Goal: Communication & Community: Answer question/provide support

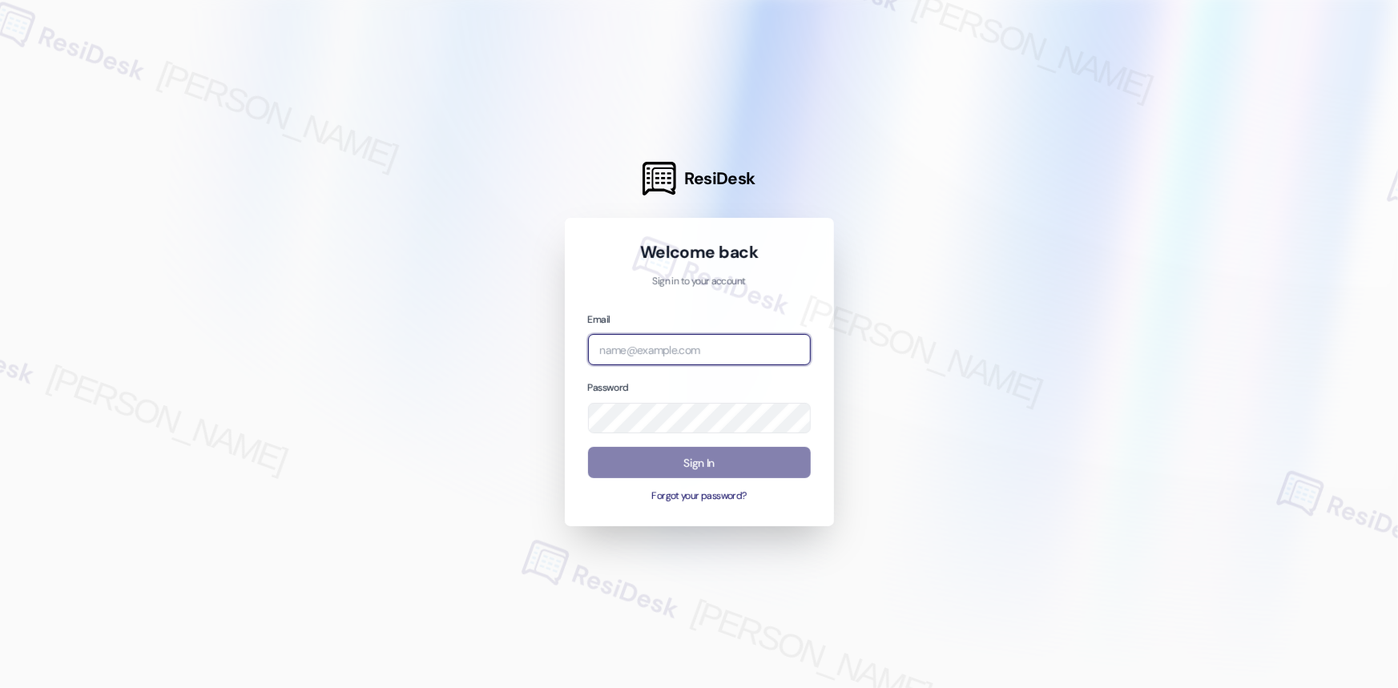
click at [686, 344] on input "email" at bounding box center [699, 349] width 223 height 31
type input "automated-surveys-orion_housing-richelle.acueza@orion_housing.com"
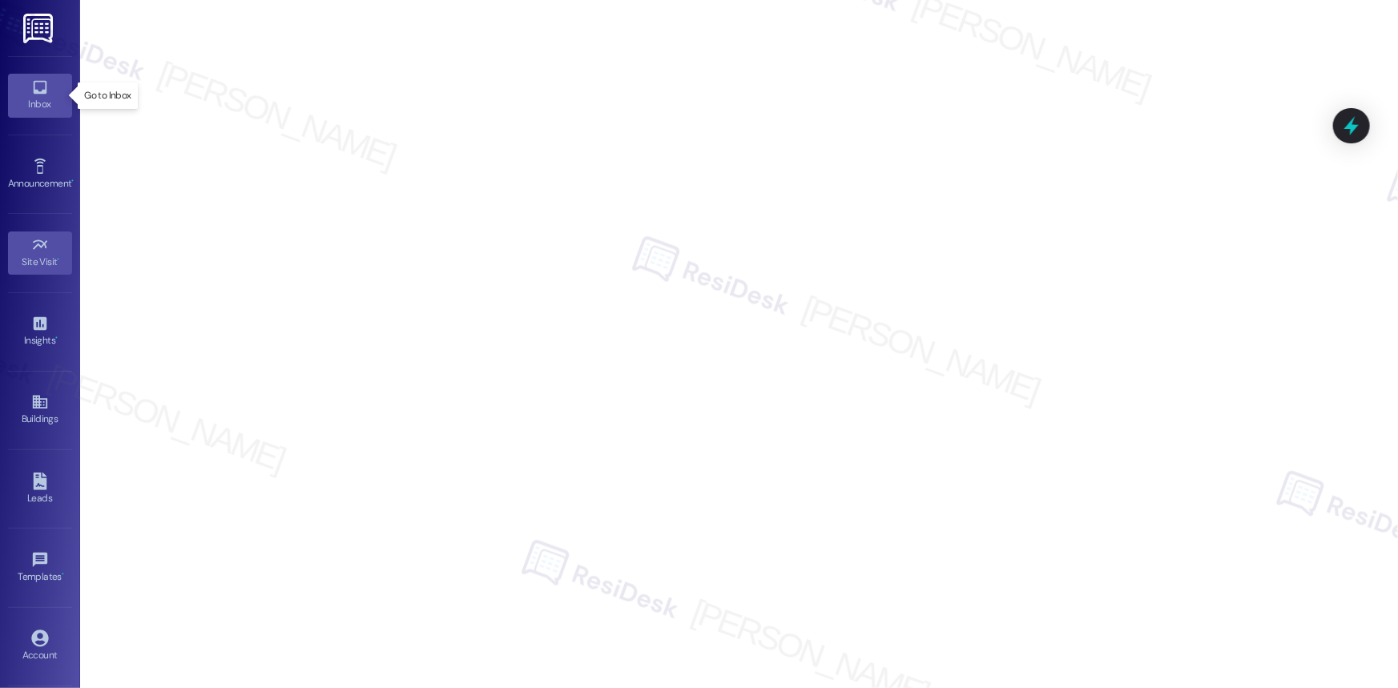
click at [53, 89] on link "Inbox" at bounding box center [40, 95] width 64 height 43
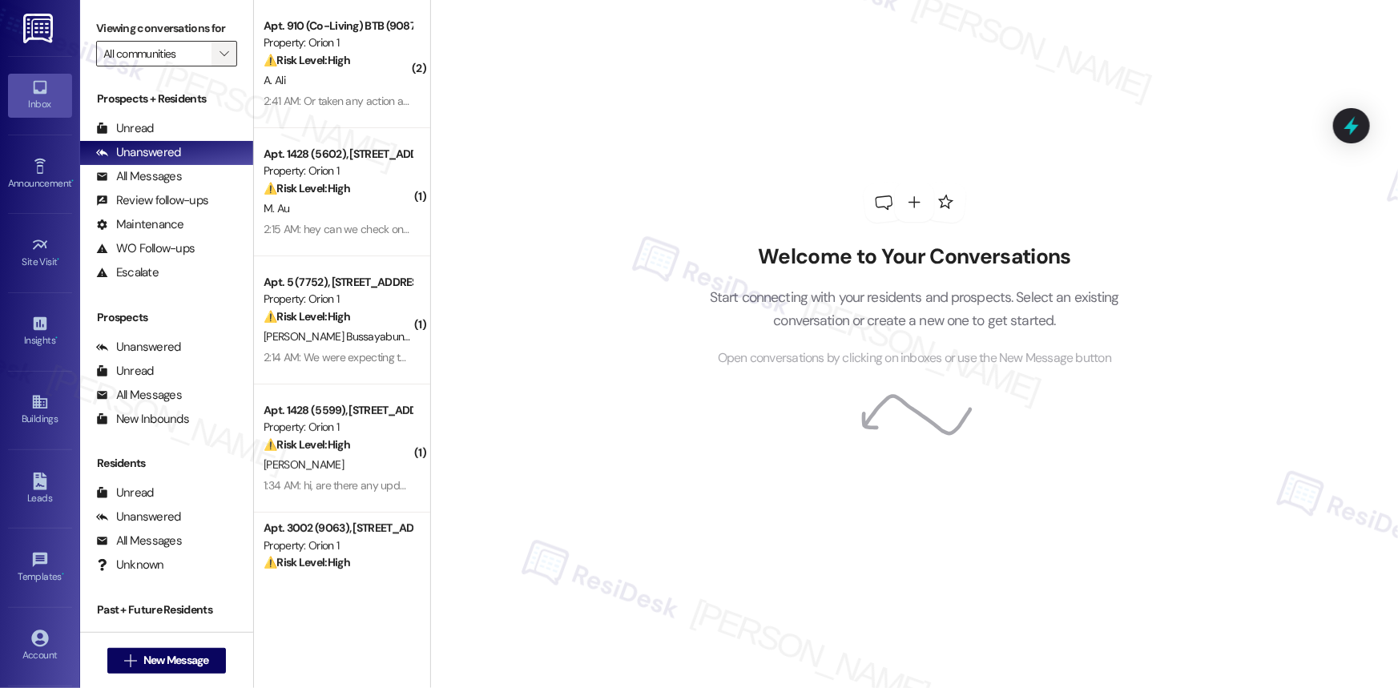
click at [211, 46] on button "" at bounding box center [224, 54] width 26 height 26
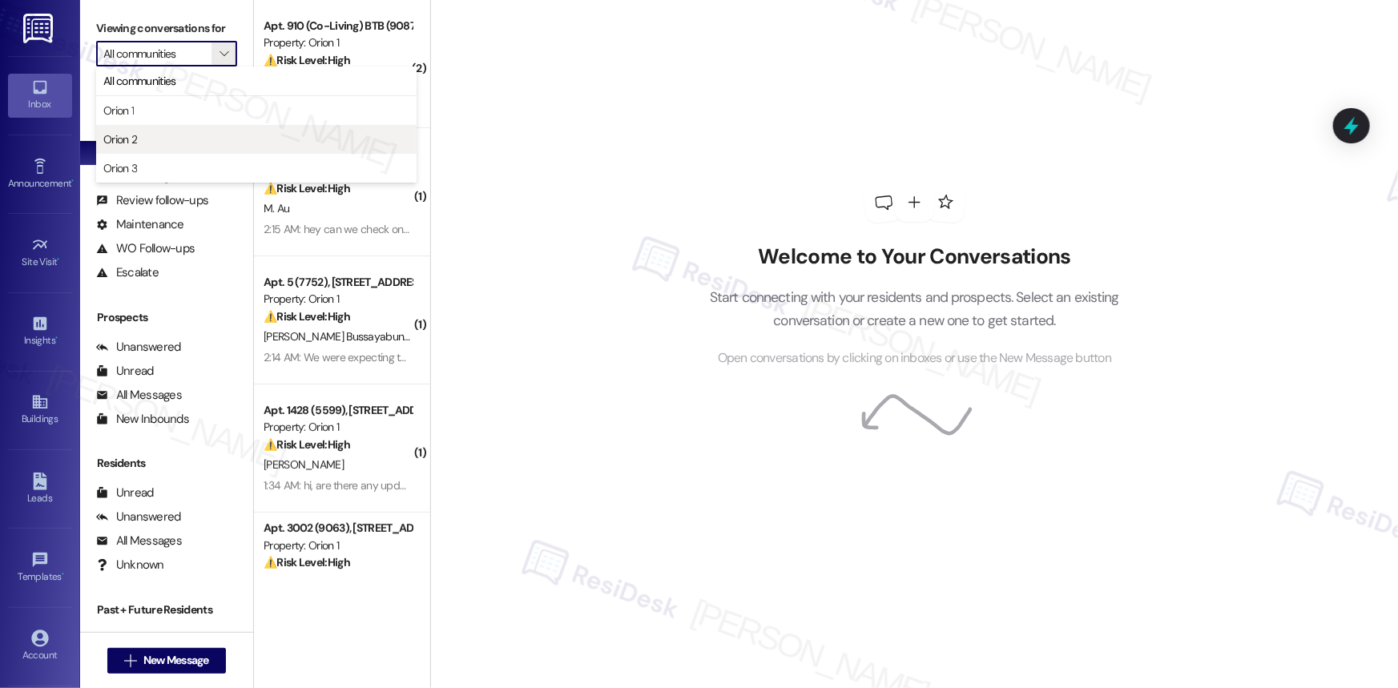
click at [132, 138] on span "Orion 2" at bounding box center [120, 139] width 34 height 16
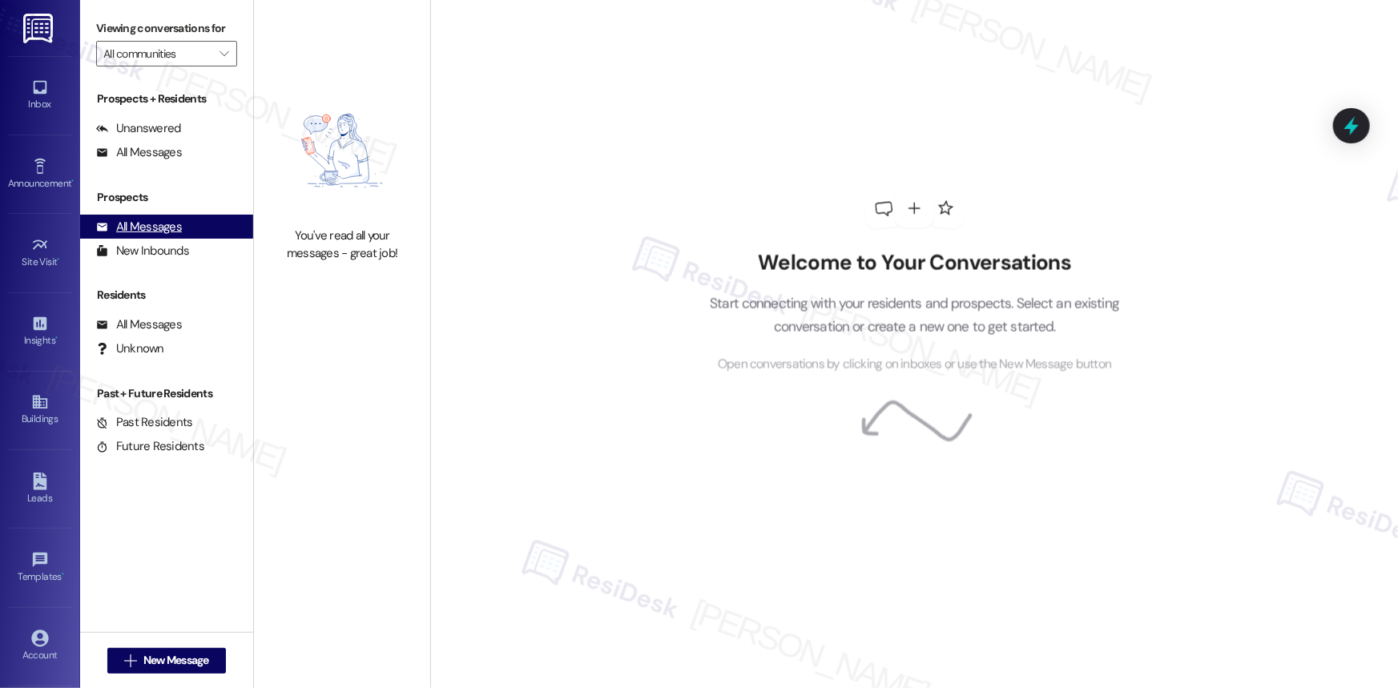
type input "Orion 2"
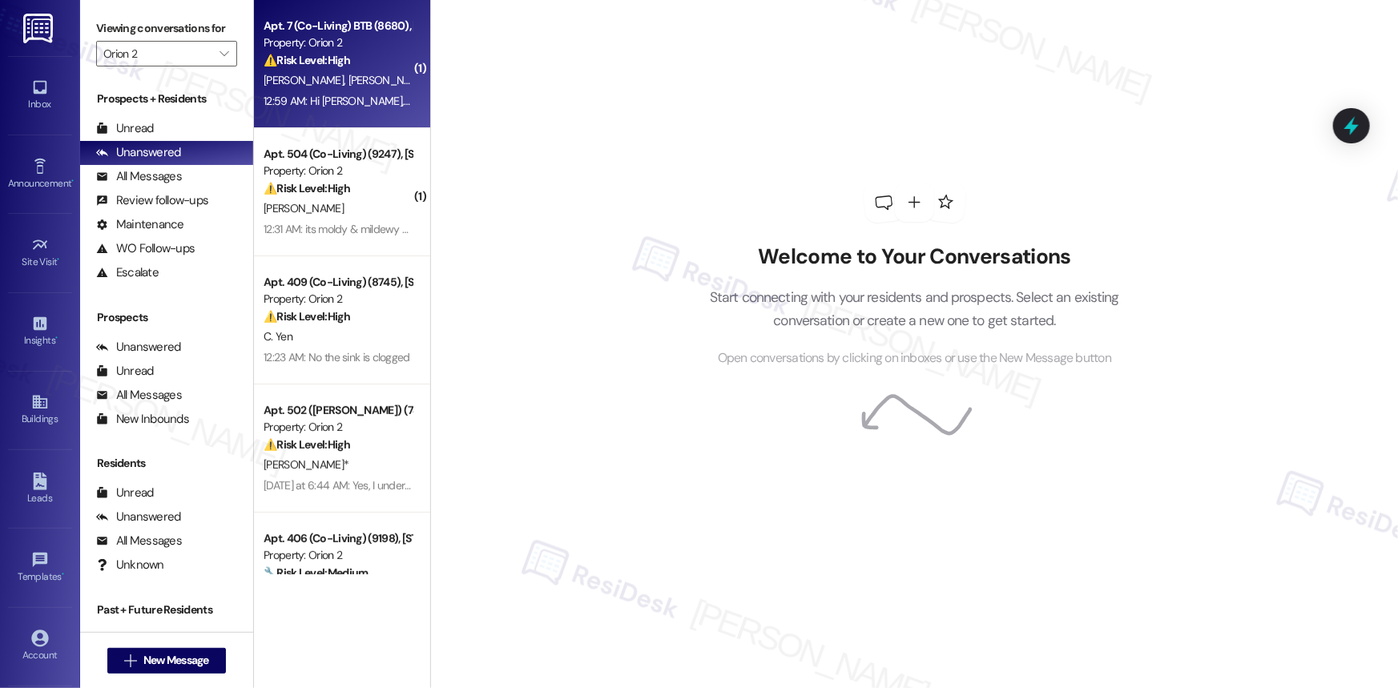
click at [333, 40] on div "Property: Orion 2" at bounding box center [338, 42] width 148 height 17
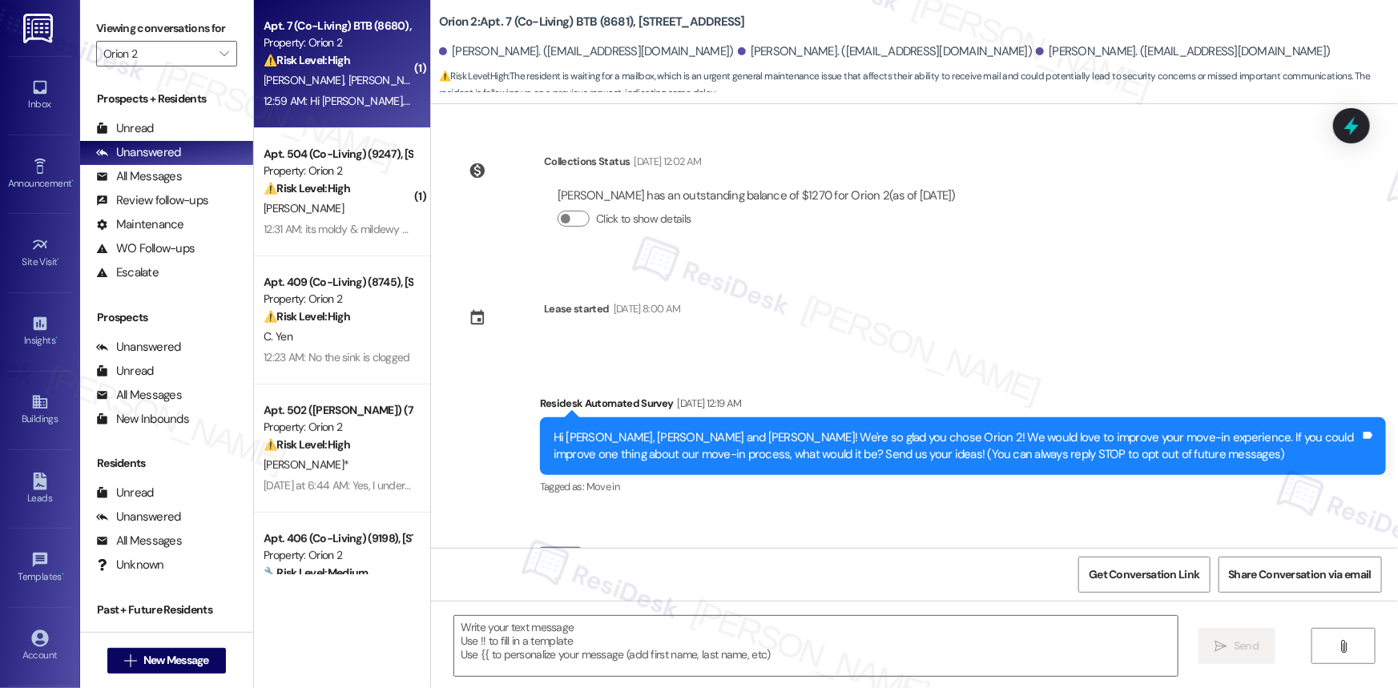
scroll to position [3269, 0]
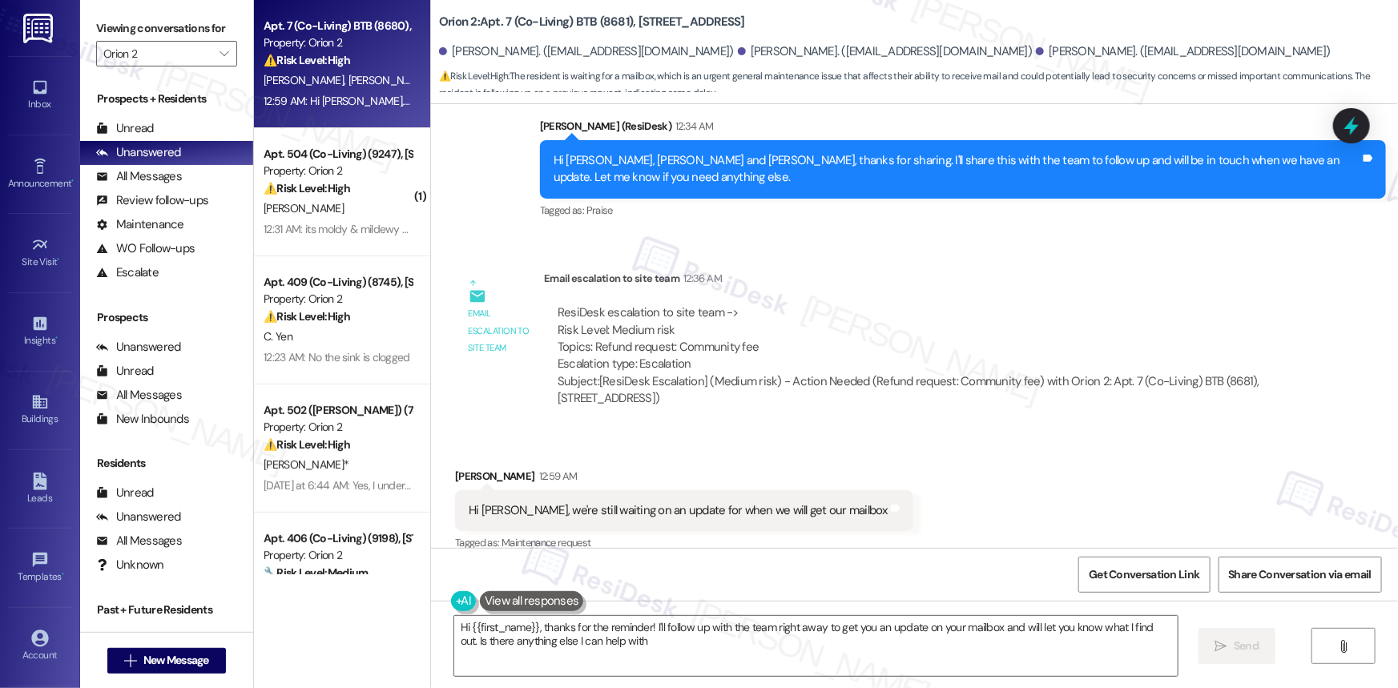
type textarea "Hi {{first_name}}, thanks for the reminder! I'll follow up with the team right …"
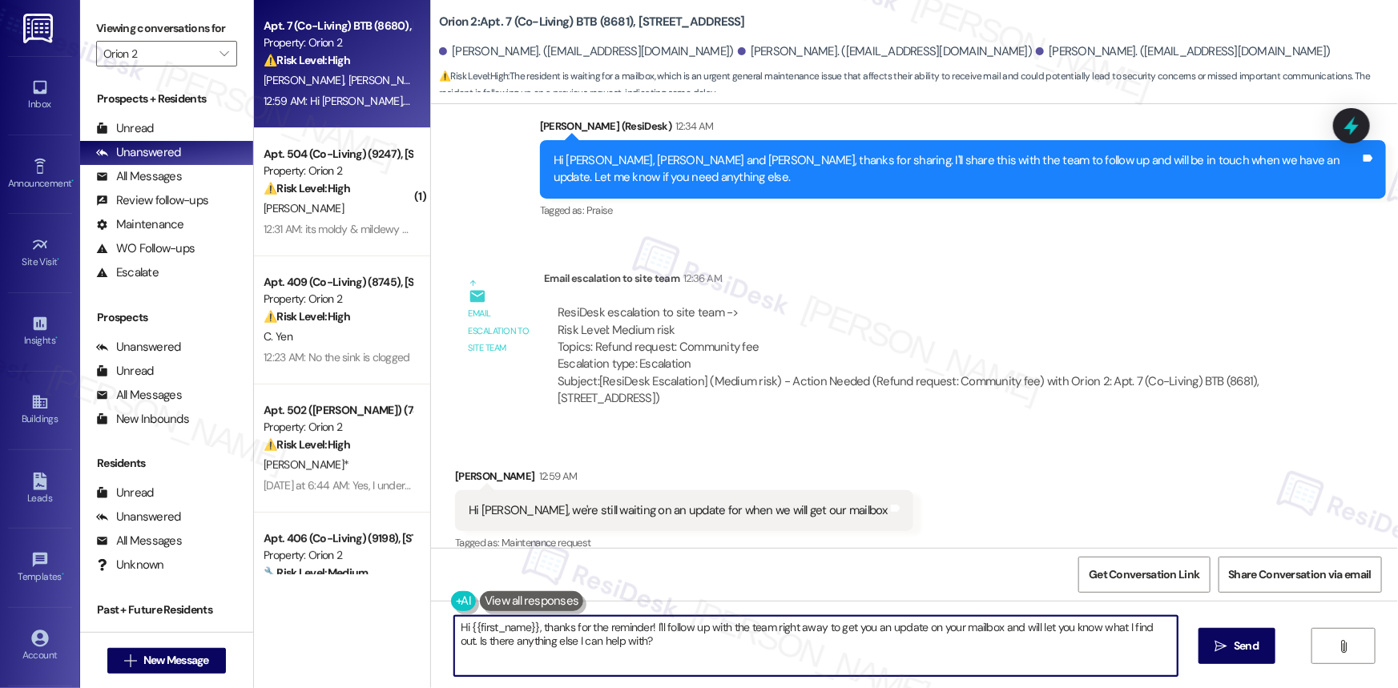
click at [644, 644] on textarea "Hi {{first_name}}, thanks for the reminder! I'll follow up with the team right …" at bounding box center [815, 646] width 723 height 60
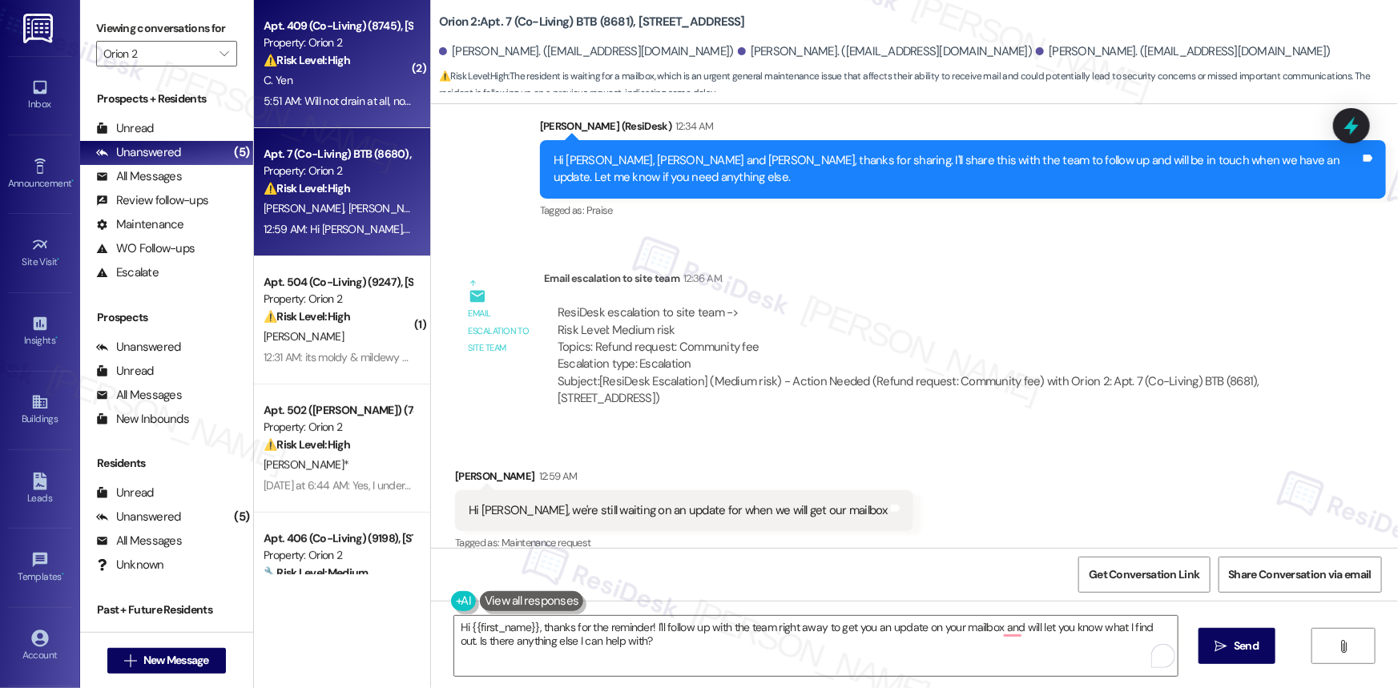
click at [304, 104] on div "5:51 AM: Will not drain at all, not even slowly 5:51 AM: Will not drain at all,…" at bounding box center [364, 101] width 201 height 14
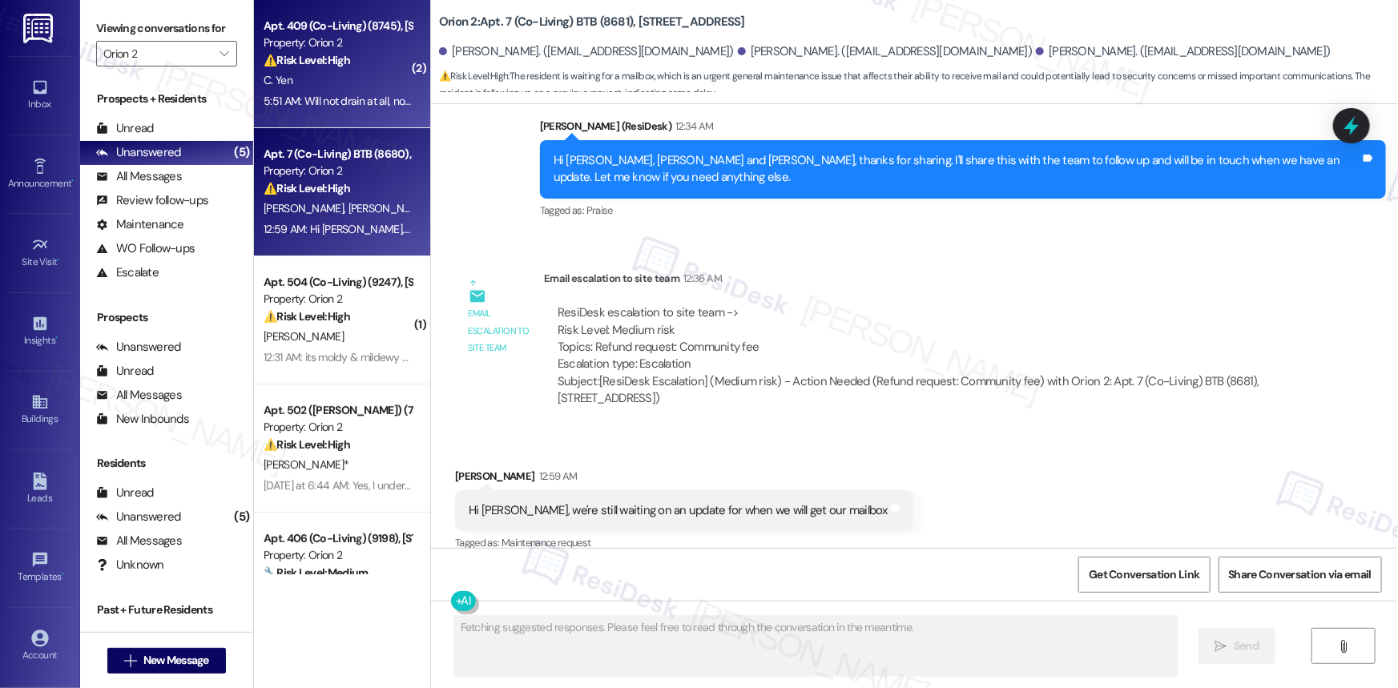
scroll to position [607, 0]
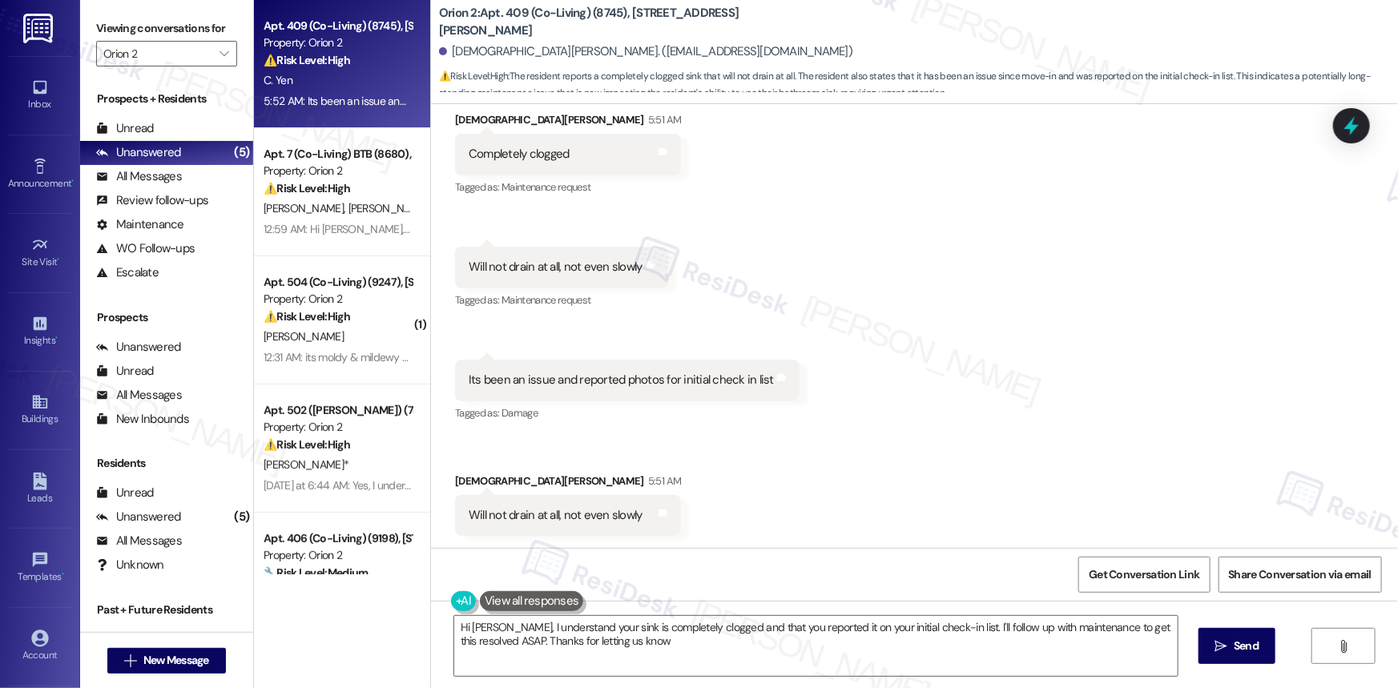
type textarea "Hi Christian, I understand your sink is completely clogged and that you reporte…"
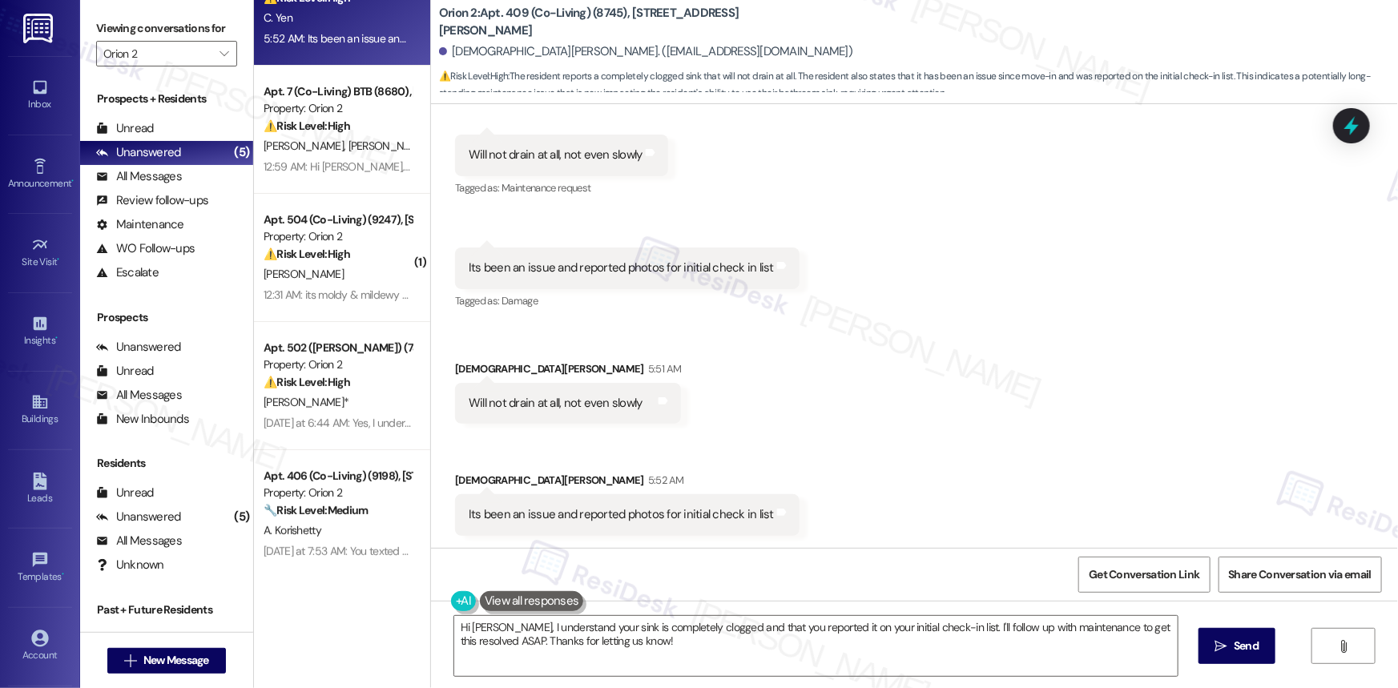
scroll to position [66, 0]
click at [154, 54] on input "Orion 2" at bounding box center [157, 54] width 108 height 26
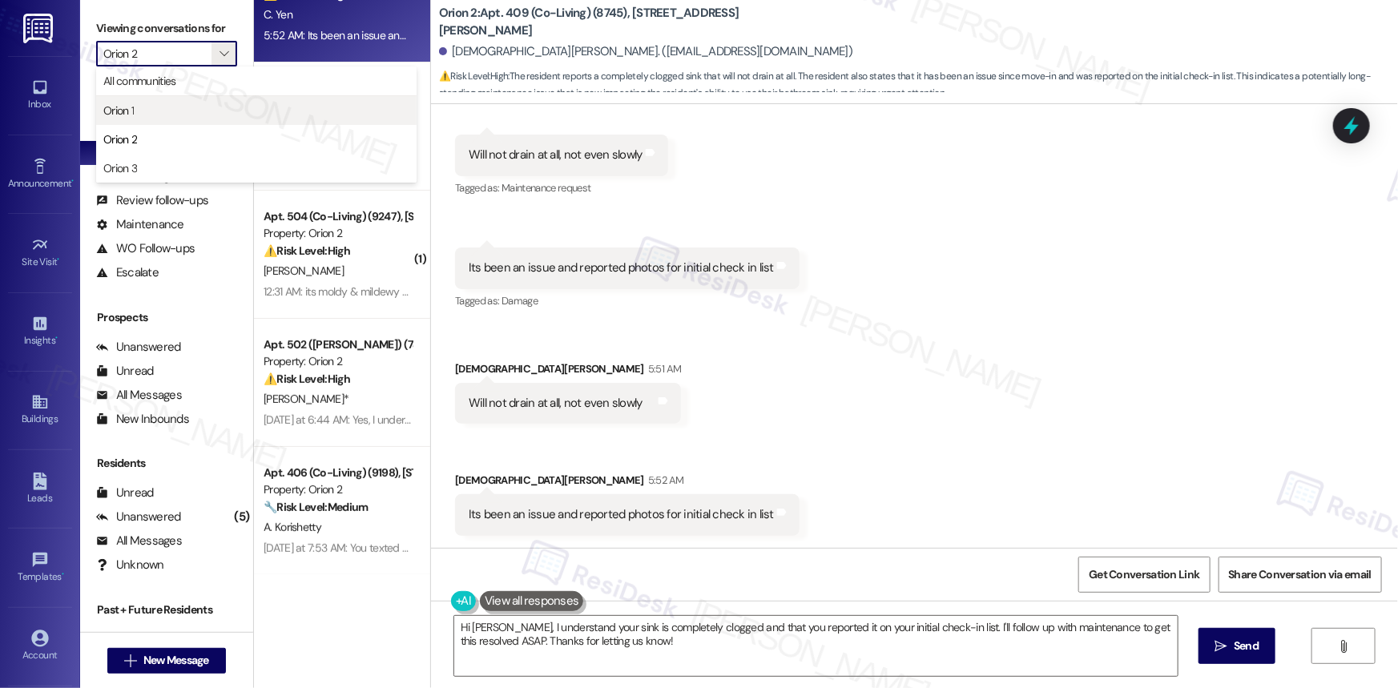
click at [142, 106] on span "Orion 1" at bounding box center [256, 111] width 306 height 16
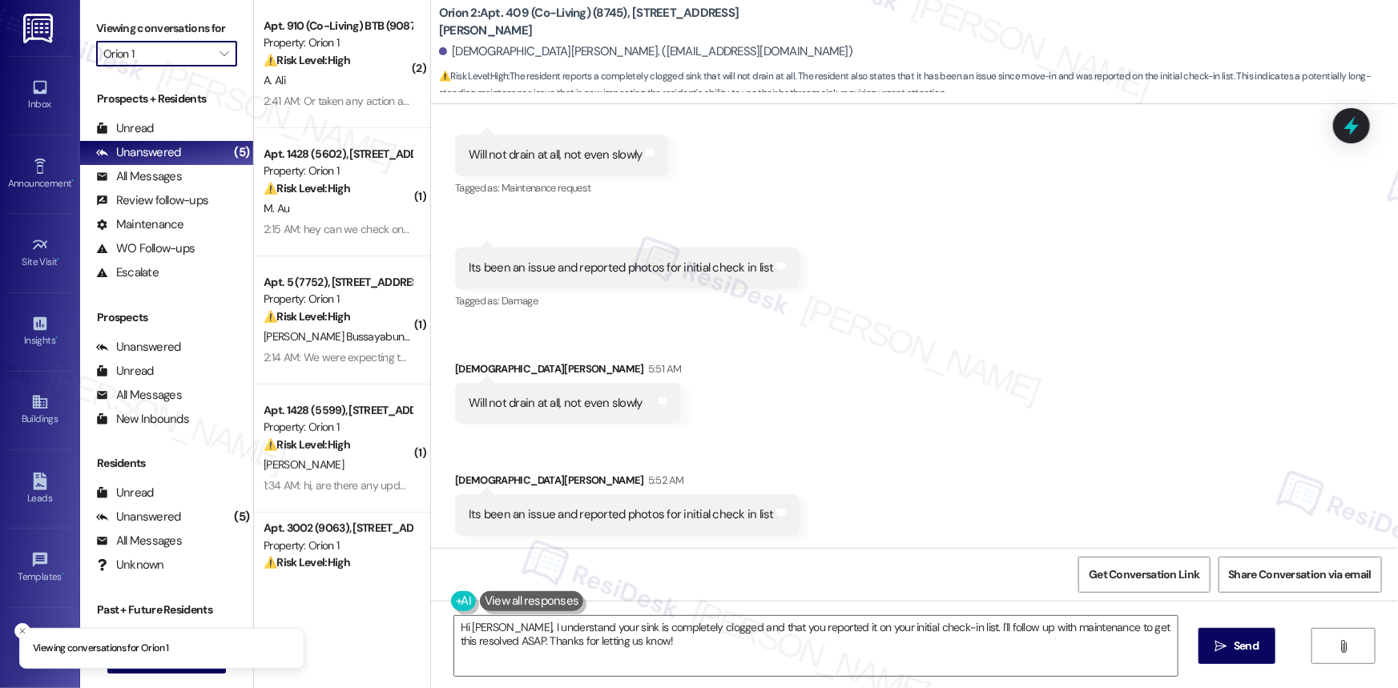
click at [191, 55] on input "Orion 1" at bounding box center [157, 54] width 108 height 26
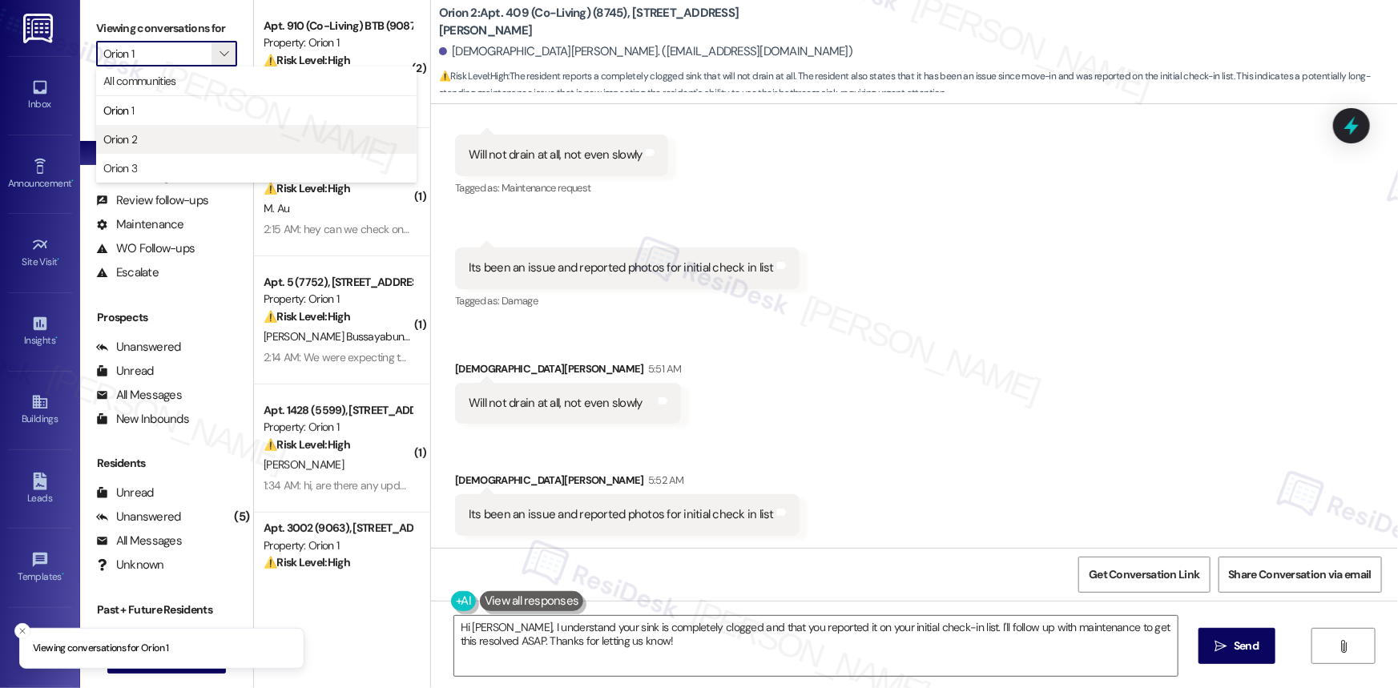
click at [155, 136] on span "Orion 2" at bounding box center [256, 139] width 306 height 16
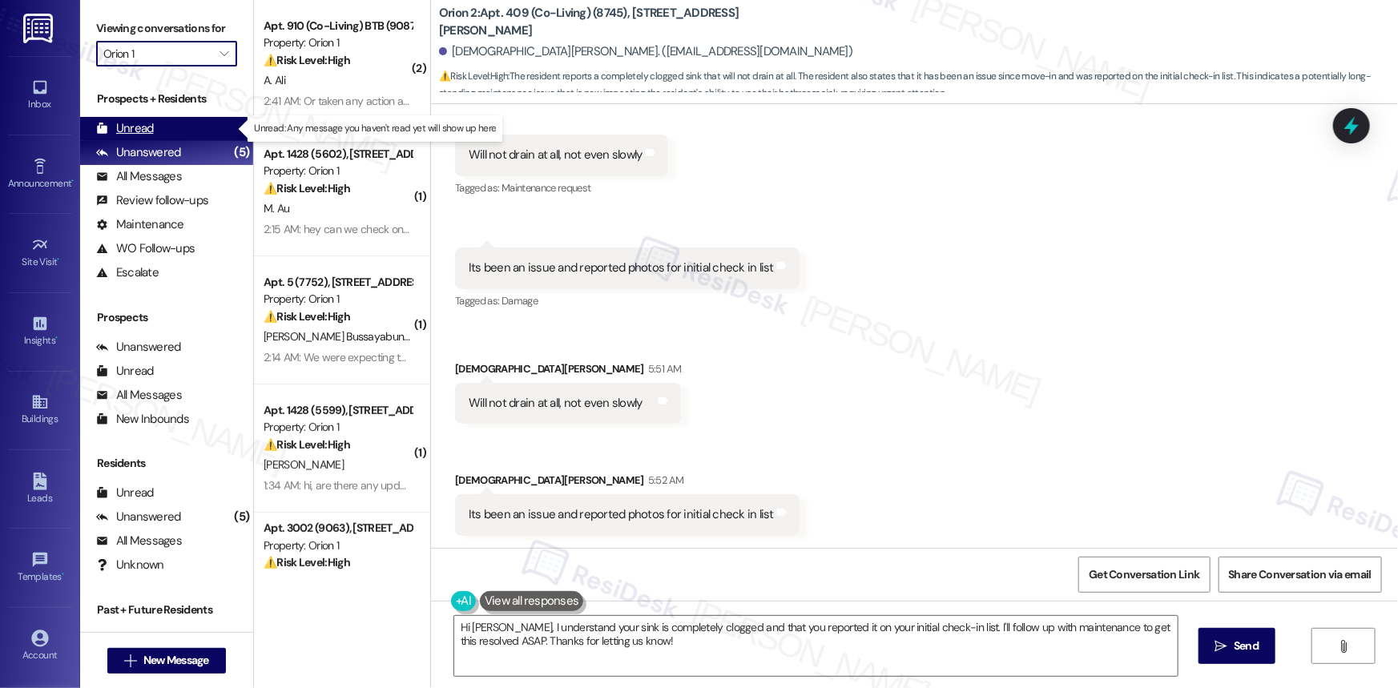
type input "Orion 2"
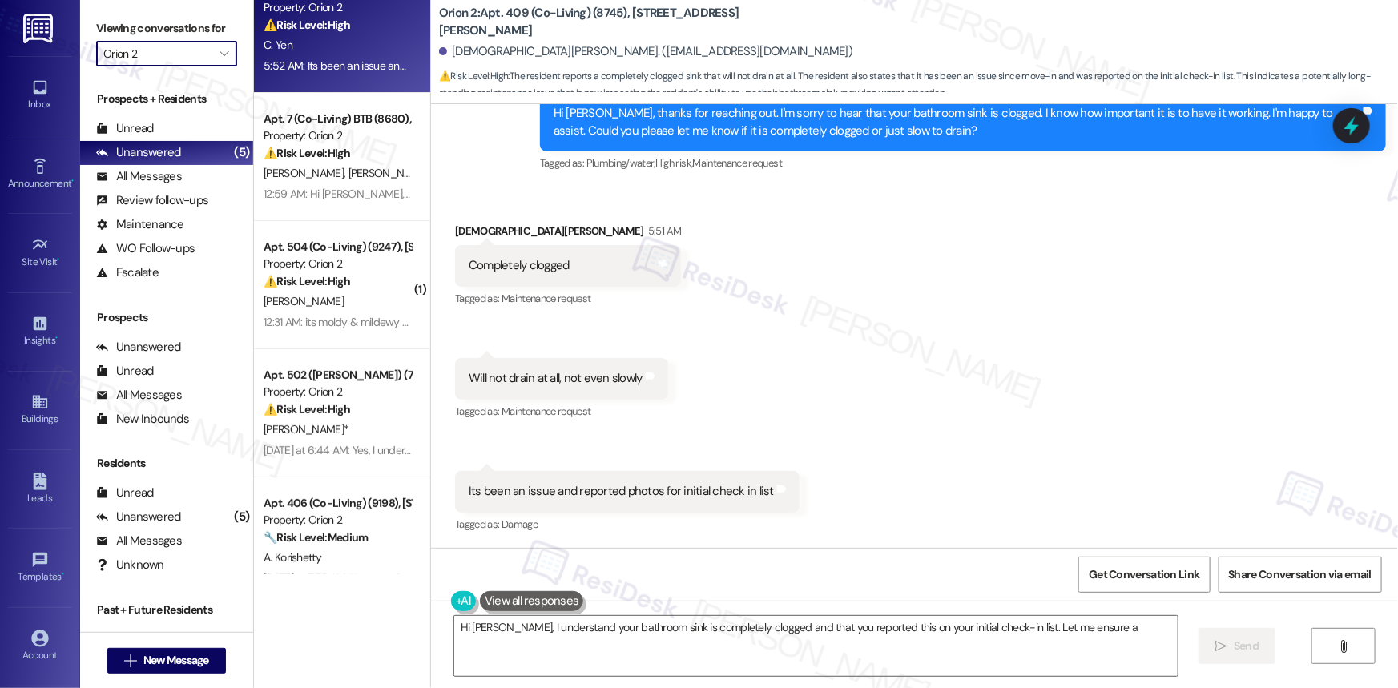
scroll to position [66, 0]
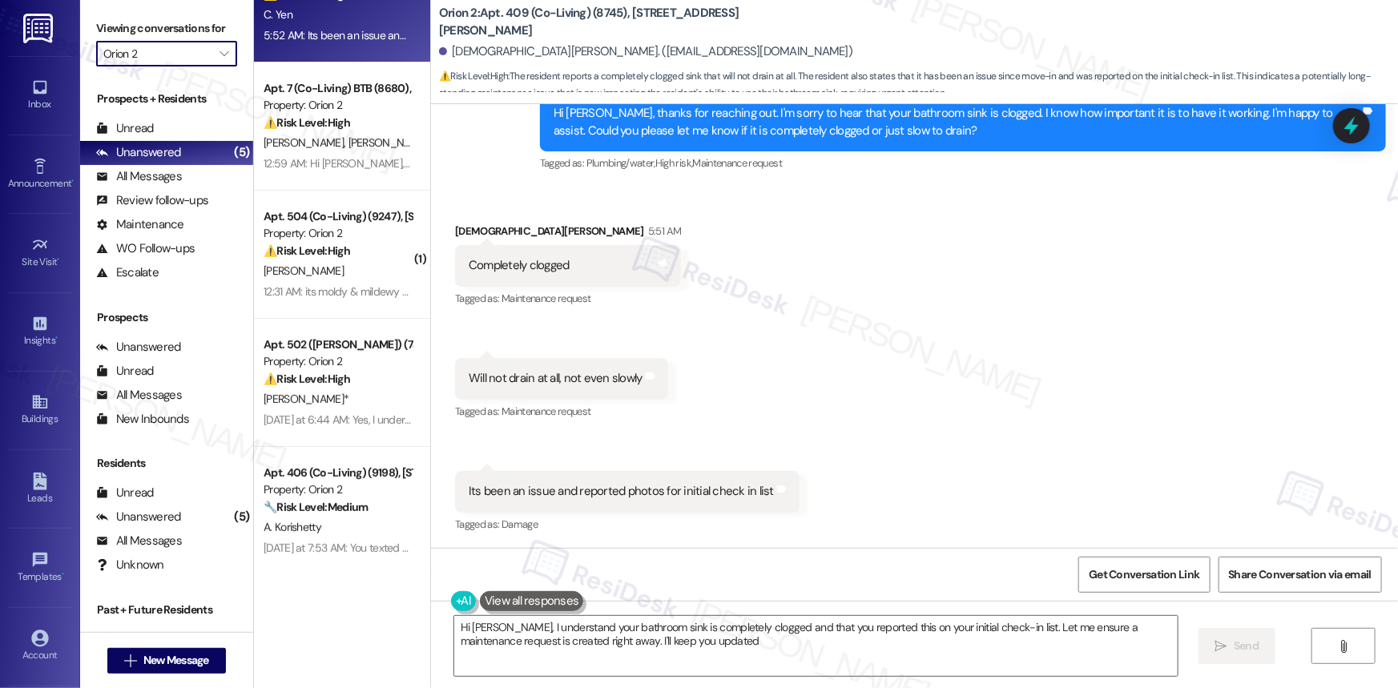
type textarea "Hi Christian, I understand your bathroom sink is completely clogged and that yo…"
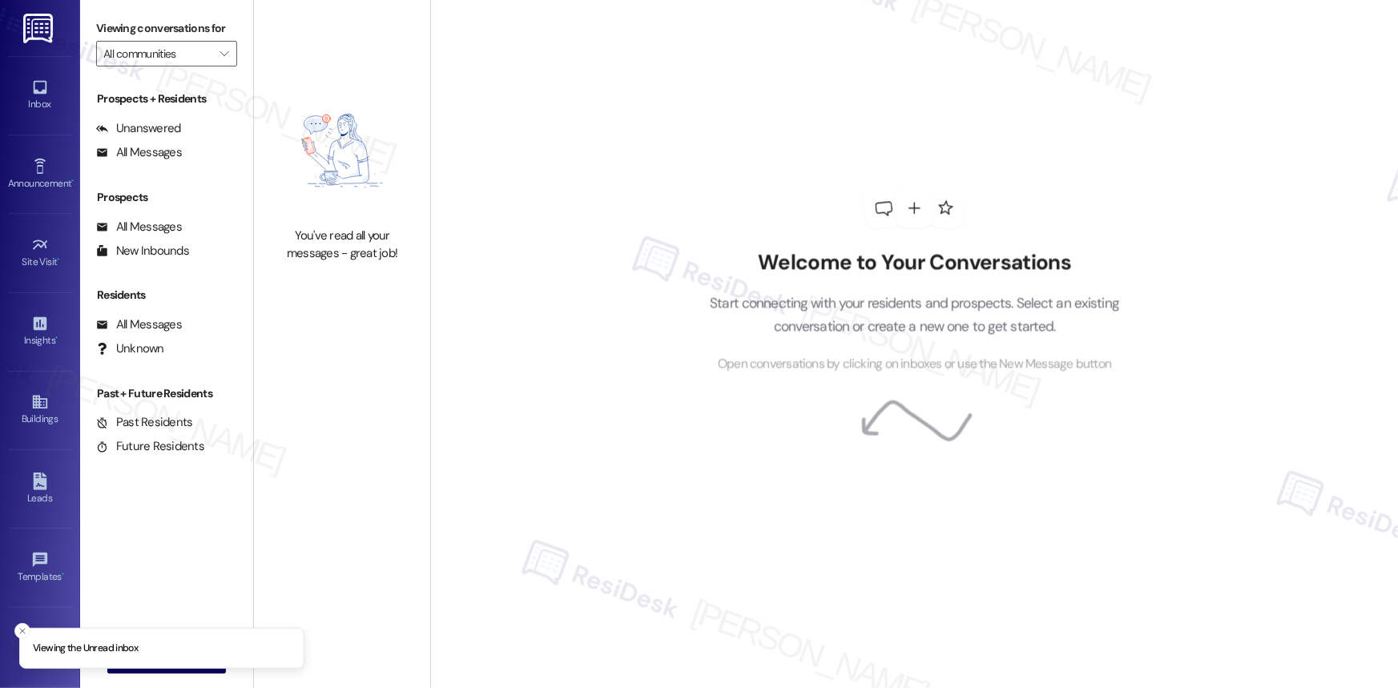
type input "Orion 2"
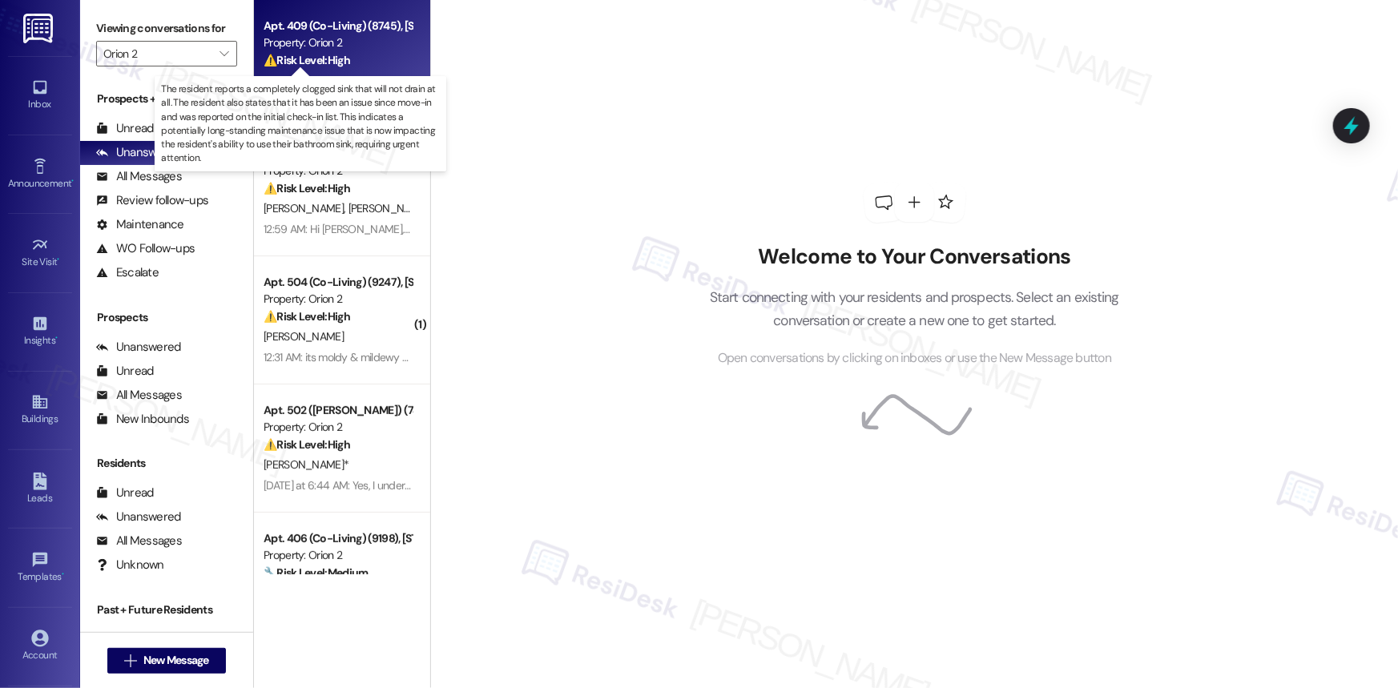
click at [340, 56] on strong "⚠️ Risk Level: High" at bounding box center [307, 60] width 87 height 14
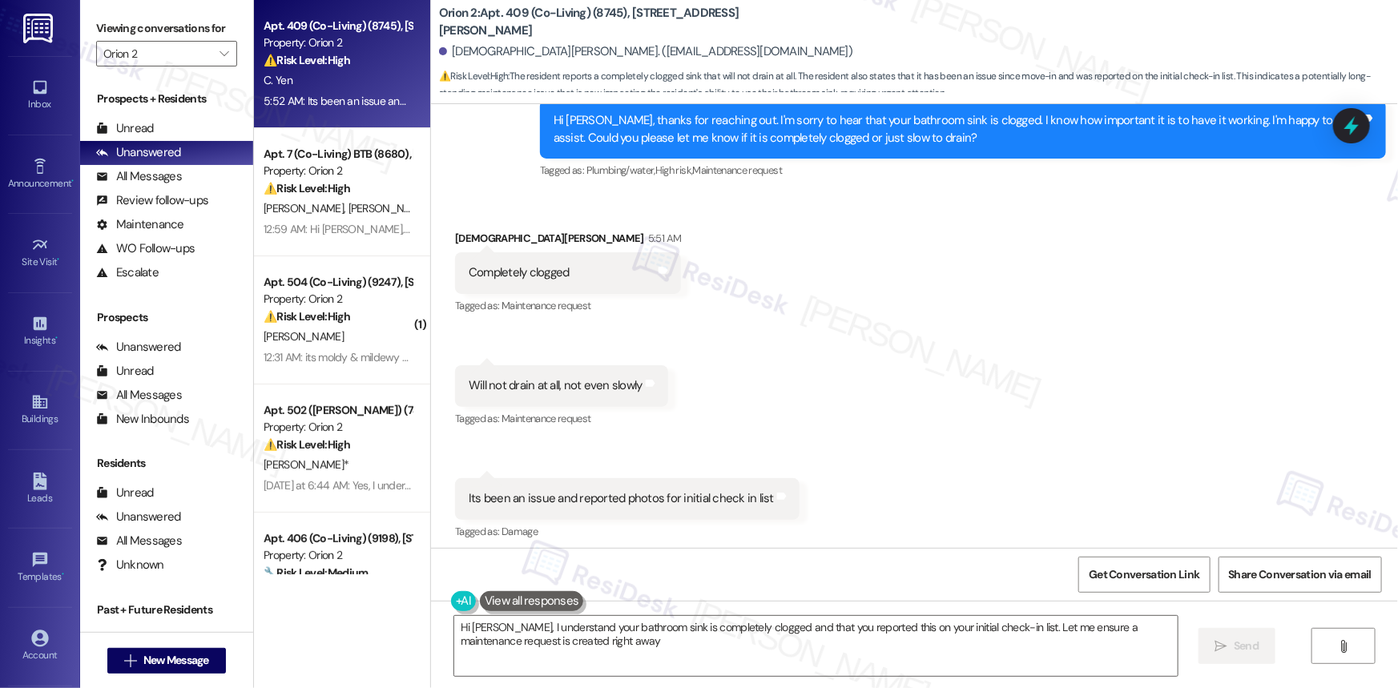
scroll to position [496, 0]
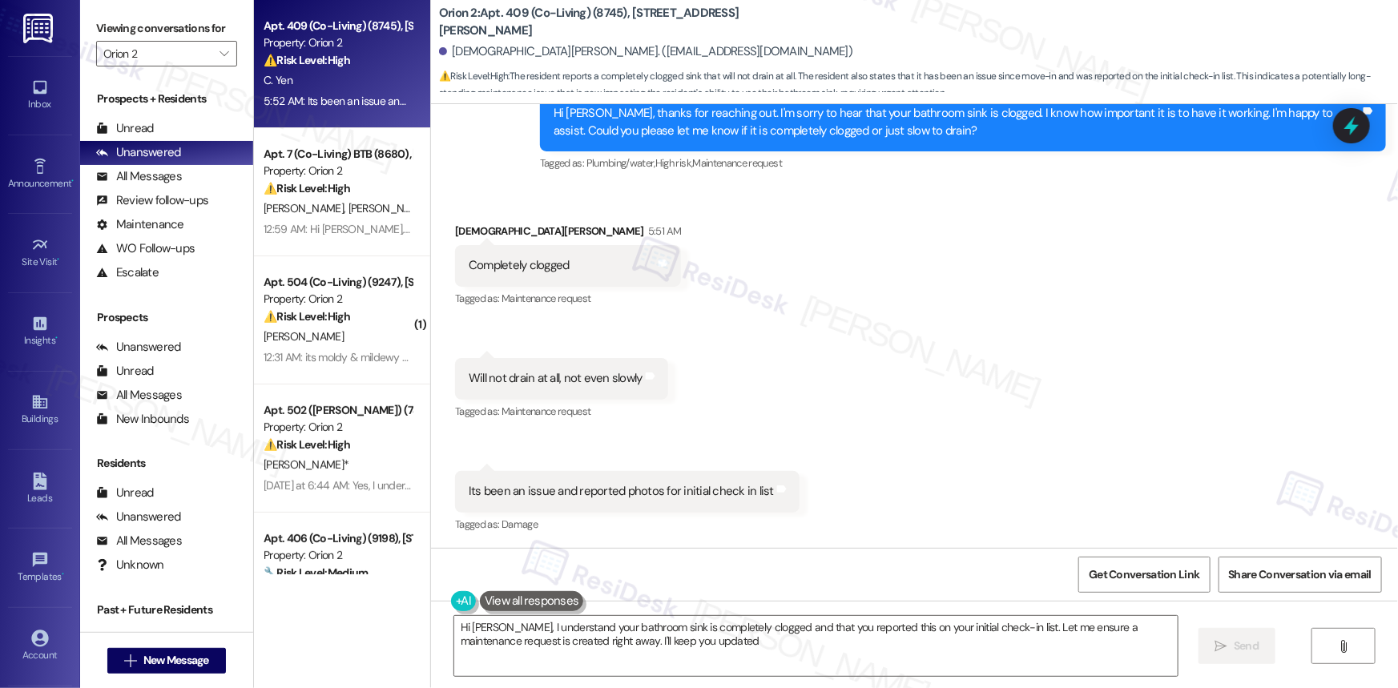
type textarea "Hi [PERSON_NAME], I understand your bathroom sink is completely clogged and tha…"
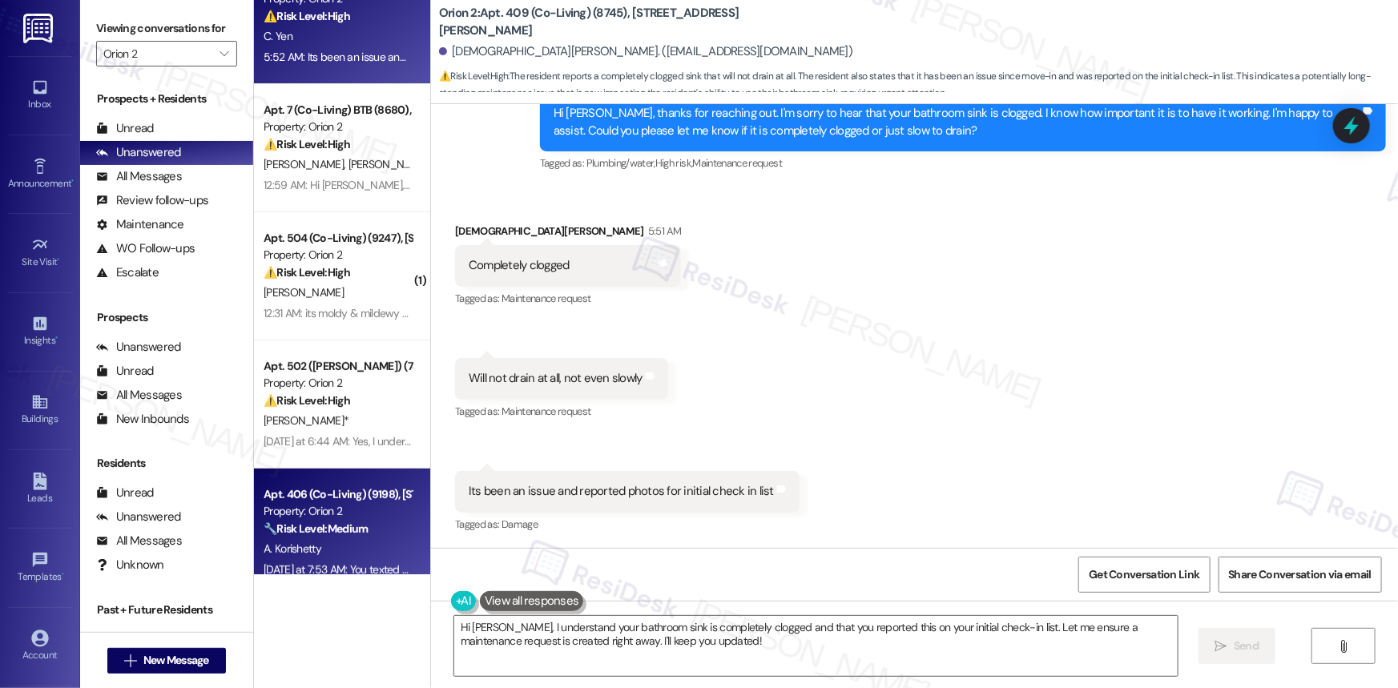
scroll to position [66, 0]
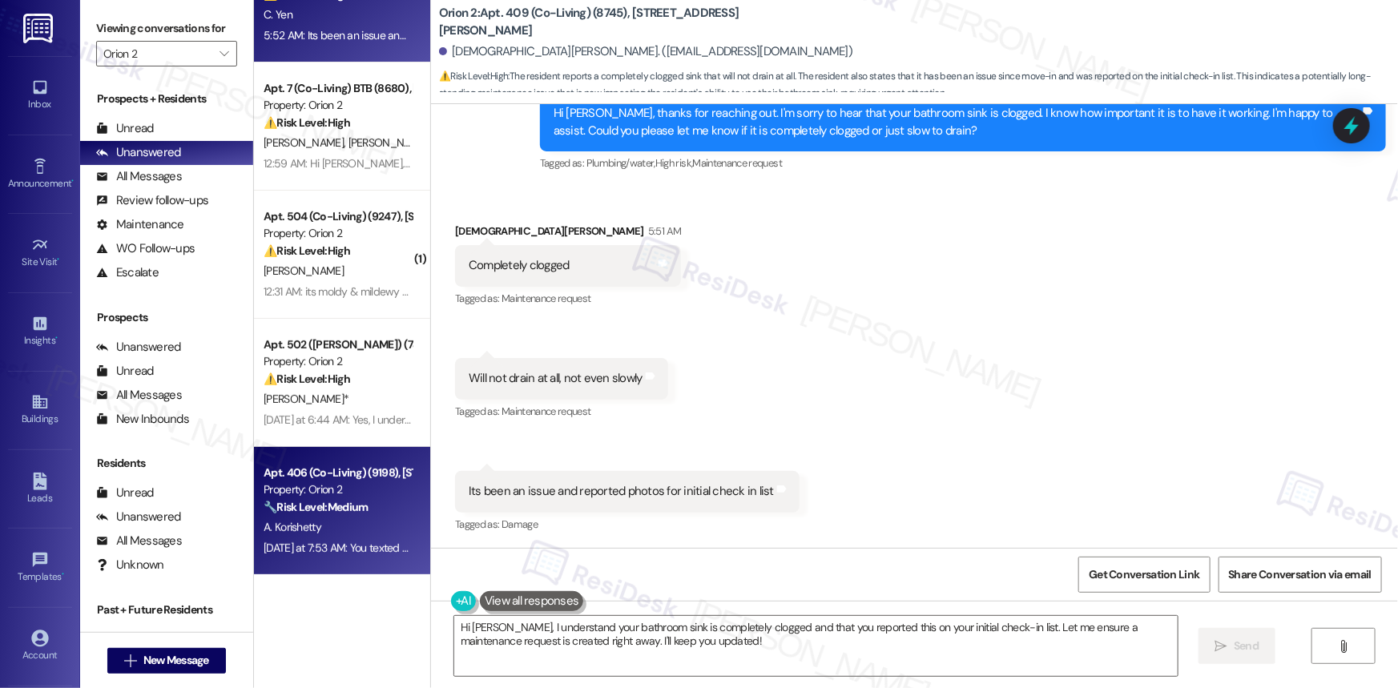
click at [346, 528] on div "A. Korishetty" at bounding box center [337, 527] width 151 height 20
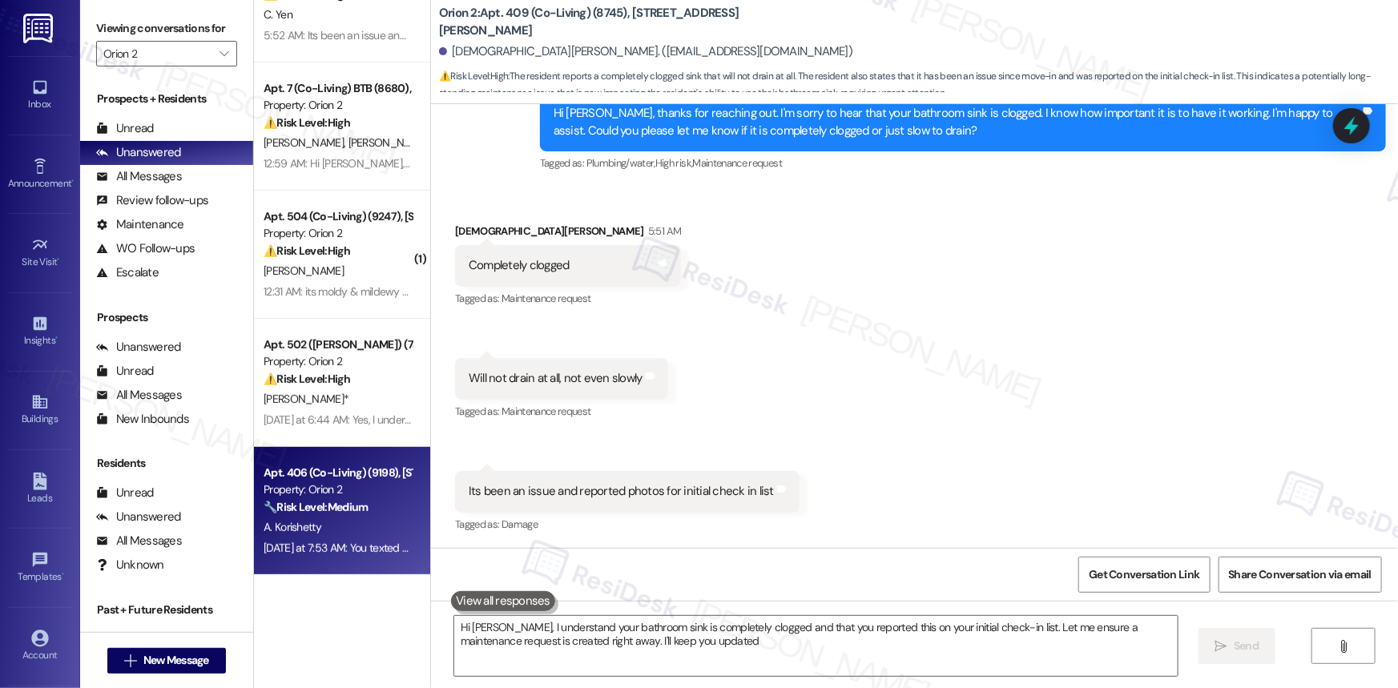
type textarea "Hi [PERSON_NAME], I understand your bathroom sink is completely clogged and tha…"
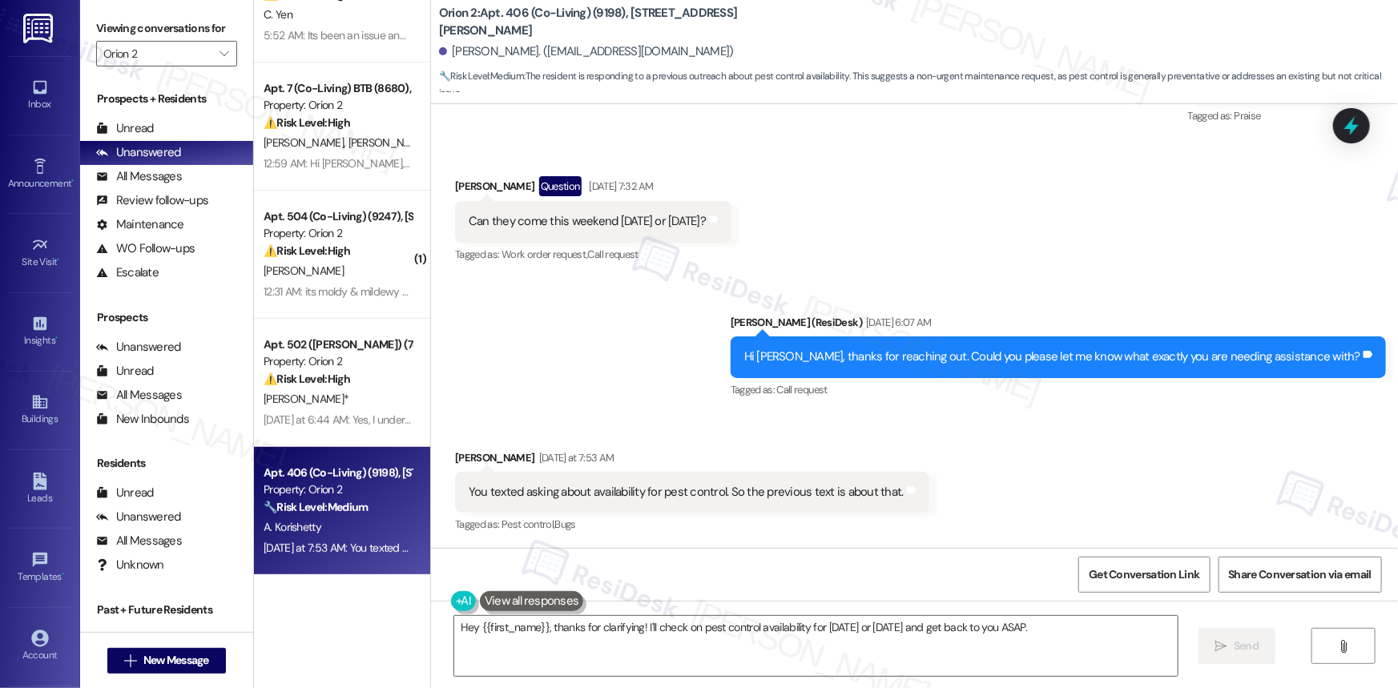
scroll to position [1399, 0]
click at [755, 497] on div "You texted asking about availability for pest control. So the previous text is …" at bounding box center [686, 491] width 435 height 17
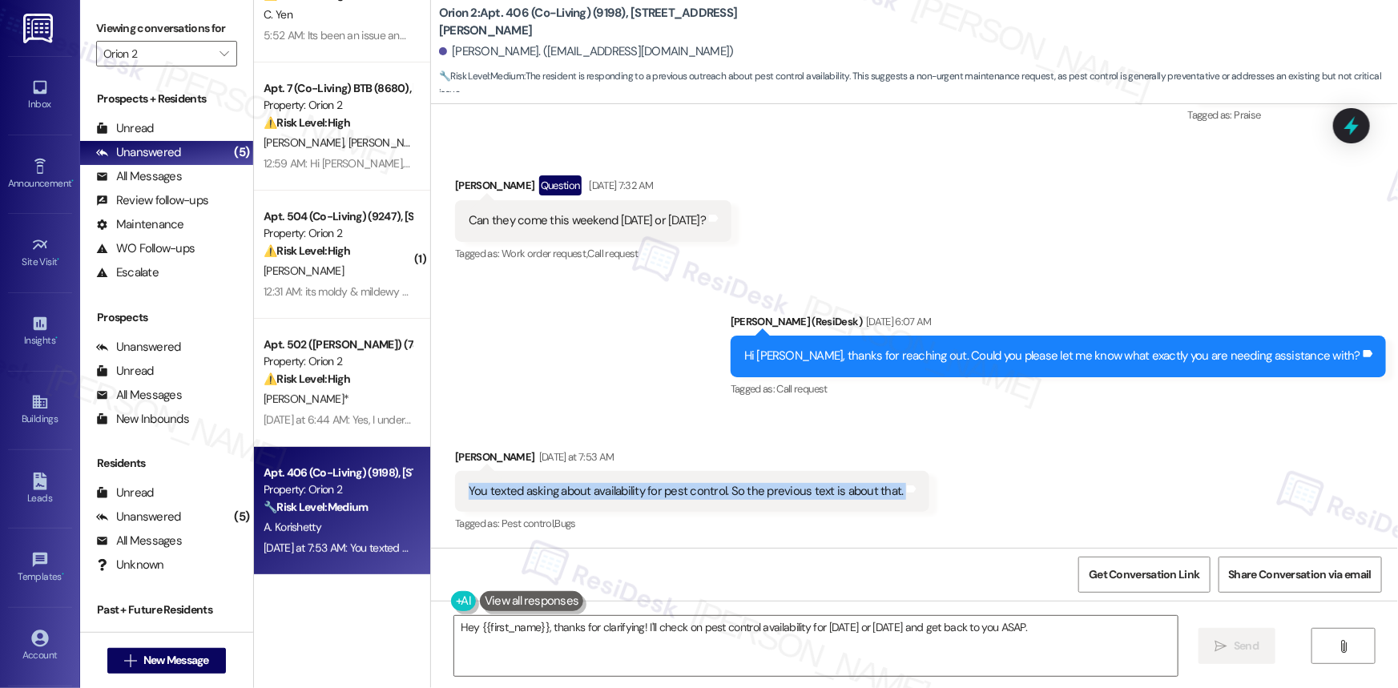
click at [755, 497] on div "You texted asking about availability for pest control. So the previous text is …" at bounding box center [686, 491] width 435 height 17
copy div "You texted asking about availability for pest control. So the previous text is …"
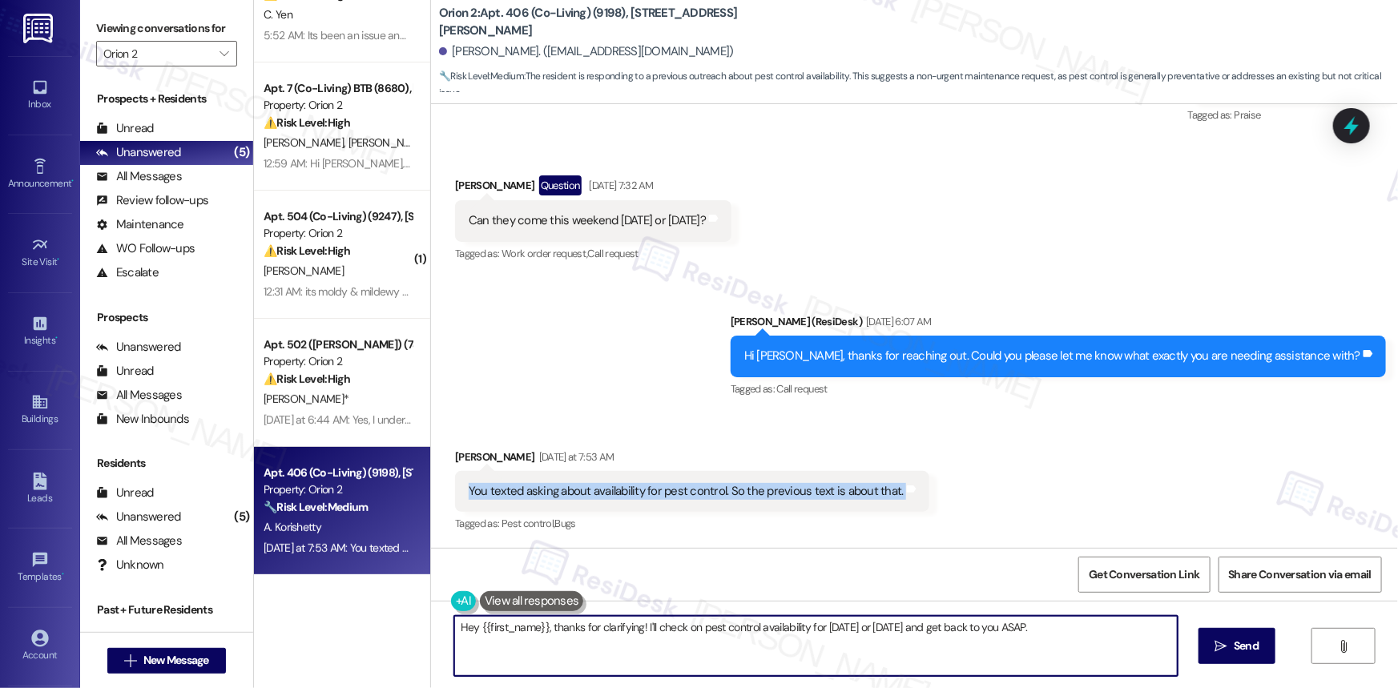
click at [732, 626] on textarea "Hey {{first_name}}, thanks for clarifying! I'll check on pest control availabil…" at bounding box center [815, 646] width 723 height 60
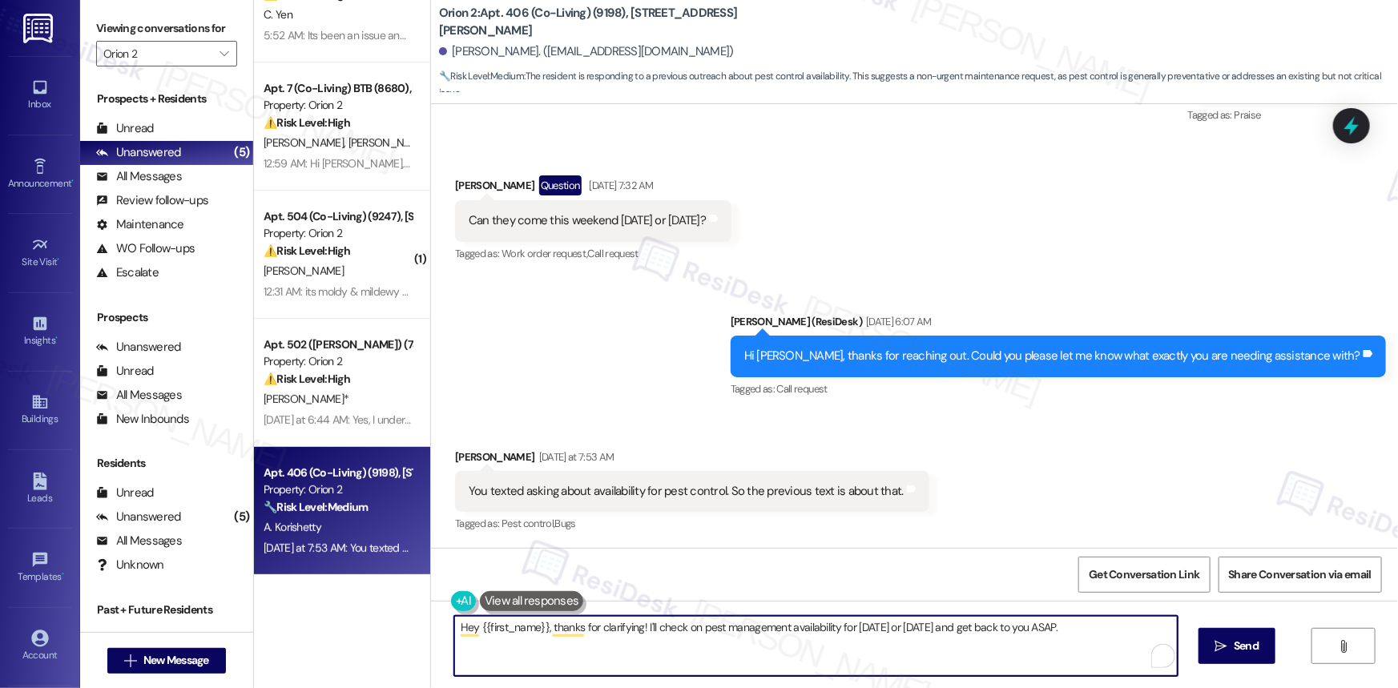
click at [956, 630] on textarea "Hey {{first_name}}, thanks for clarifying! I'll check on pest management availa…" at bounding box center [815, 646] width 723 height 60
drag, startPoint x: 833, startPoint y: 625, endPoint x: 940, endPoint y: 626, distance: 106.5
click at [940, 626] on textarea "Hey {{first_name}}, thanks for clarifying! I'll check on pest management availa…" at bounding box center [815, 646] width 723 height 60
click at [972, 626] on textarea "Hey {{first_name}}, thanks for clarifying! I'll check on pest management availa…" at bounding box center [815, 646] width 723 height 60
type textarea "Hey {{first_name}}, thanks for clarifying! I'll check on pest management availa…"
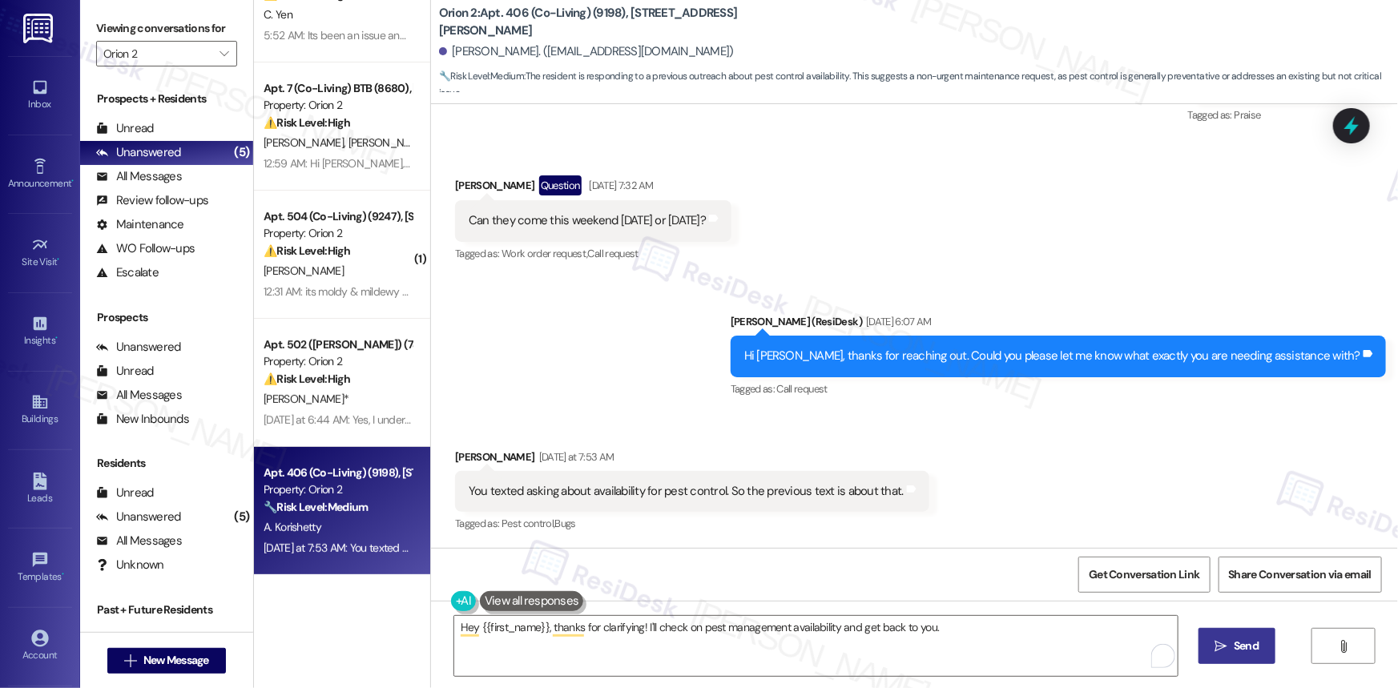
click at [1241, 657] on button " Send" at bounding box center [1237, 646] width 78 height 36
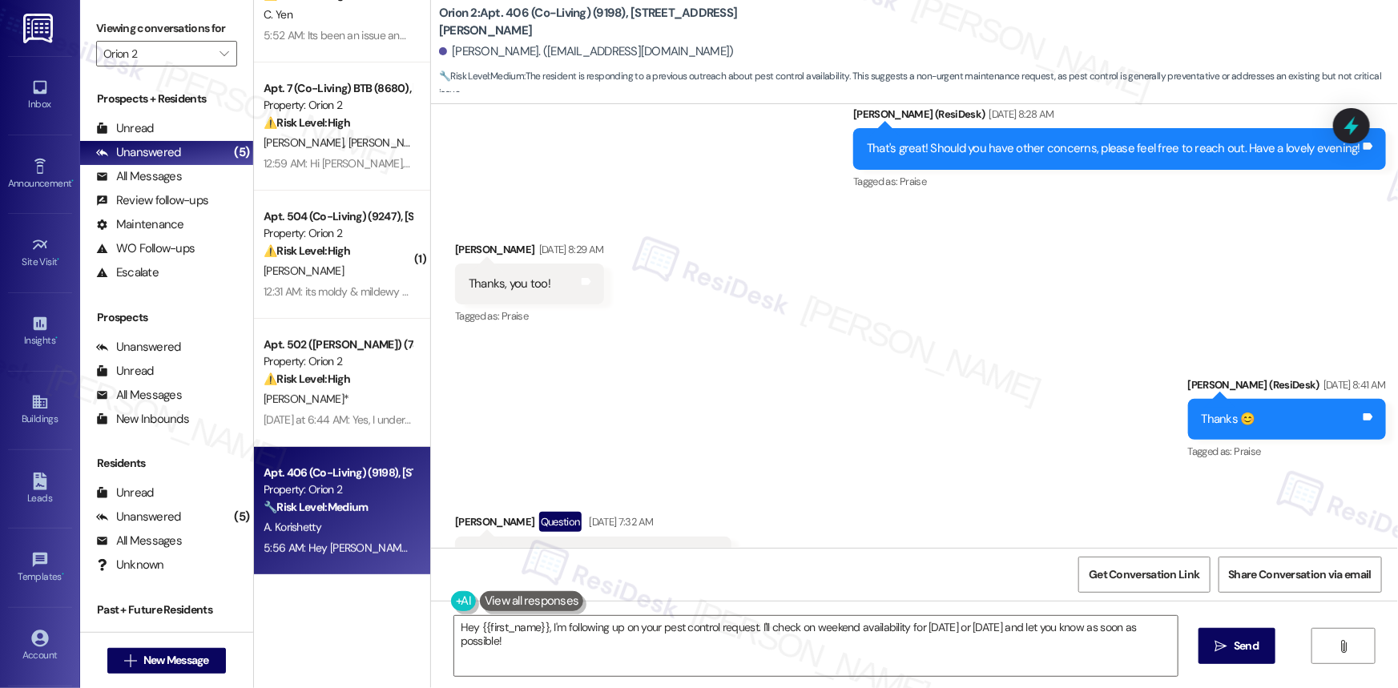
scroll to position [855, 0]
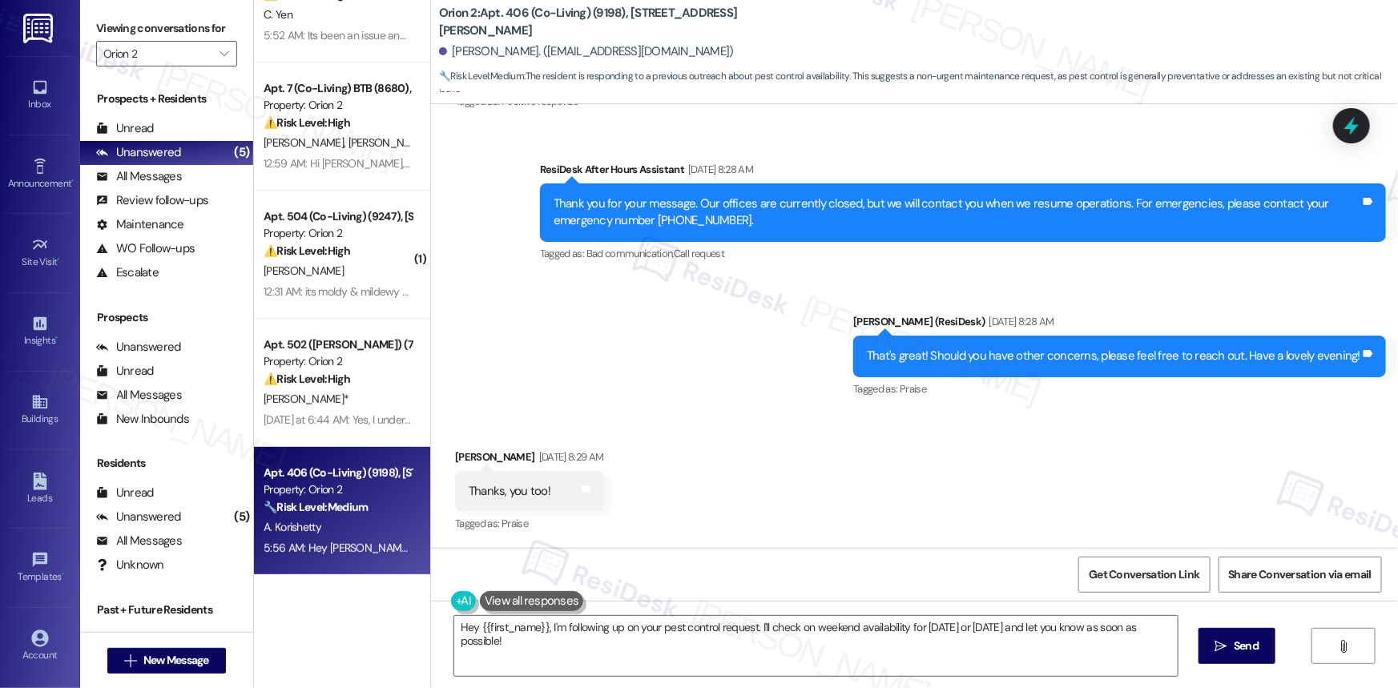
click at [509, 19] on b "Orion 2: Apt. 406 (Co-Living) (9198), 1421 W Adams Blvd" at bounding box center [599, 22] width 320 height 34
copy b "406"
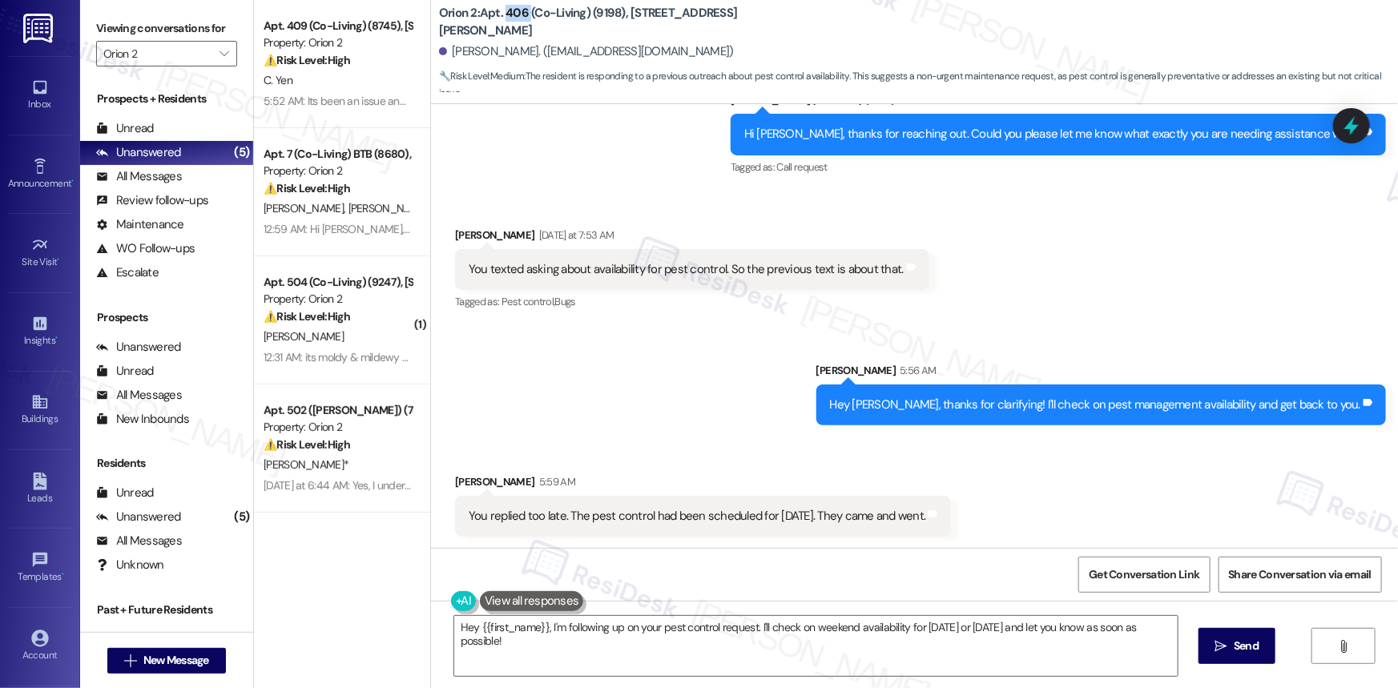
scroll to position [1622, 0]
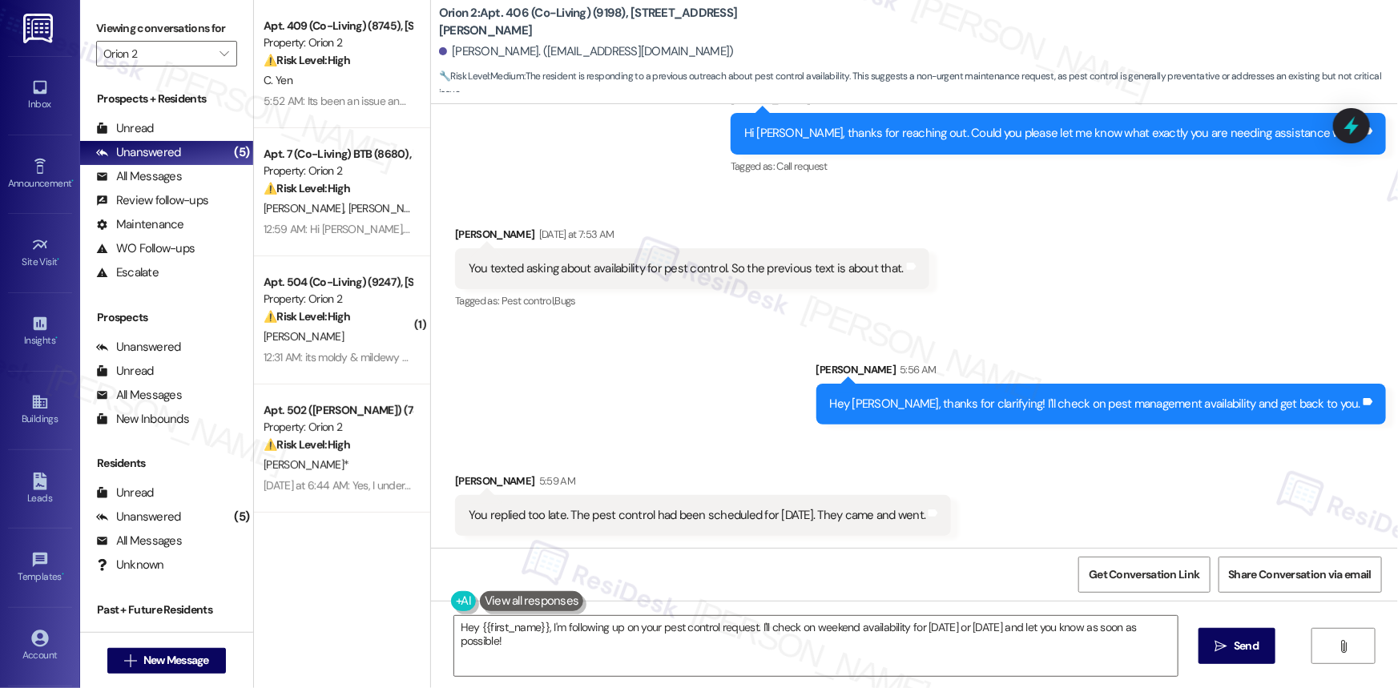
click at [851, 509] on div "You replied too late. The pest control had been scheduled for today. They came …" at bounding box center [697, 515] width 457 height 17
copy div "You replied too late. The pest control had been scheduled for today. They came …"
click at [560, 639] on textarea "Hey {{first_name}}, I'm following up on your pest control request. I'll check o…" at bounding box center [815, 646] width 723 height 60
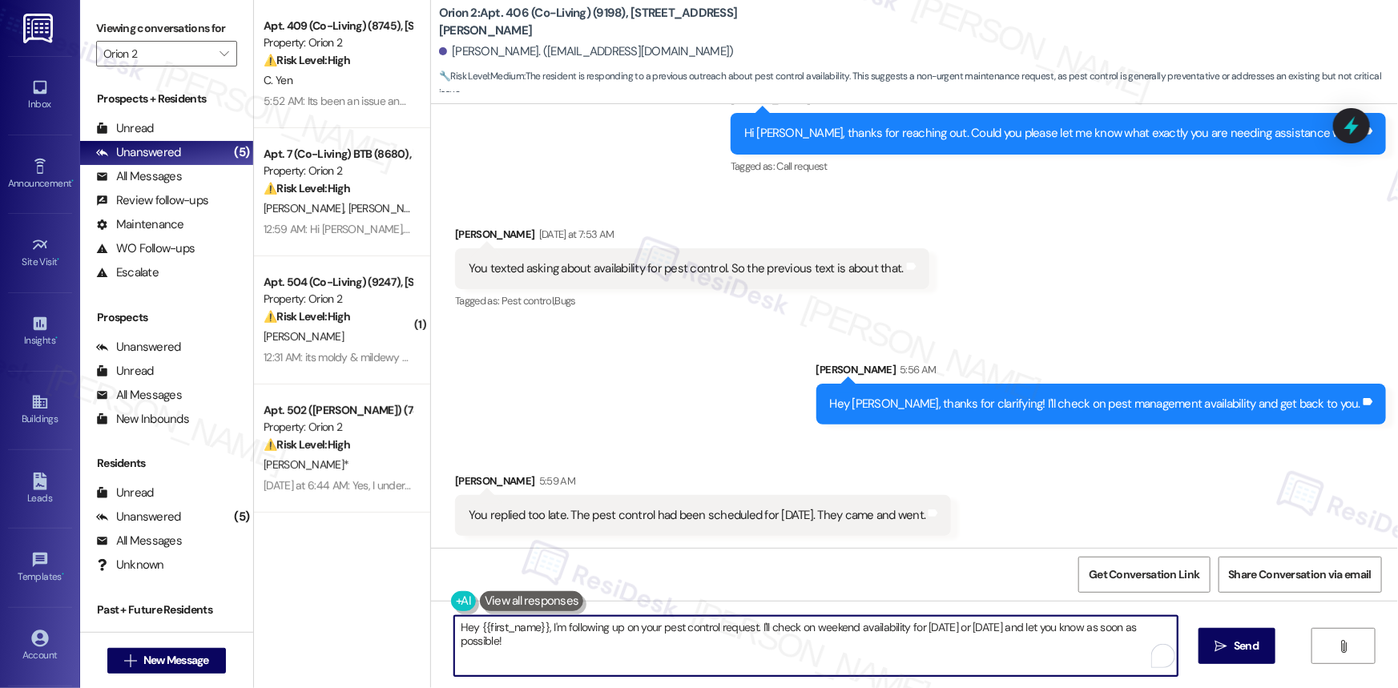
click at [560, 639] on textarea "Hey {{first_name}}, I'm following up on your pest control request. I'll check o…" at bounding box center [815, 646] width 723 height 60
paste textarea "Got it, thanks for the update! Sorry we missed the timing on that. If you’re st…"
click at [589, 626] on textarea "Got it, thanks for the update! Sorry we missed the timing on that. If you’re st…" at bounding box center [815, 646] width 723 height 60
click at [497, 648] on textarea "Got it, thanks for the update! Sorry, we missed the timing on that. If you’re s…" at bounding box center [815, 646] width 723 height 60
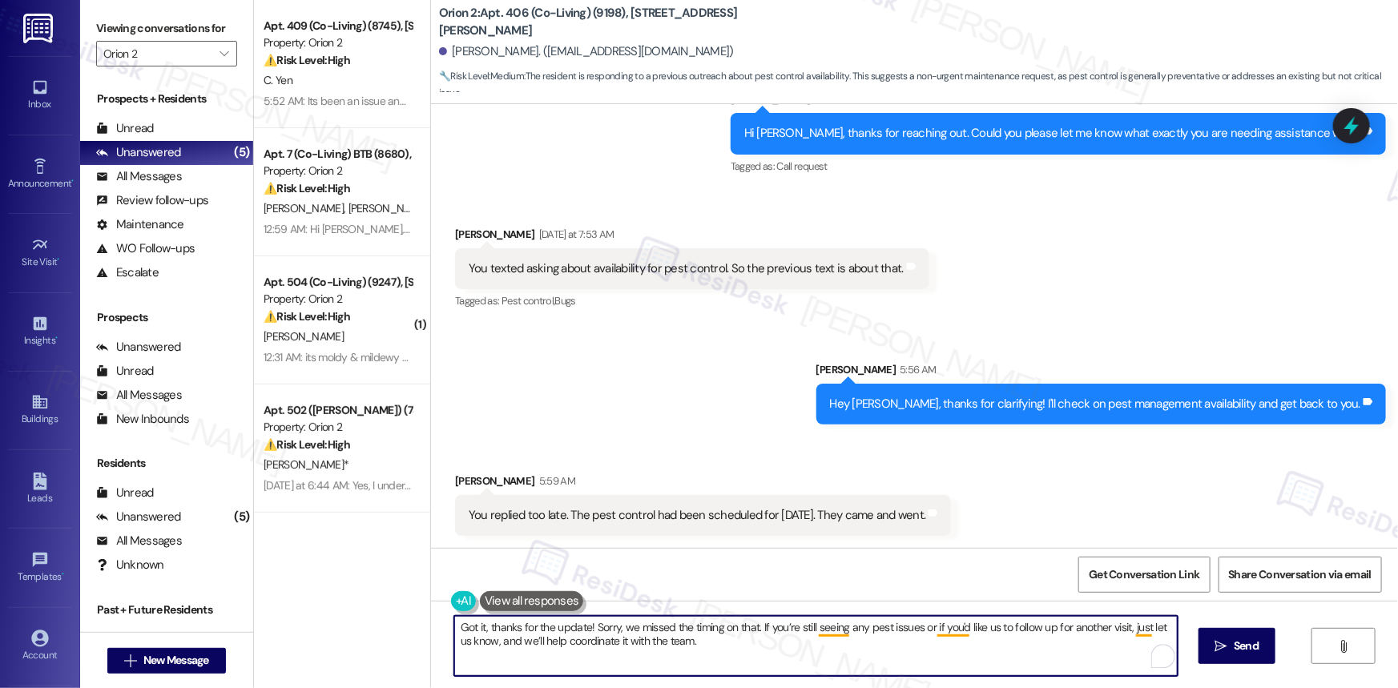
click at [835, 626] on textarea "Got it, thanks for the update! Sorry, we missed the timing on that. If you’re s…" at bounding box center [815, 646] width 723 height 60
type textarea "Got it, thanks for the update! Sorry, we missed the timing on that. If you’re s…"
click at [1251, 645] on span "Send" at bounding box center [1245, 646] width 25 height 17
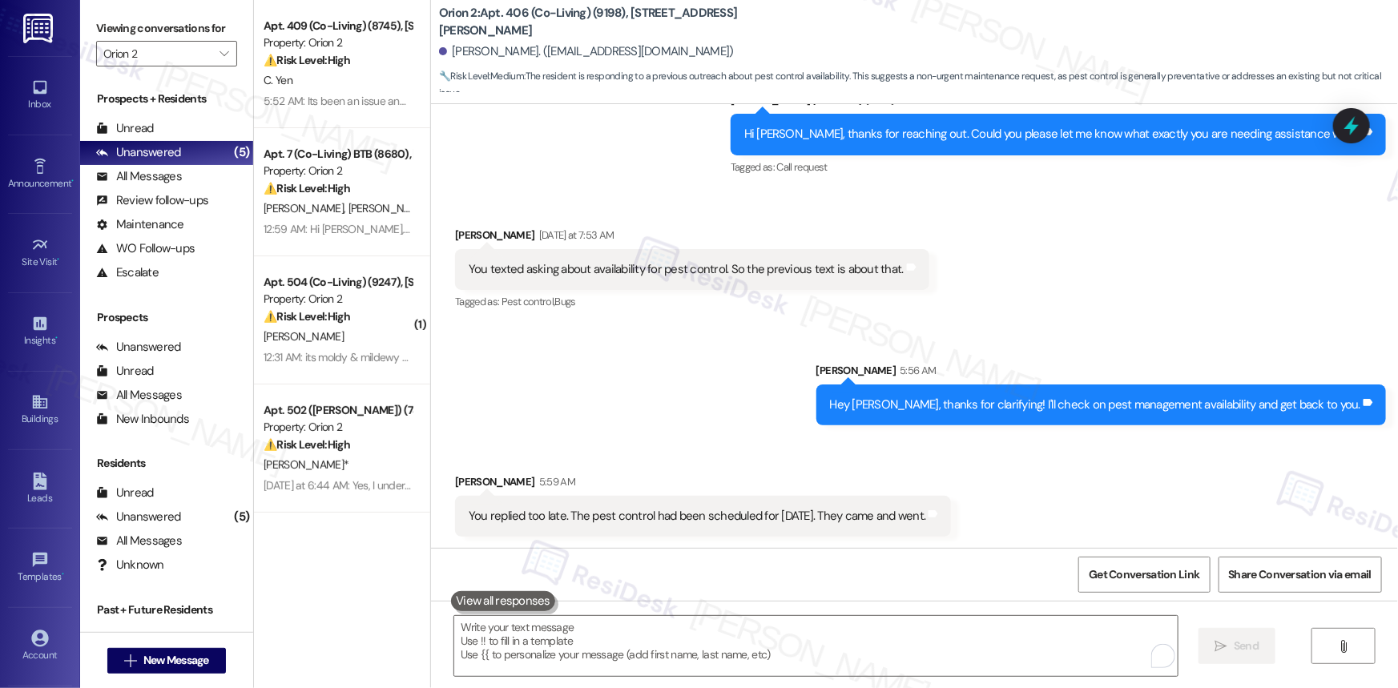
scroll to position [1751, 0]
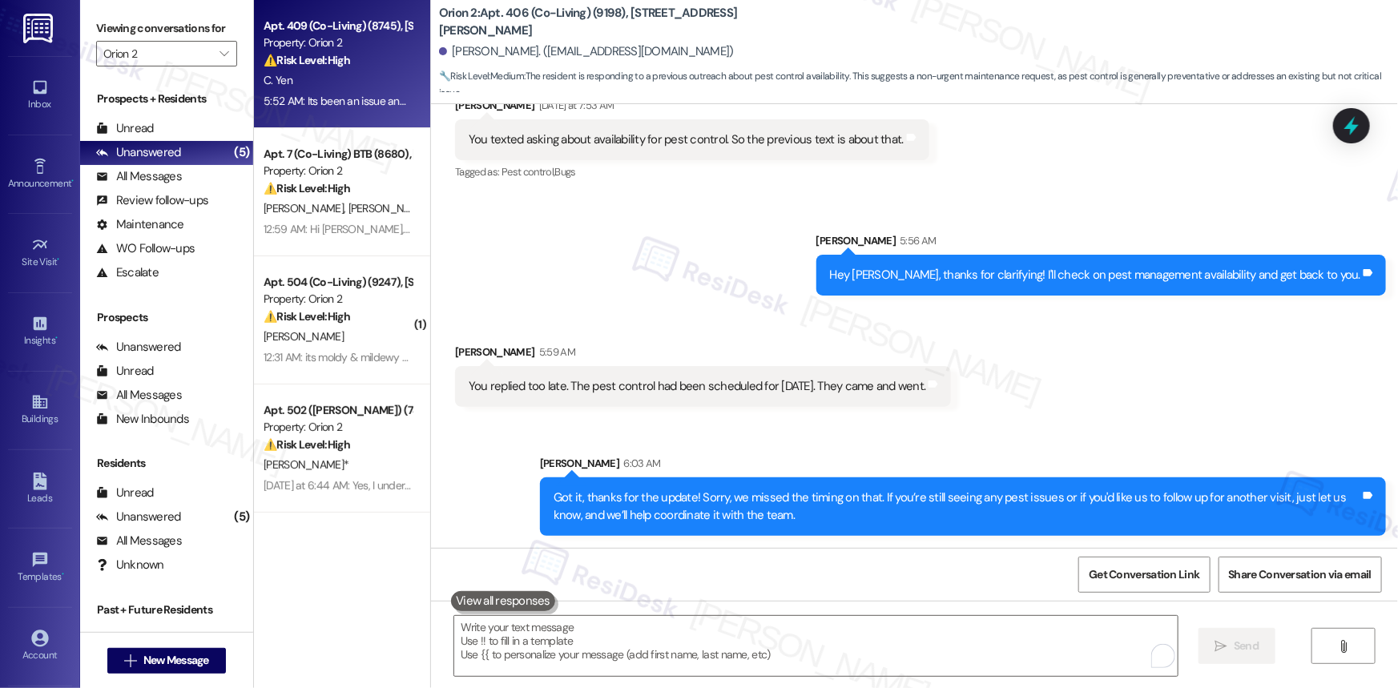
click at [312, 62] on strong "⚠️ Risk Level: High" at bounding box center [307, 60] width 87 height 14
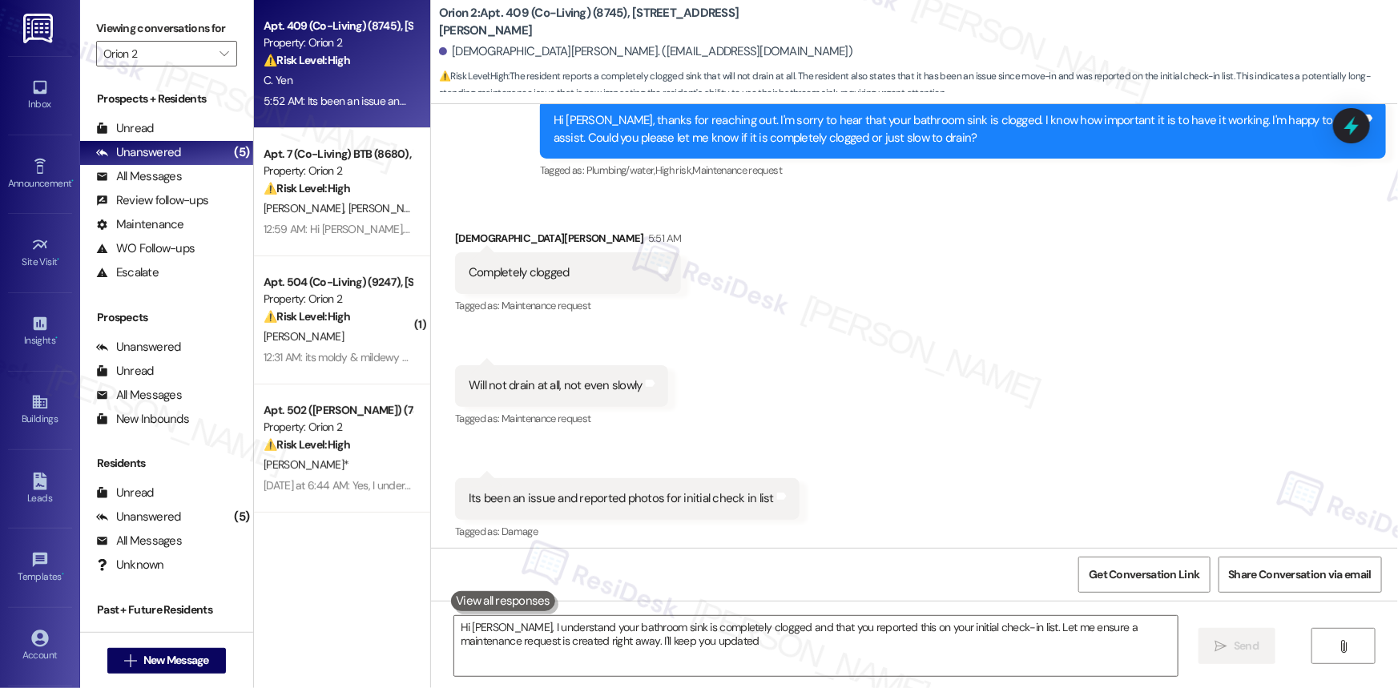
type textarea "Hi Christian, I understand your bathroom sink is completely clogged and that yo…"
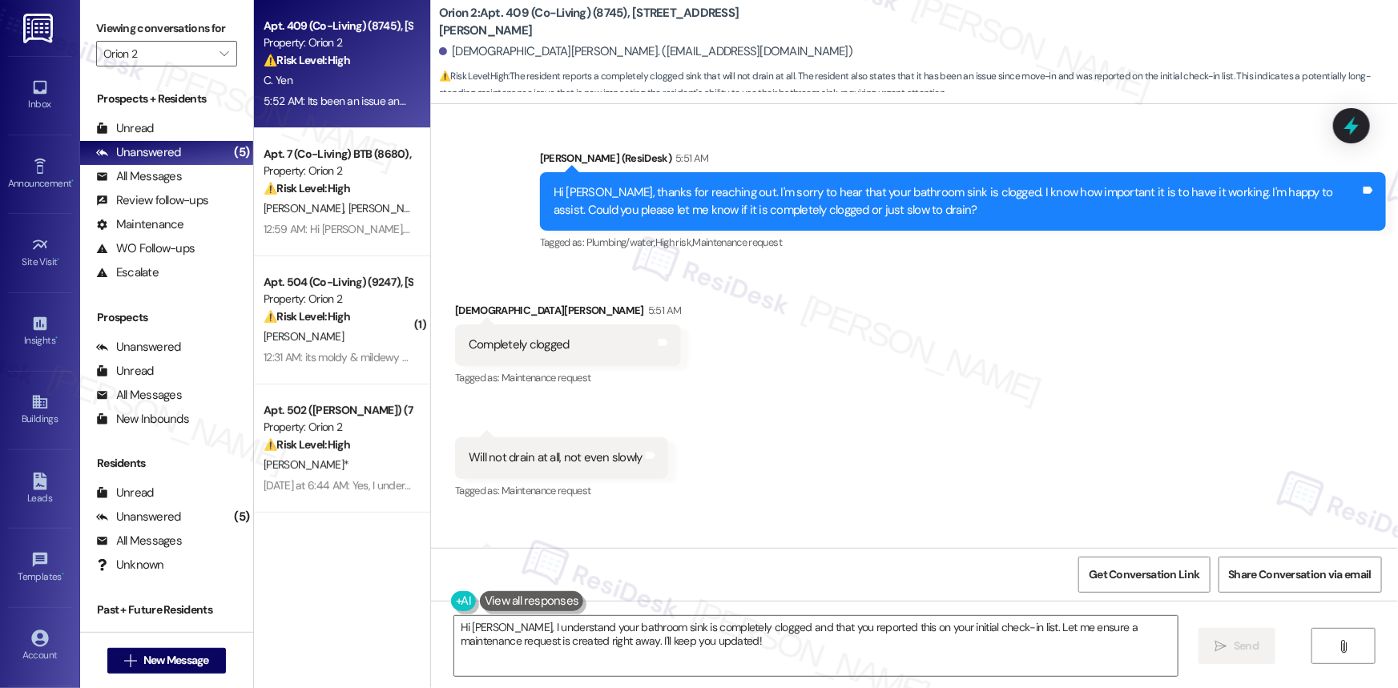
scroll to position [496, 0]
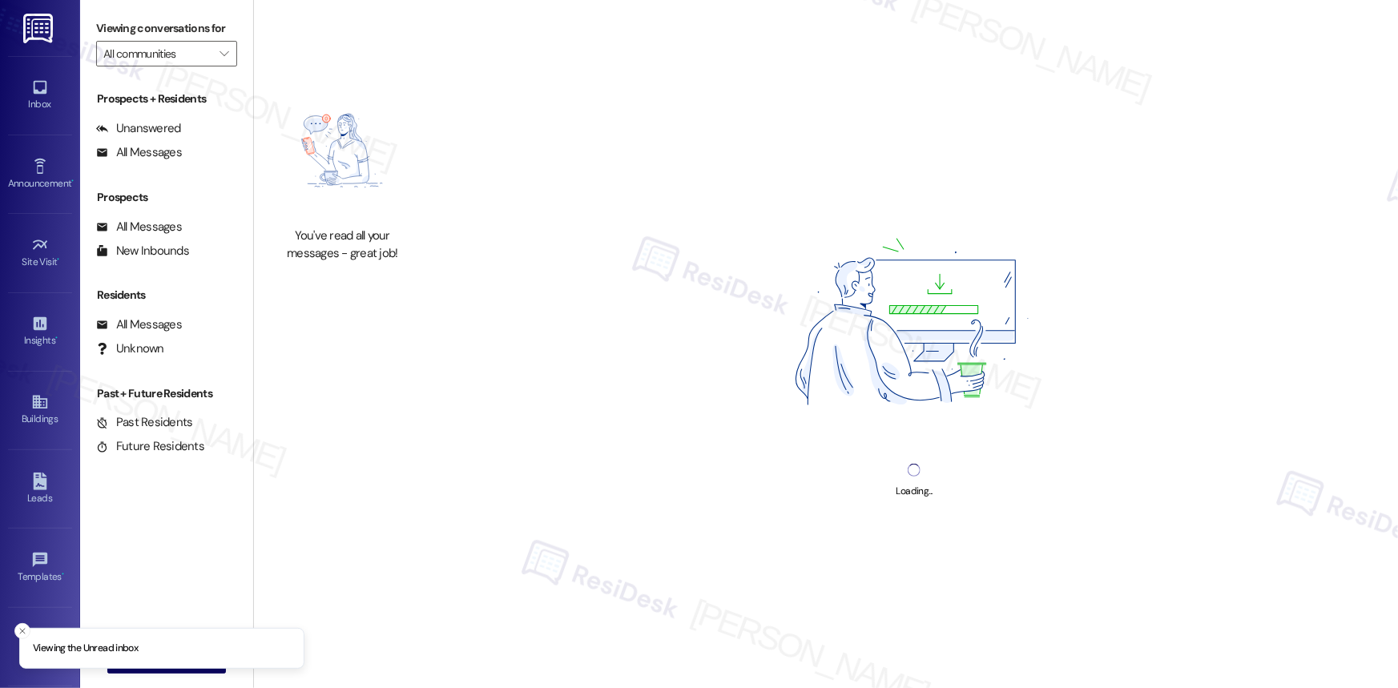
type input "Orion 2"
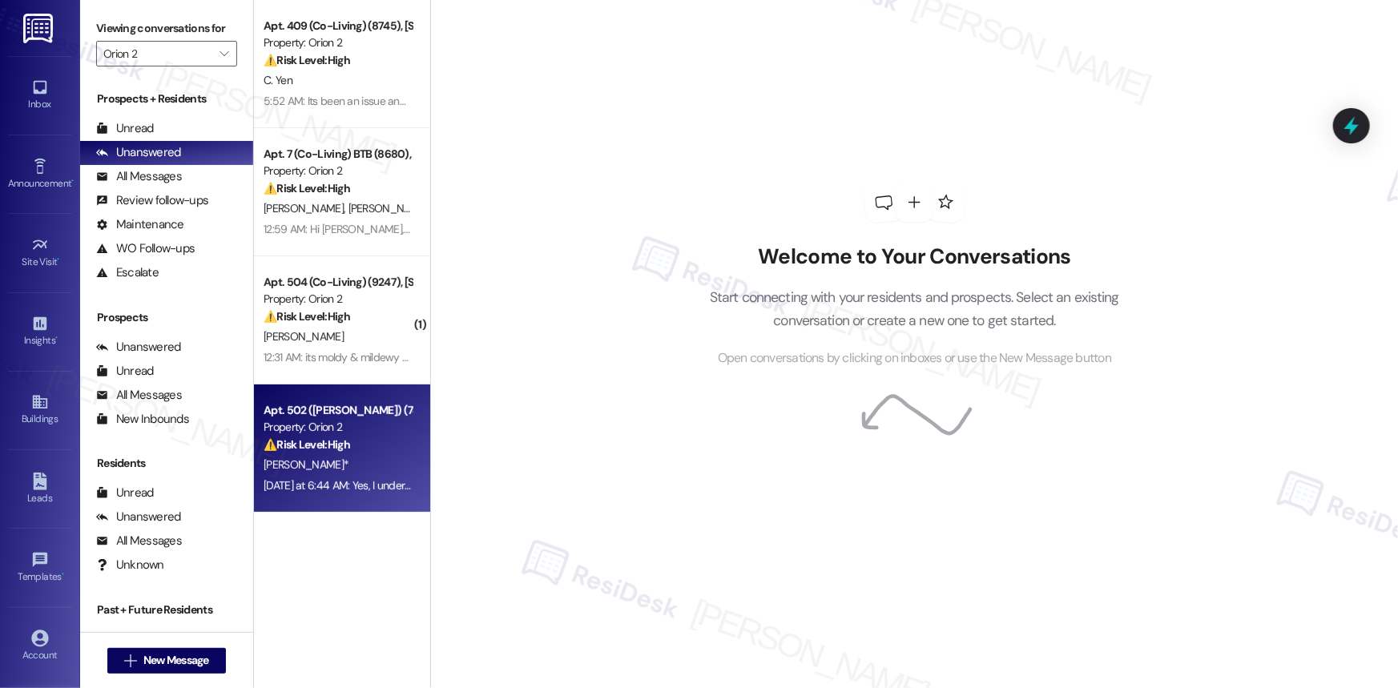
click at [331, 424] on div "Property: Orion 2" at bounding box center [338, 427] width 148 height 17
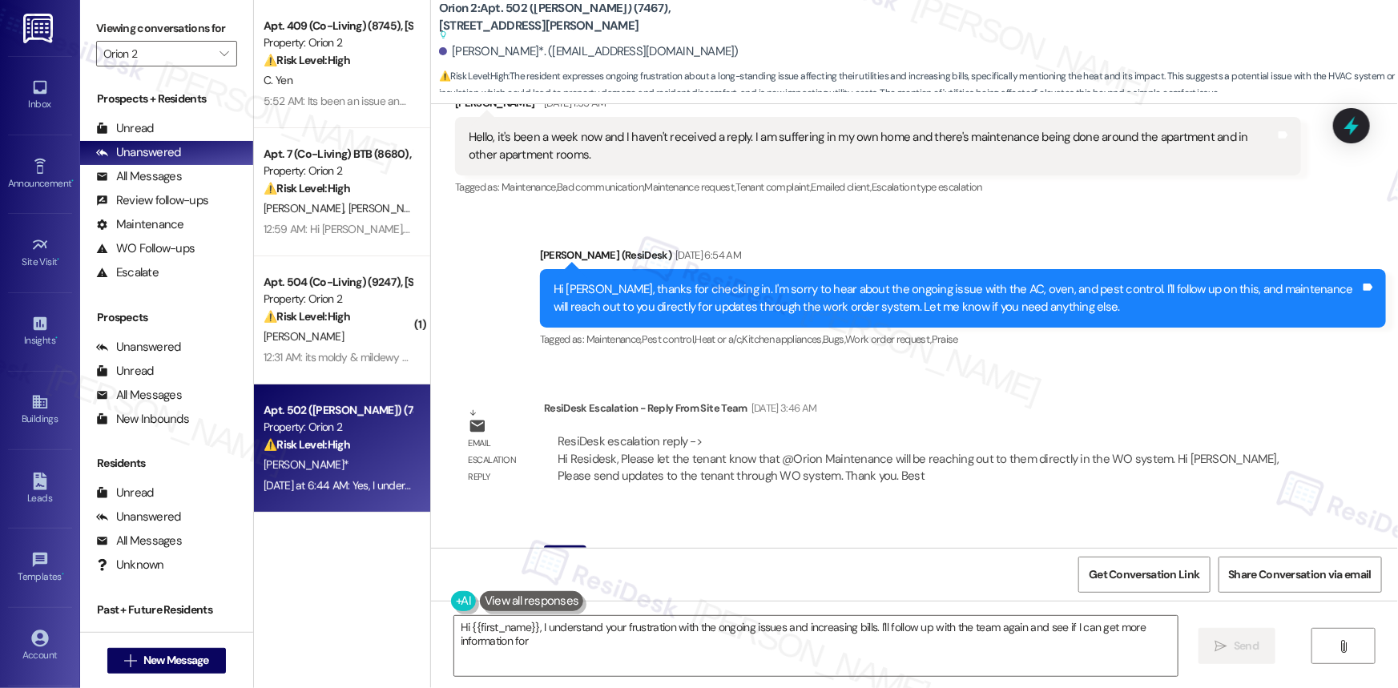
scroll to position [6372, 0]
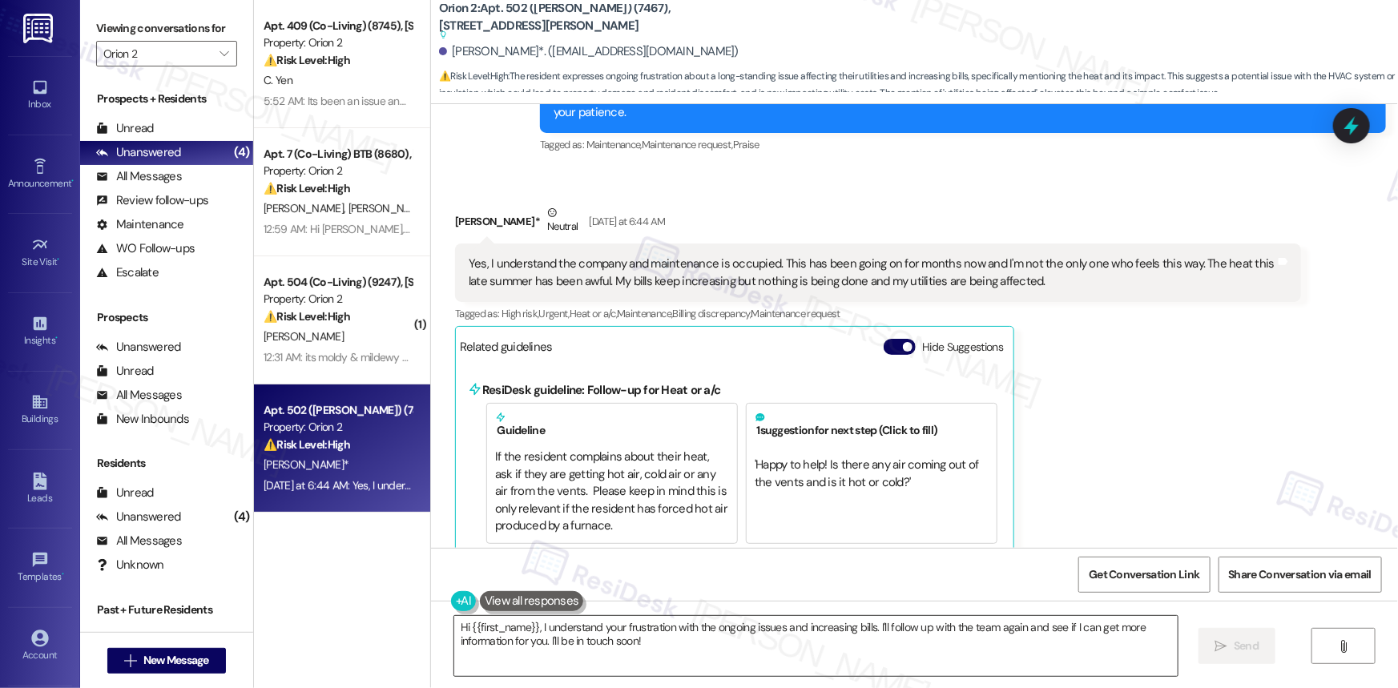
click at [693, 637] on textarea "Hi {{first_name}}, I understand your frustration with the ongoing issues and in…" at bounding box center [815, 646] width 723 height 60
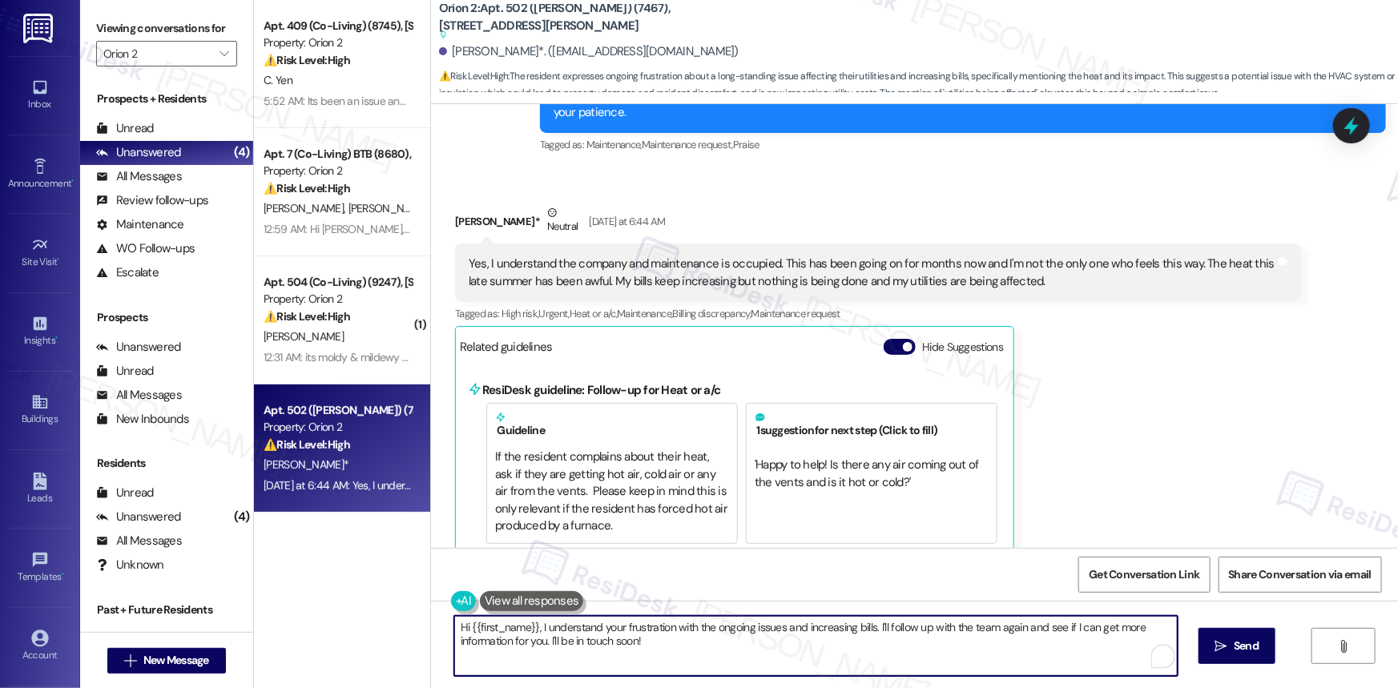
scroll to position [6154, 0]
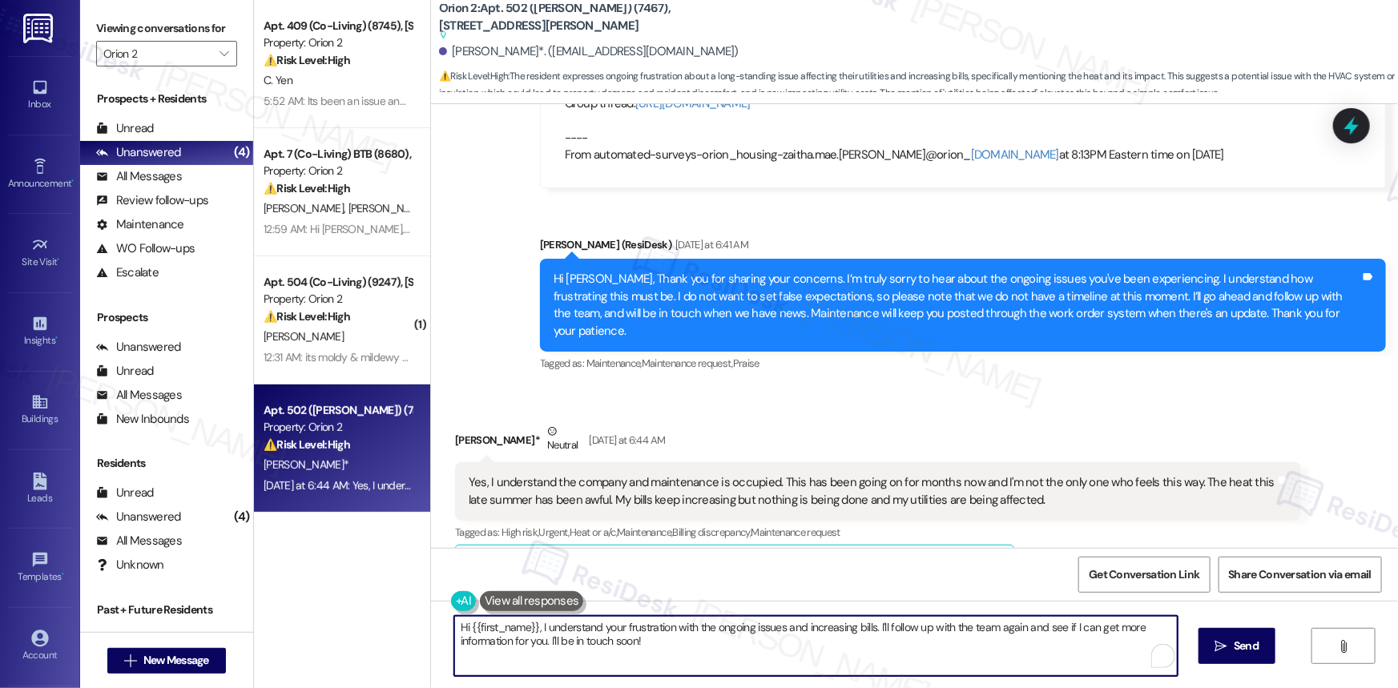
click at [795, 271] on div "Hi Shawntelle, Thank you for sharing your concerns. I’m truly sorry to hear abo…" at bounding box center [956, 305] width 807 height 69
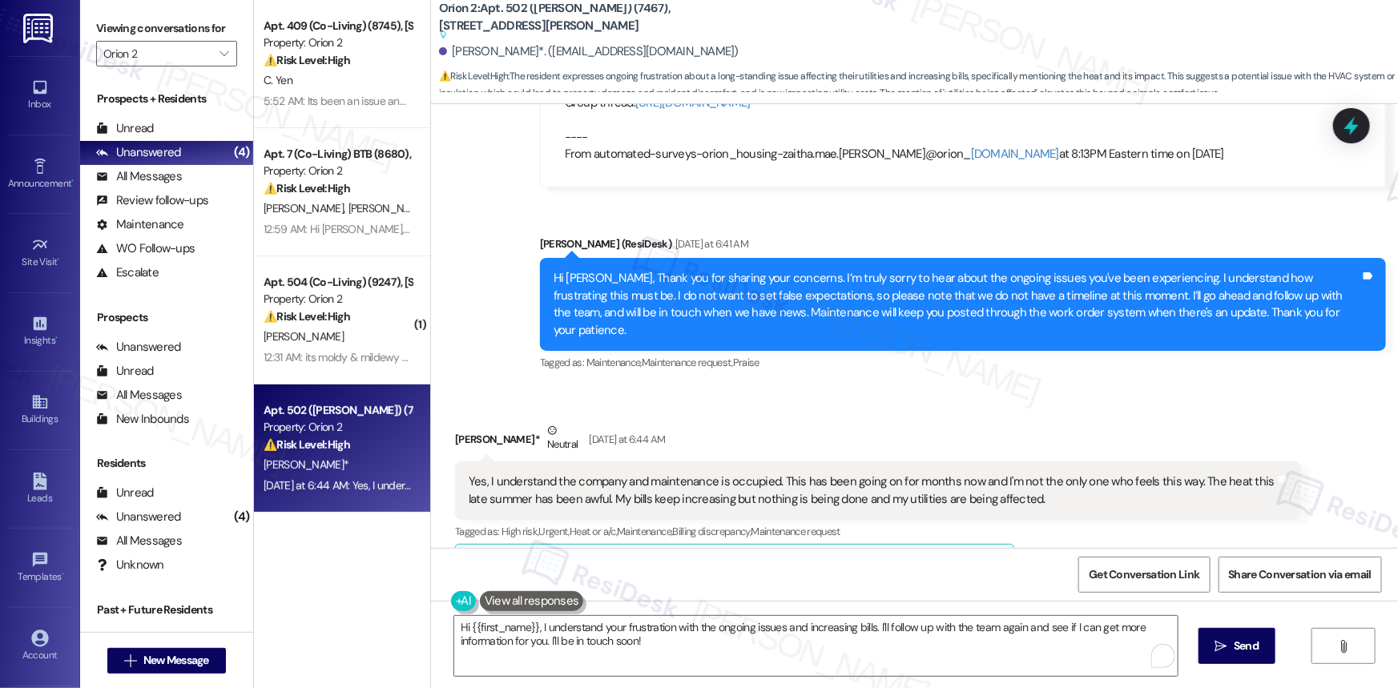
scroll to position [6227, 0]
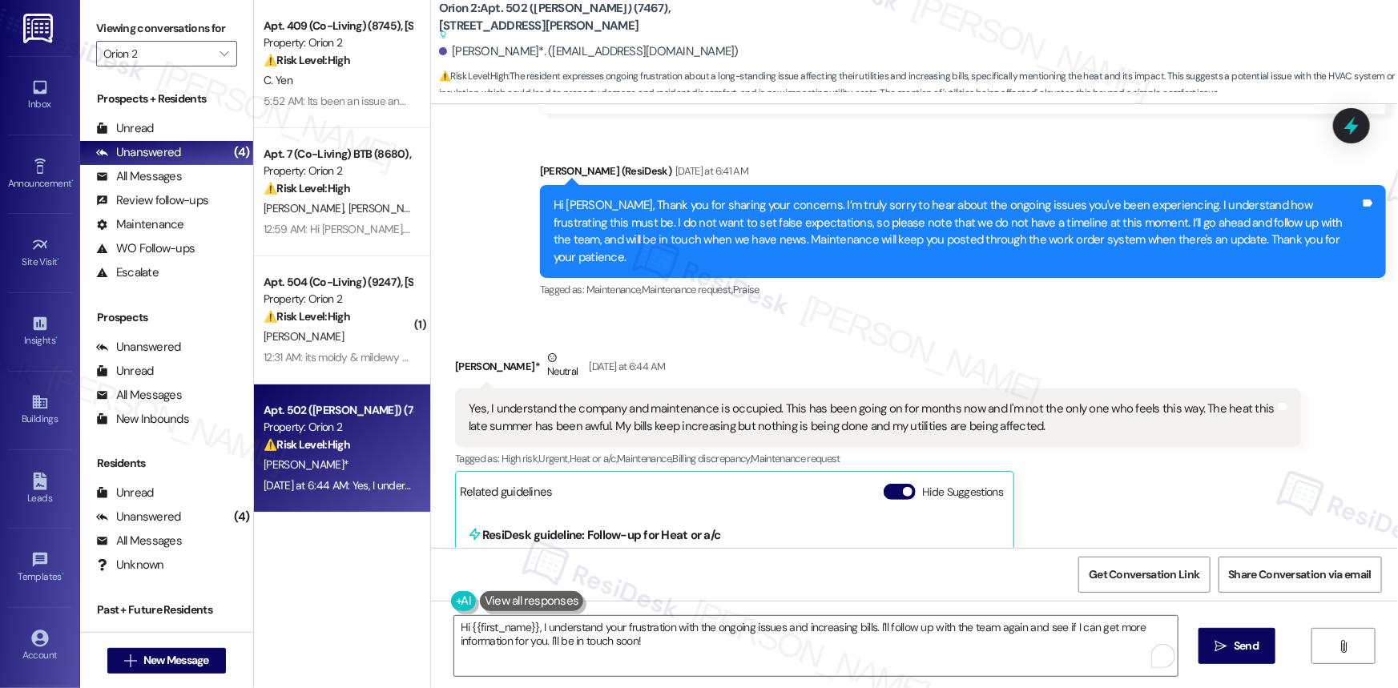
click at [792, 400] on div "Yes, I understand the company and maintenance is occupied. This has been going …" at bounding box center [872, 417] width 807 height 34
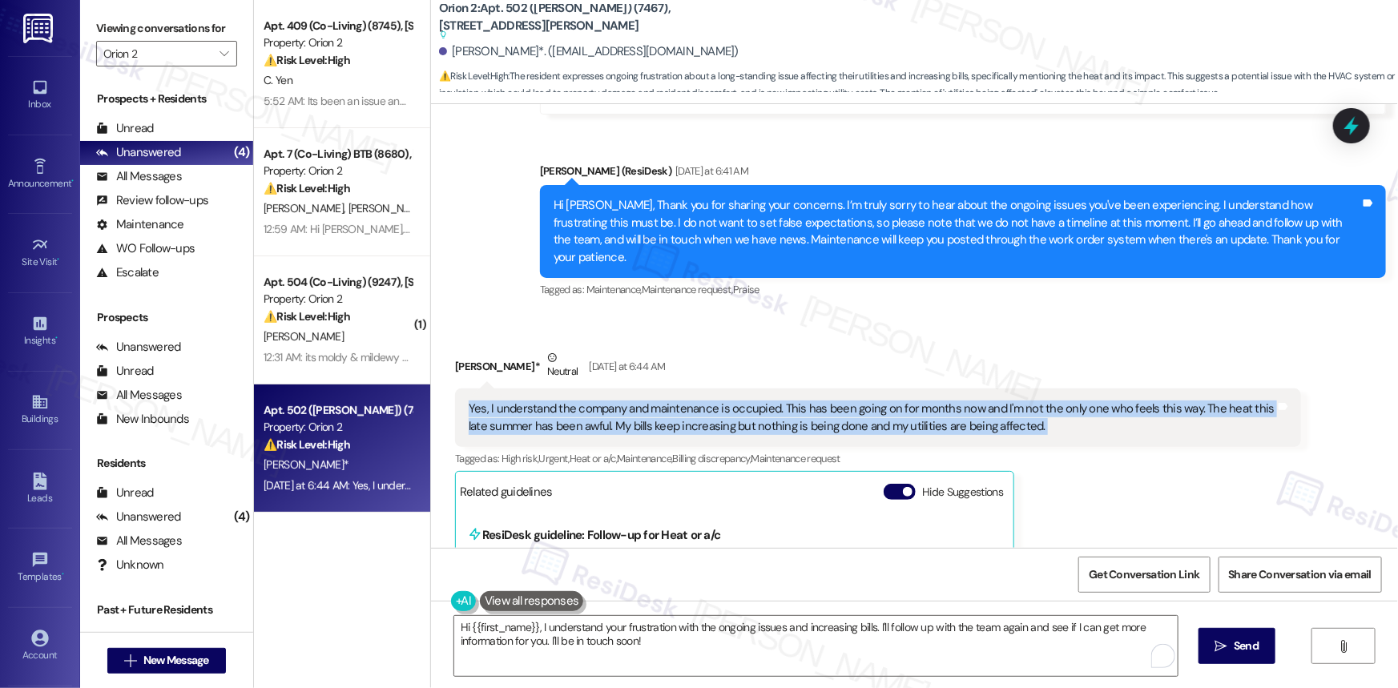
click at [792, 400] on div "Yes, I understand the company and maintenance is occupied. This has been going …" at bounding box center [872, 417] width 807 height 34
copy div "Yes, I understand the company and maintenance is occupied. This has been going …"
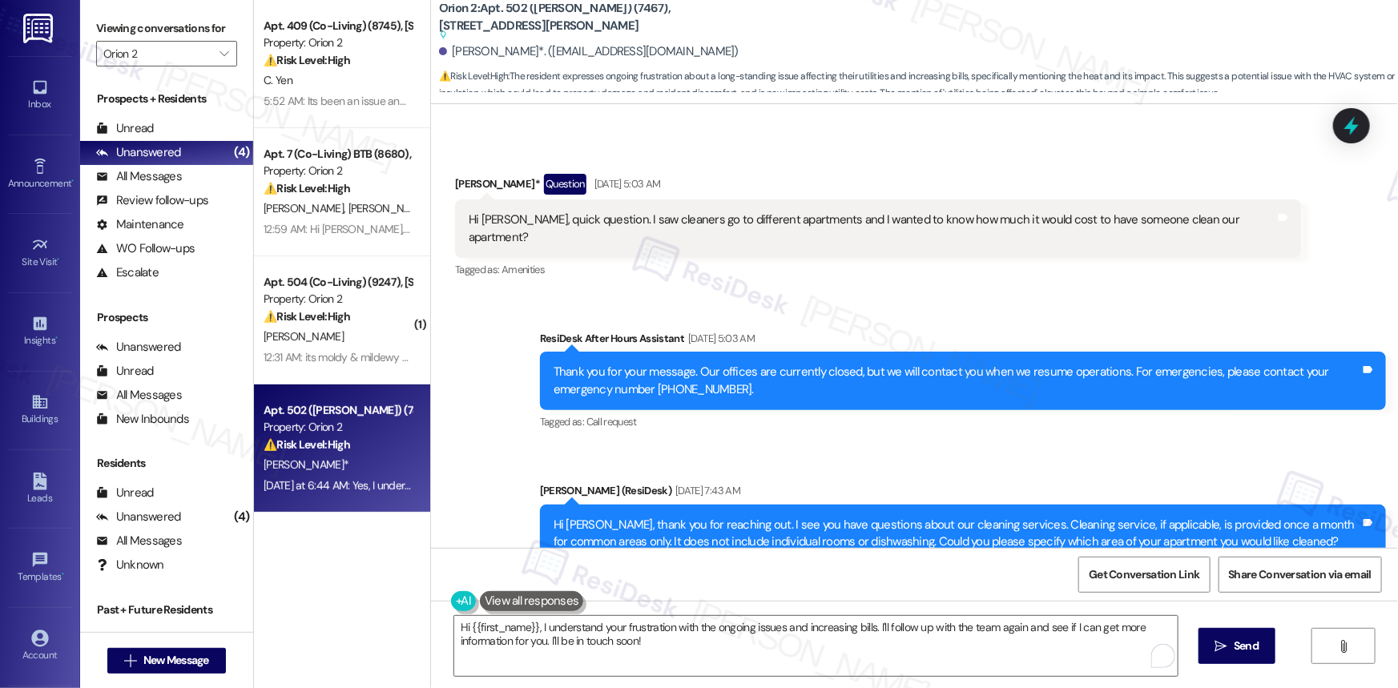
scroll to position [0, 0]
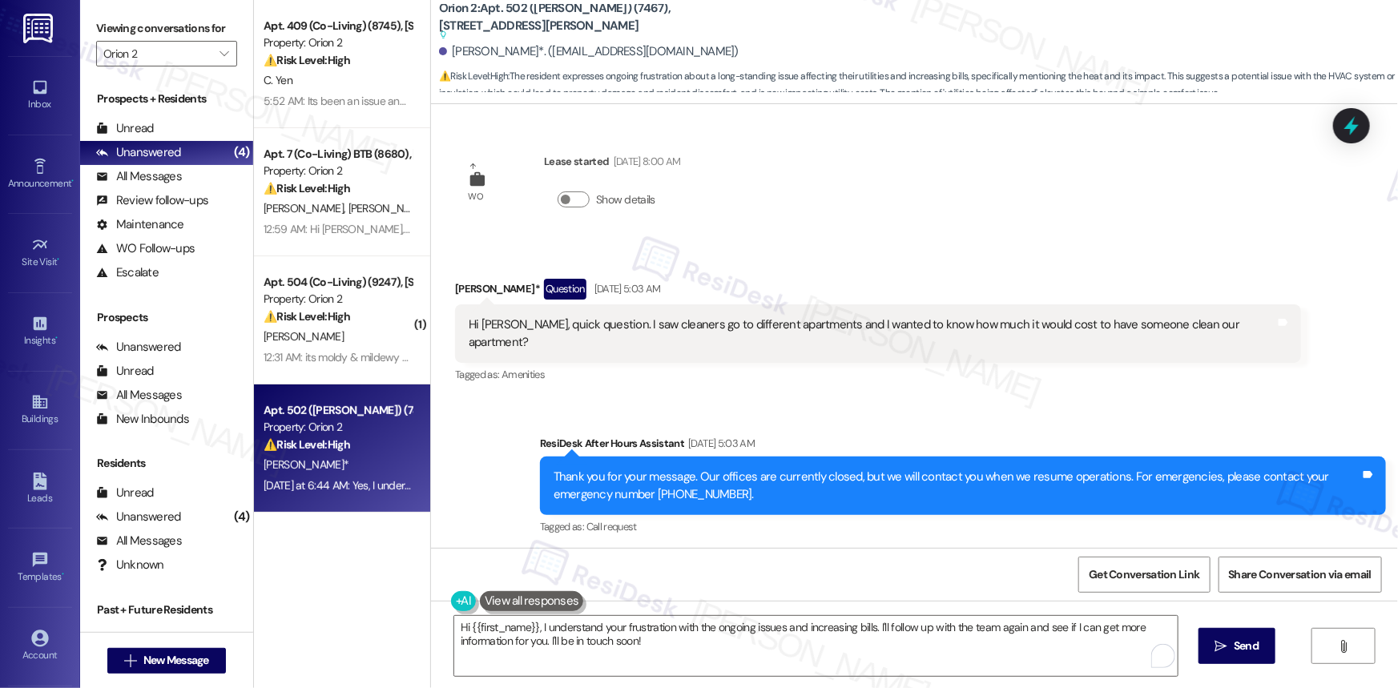
click at [840, 244] on div "Received via SMS Shawntelle Augustine* Question Aug 10, 2025 at 5:03 AM Hi Sara…" at bounding box center [914, 320] width 967 height 155
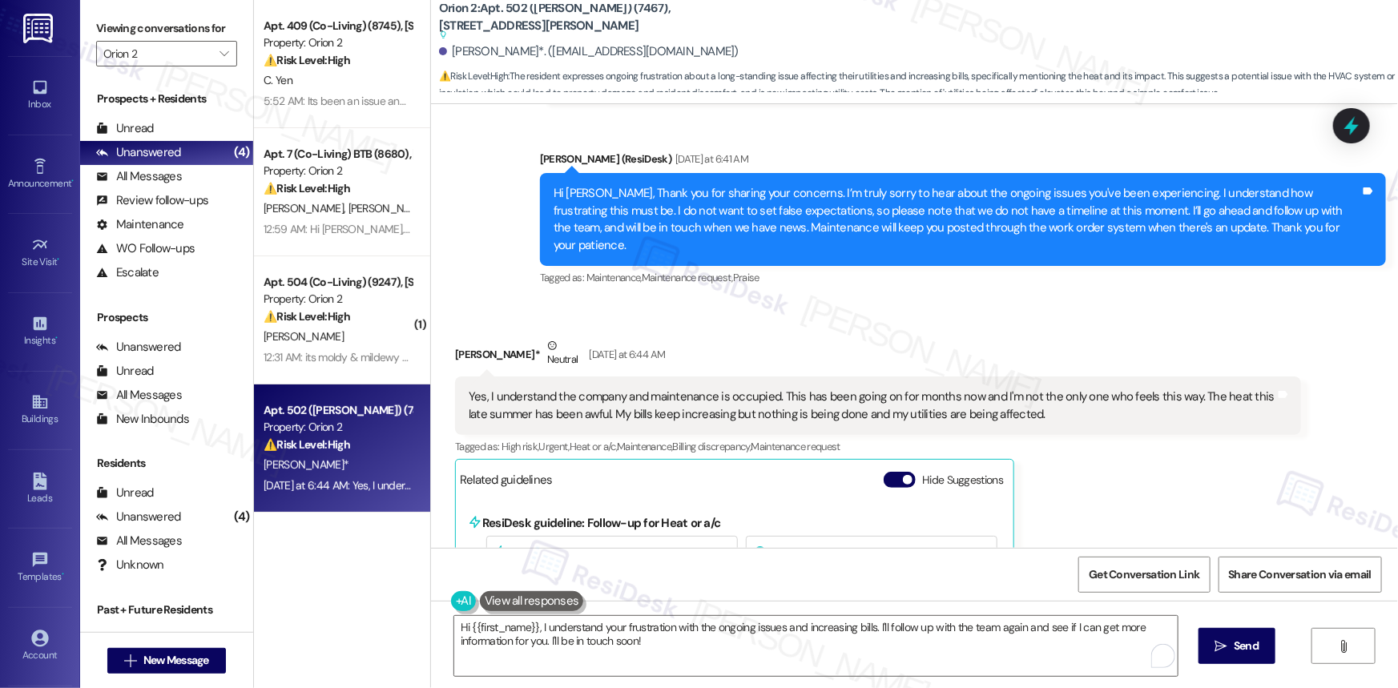
scroll to position [6373, 0]
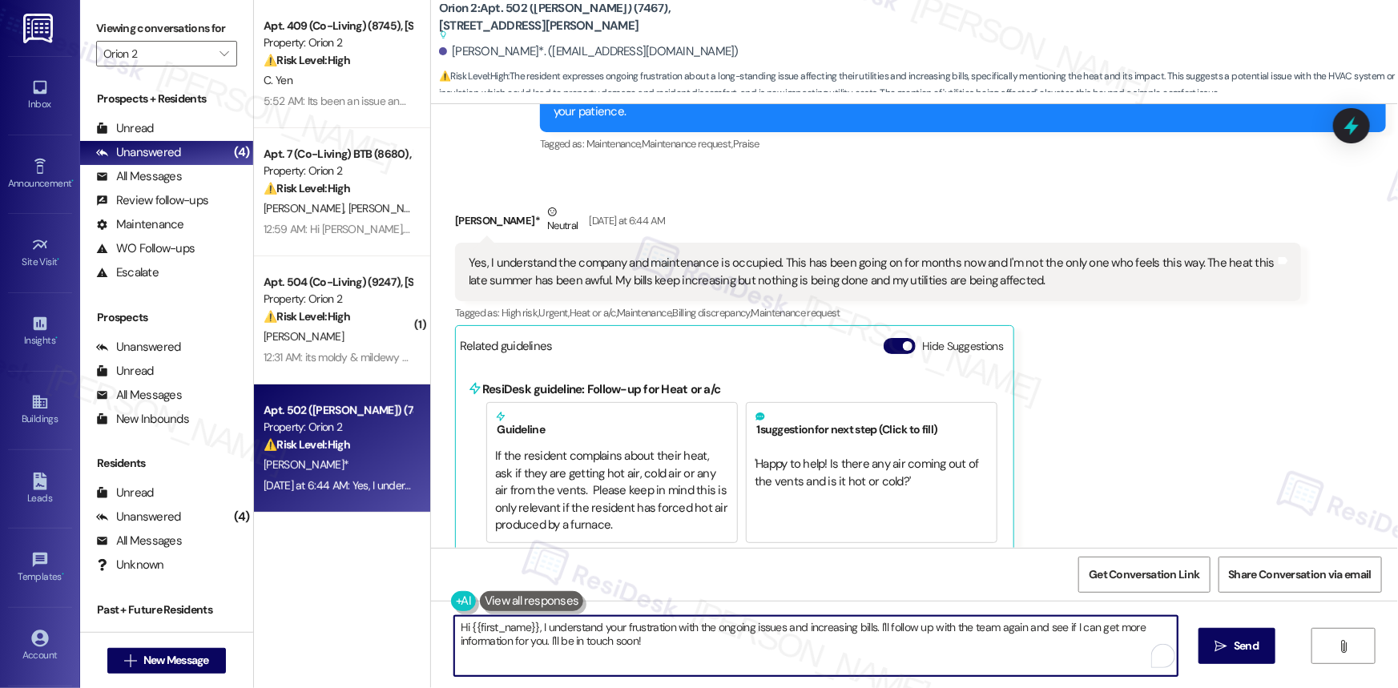
click at [730, 658] on textarea "Hi {{first_name}}, I understand your frustration with the ongoing issues and in…" at bounding box center [815, 646] width 723 height 60
click at [731, 657] on textarea "Hi {{first_name}}, I understand your frustration with the ongoing issues and in…" at bounding box center [815, 646] width 723 height 60
paste textarea "Thanks so much for sharing this — I really appreciate your patience. I understa…"
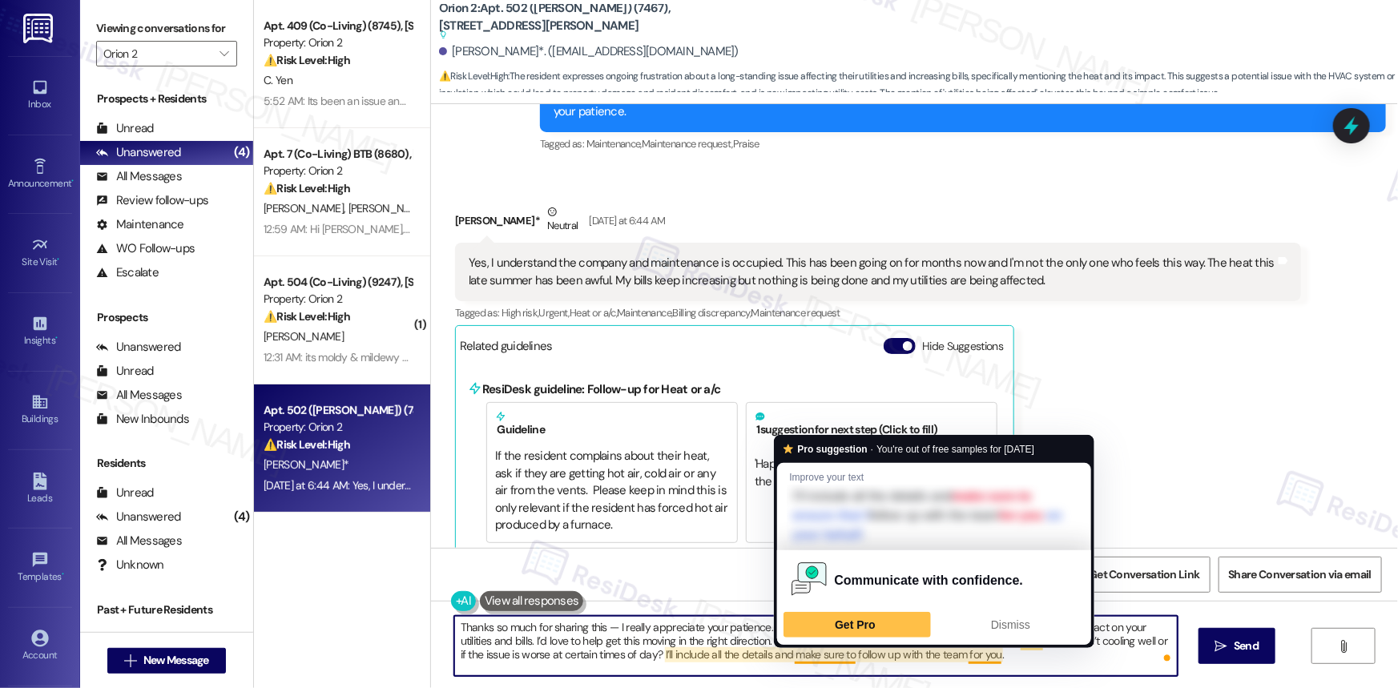
click at [813, 652] on textarea "Thanks so much for sharing this — I really appreciate your patience. I understa…" at bounding box center [815, 646] width 723 height 60
click at [649, 647] on textarea "Thanks so much for sharing this — I really appreciate your patience. I understa…" at bounding box center [815, 646] width 723 height 60
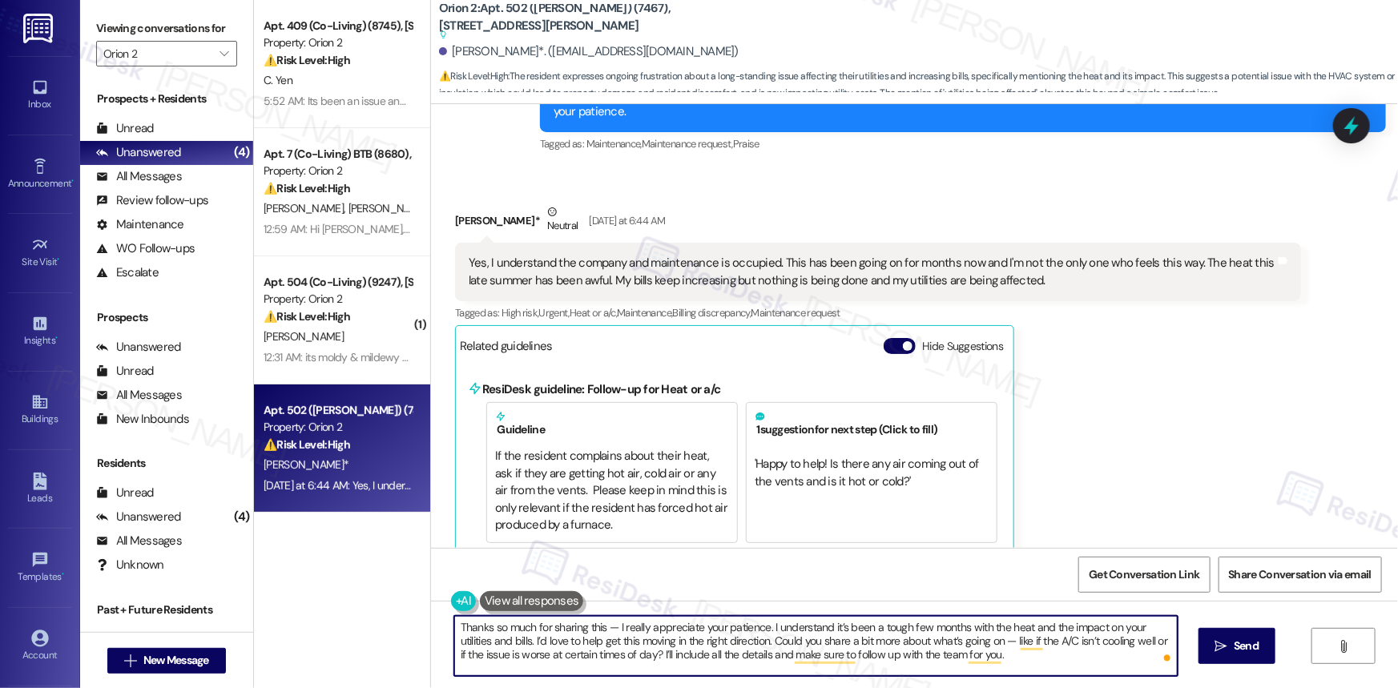
click at [1086, 653] on textarea "Thanks so much for sharing this — I really appreciate your patience. I understa…" at bounding box center [815, 646] width 723 height 60
type textarea "Thanks so much for sharing this — I really appreciate your patience. I understa…"
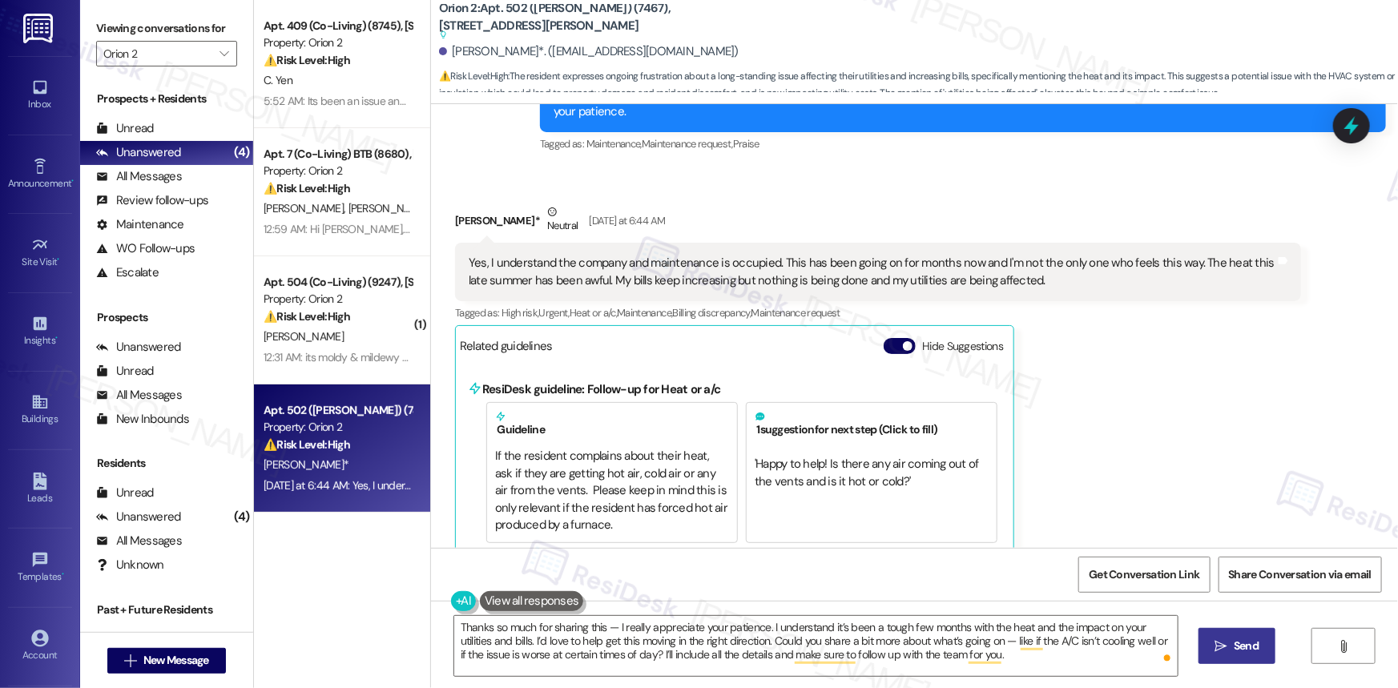
click at [1241, 648] on span "Send" at bounding box center [1245, 646] width 25 height 17
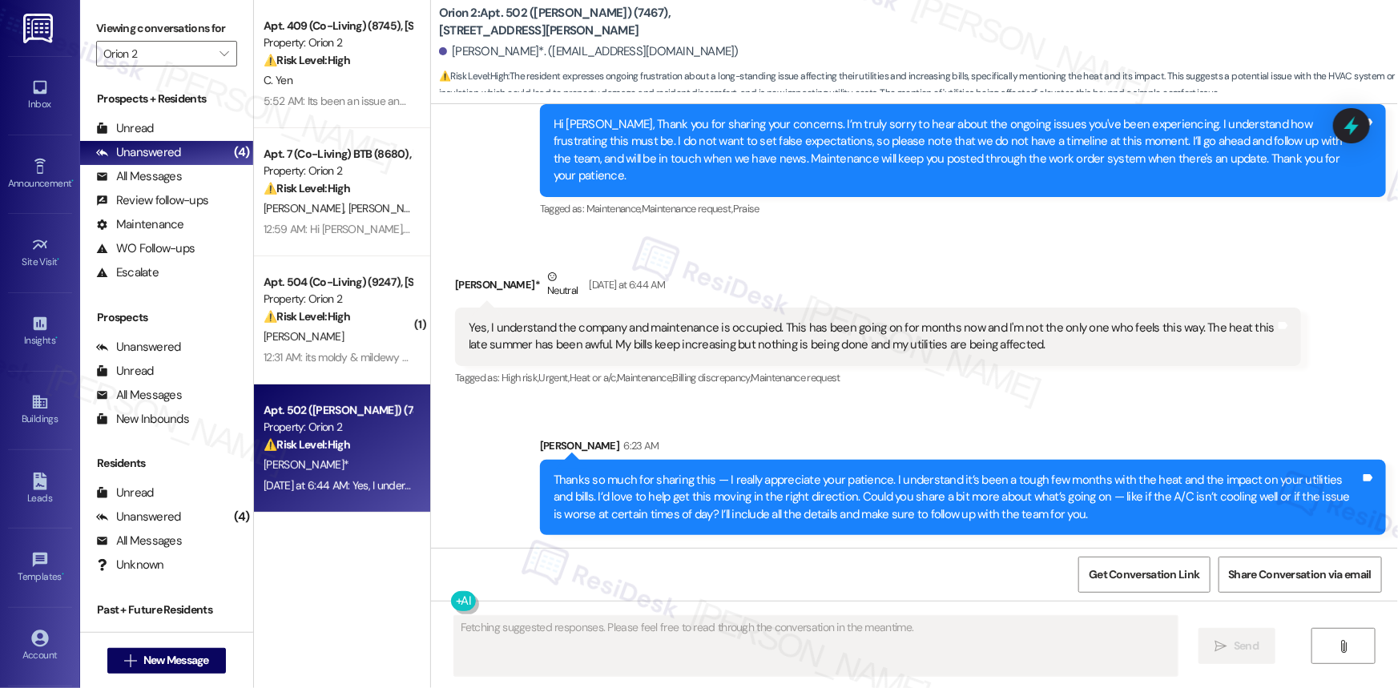
scroll to position [6085, 0]
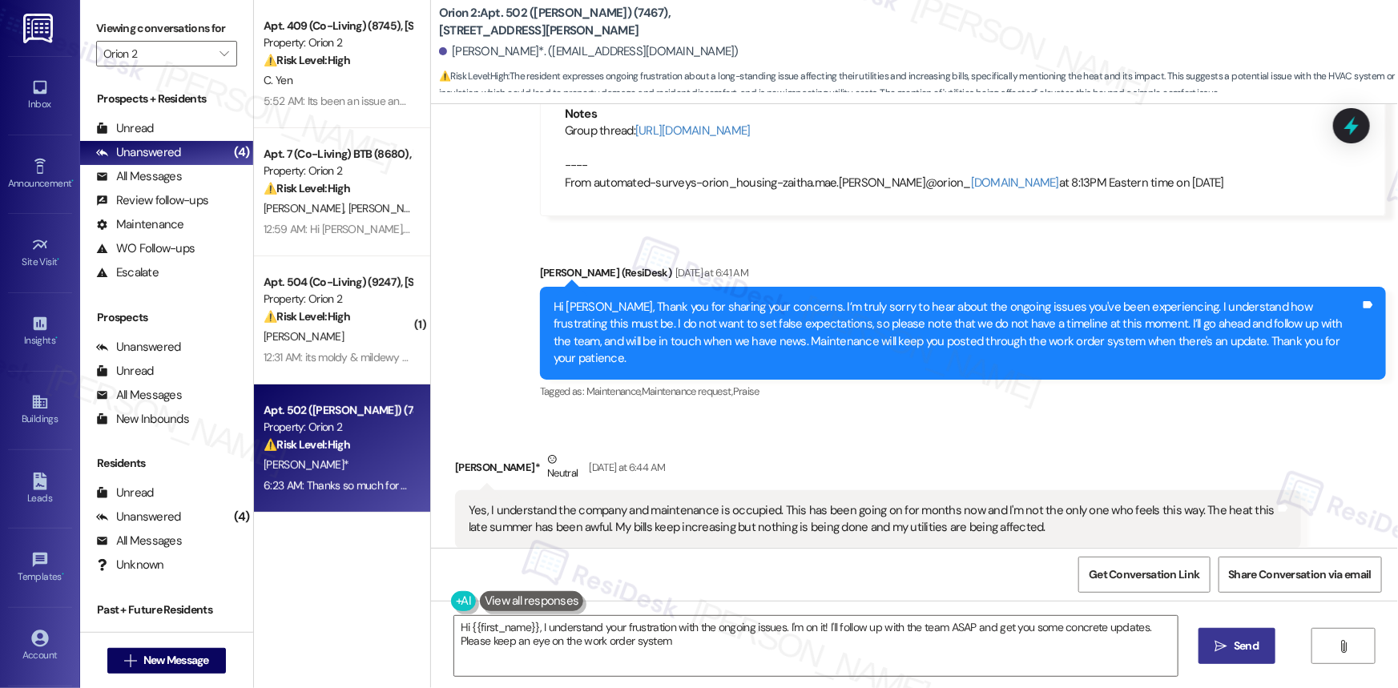
type textarea "Hi {{first_name}}, I understand your frustration with the ongoing issues. I'm o…"
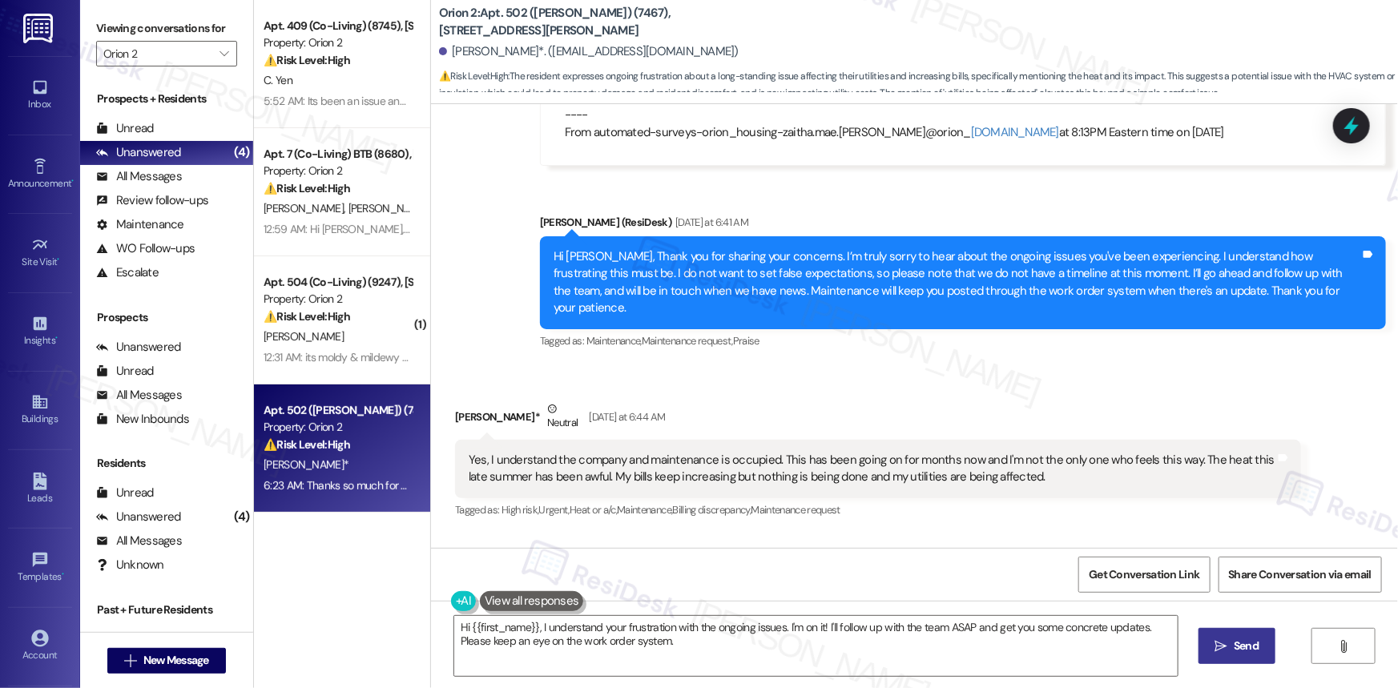
scroll to position [5867, 0]
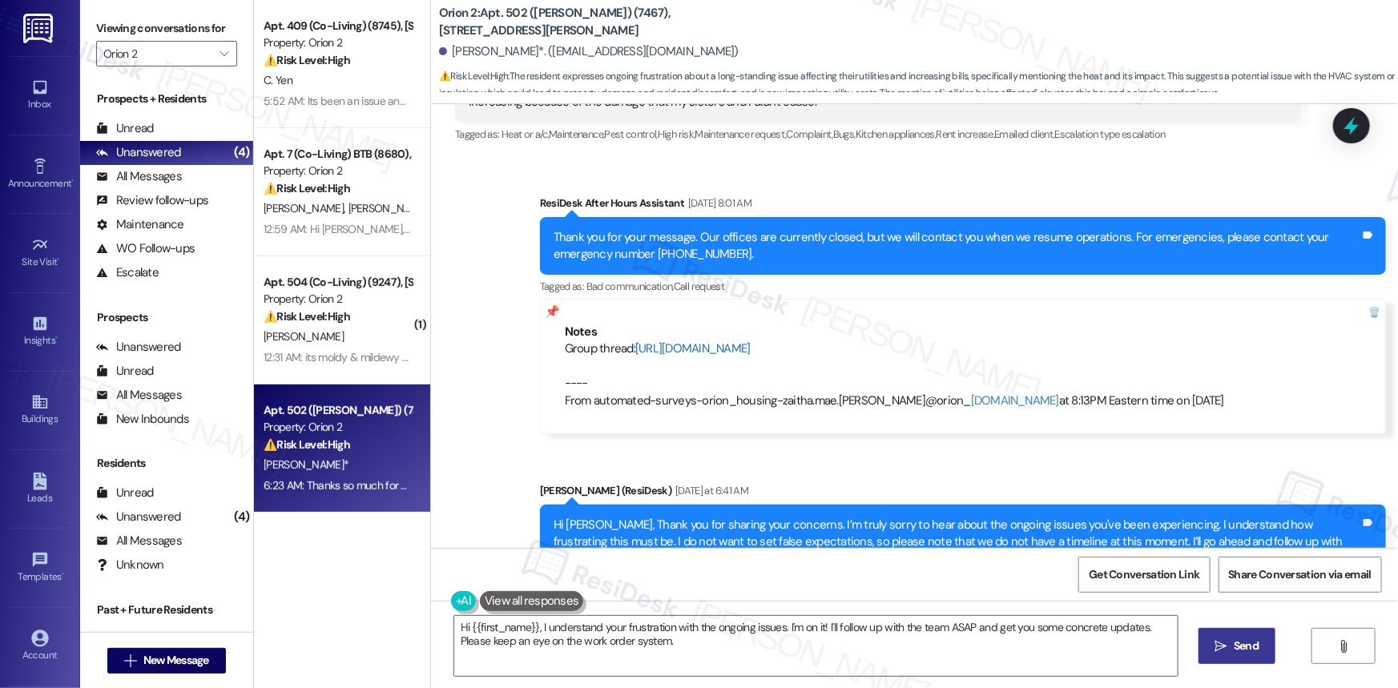
click at [750, 340] on link "[URL][DOMAIN_NAME]" at bounding box center [692, 348] width 115 height 16
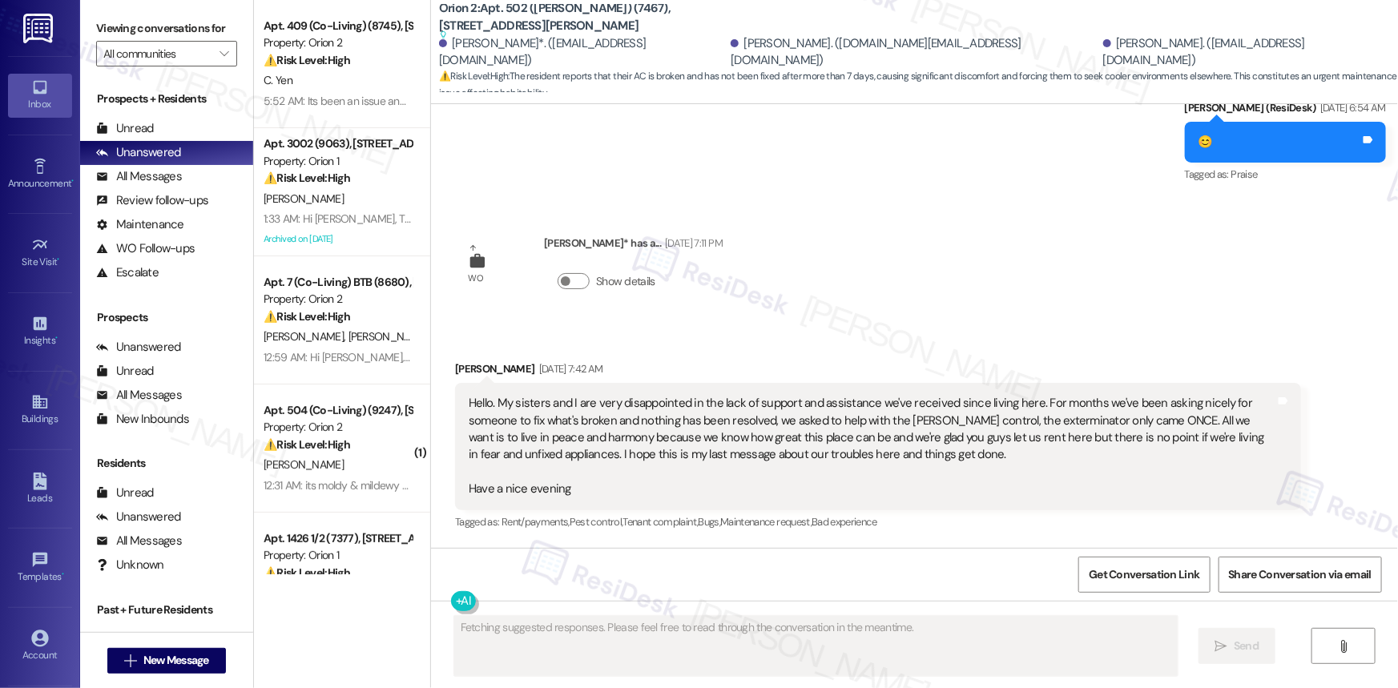
scroll to position [16796, 0]
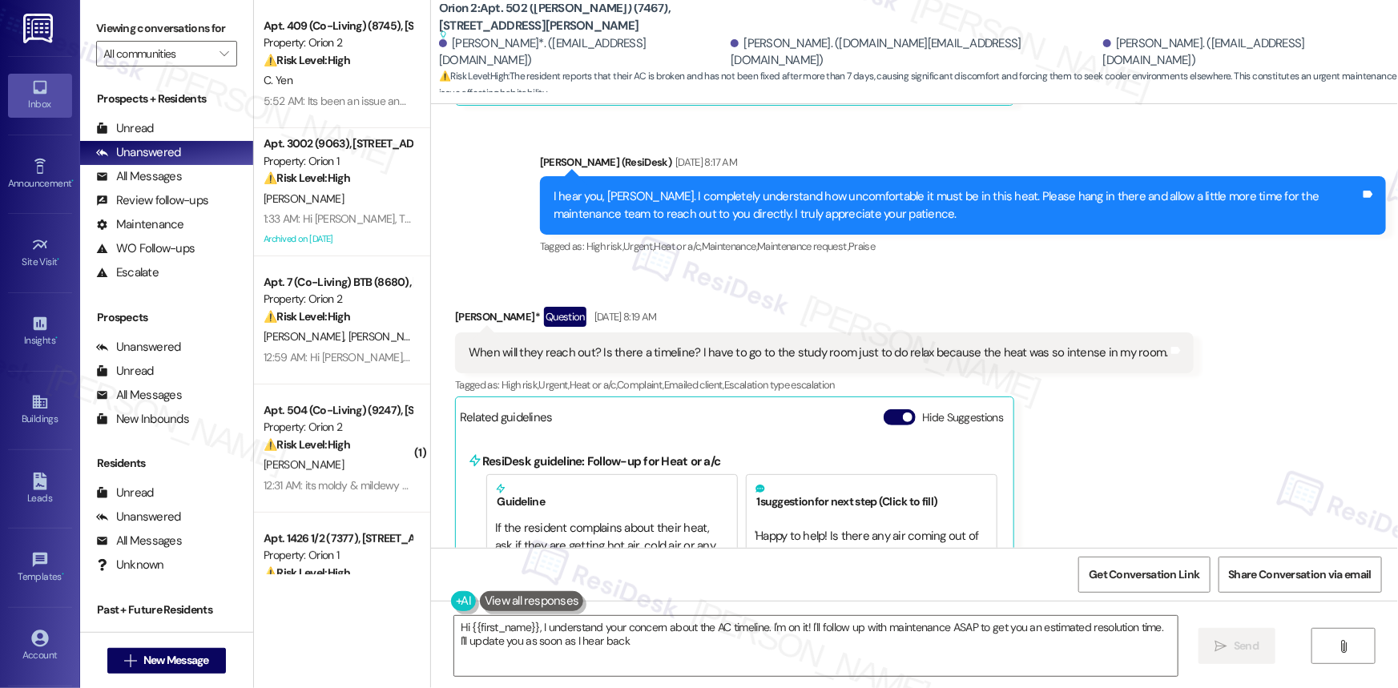
type textarea "Hi {{first_name}}, I understand your concern about the AC timeline. I'm on it! …"
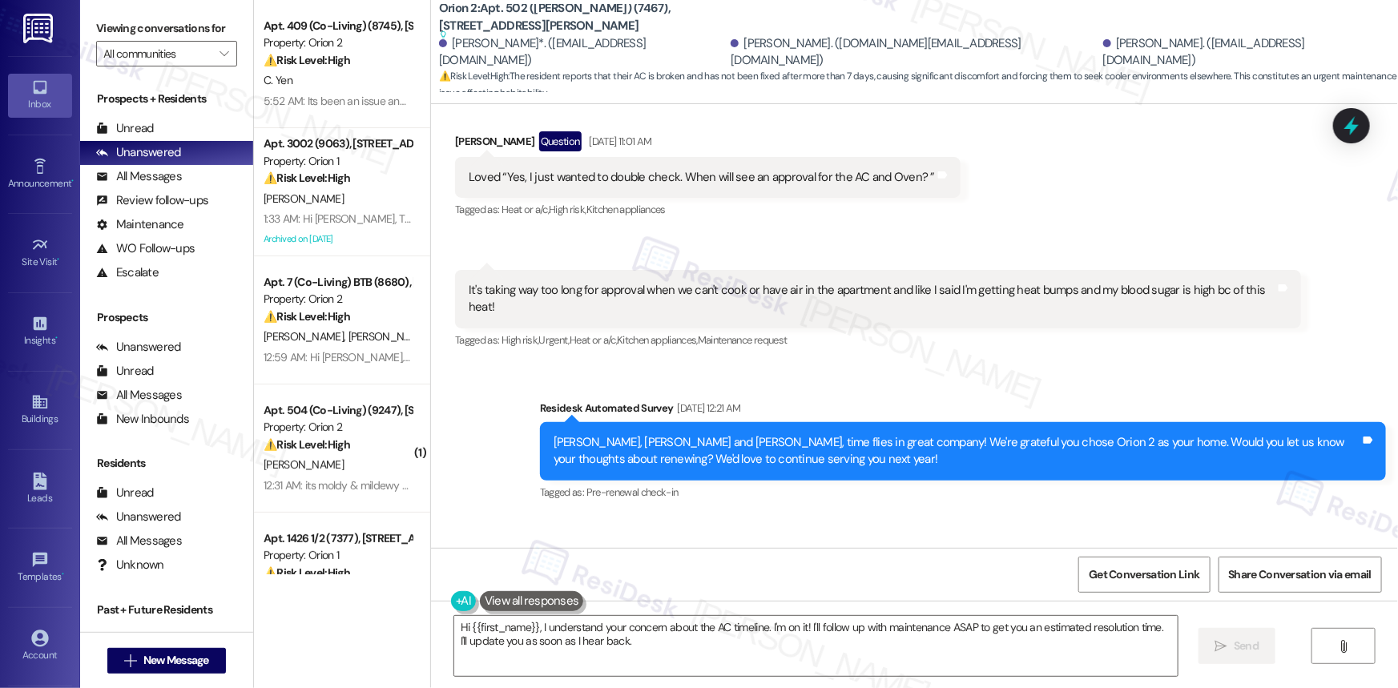
scroll to position [14619, 0]
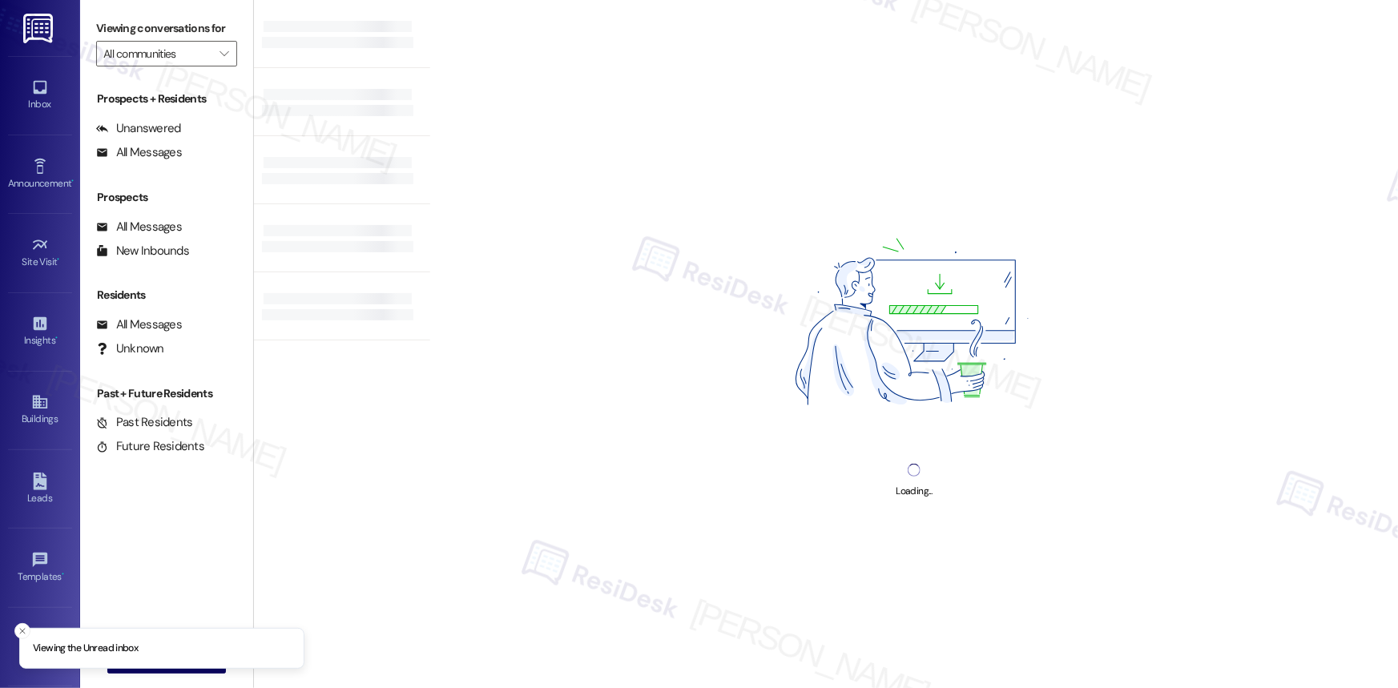
type input "Orion 2"
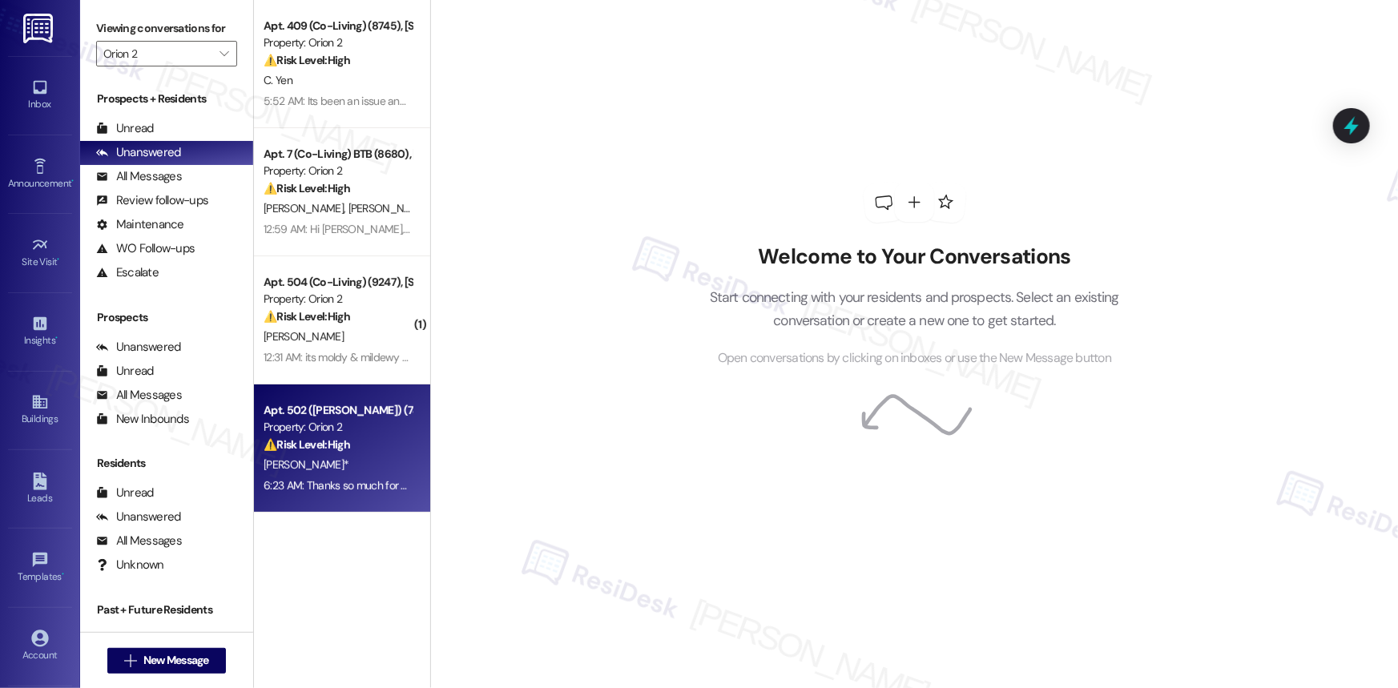
click at [365, 438] on div "⚠️ Risk Level: High The resident expresses ongoing frustration about a long-sta…" at bounding box center [338, 445] width 148 height 17
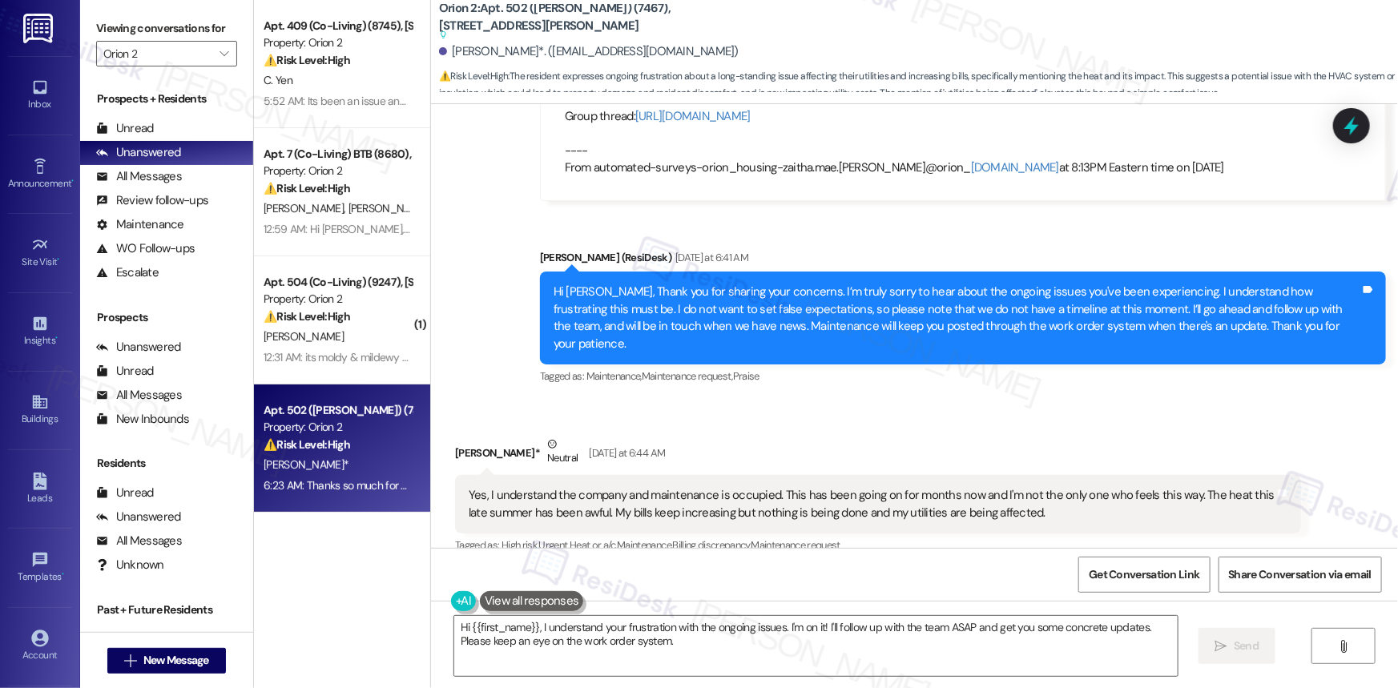
scroll to position [6199, 0]
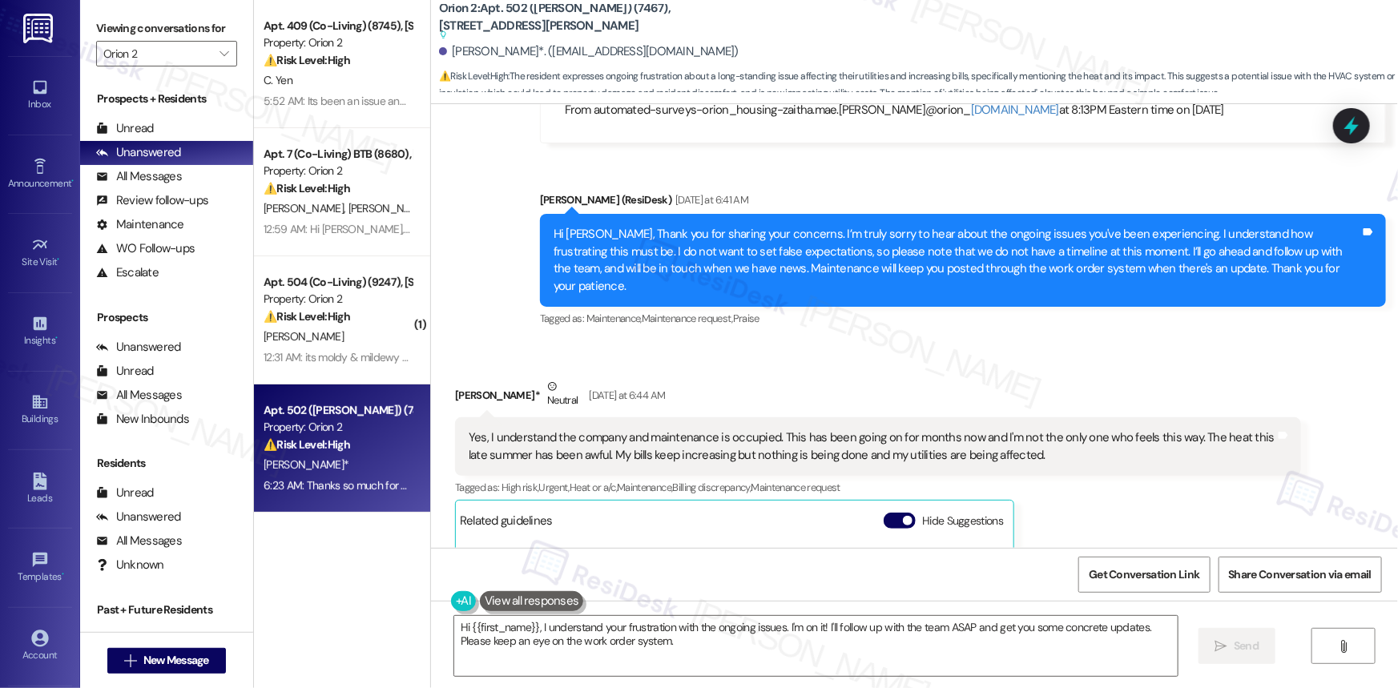
click at [937, 429] on div "Yes, I understand the company and maintenance is occupied. This has been going …" at bounding box center [872, 446] width 807 height 34
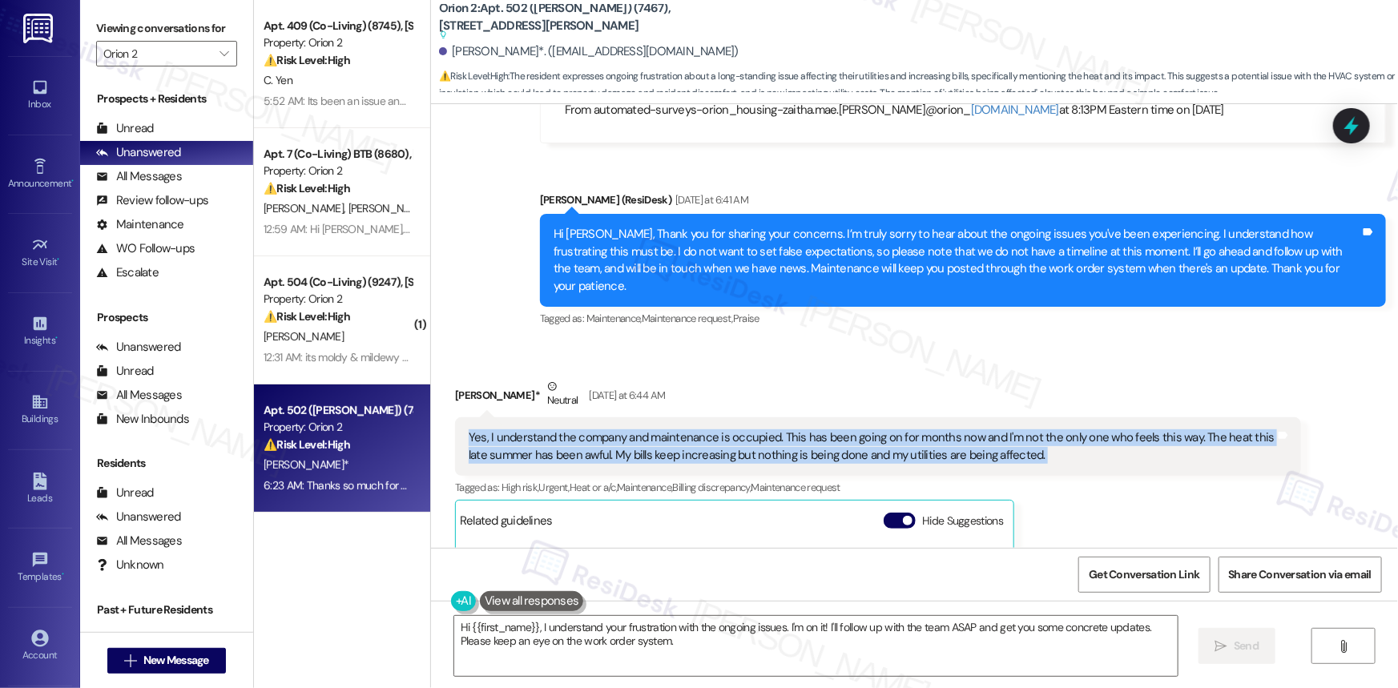
click at [937, 429] on div "Yes, I understand the company and maintenance is occupied. This has been going …" at bounding box center [872, 446] width 807 height 34
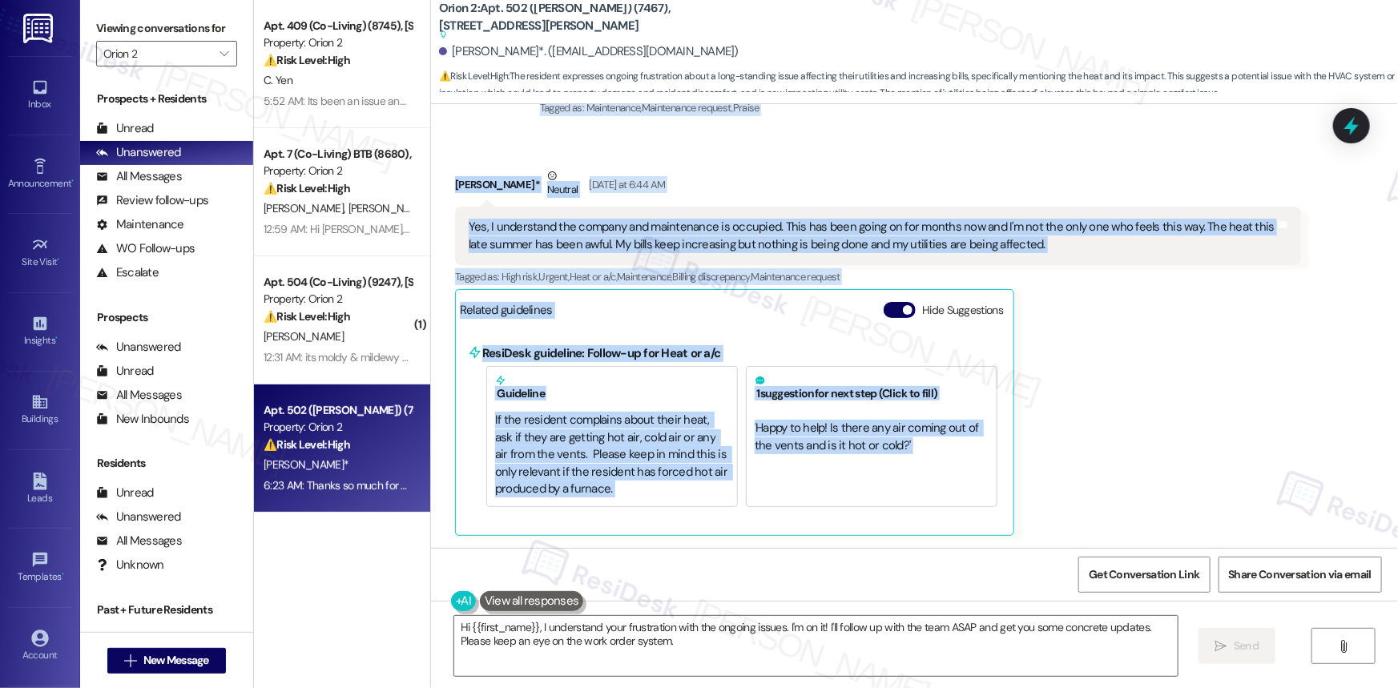
scroll to position [6542, 0]
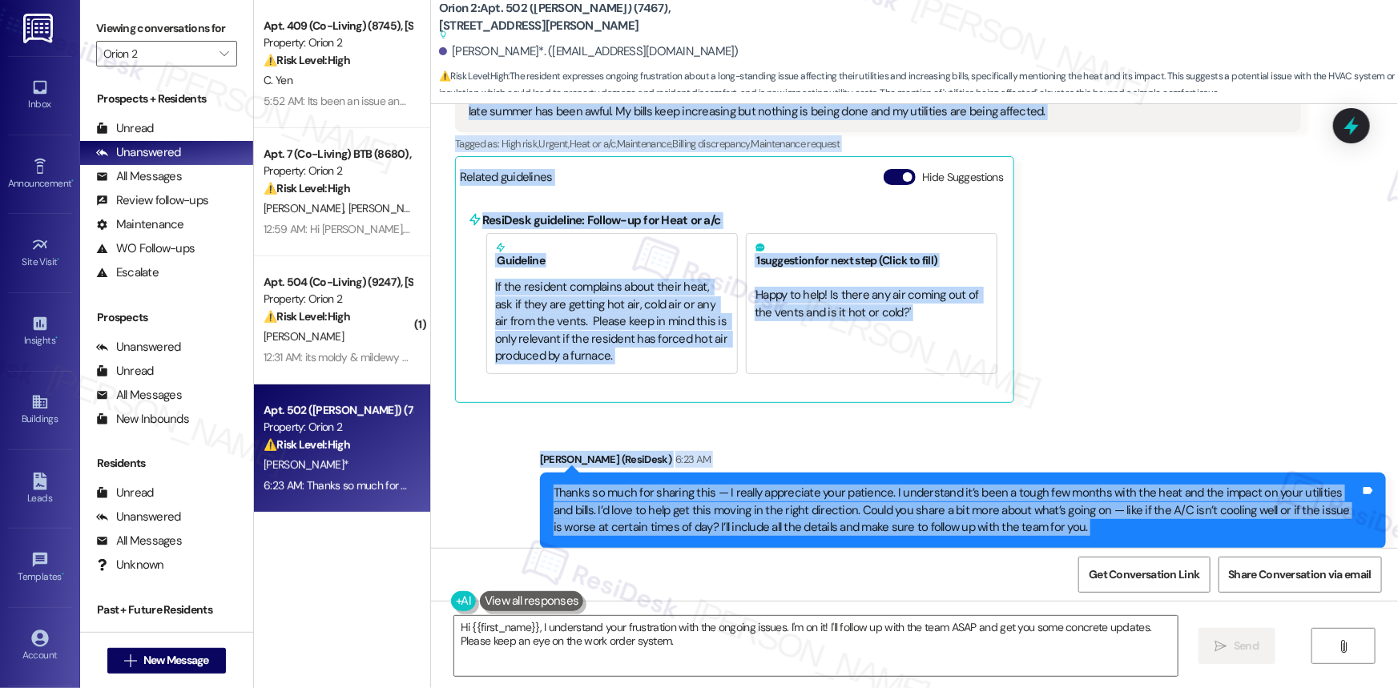
drag, startPoint x: 460, startPoint y: 312, endPoint x: 1086, endPoint y: 552, distance: 670.9
click at [1093, 553] on div "WO Lease started Dec 13, 2024 at 8:00 AM Show details Received via SMS Shawntel…" at bounding box center [914, 448] width 967 height 688
copy div "Hi Sarah, are there any updates on the AC and Oven? It's saying this week will …"
click at [1133, 368] on div "Received via SMS Shawntelle Augustine* Neutral Yesterday at 6:44 AM Yes, I unde…" at bounding box center [878, 218] width 870 height 392
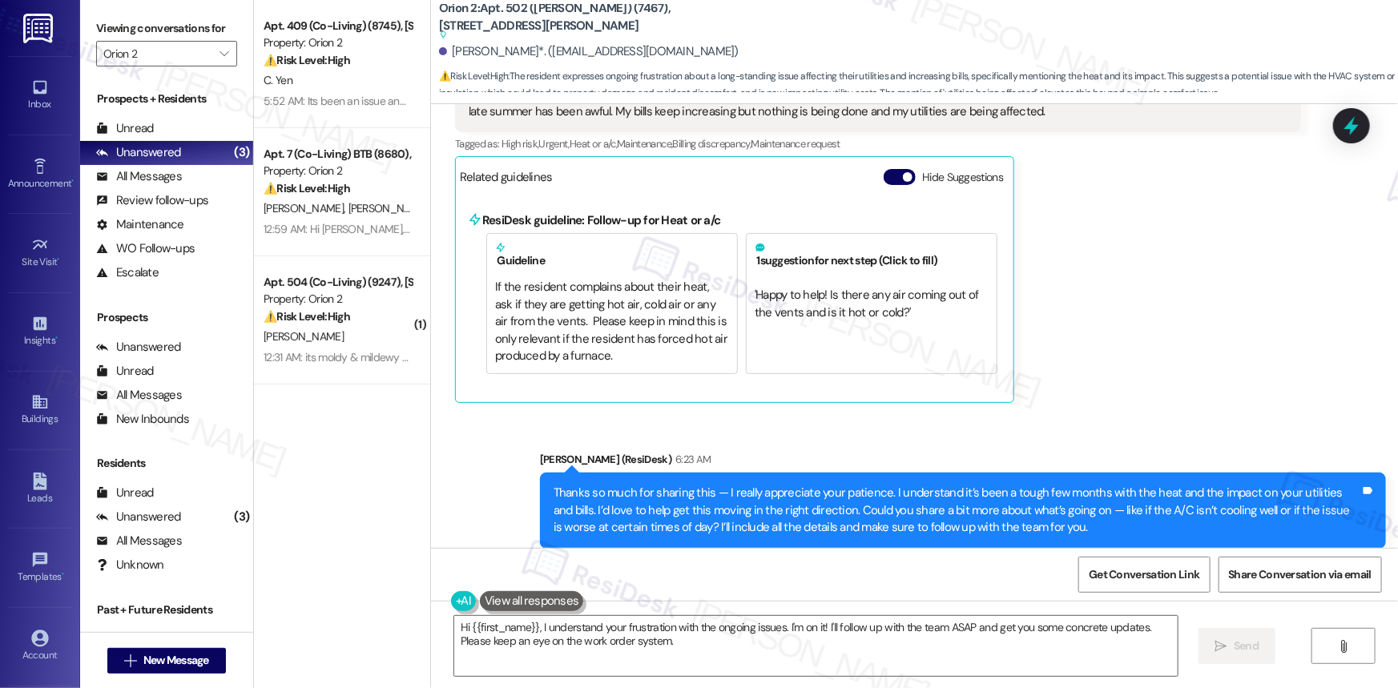
click at [477, 52] on div "[PERSON_NAME]*. ([EMAIL_ADDRESS][DOMAIN_NAME])" at bounding box center [589, 51] width 300 height 17
drag, startPoint x: 477, startPoint y: 52, endPoint x: 513, endPoint y: 46, distance: 35.7
click at [513, 46] on div "[PERSON_NAME]*. ([EMAIL_ADDRESS][DOMAIN_NAME])" at bounding box center [589, 51] width 300 height 17
copy div "Shawntelle Augustine"
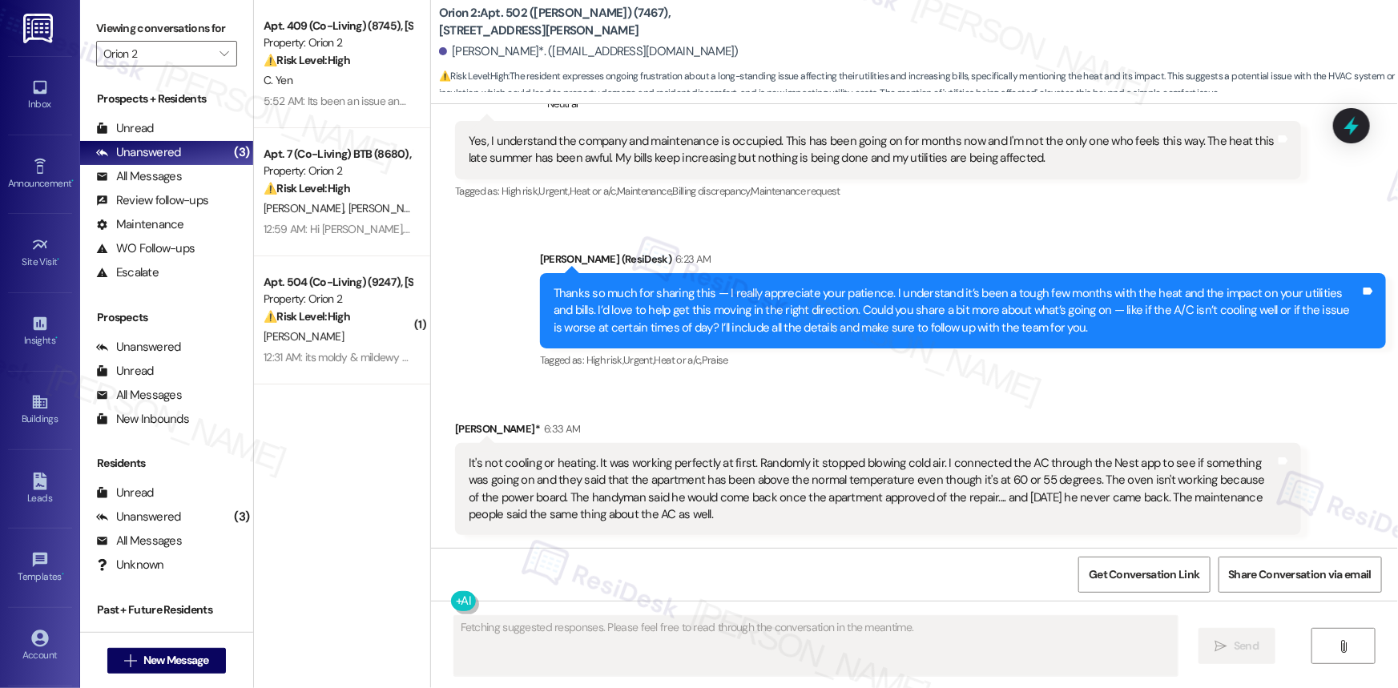
scroll to position [6417, 0]
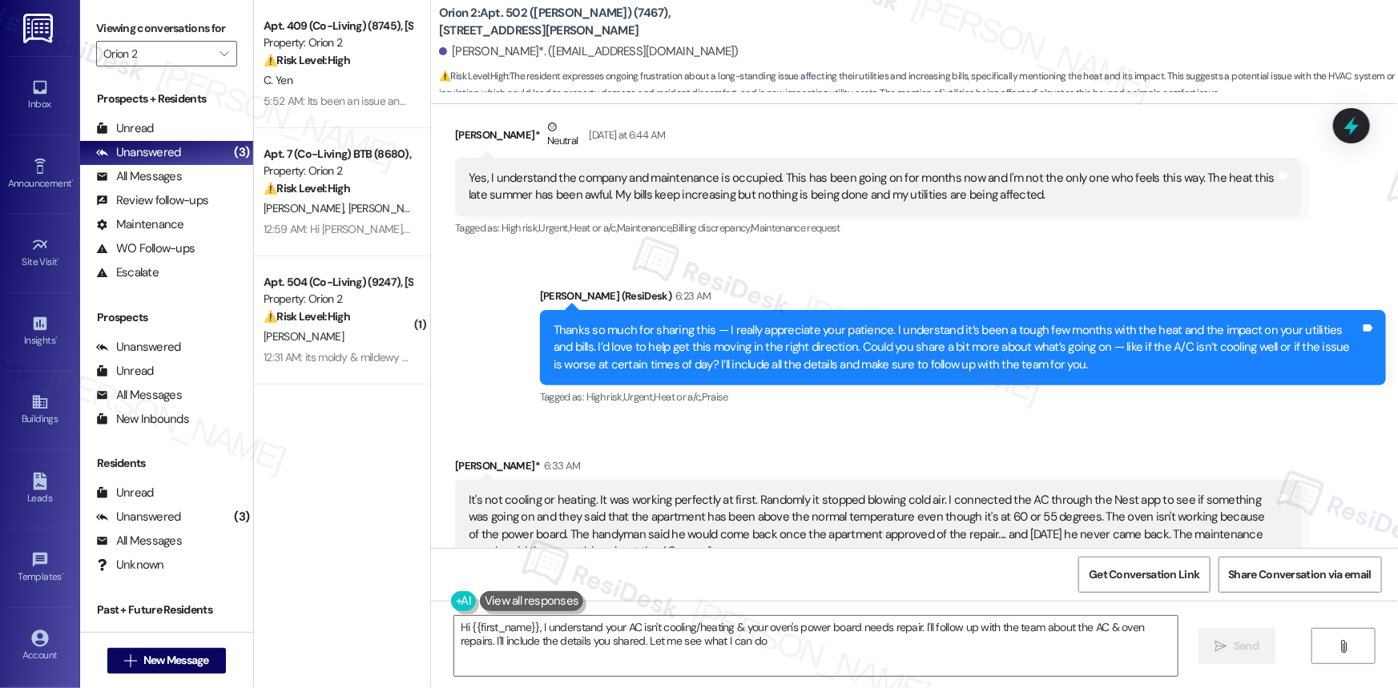
type textarea "Hi {{first_name}}, I understand your AC isn't cooling/heating & your oven's pow…"
click at [586, 491] on div "It's not cooling or heating. It was working perfectly at first. Randomly it sto…" at bounding box center [872, 525] width 807 height 69
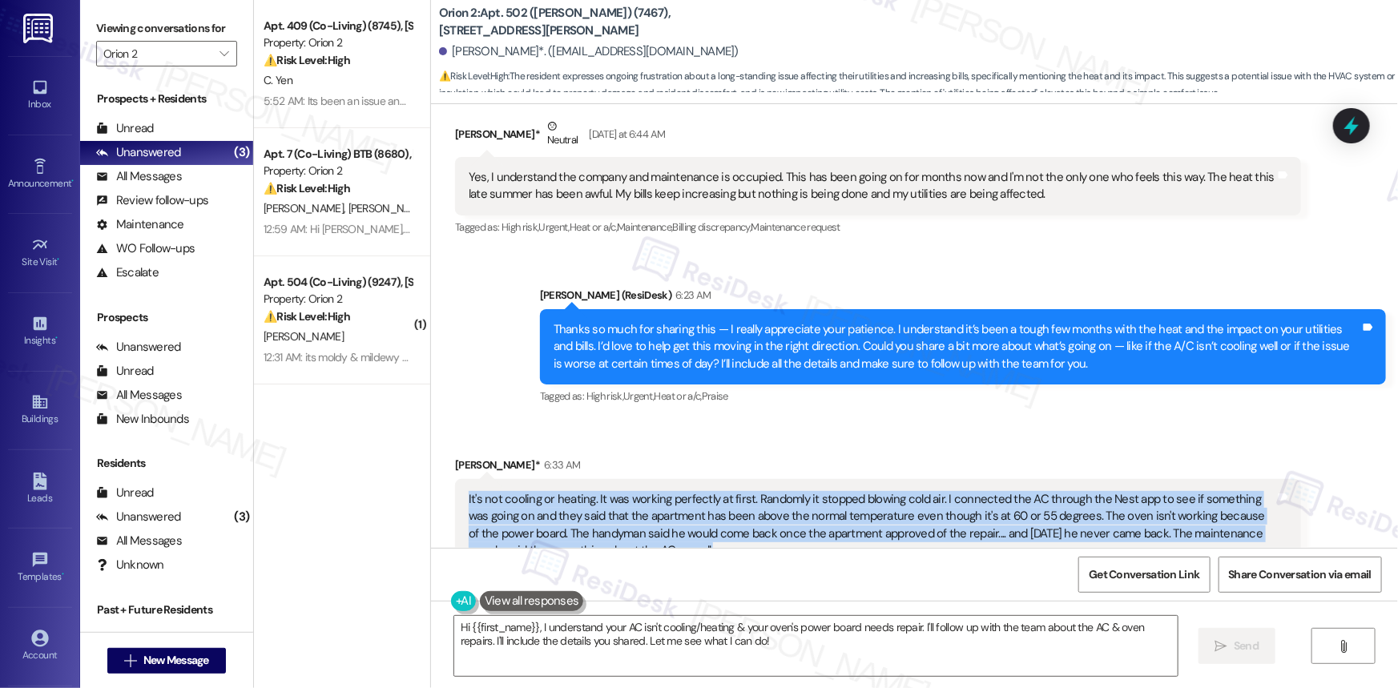
click at [586, 491] on div "It's not cooling or heating. It was working perfectly at first. Randomly it sto…" at bounding box center [872, 525] width 807 height 69
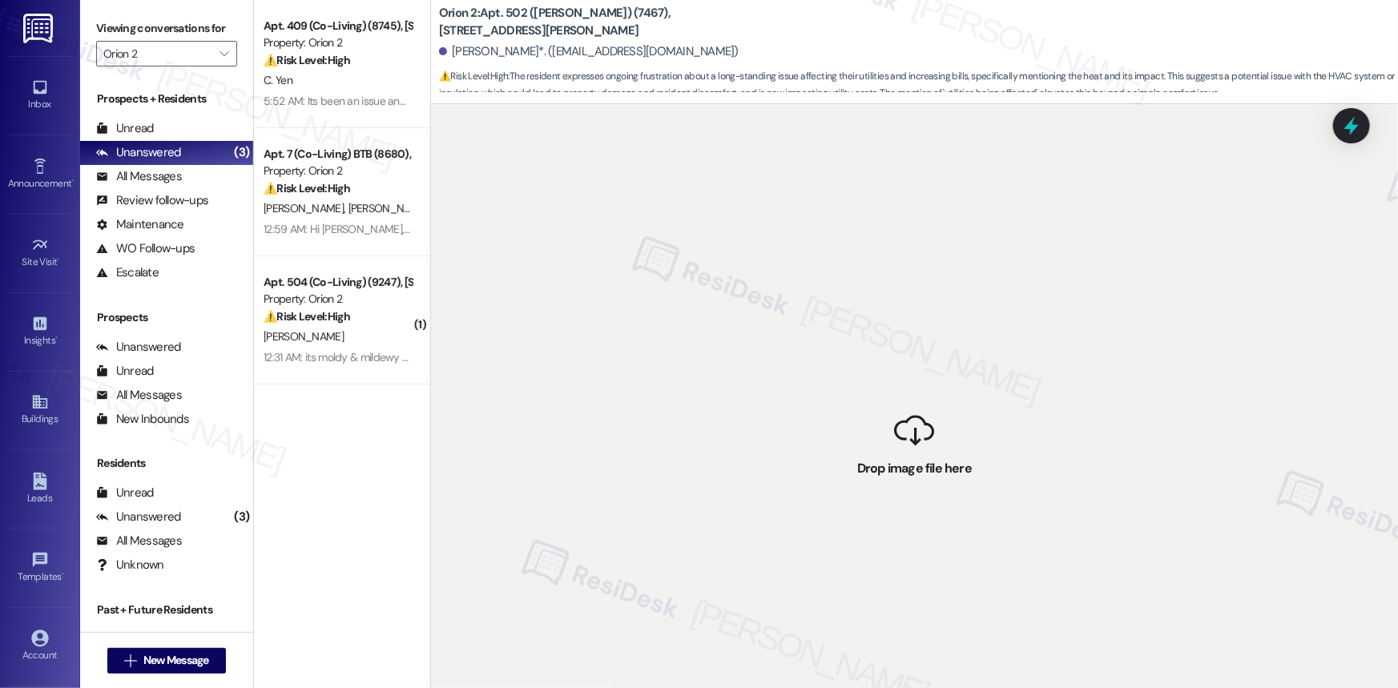
copy div "It's not cooling or heating. It was working perfectly at first. Randomly it sto…"
drag, startPoint x: 920, startPoint y: 411, endPoint x: 860, endPoint y: 416, distance: 60.3
click at [914, 413] on div " Drop image file here" at bounding box center [914, 448] width 967 height 688
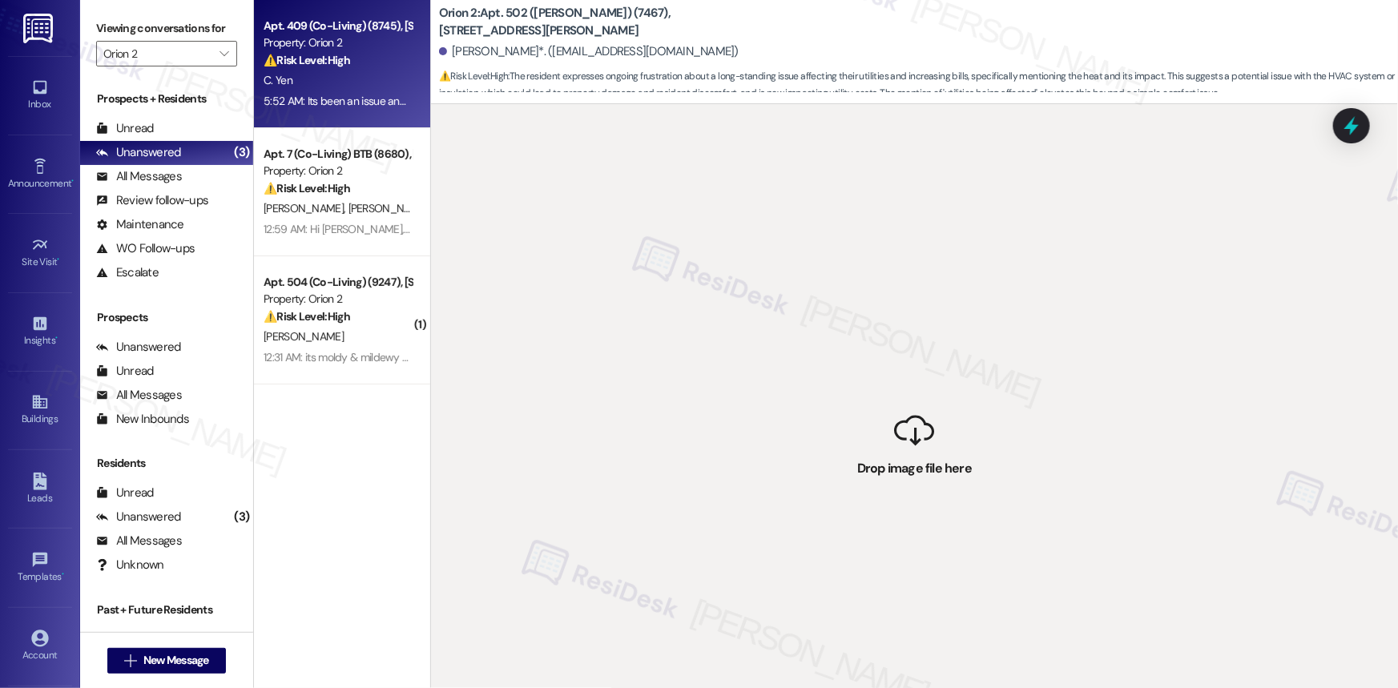
click at [390, 61] on div "⚠️ Risk Level: High The resident reports a completely clogged sink that will no…" at bounding box center [338, 60] width 148 height 17
click at [341, 64] on strong "⚠️ Risk Level: High" at bounding box center [307, 60] width 87 height 14
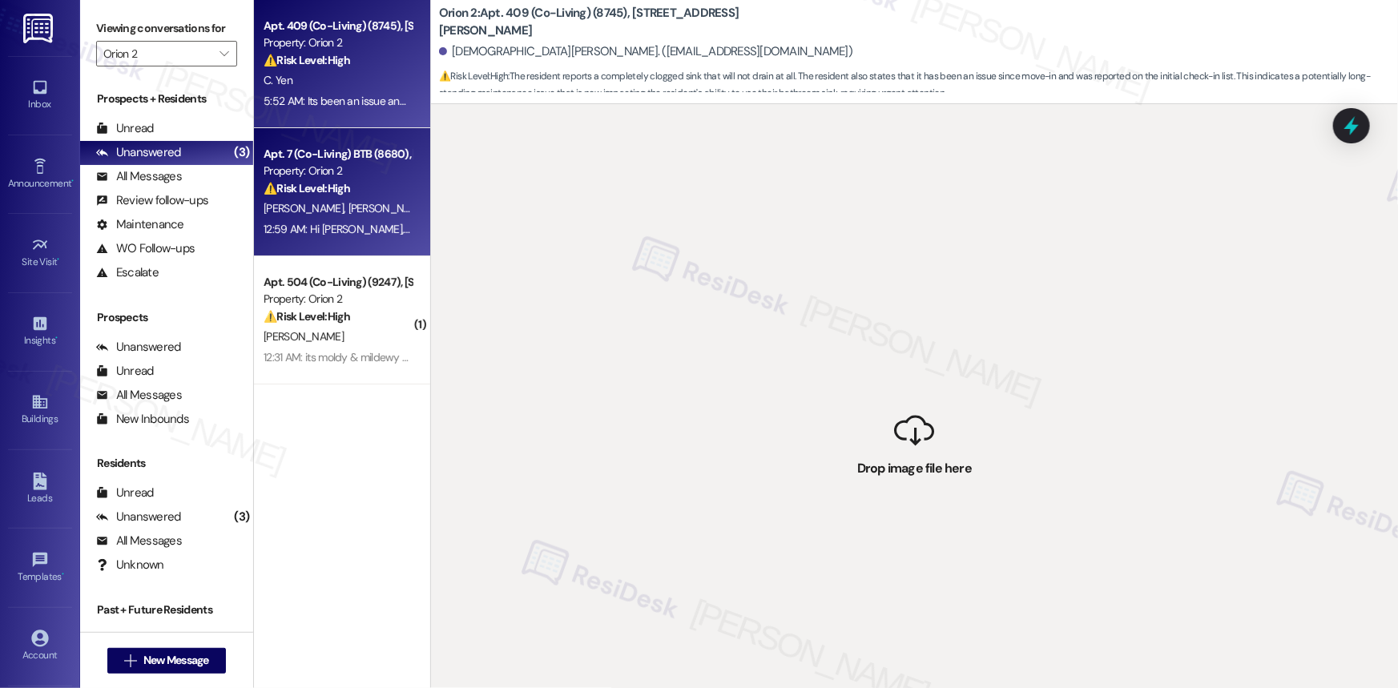
click at [351, 194] on div "⚠️ Risk Level: High The resident is waiting for a mailbox, which is an urgent g…" at bounding box center [338, 188] width 148 height 17
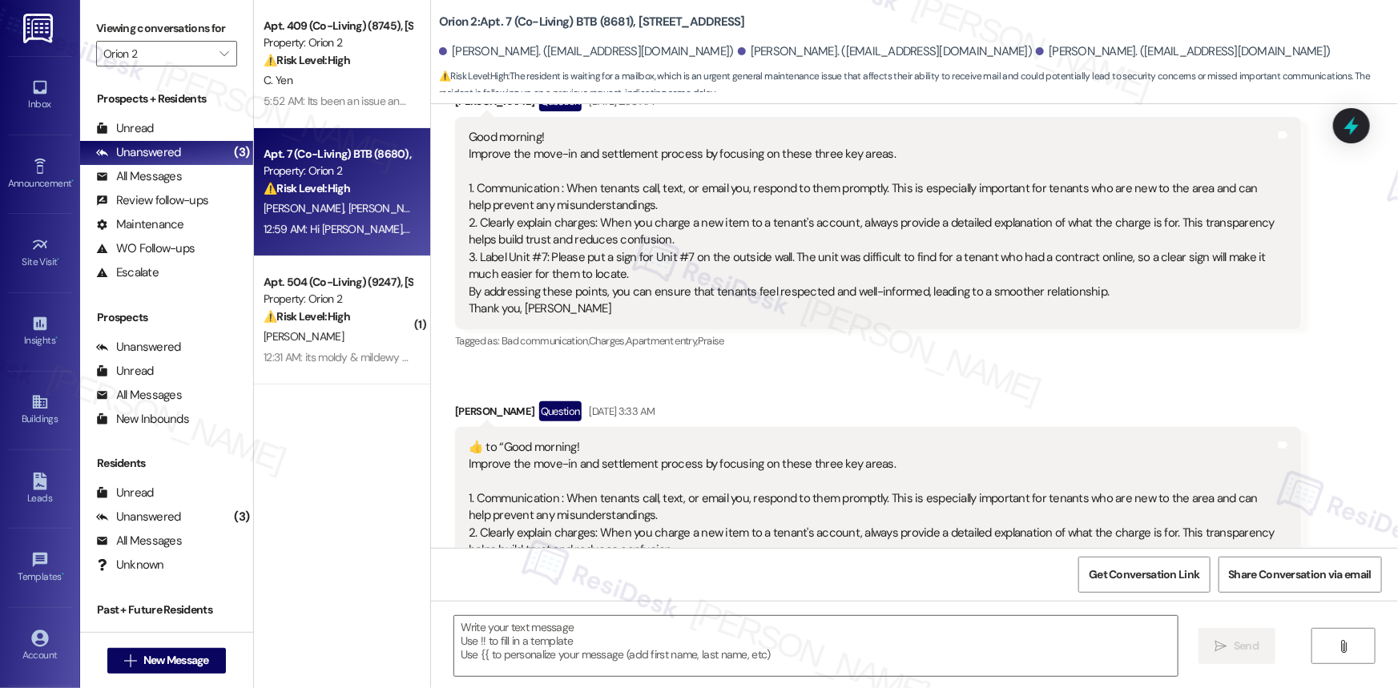
scroll to position [3269, 0]
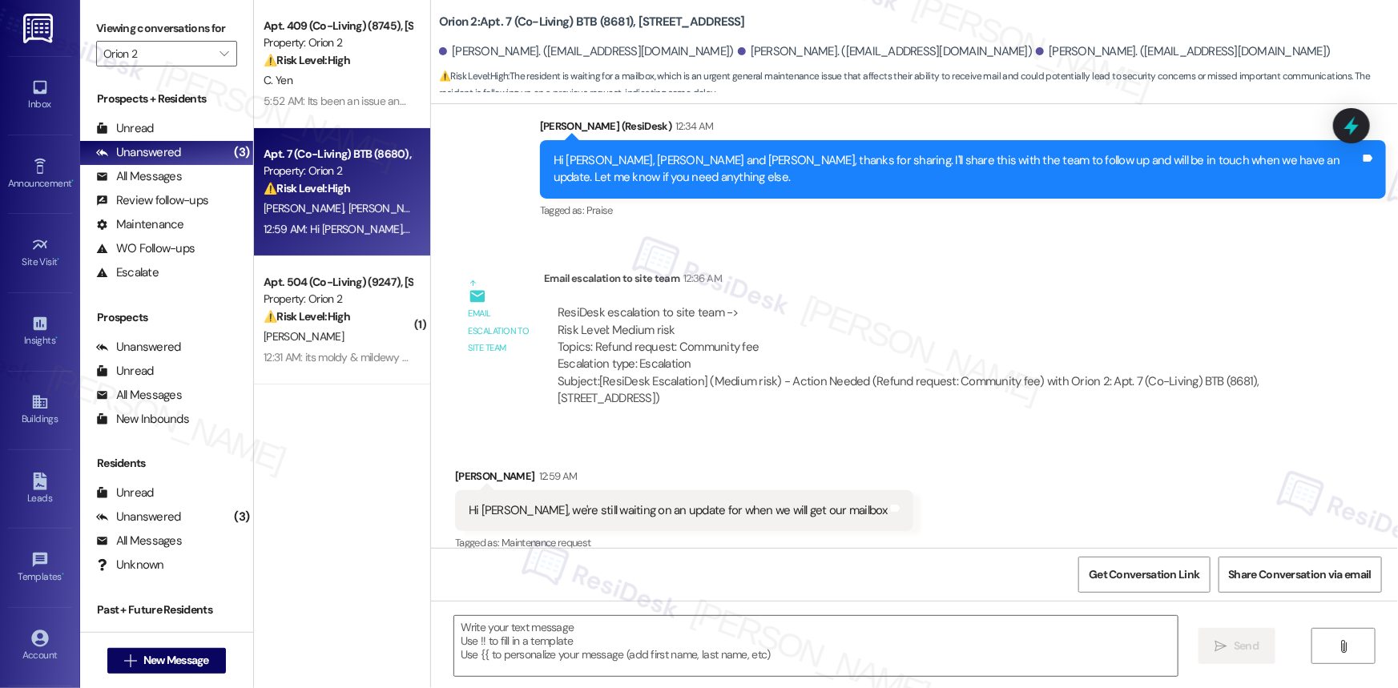
type textarea "Fetching suggested responses. Please feel free to read through the conversation…"
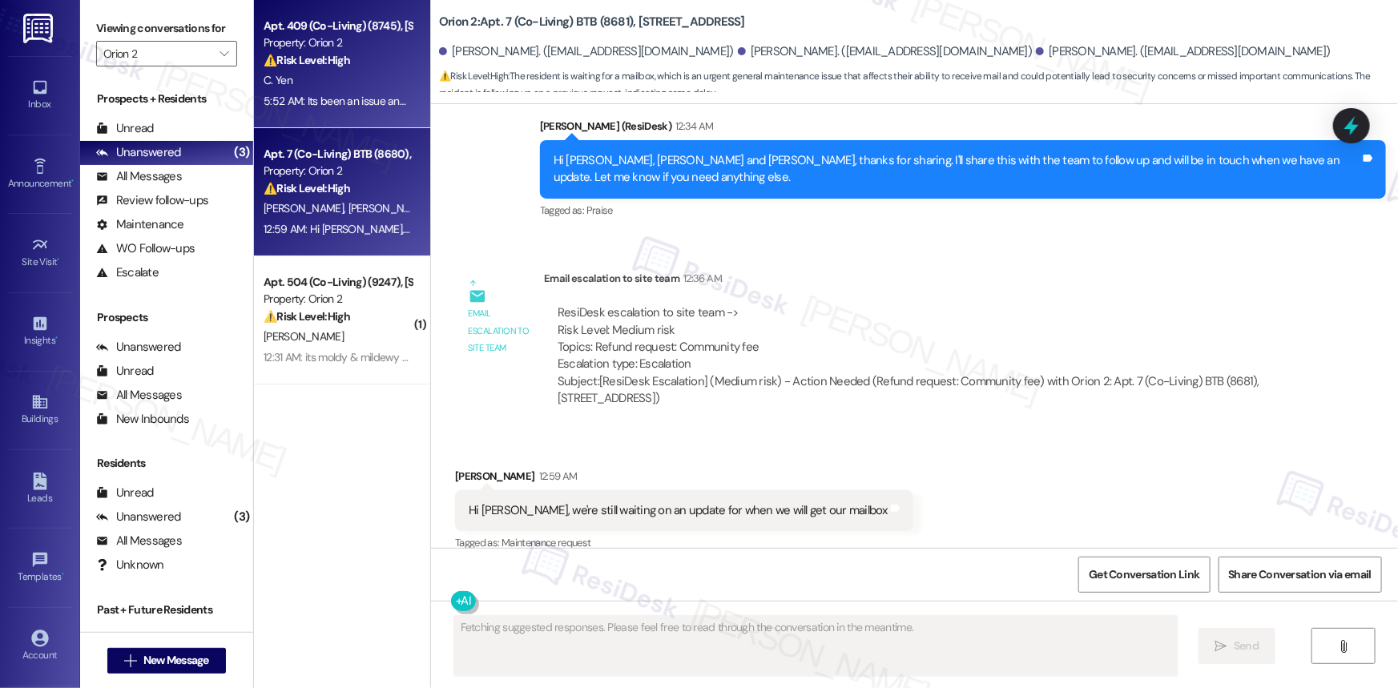
click at [306, 71] on div "C. Yen" at bounding box center [337, 80] width 151 height 20
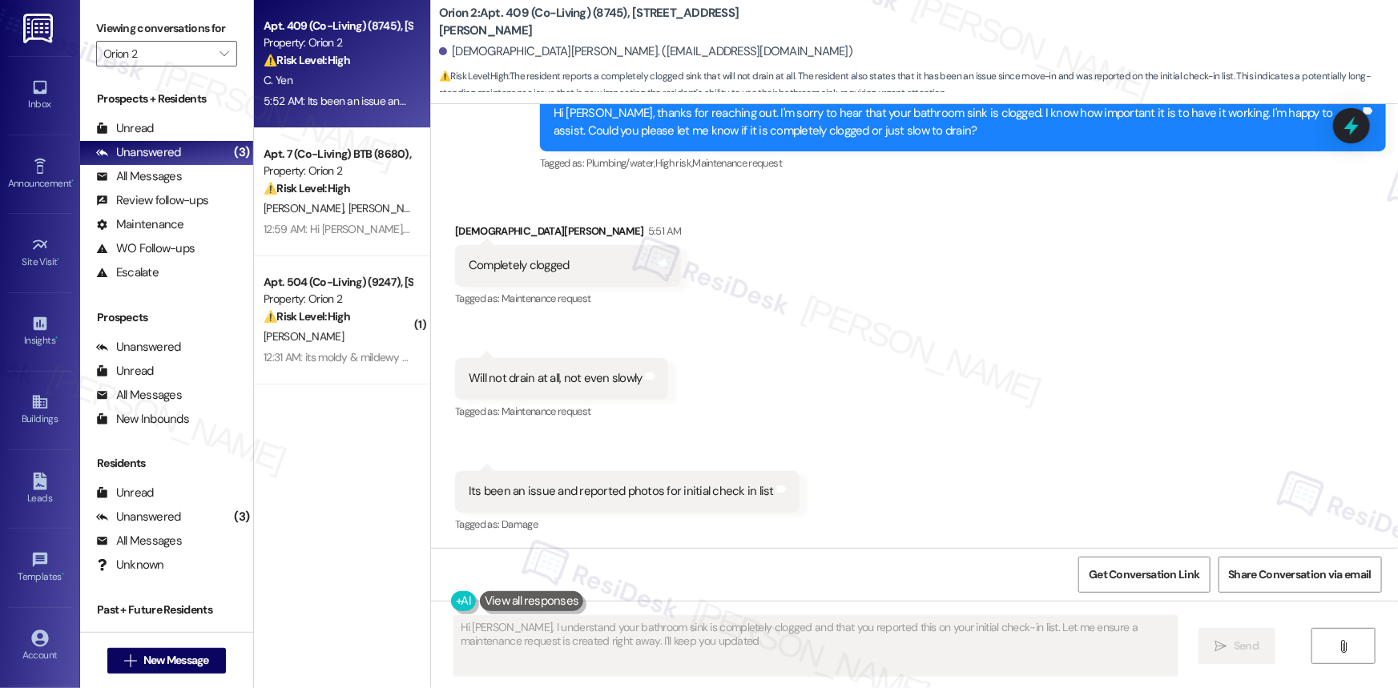
type textarea "Hi Christian, I understand your bathroom sink is completely clogged and that yo…"
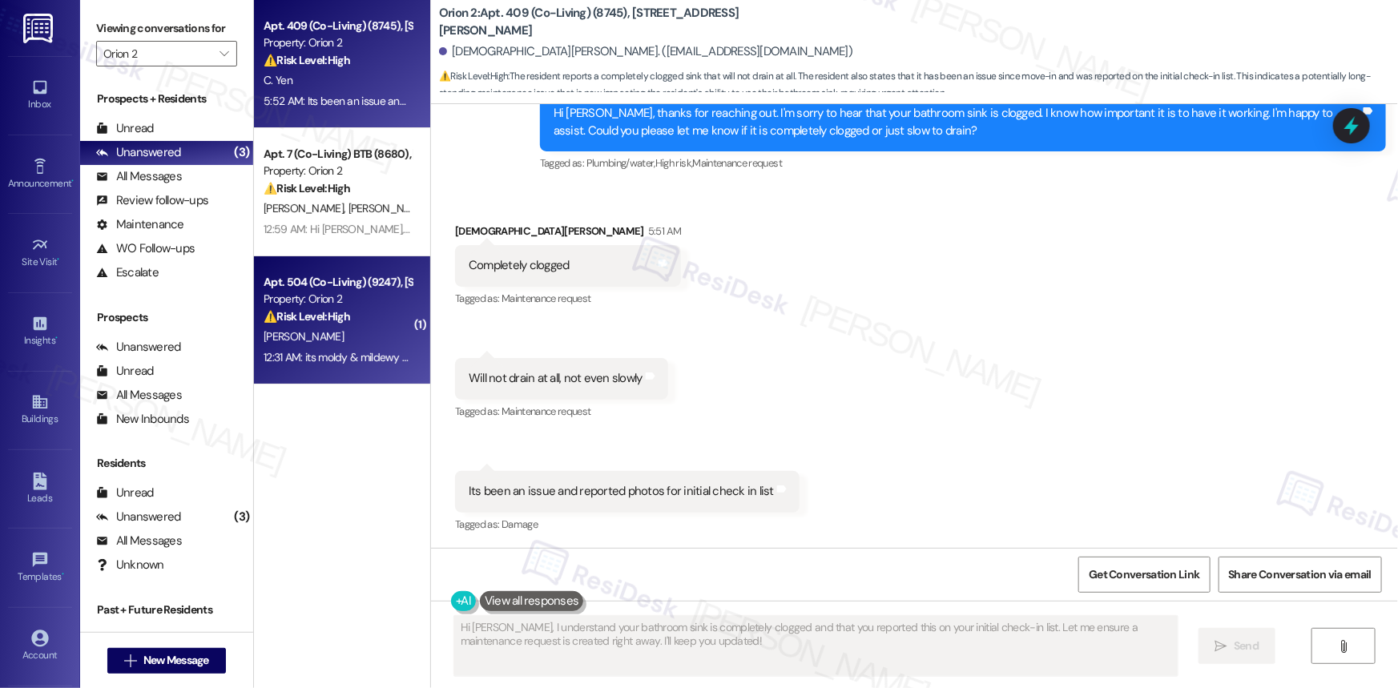
click at [304, 291] on div "Property: Orion 2" at bounding box center [338, 299] width 148 height 17
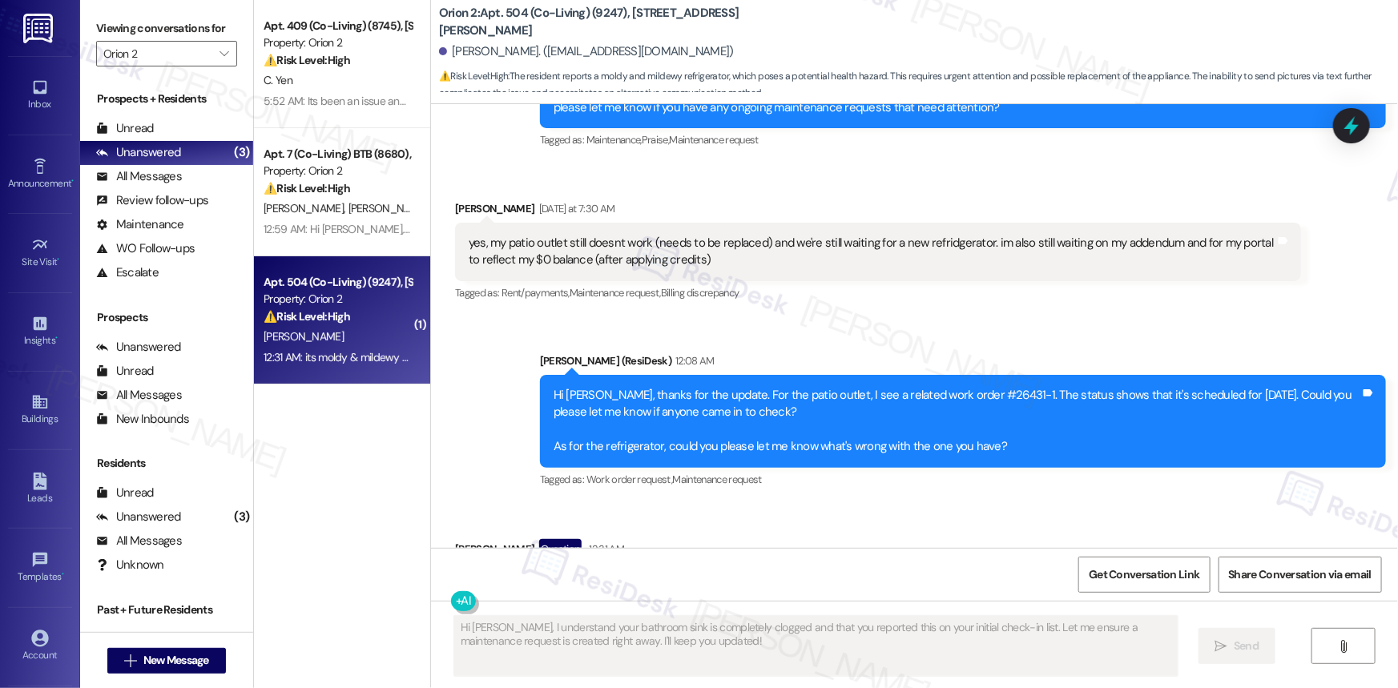
scroll to position [2575, 0]
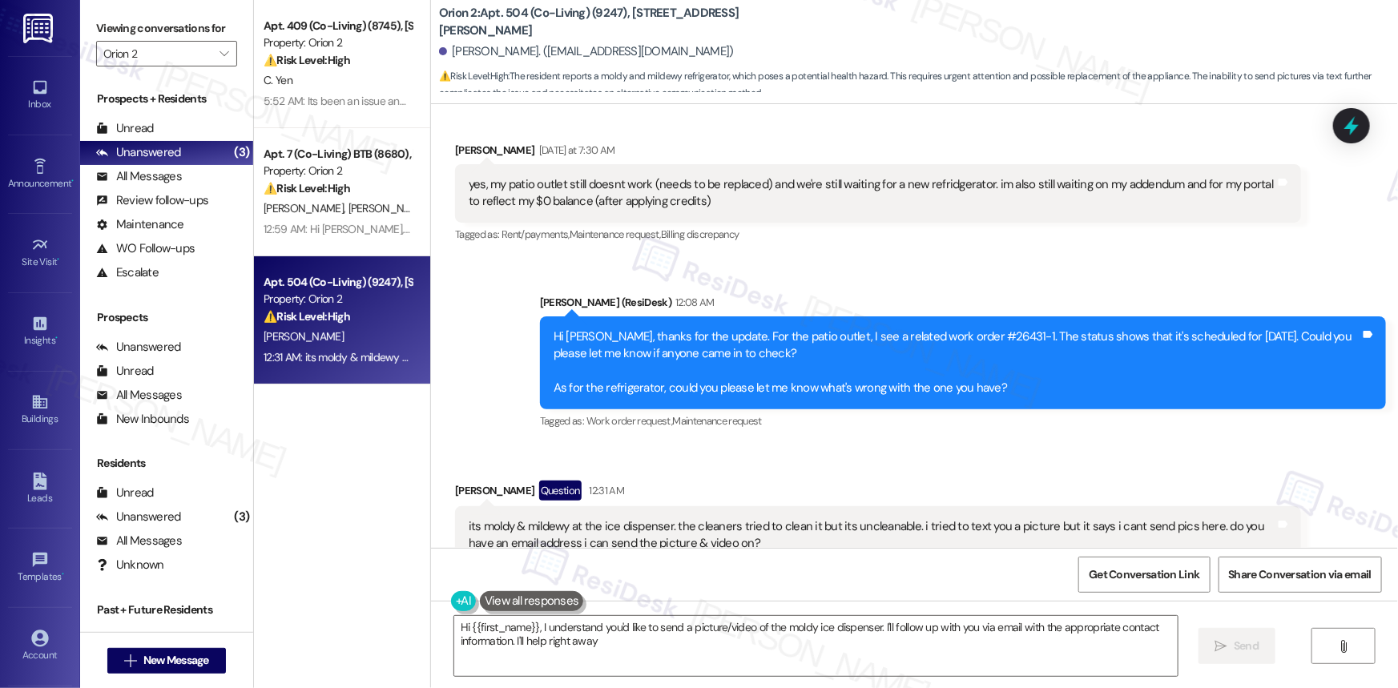
type textarea "Hi {{first_name}}, I understand you'd like to send a picture/video of the moldy…"
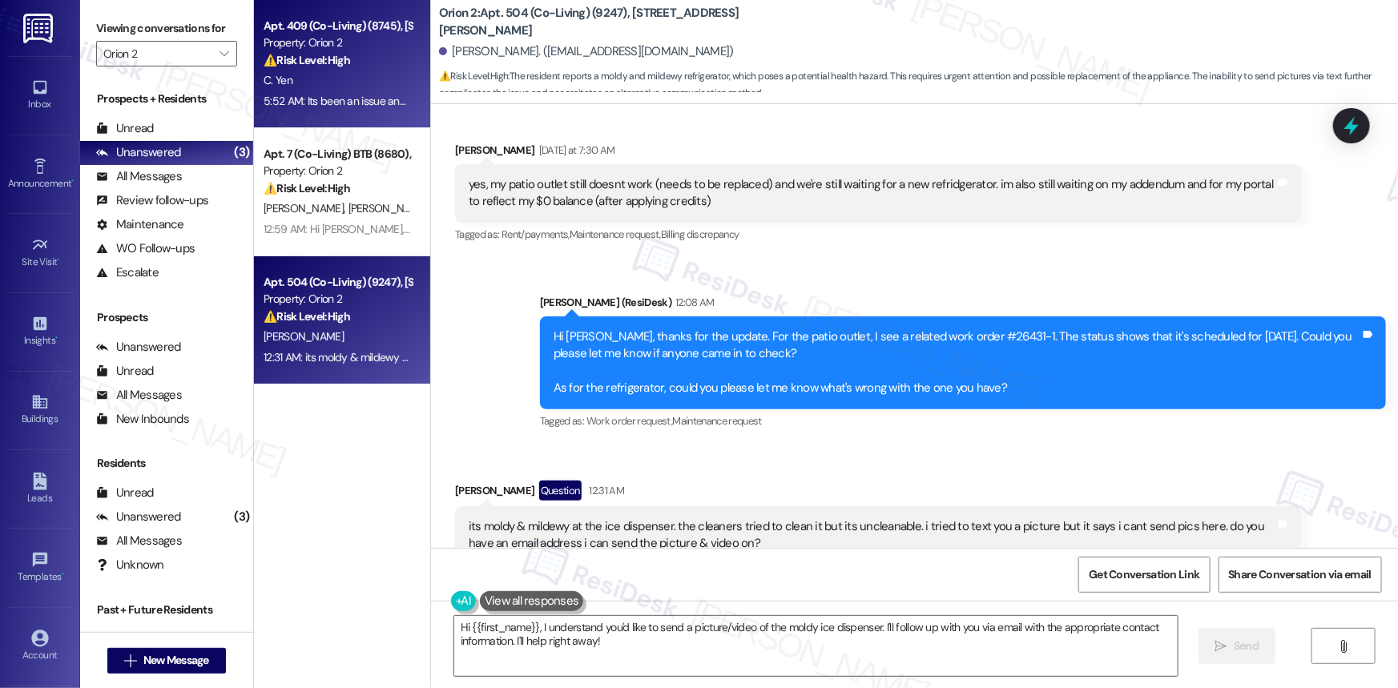
click at [322, 71] on div "C. Yen" at bounding box center [337, 80] width 151 height 20
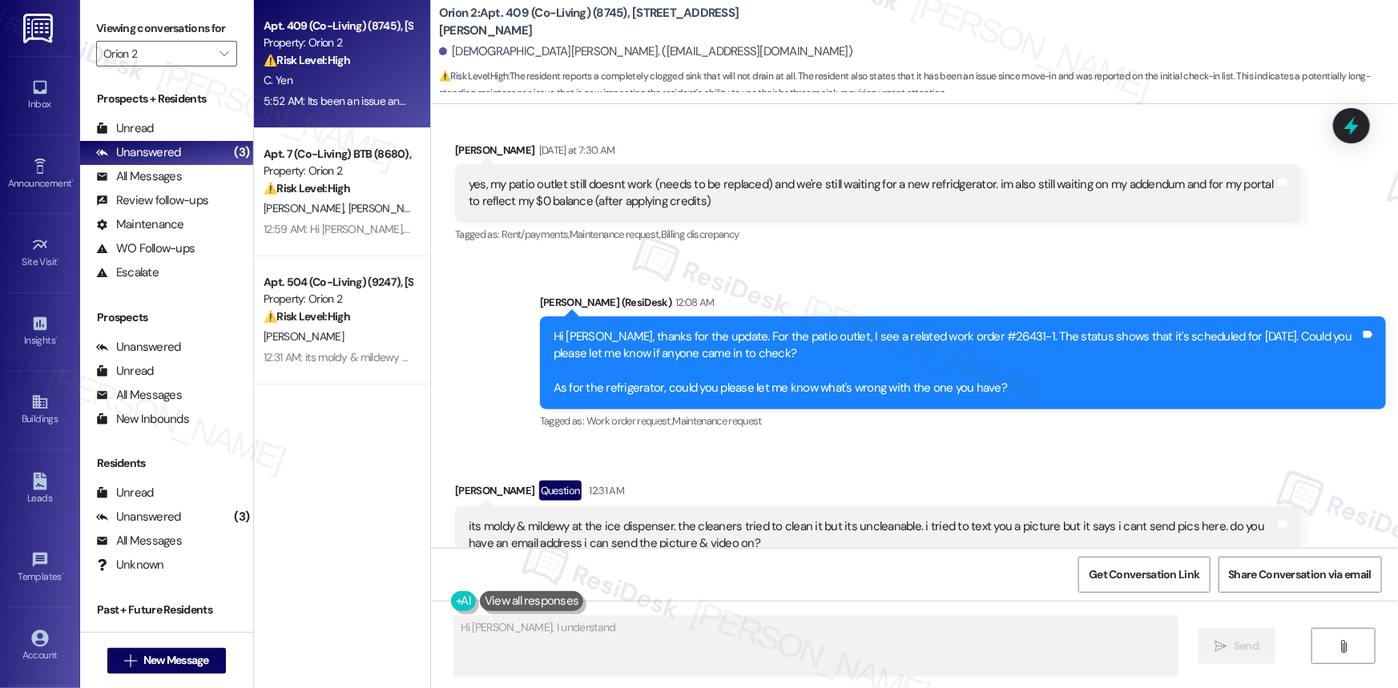
scroll to position [496, 0]
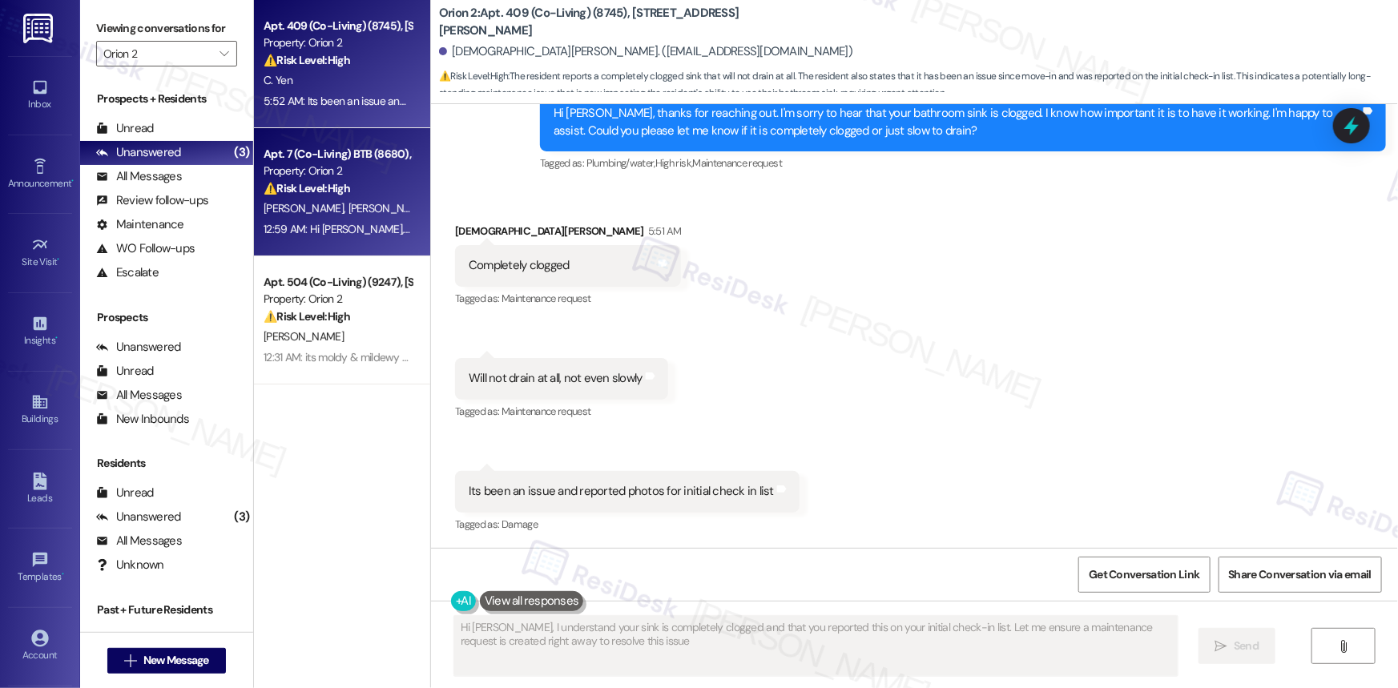
type textarea "Hi Christian, I understand your sink is completely clogged and that you reporte…"
click at [316, 152] on div "Apt. 7 (Co-Living) BTB (8680), [STREET_ADDRESS]" at bounding box center [338, 154] width 148 height 17
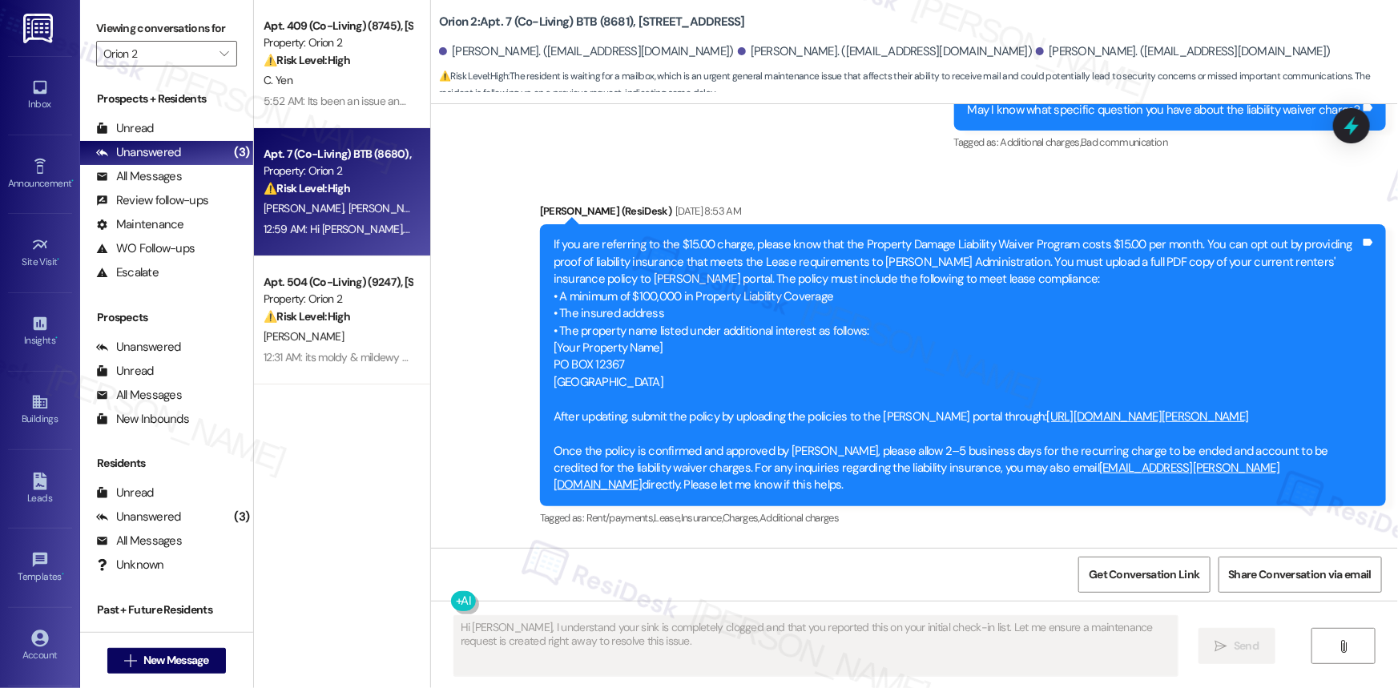
scroll to position [3269, 0]
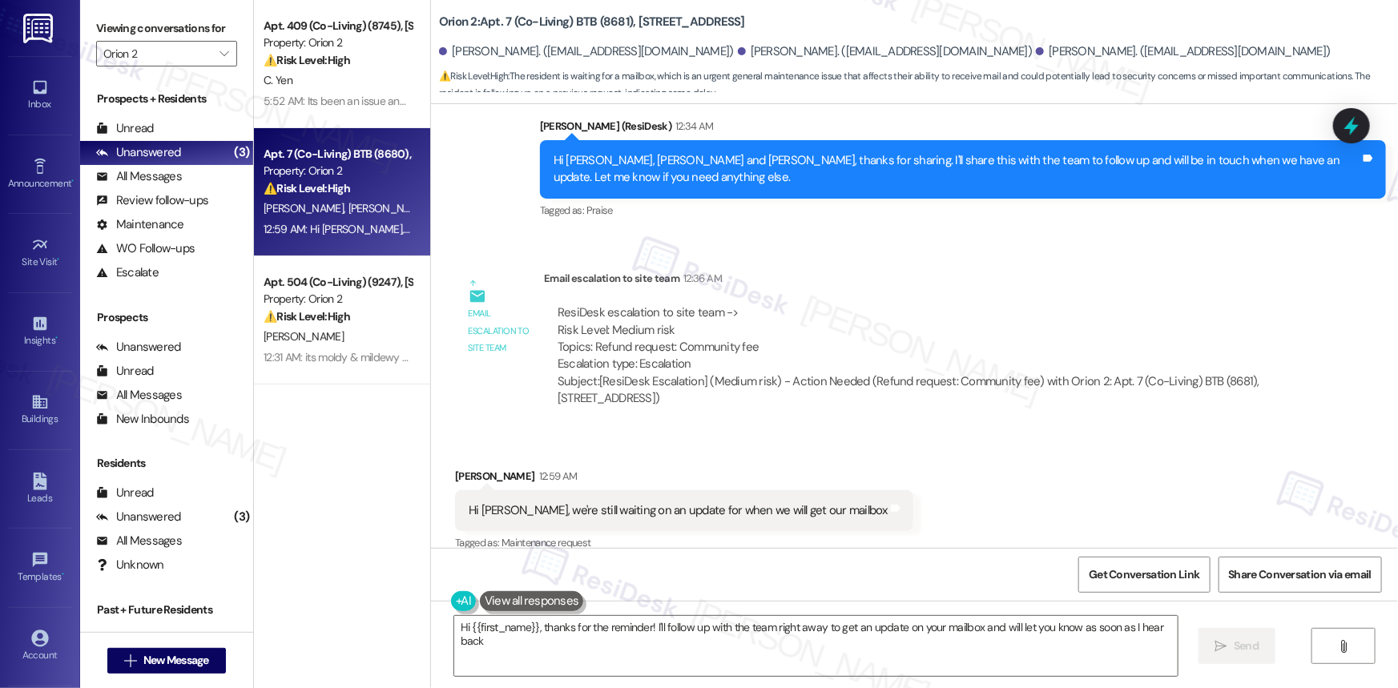
type textarea "Hi {{first_name}}, thanks for the reminder! I'll follow up with the team right …"
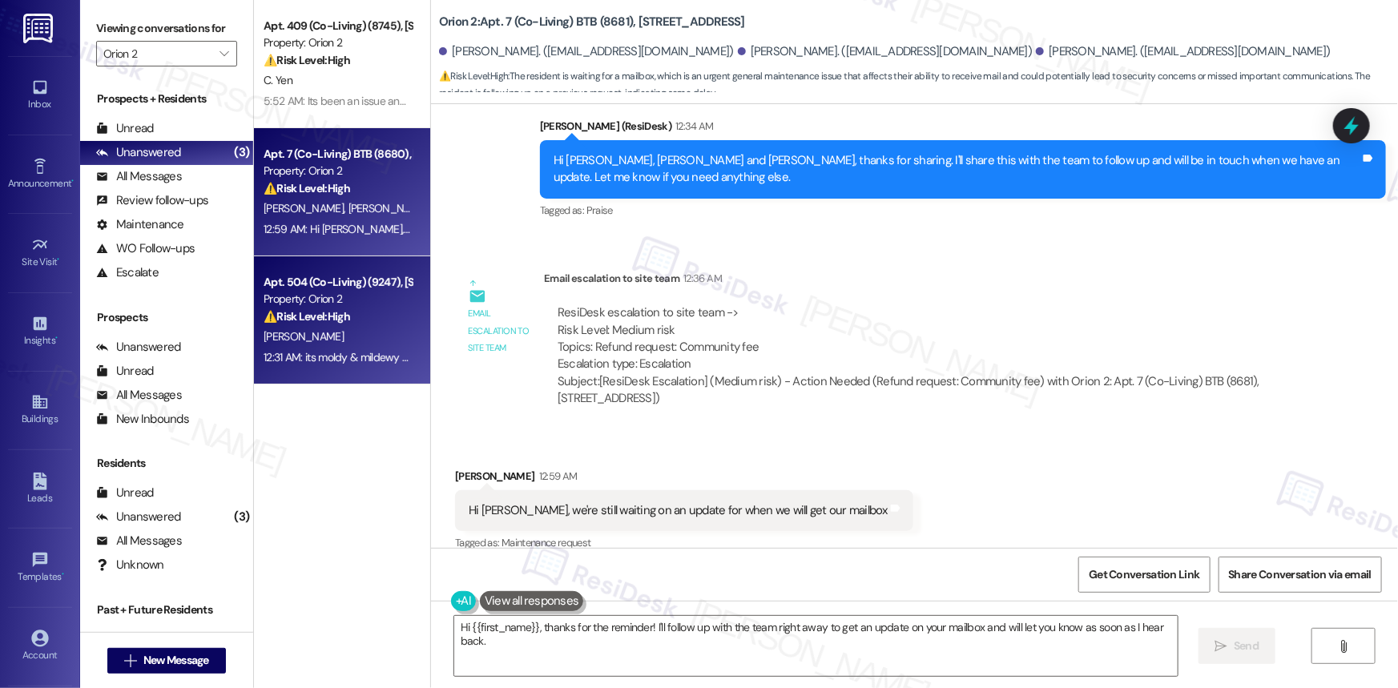
click at [348, 316] on div "⚠️ Risk Level: High The resident reports a moldy and mildewy refrigerator, whic…" at bounding box center [338, 316] width 148 height 17
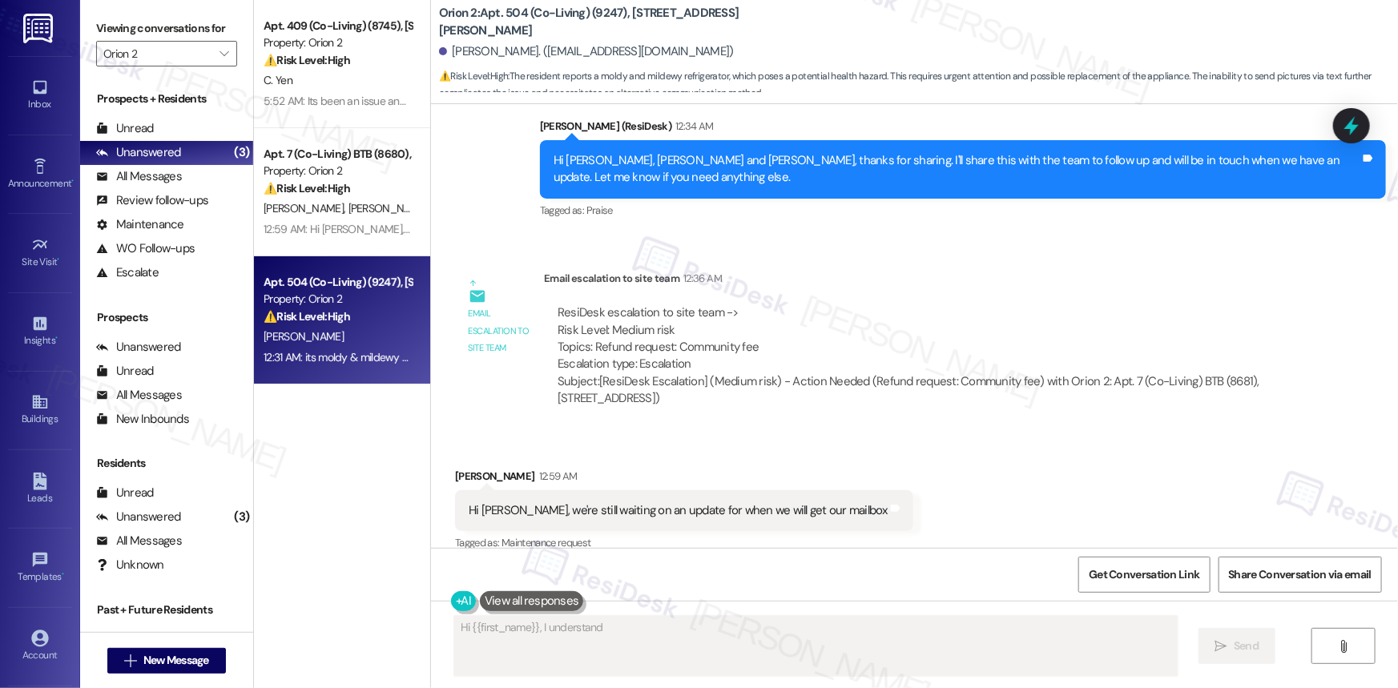
scroll to position [2575, 0]
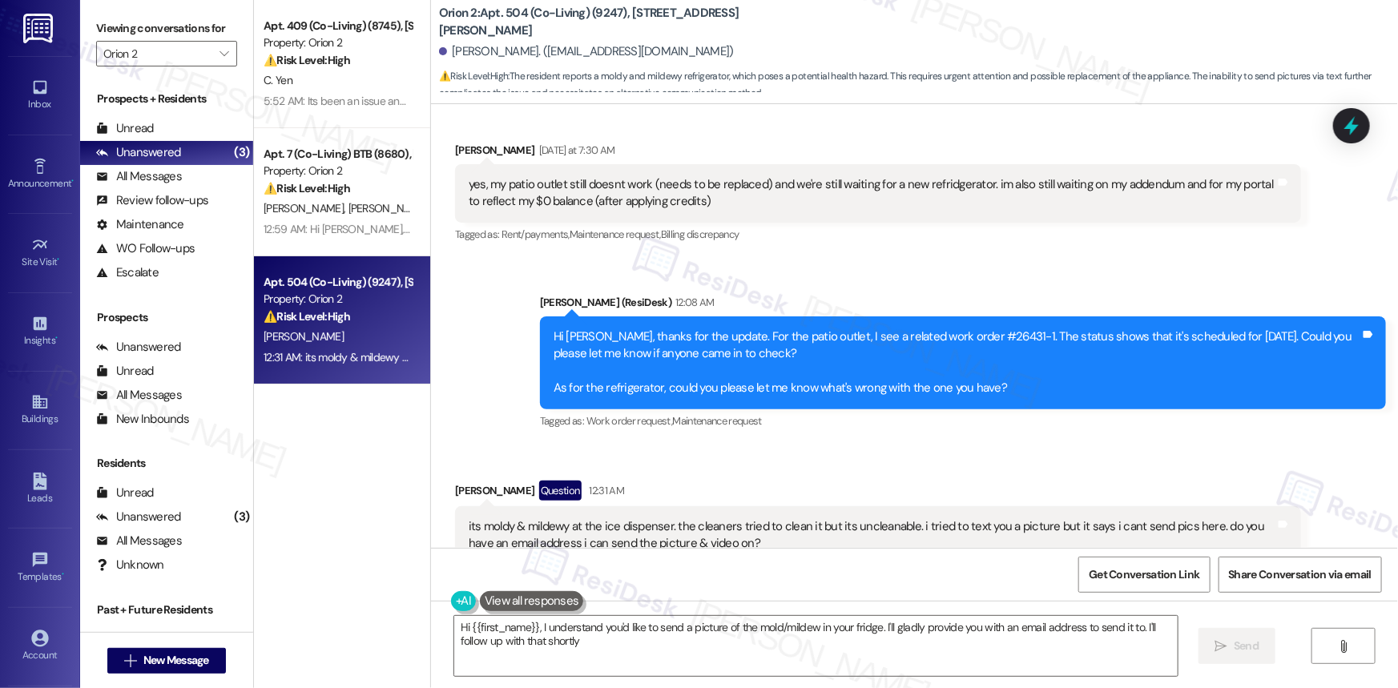
type textarea "Hi {{first_name}}, I understand you'd like to send a picture of the mold/mildew…"
click at [151, 143] on div "Unanswered (4)" at bounding box center [166, 153] width 173 height 24
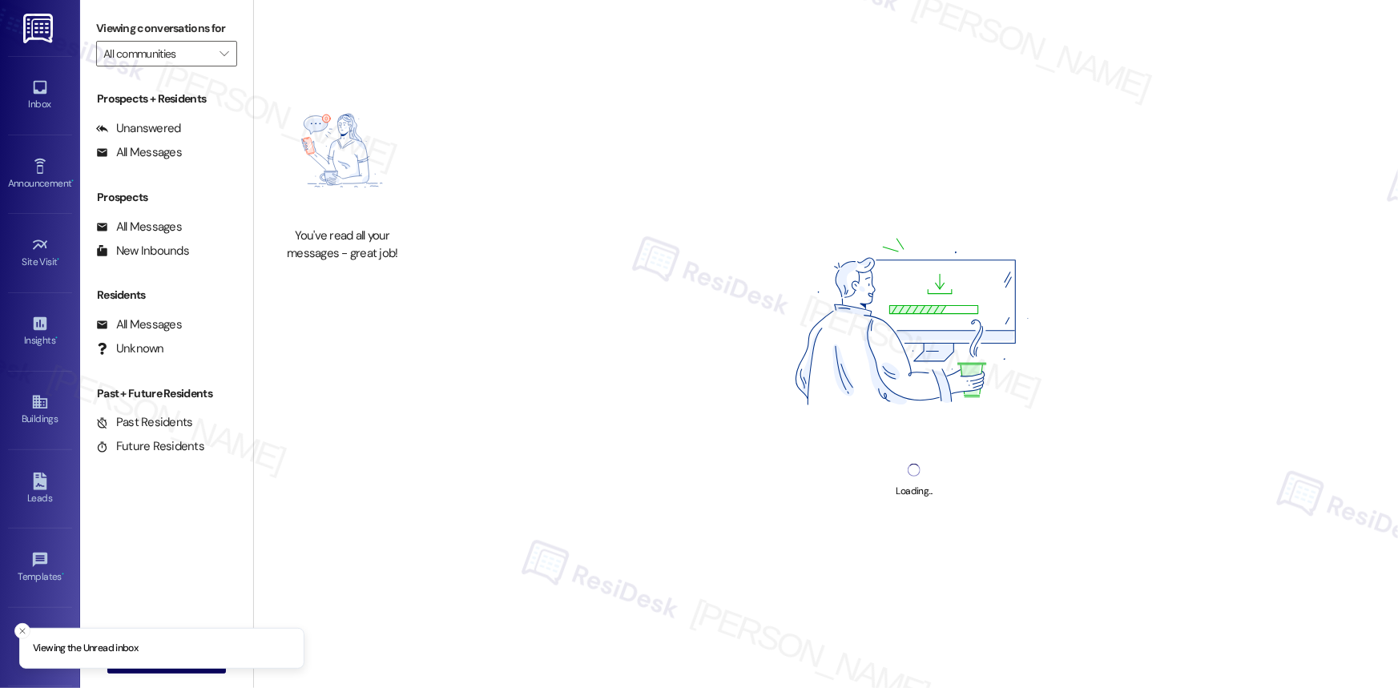
type input "Orion 2"
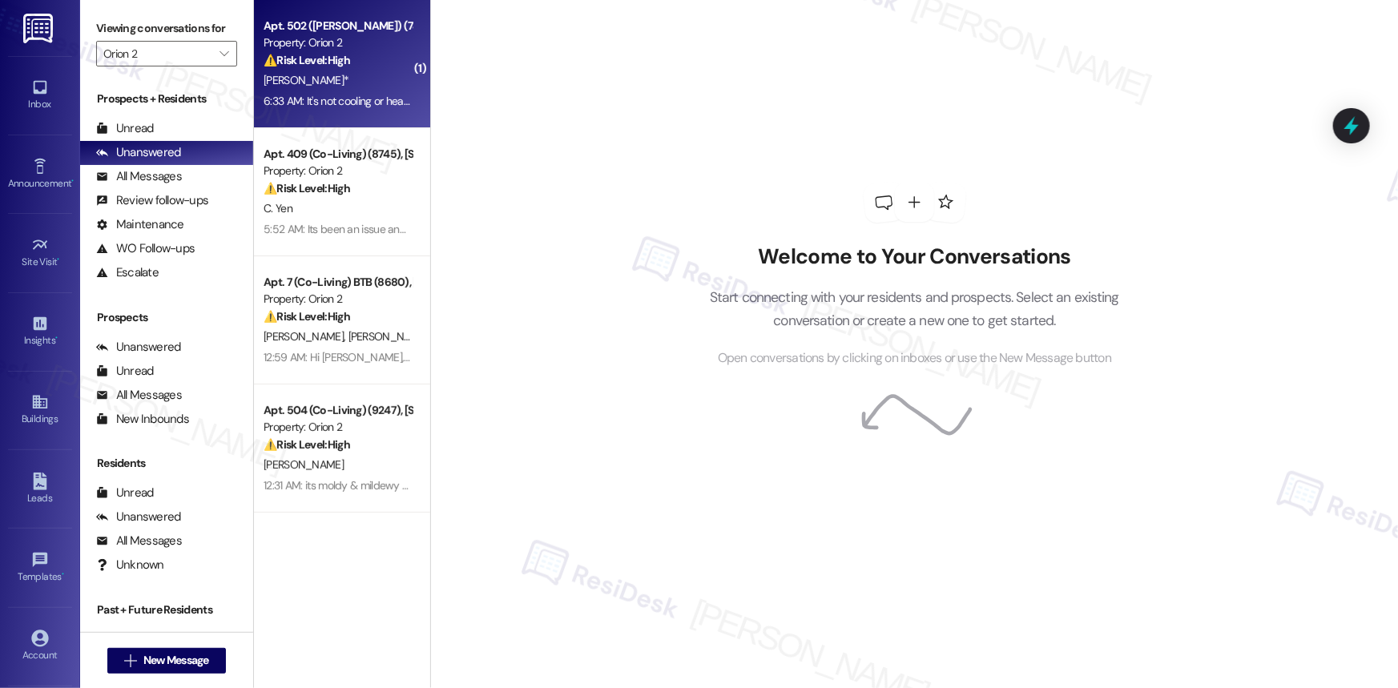
click at [357, 66] on div "⚠️ Risk Level: High The resident reports a non-functional A/C and oven, which h…" at bounding box center [338, 60] width 148 height 17
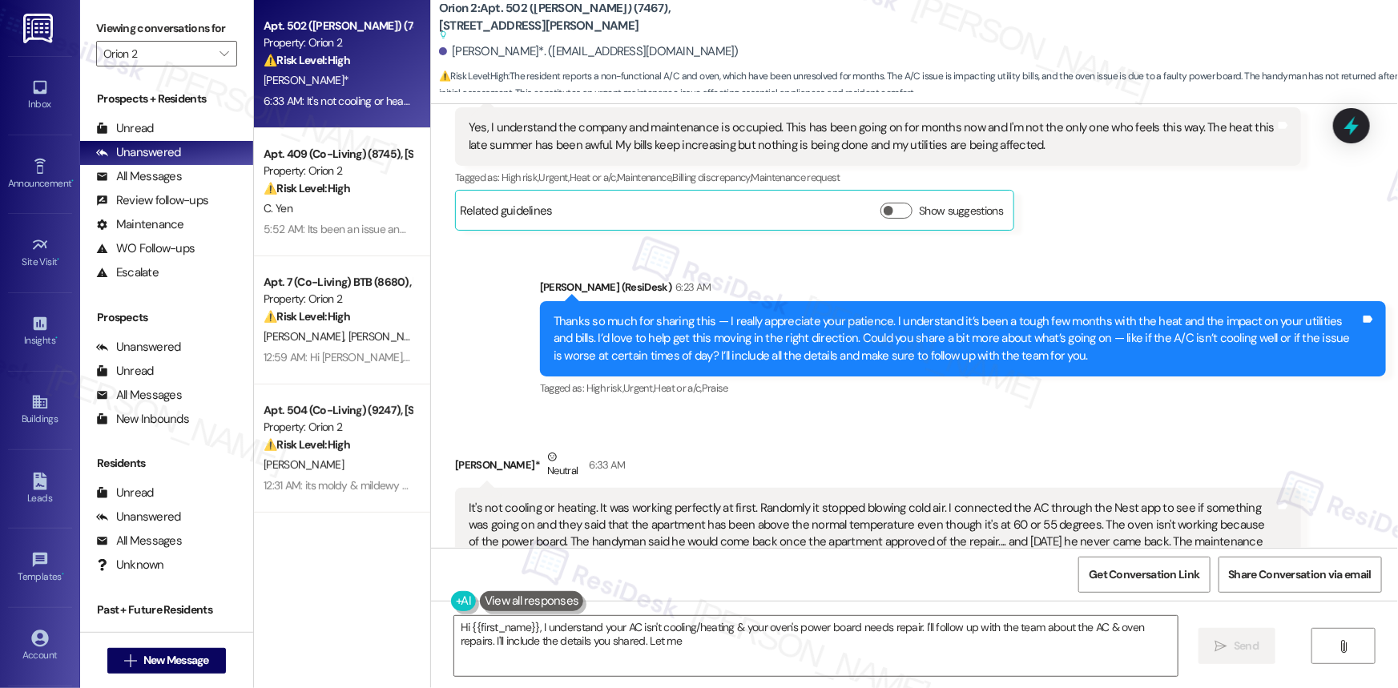
scroll to position [6787, 0]
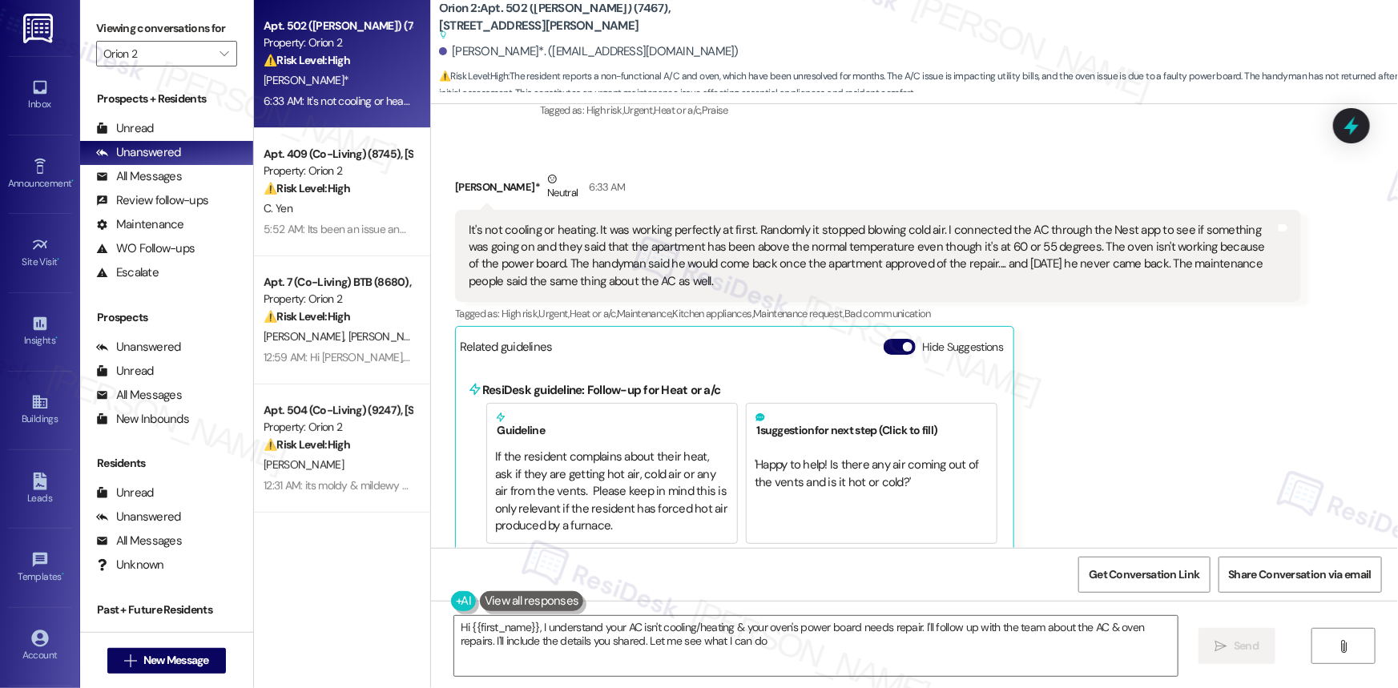
type textarea "Hi {{first_name}}, I understand your AC isn't cooling/heating & your oven's pow…"
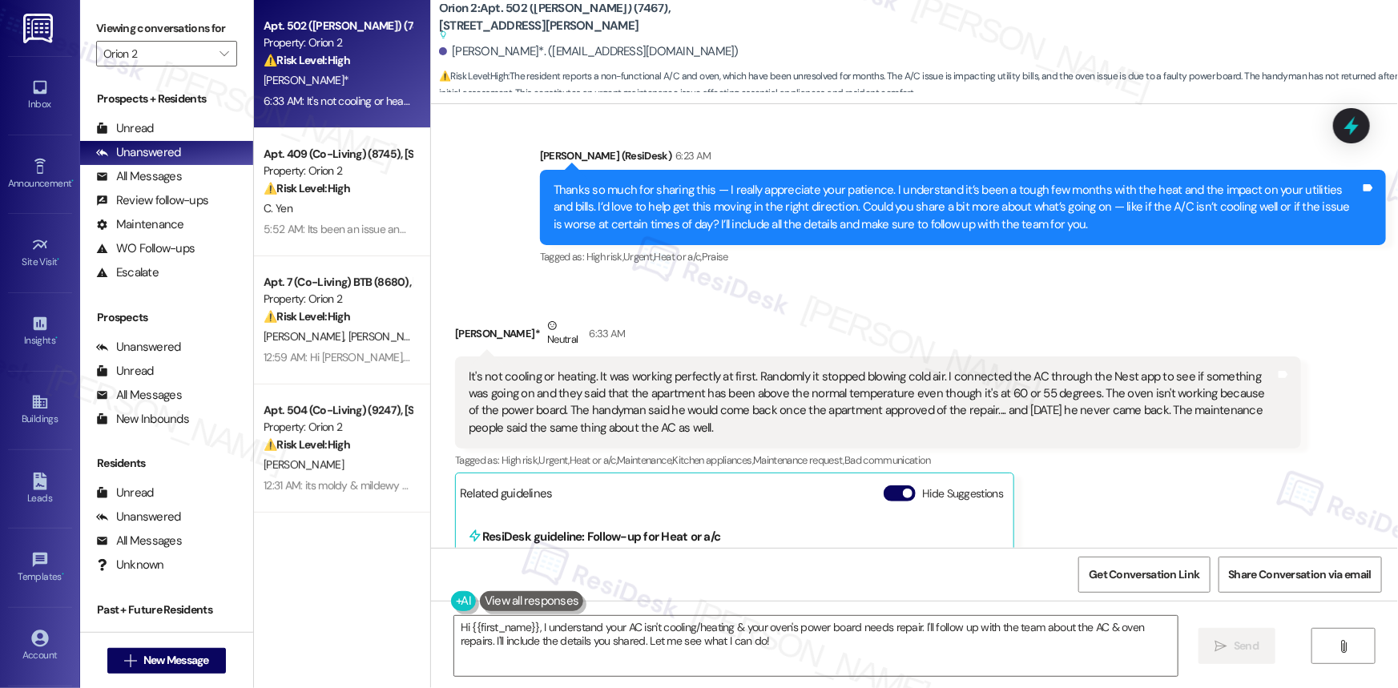
scroll to position [6641, 0]
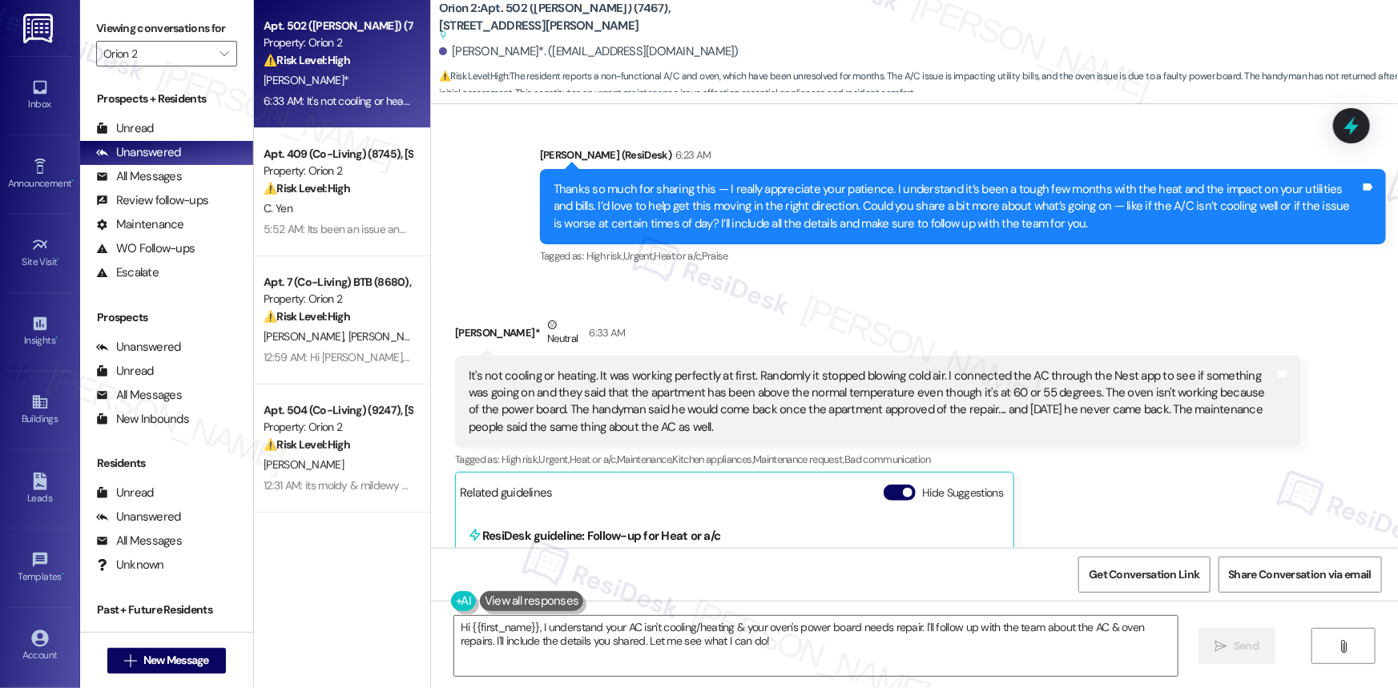
drag, startPoint x: 460, startPoint y: 333, endPoint x: 760, endPoint y: 385, distance: 304.8
click at [760, 385] on div "It's not cooling or heating. It was working perfectly at first. Randomly it sto…" at bounding box center [872, 402] width 807 height 69
copy div "It's not cooling or heating. It was working perfectly at first. Randomly it sto…"
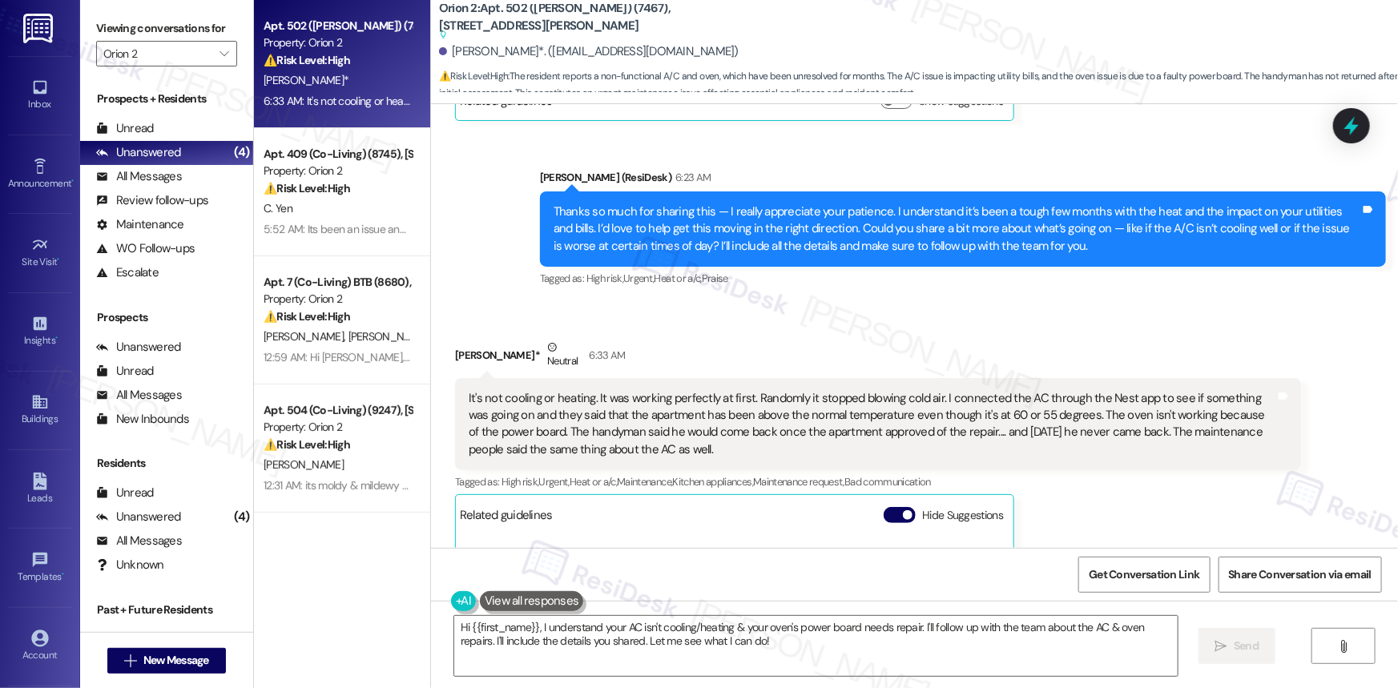
scroll to position [6568, 0]
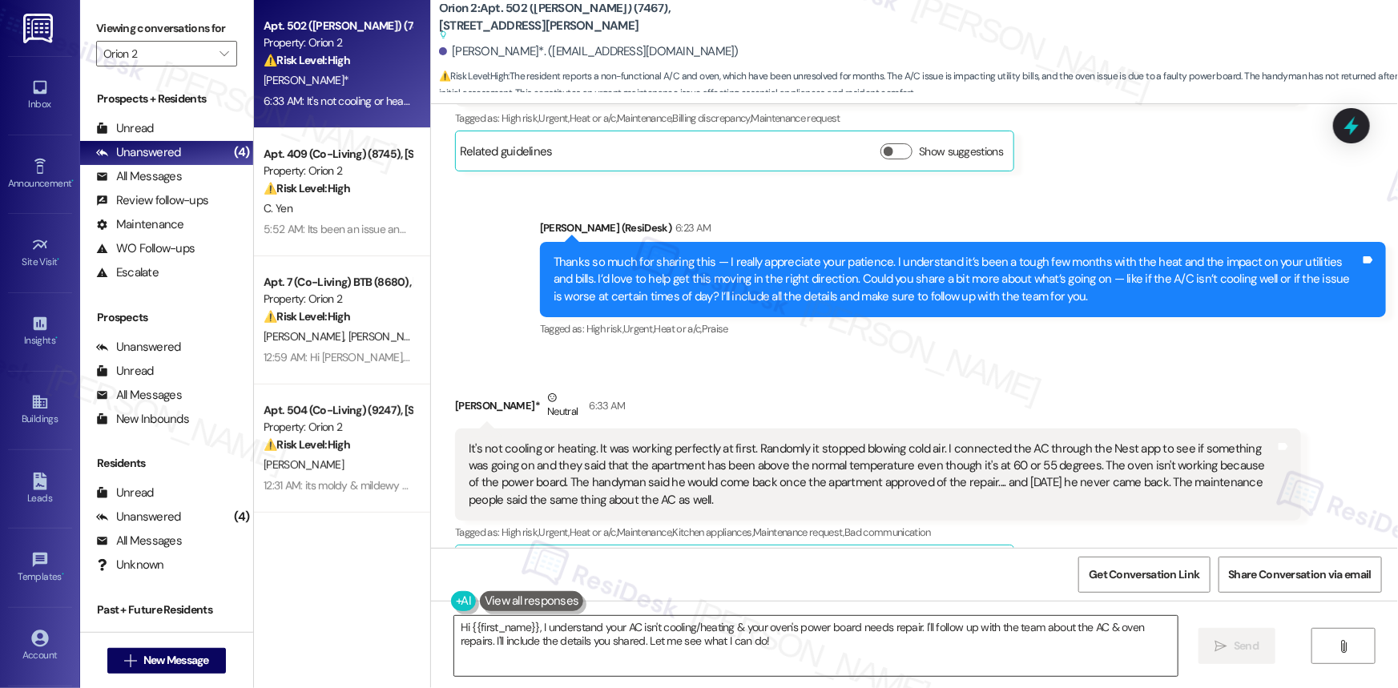
click at [956, 645] on textarea "Hi {{first_name}}, I understand your AC isn't cooling/heating & your oven's pow…" at bounding box center [815, 646] width 723 height 60
click at [1225, 651] on icon "" at bounding box center [1221, 646] width 12 height 13
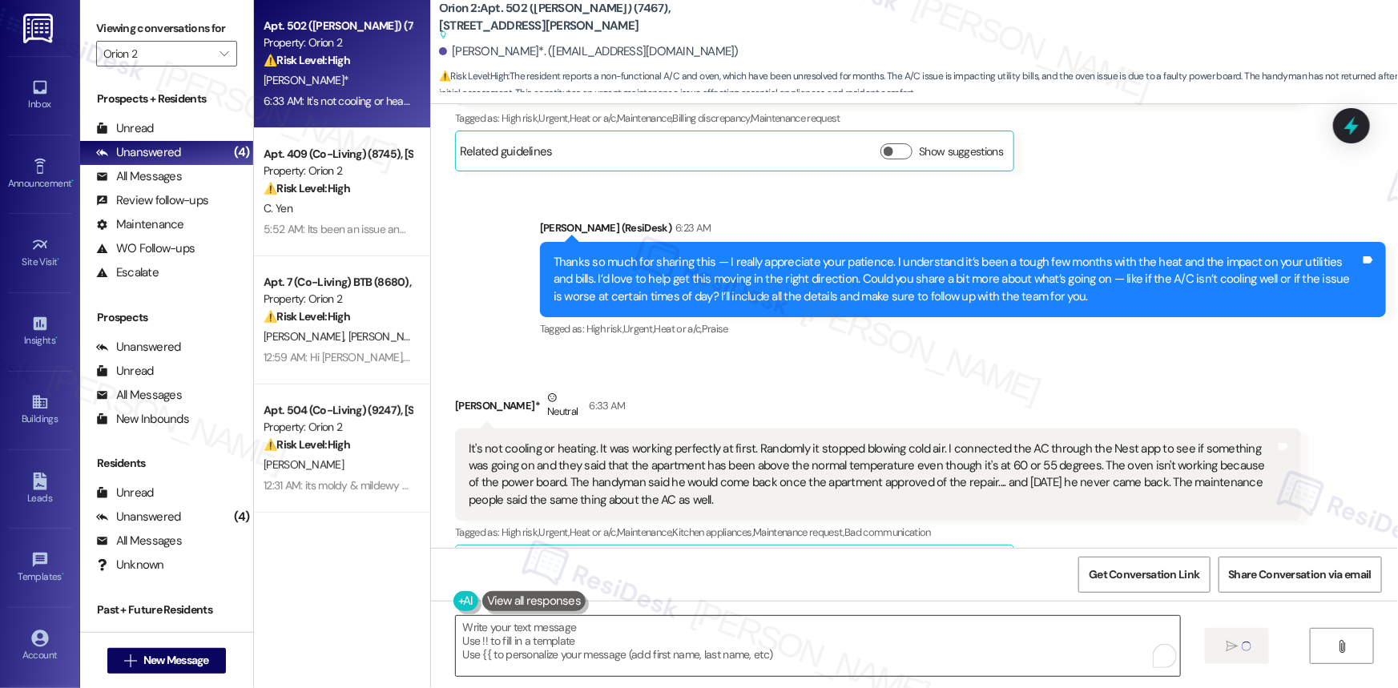
type textarea "Fetching suggested responses. Please feel free to read through the conversation…"
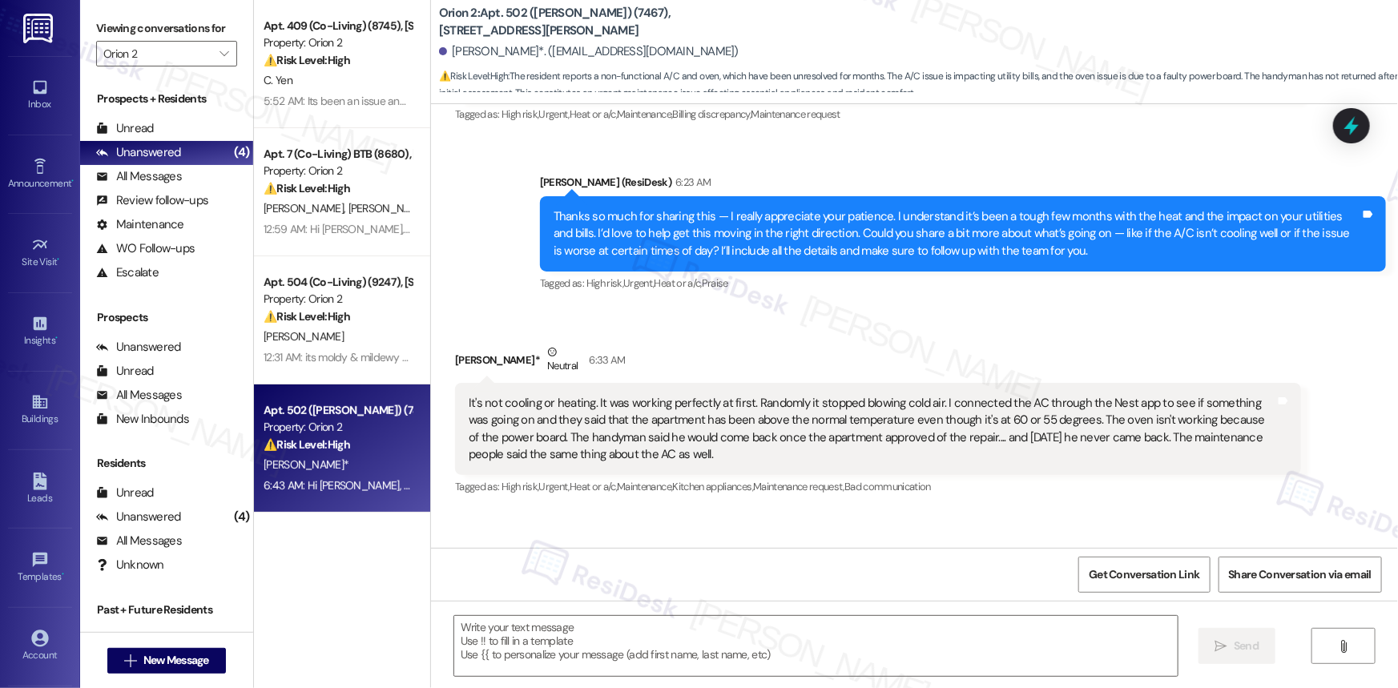
scroll to position [6587, 0]
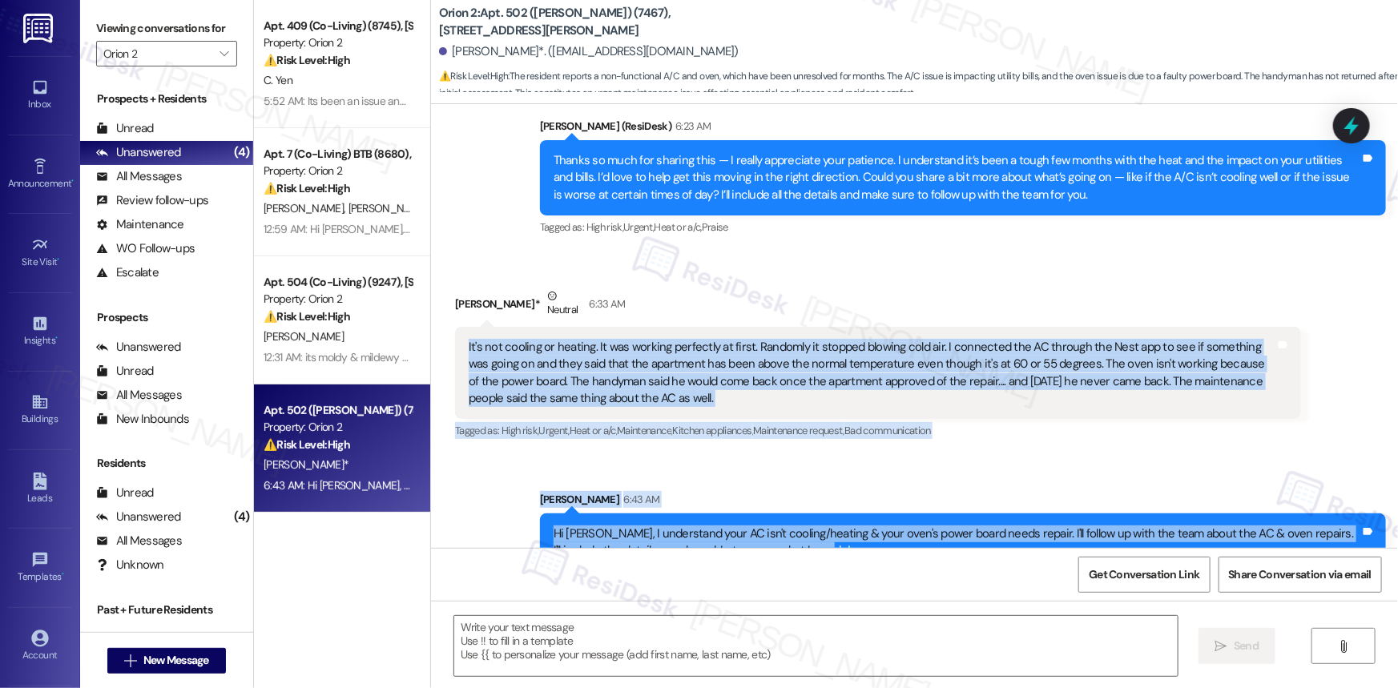
drag, startPoint x: 454, startPoint y: 303, endPoint x: 872, endPoint y: 530, distance: 476.0
click at [872, 530] on div "WO Lease started Dec 13, 2024 at 8:00 AM Show details Received via SMS Shawntel…" at bounding box center [914, 326] width 967 height 444
copy div "It's not cooling or heating. It was working perfectly at first. Randomly it sto…"
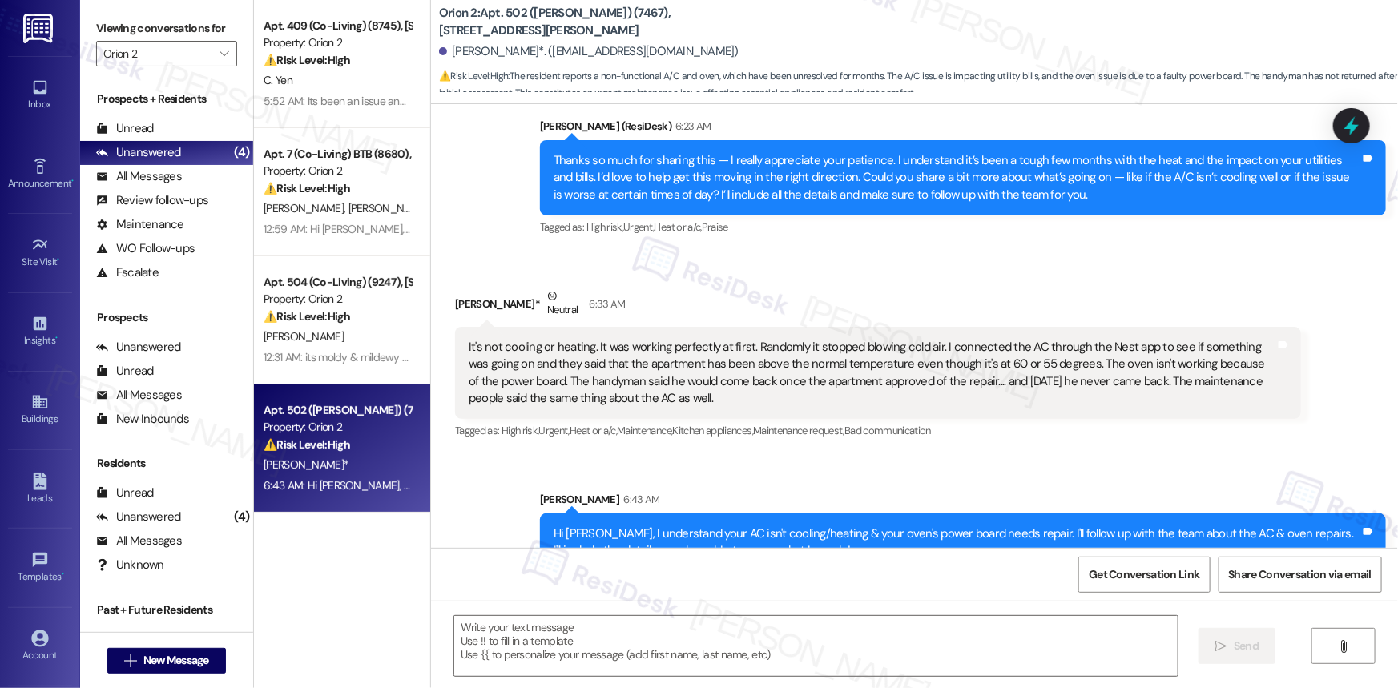
click at [920, 276] on div "Received via SMS Shawntelle Augustine* Neutral 6:33 AM It's not cooling or heat…" at bounding box center [878, 365] width 870 height 179
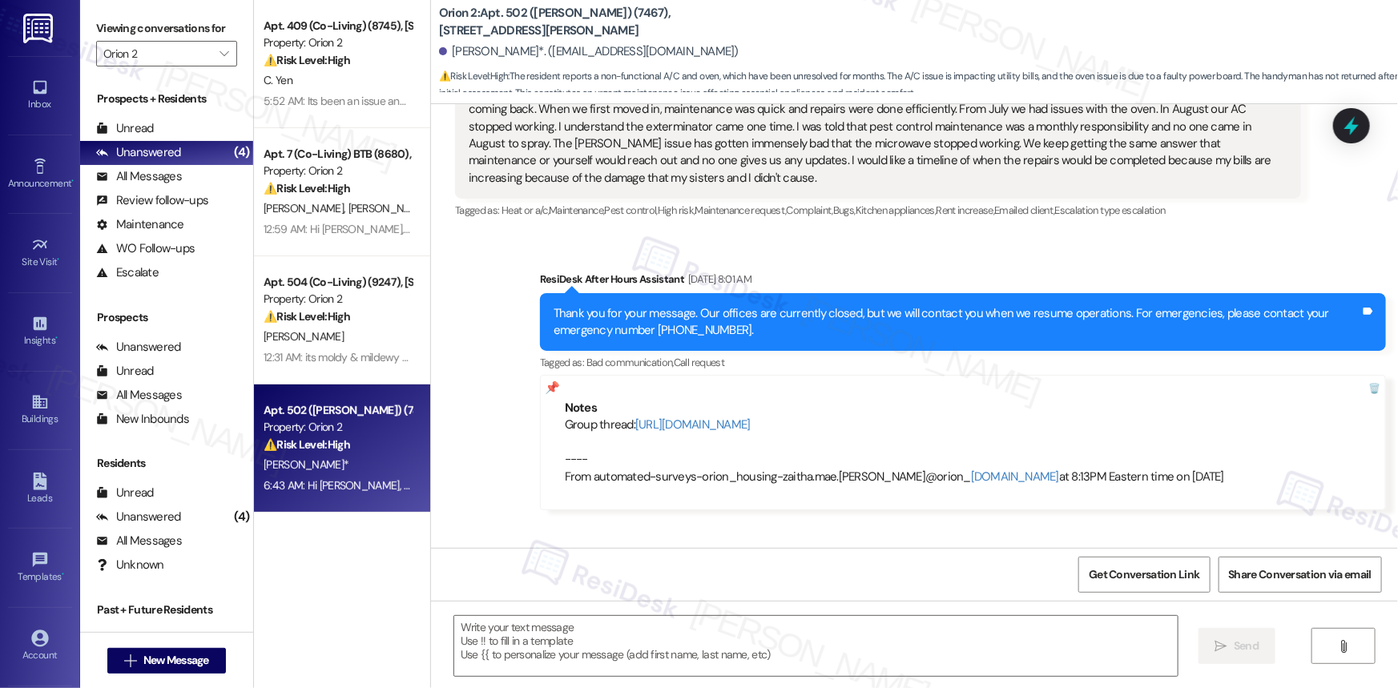
scroll to position [5786, 0]
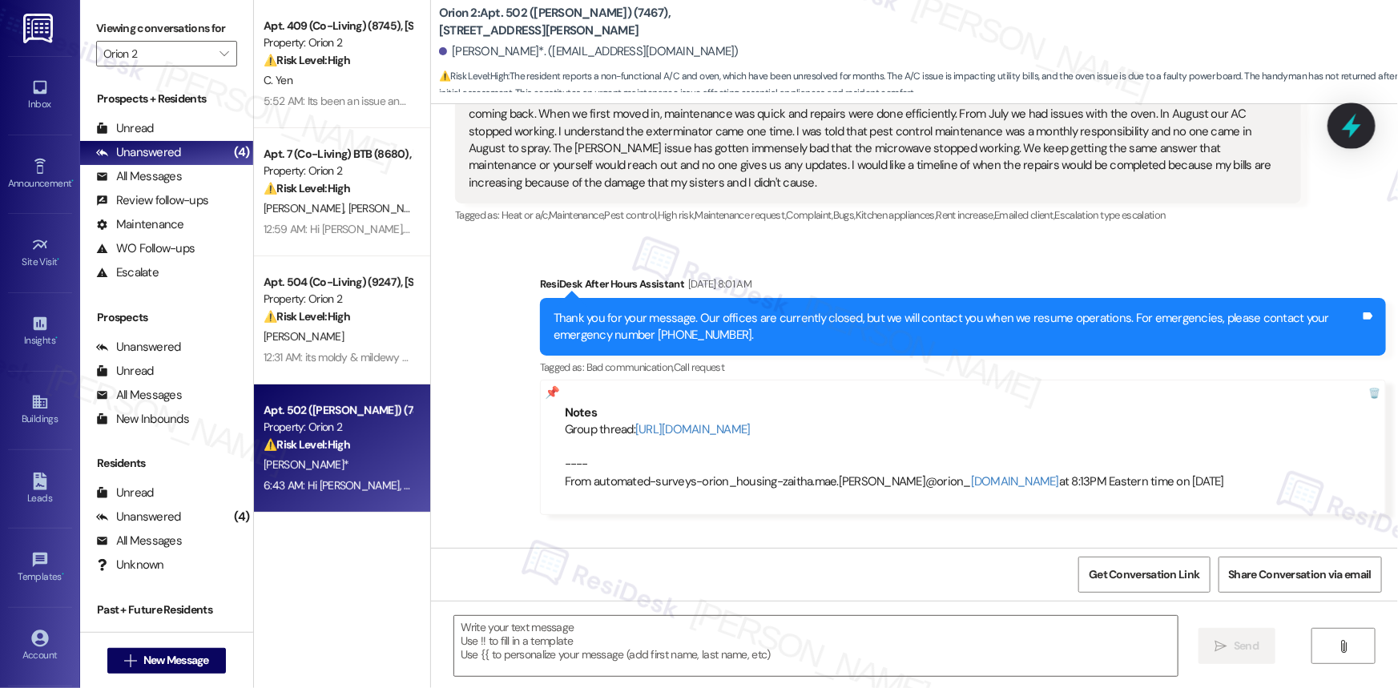
click at [1354, 120] on icon at bounding box center [1351, 125] width 27 height 27
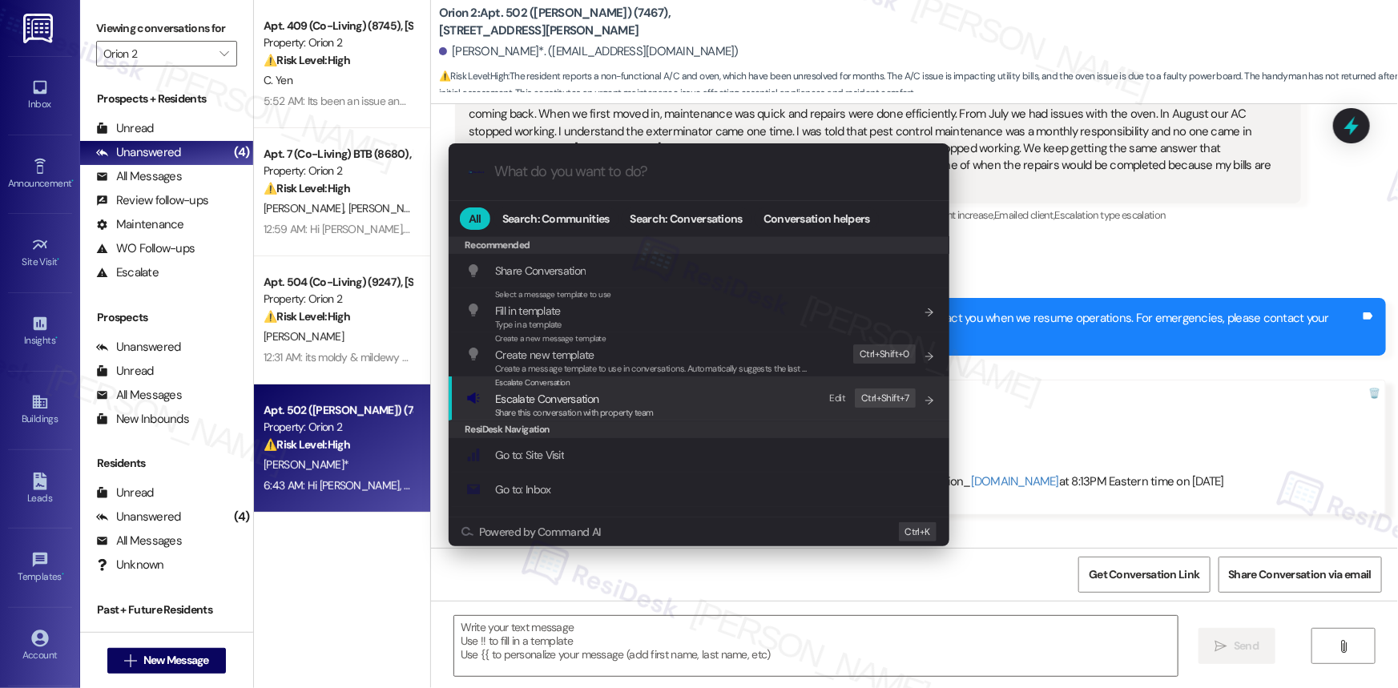
drag, startPoint x: 553, startPoint y: 404, endPoint x: 548, endPoint y: 384, distance: 19.8
click at [553, 404] on span "Escalate Conversation" at bounding box center [546, 399] width 103 height 14
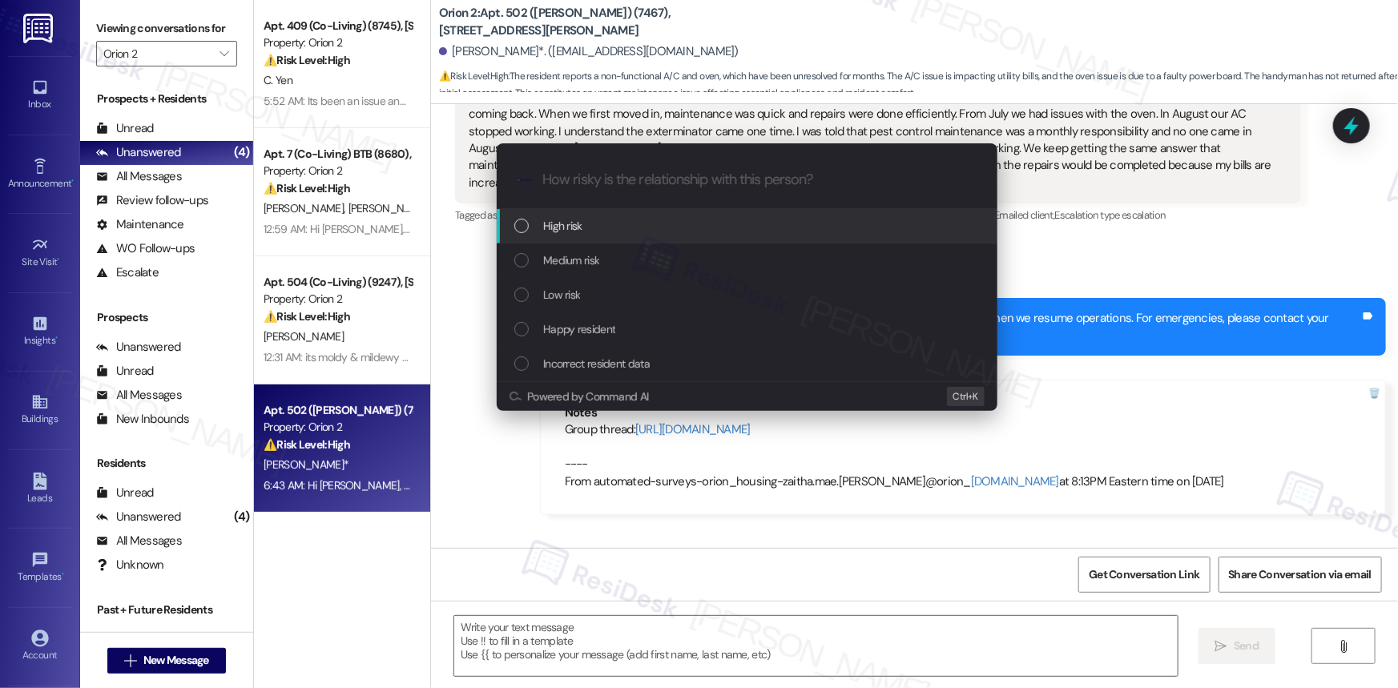
paste input "Follow-up Work Order Filed by ResiDesk - WO ##27044 (AC & Oven)"
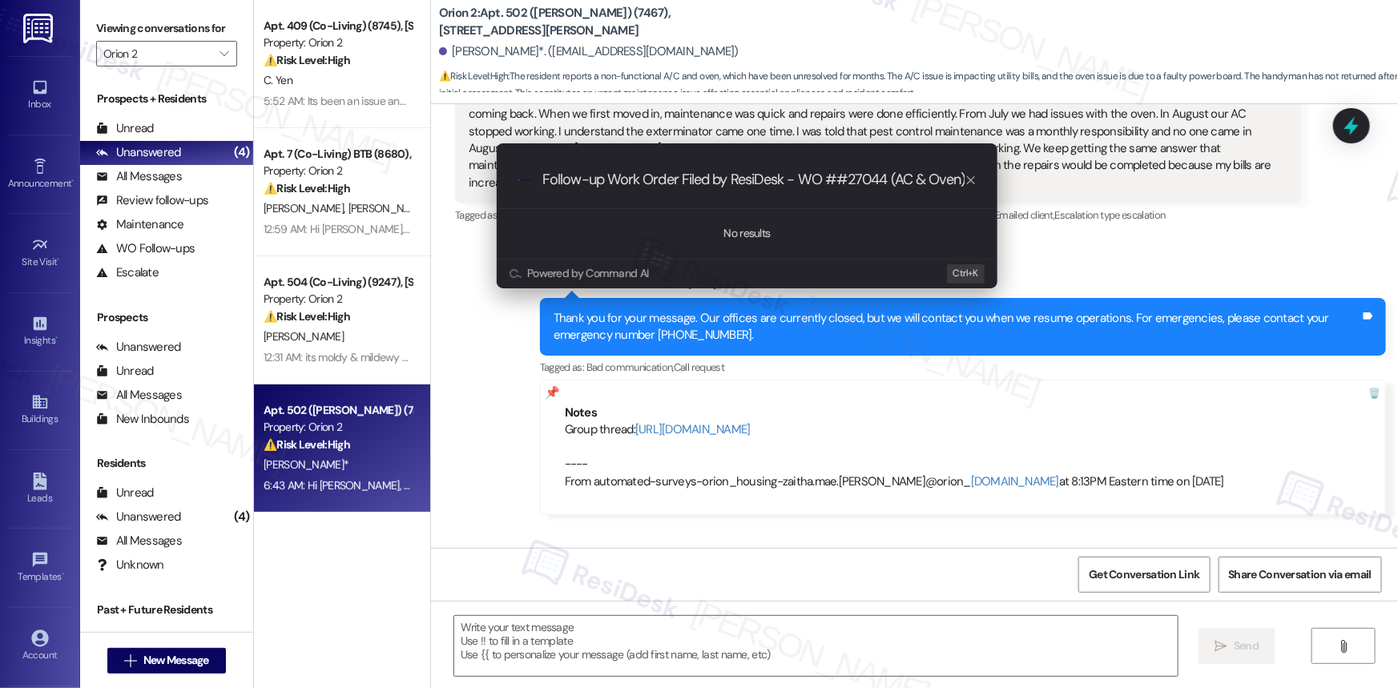
type input "Follow-up Work Order Filed by ResiDesk - WO ##27044 (AC & Oven)"
click at [976, 182] on icon "progress bar" at bounding box center [970, 180] width 13 height 13
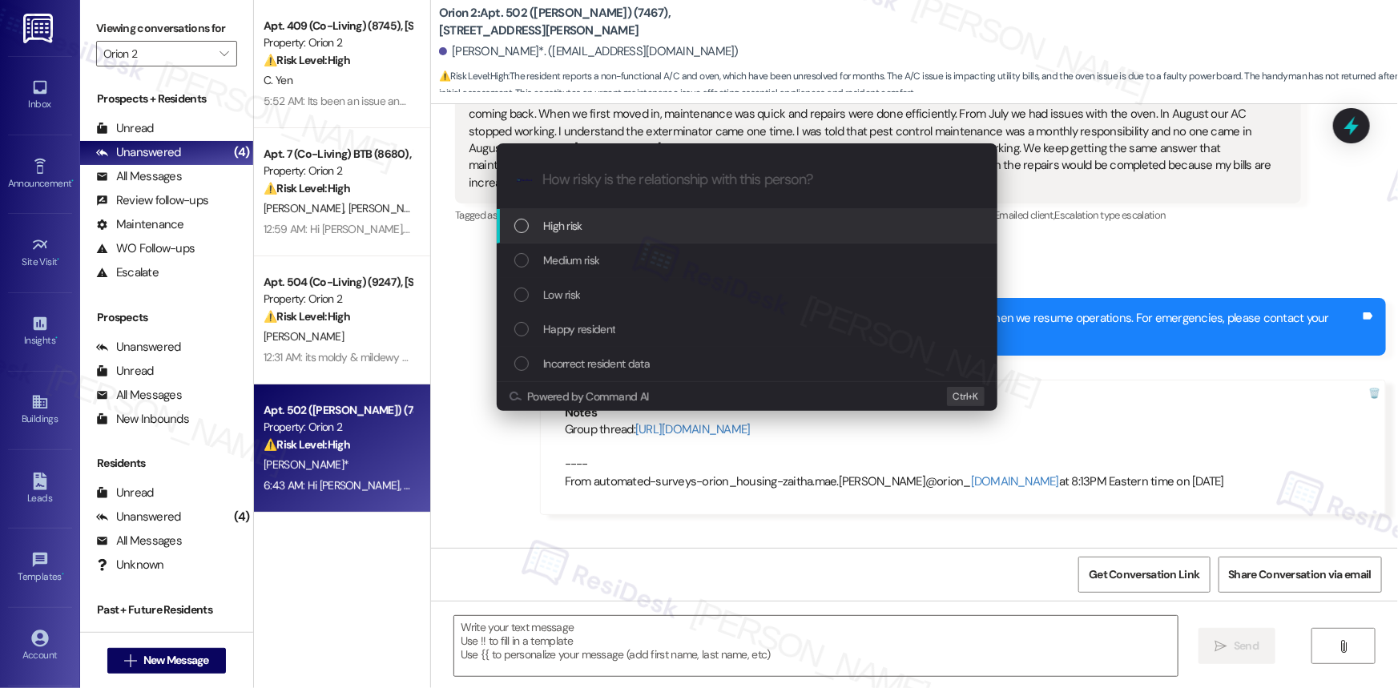
click at [608, 225] on div "High risk" at bounding box center [748, 226] width 469 height 18
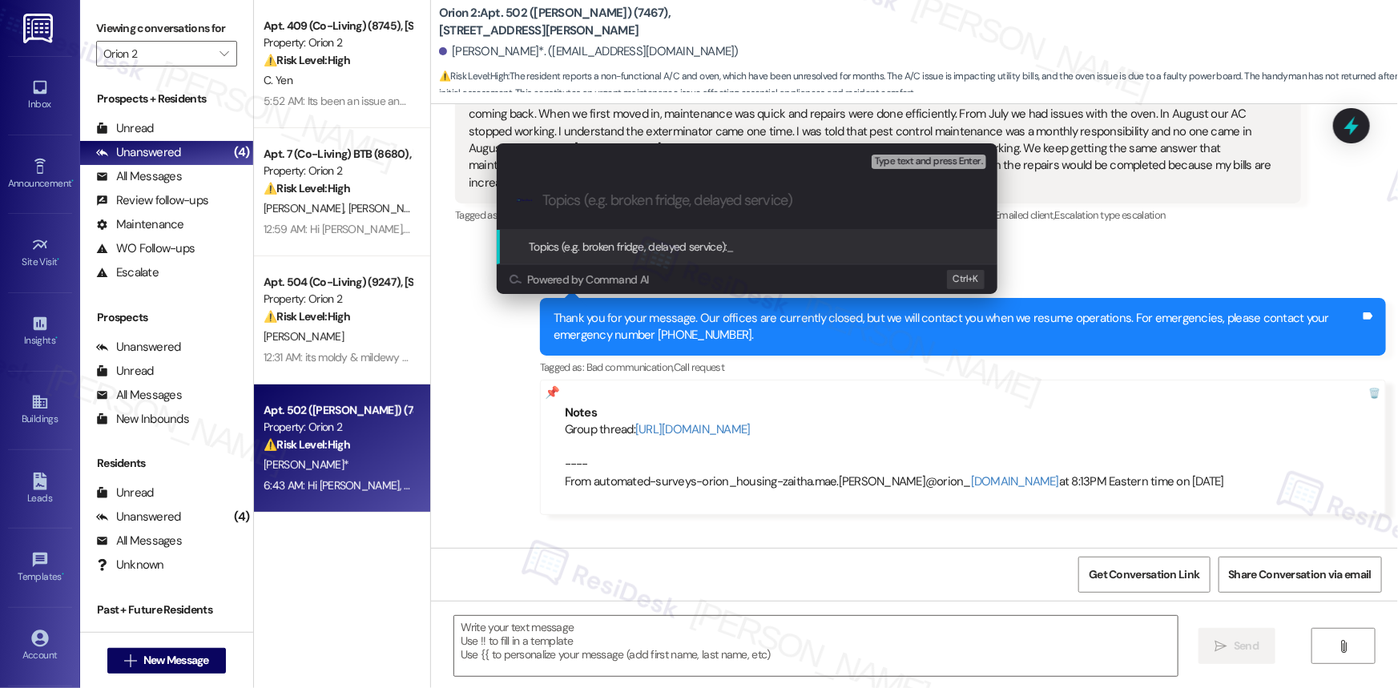
click at [649, 199] on input "Topics (e.g. broken fridge, delayed service)" at bounding box center [759, 200] width 435 height 17
paste input "Follow-up Work Order Filed by ResiDesk - WO ##27044 (AC & Oven)"
type input "Follow-up Work Order Filed by ResiDesk - WO ##27044 (AC & Oven)"
click at [578, 247] on span "Topics (e.g. broken fridge, delayed service):" at bounding box center [628, 246] width 199 height 14
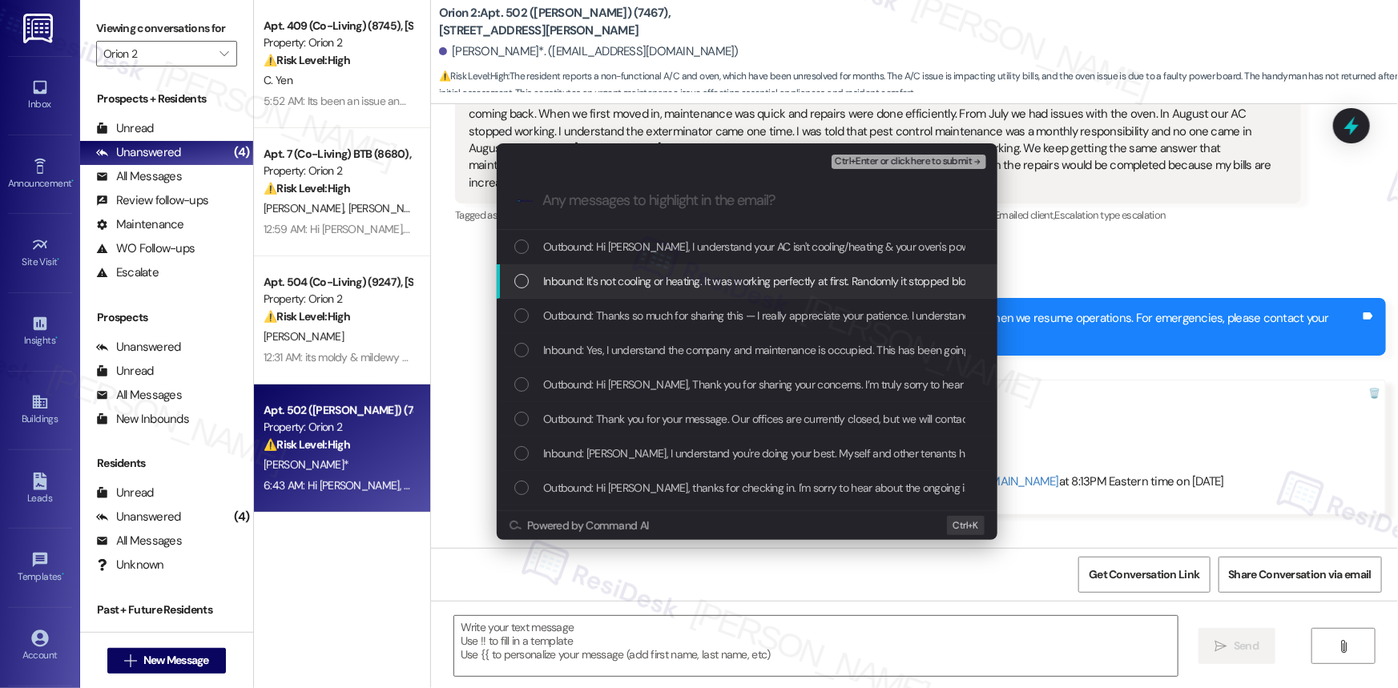
click at [515, 280] on div "List of options" at bounding box center [521, 281] width 14 height 14
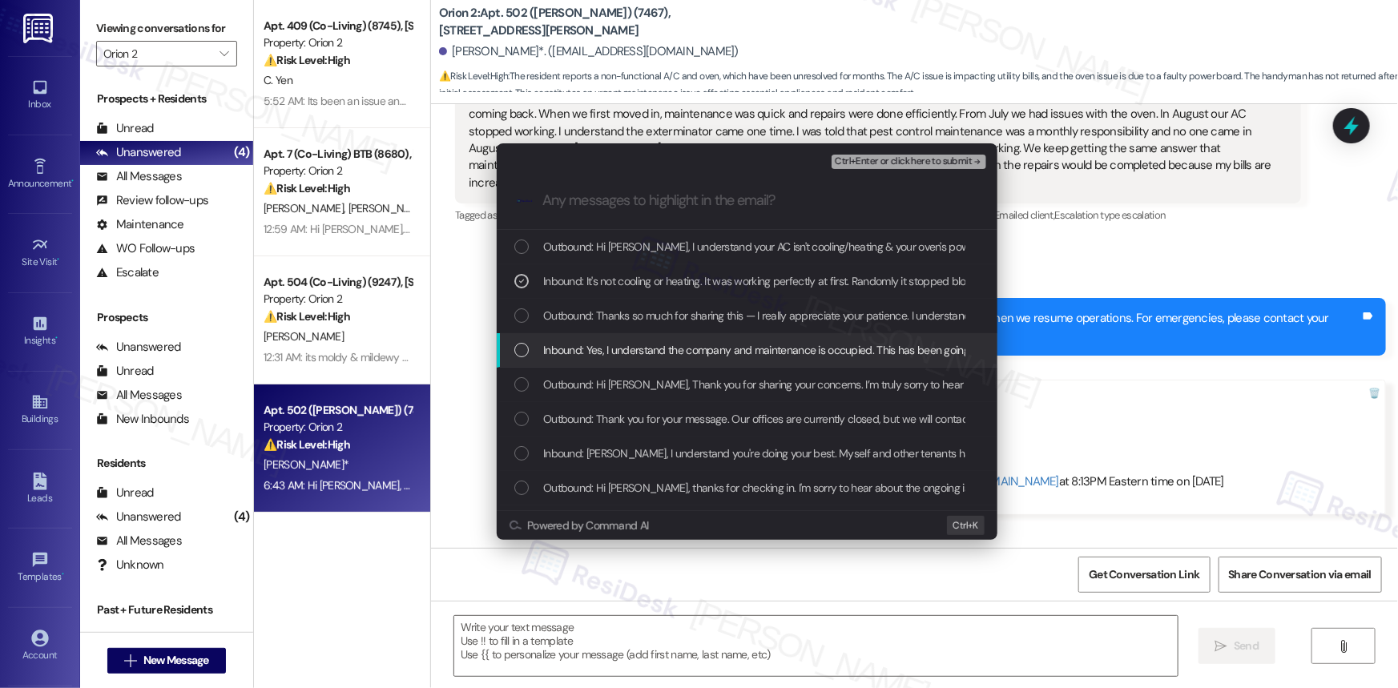
click at [517, 351] on div "List of options" at bounding box center [521, 350] width 14 height 14
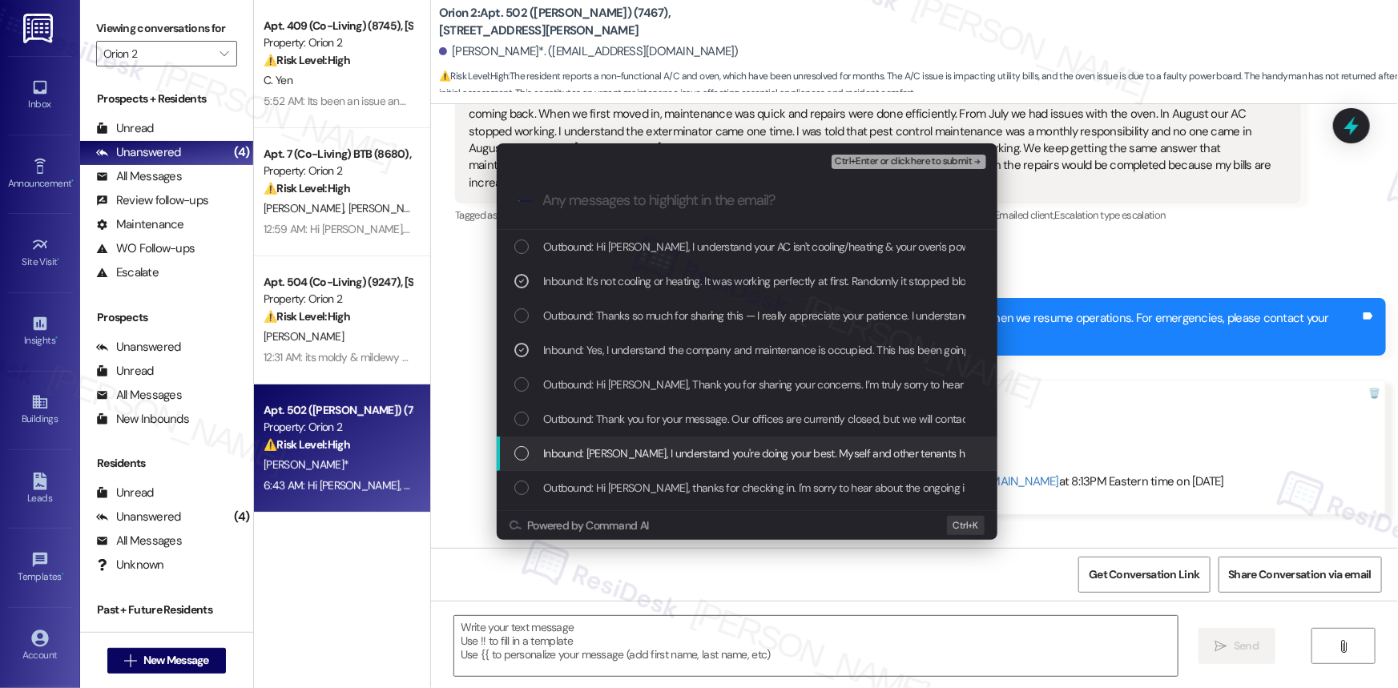
click at [513, 450] on div "Inbound: [PERSON_NAME], I understand you're doing your best. Myself and other t…" at bounding box center [747, 454] width 501 height 34
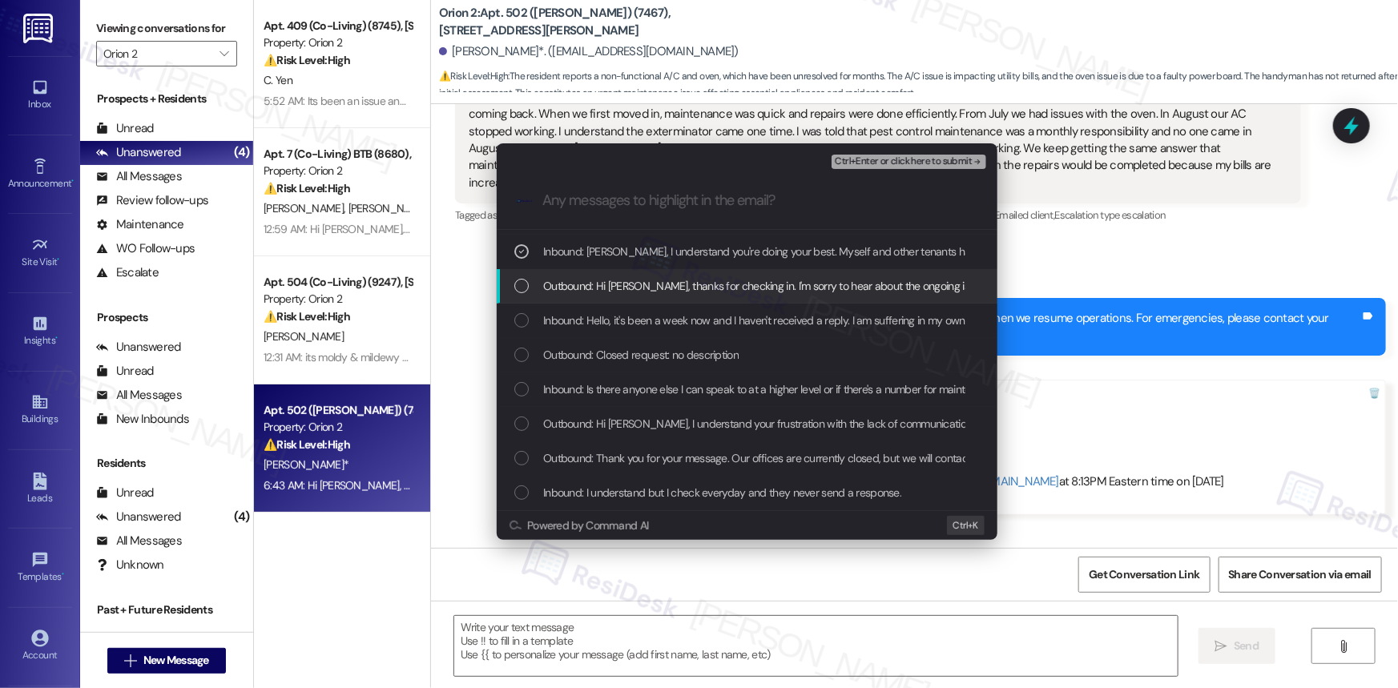
scroll to position [218, 0]
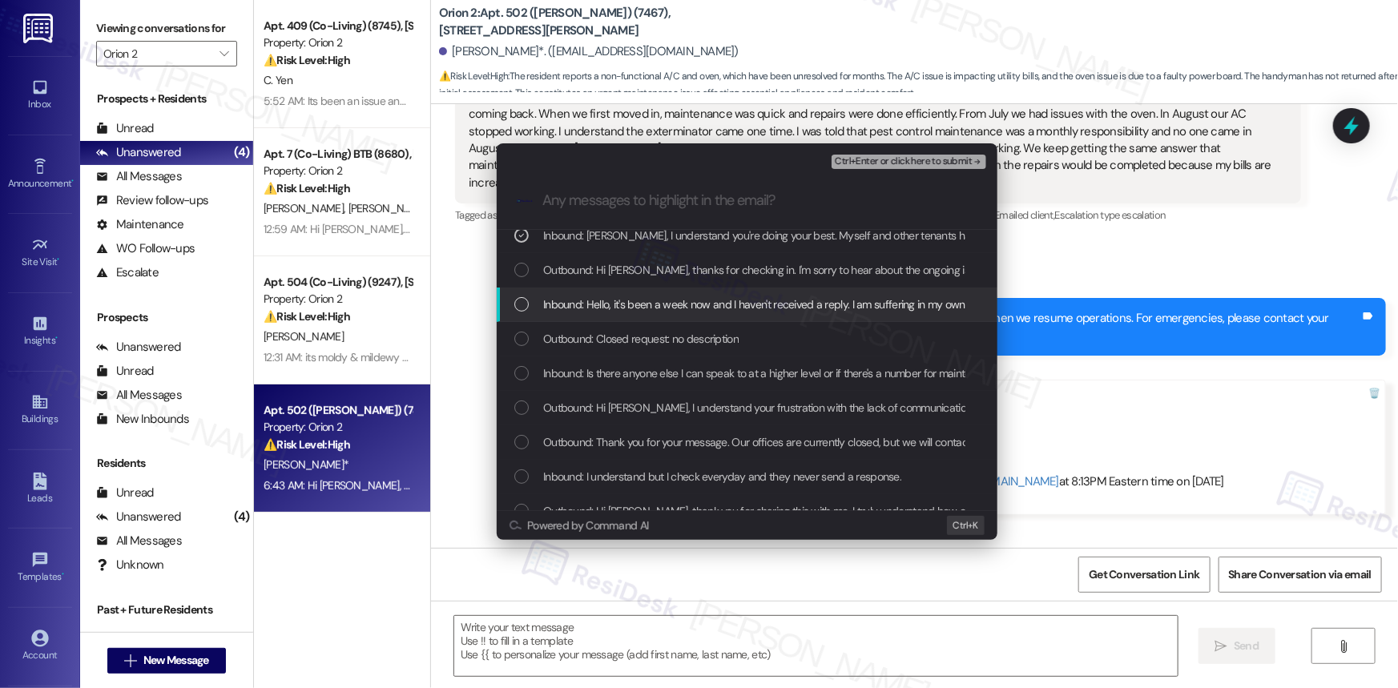
click at [521, 310] on div "List of options" at bounding box center [521, 304] width 14 height 14
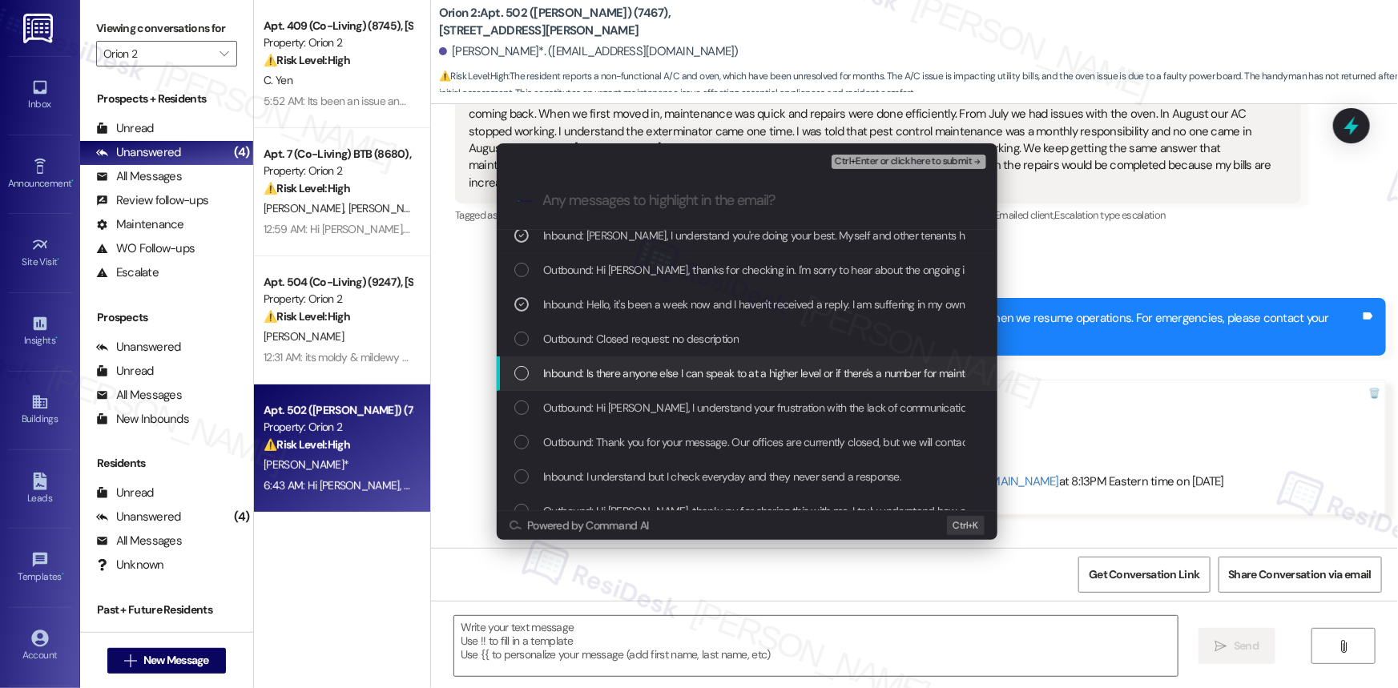
click at [517, 364] on div "Inbound: Is there anyone else I can speak to at a higher level or if there's a …" at bounding box center [748, 373] width 469 height 18
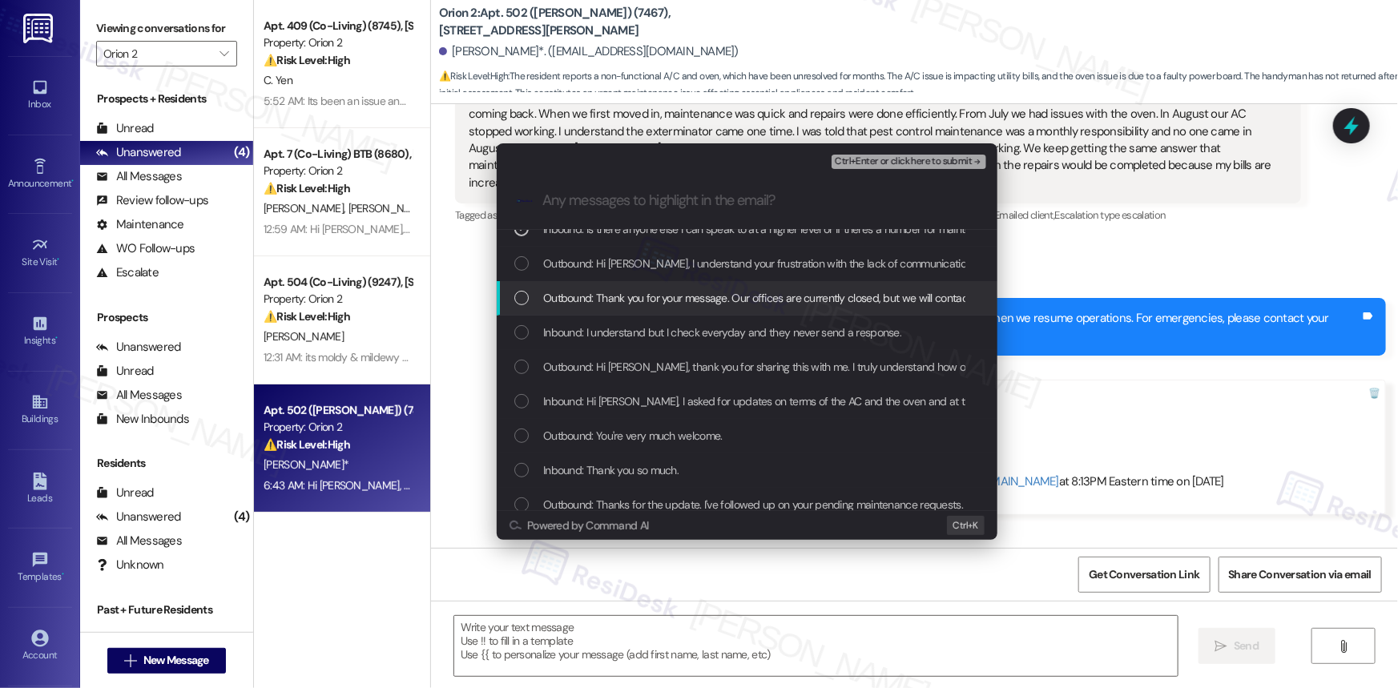
scroll to position [364, 0]
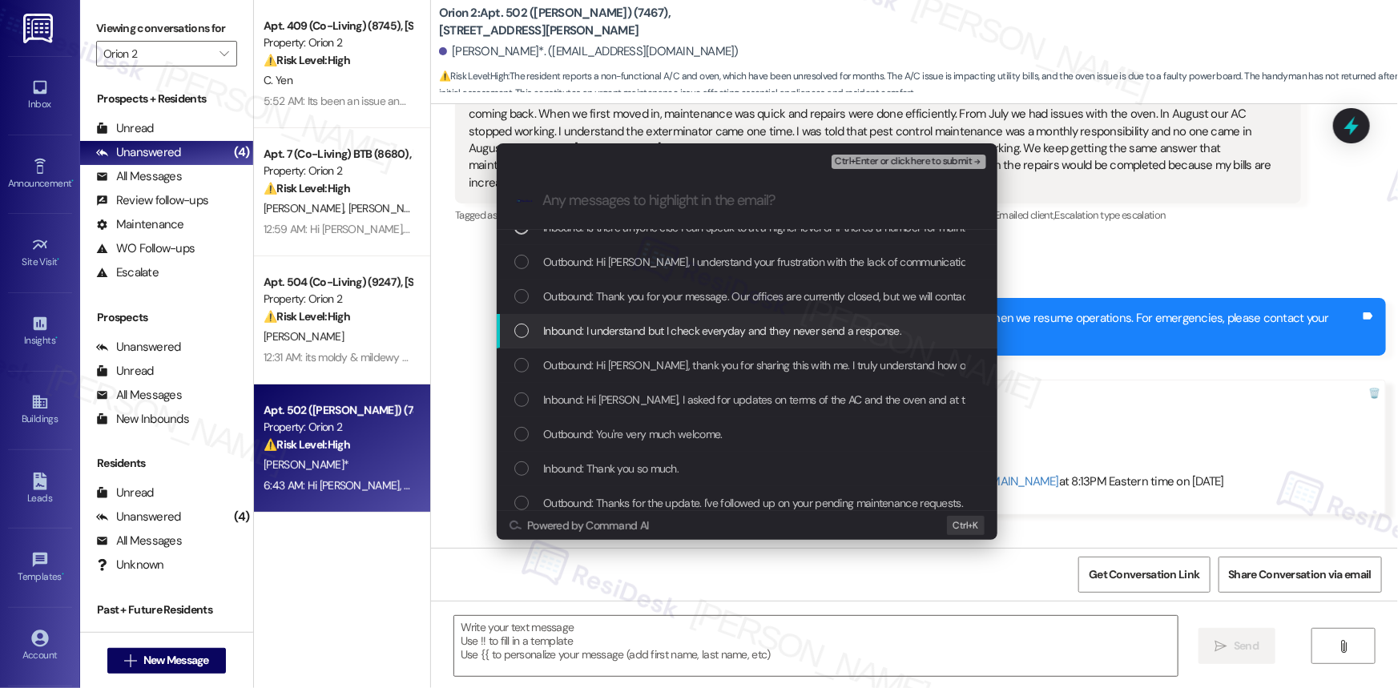
click at [525, 330] on div "List of options" at bounding box center [521, 331] width 14 height 14
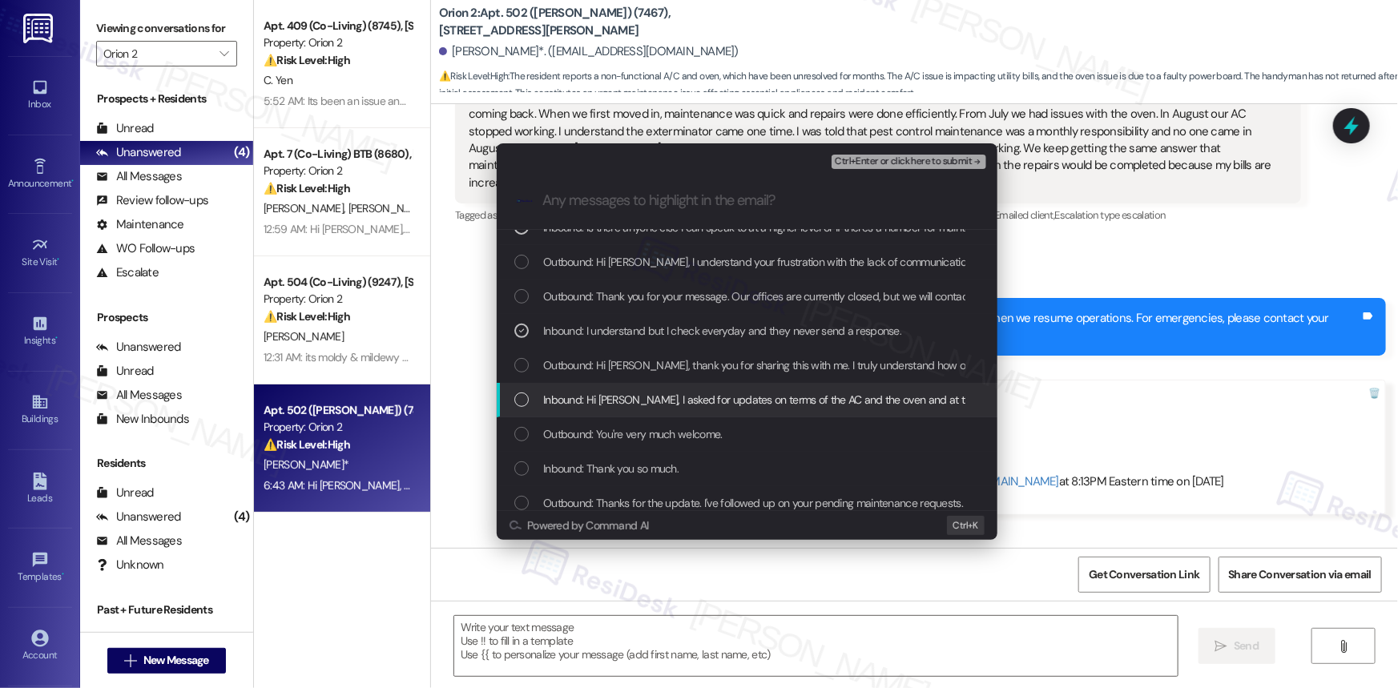
click at [525, 396] on div "List of options" at bounding box center [521, 399] width 14 height 14
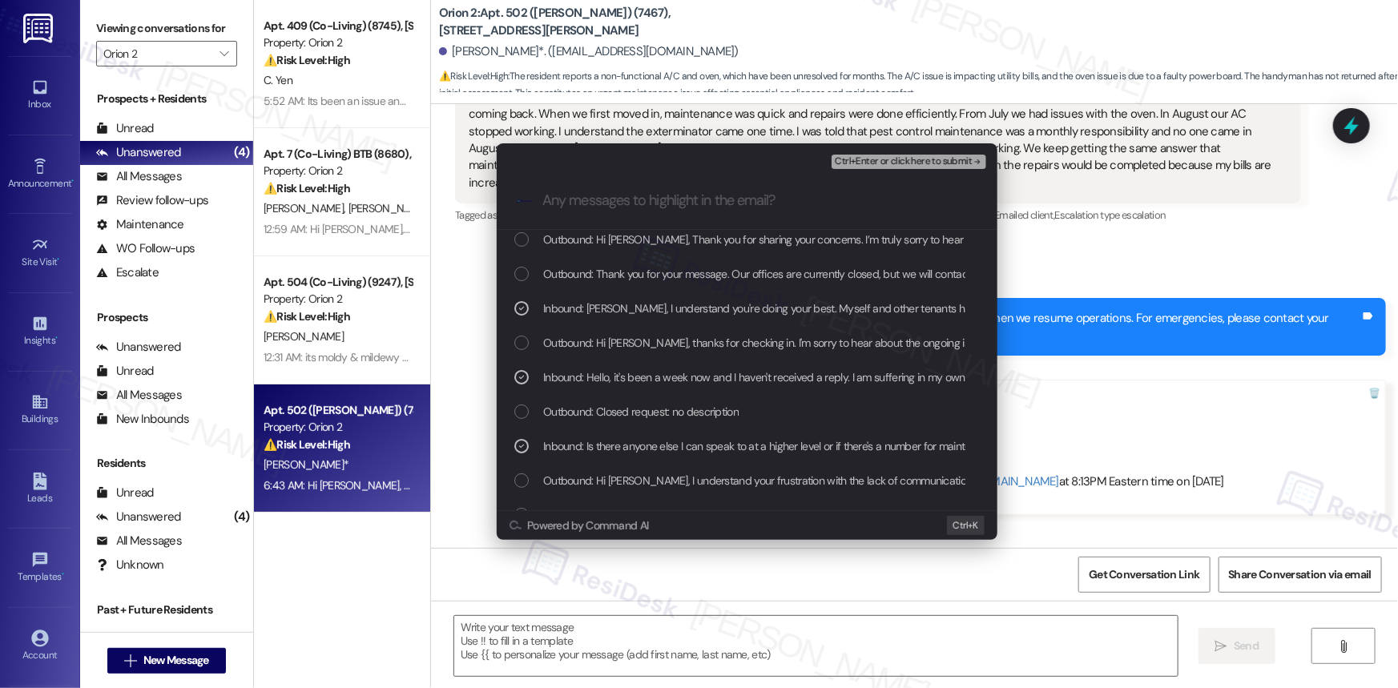
scroll to position [0, 0]
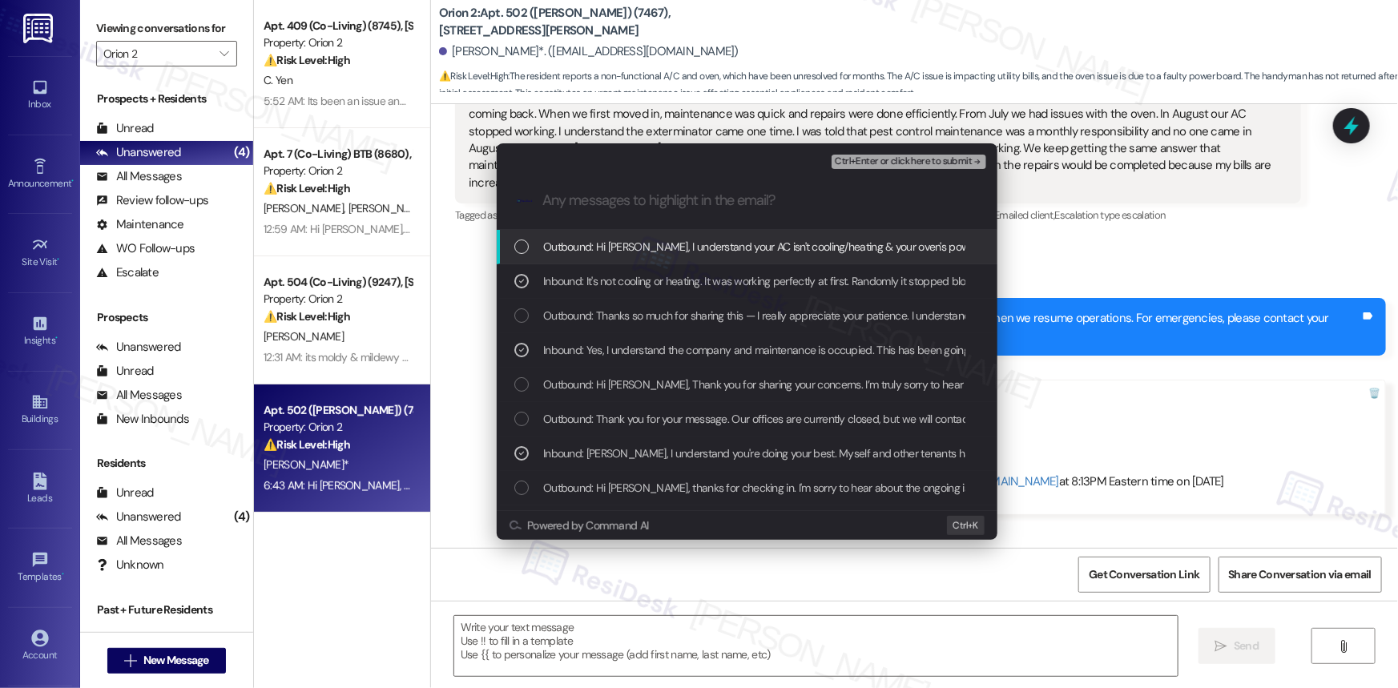
click at [946, 158] on span "Ctrl+Enter or click here to submit" at bounding box center [903, 161] width 137 height 11
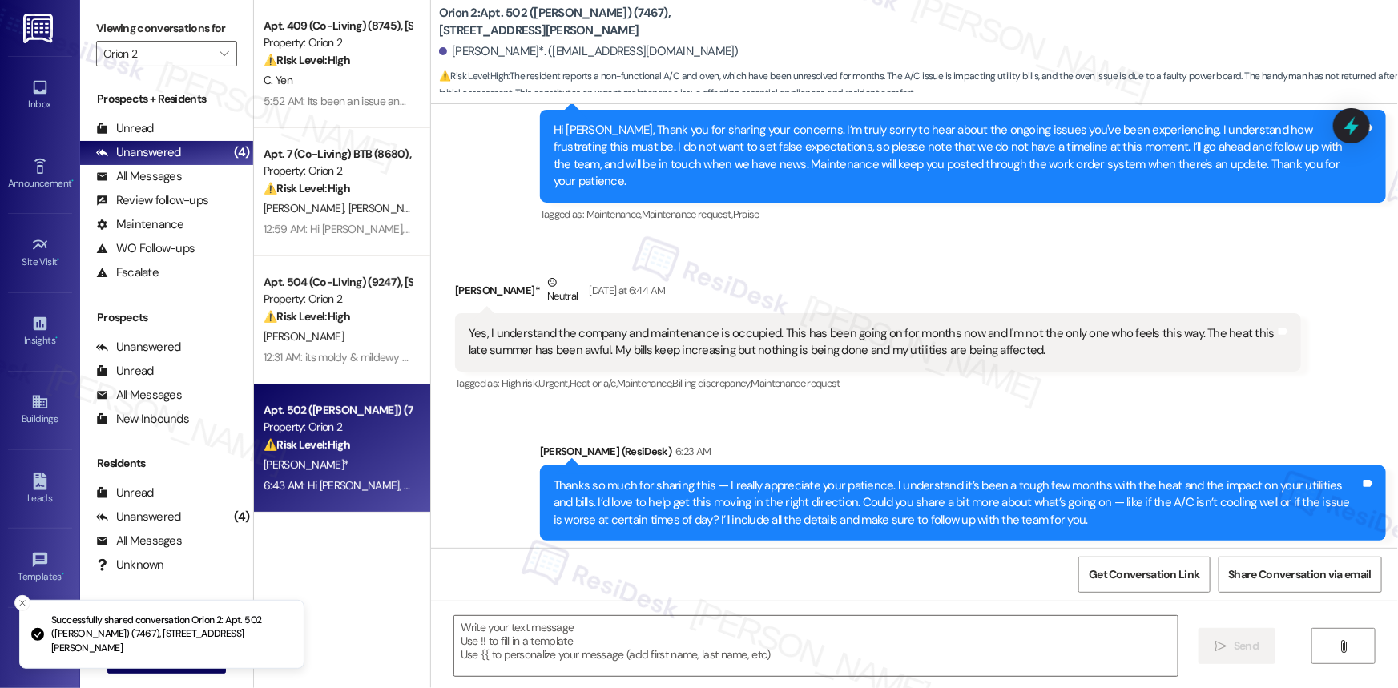
type textarea "Fetching suggested responses. Please feel free to read through the conversation…"
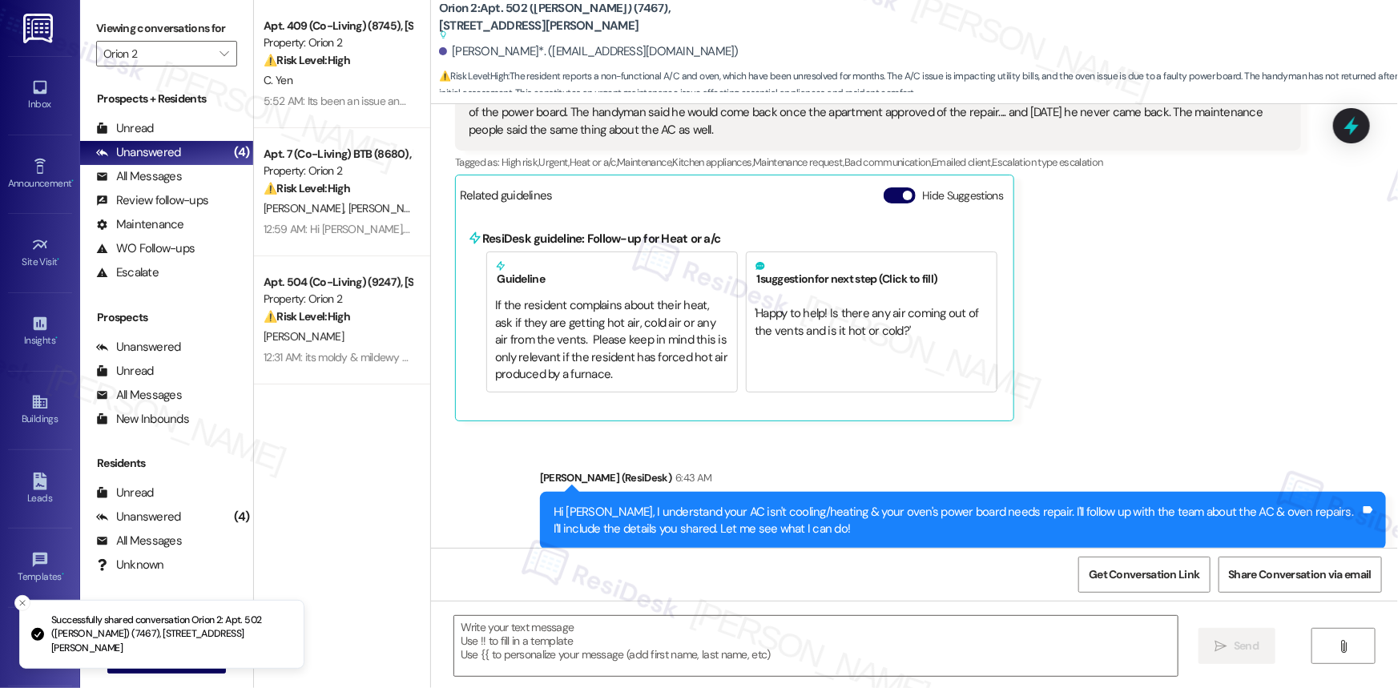
scroll to position [6939, 0]
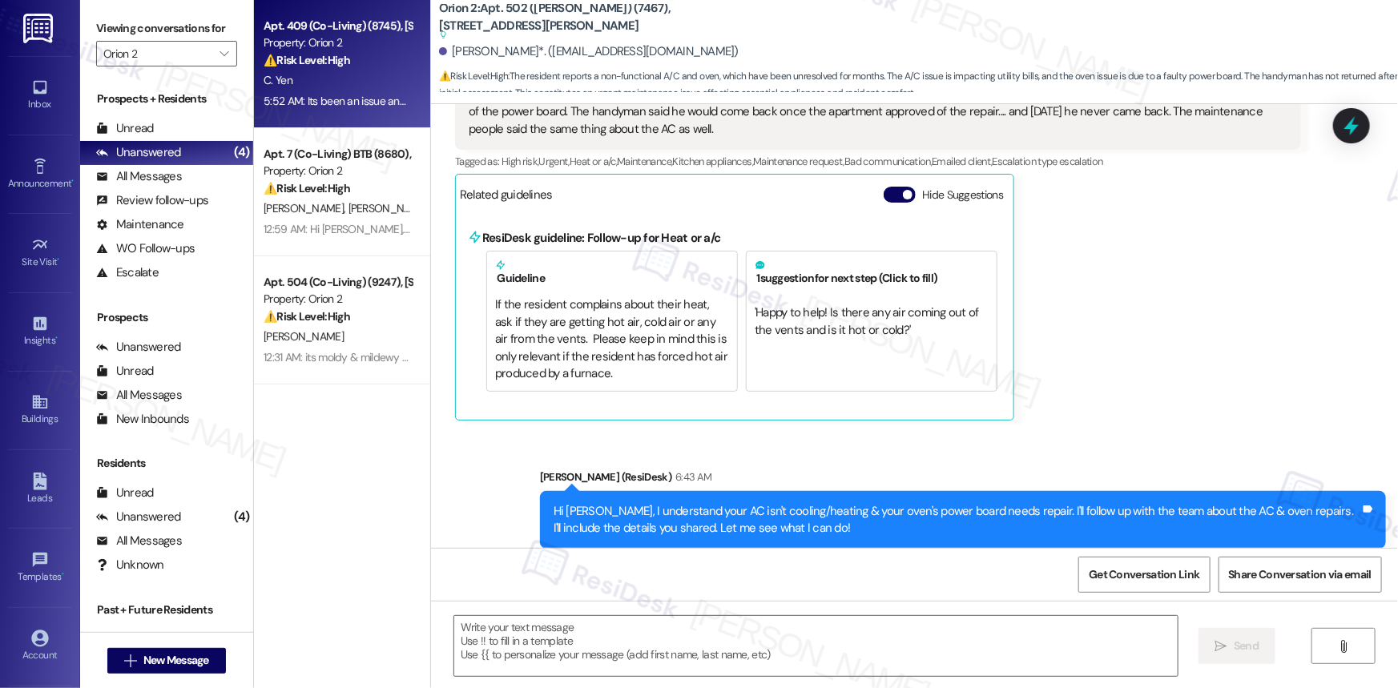
click at [324, 53] on strong "⚠️ Risk Level: High" at bounding box center [307, 60] width 87 height 14
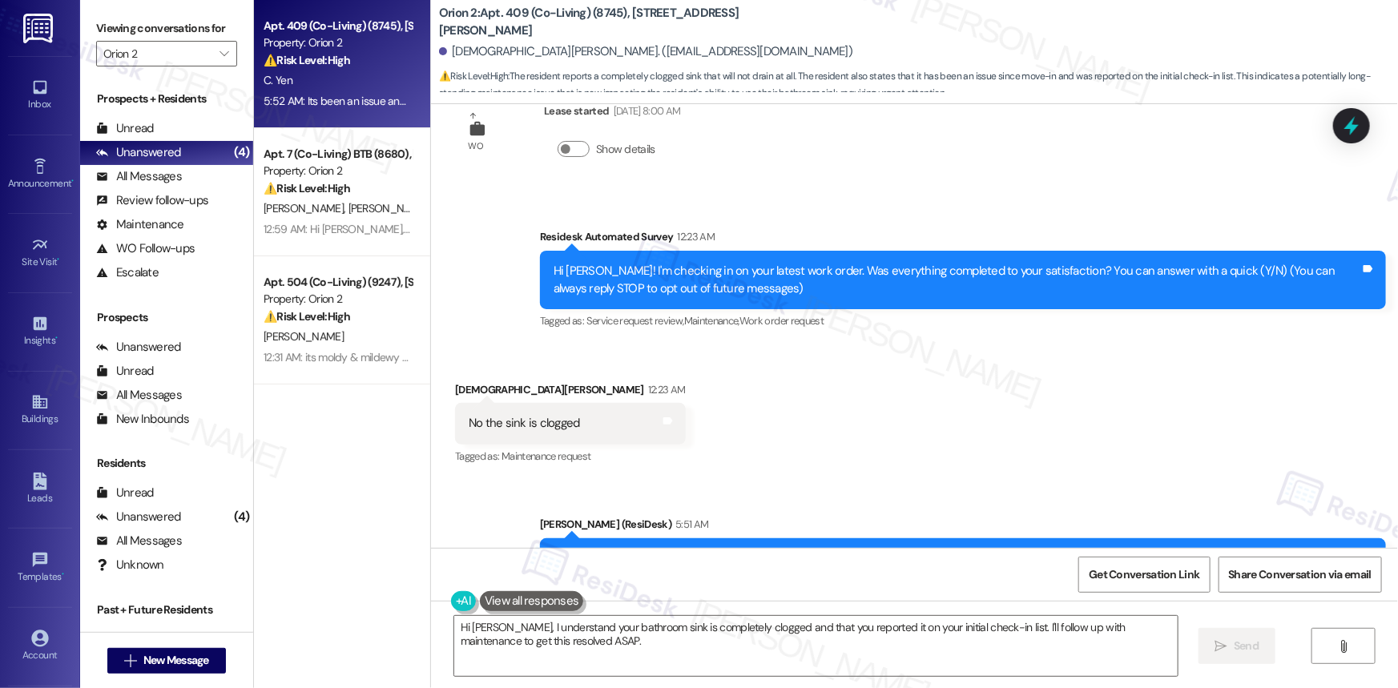
scroll to position [0, 0]
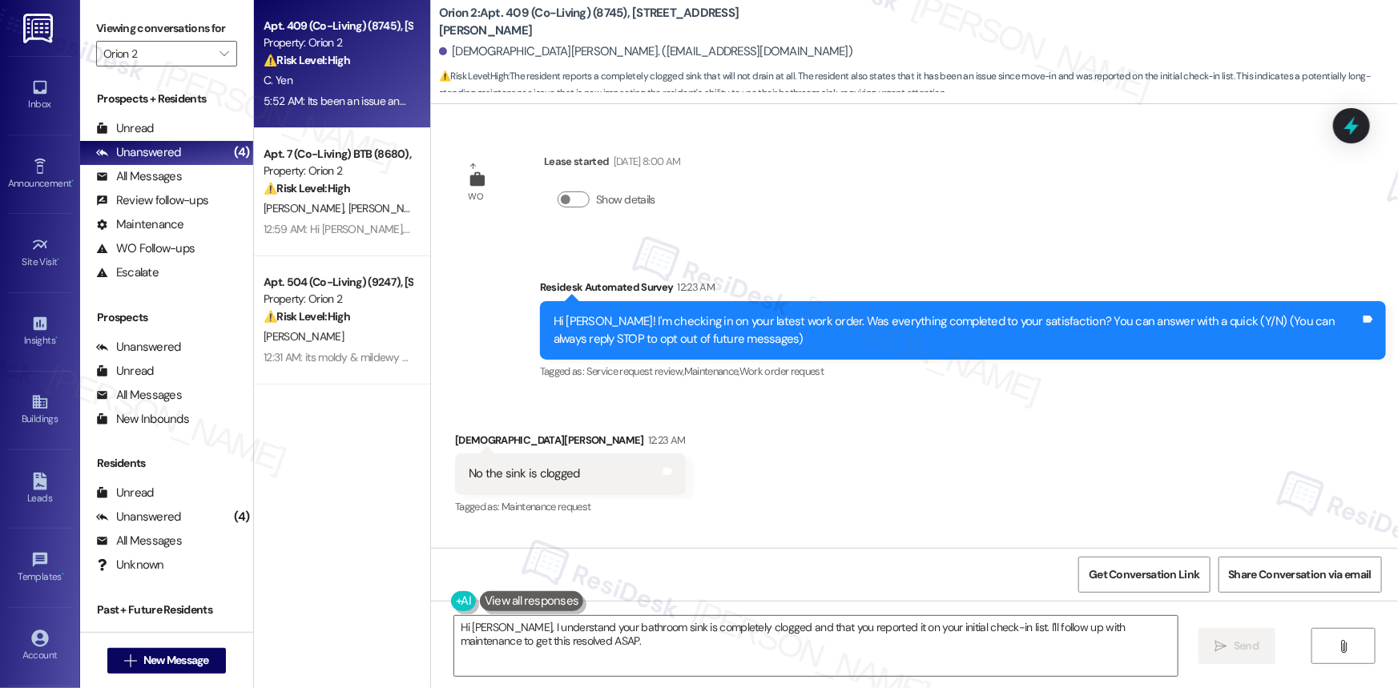
click at [553, 313] on div "Hi Christian! I'm checking in on your latest work order. Was everything complet…" at bounding box center [956, 330] width 807 height 34
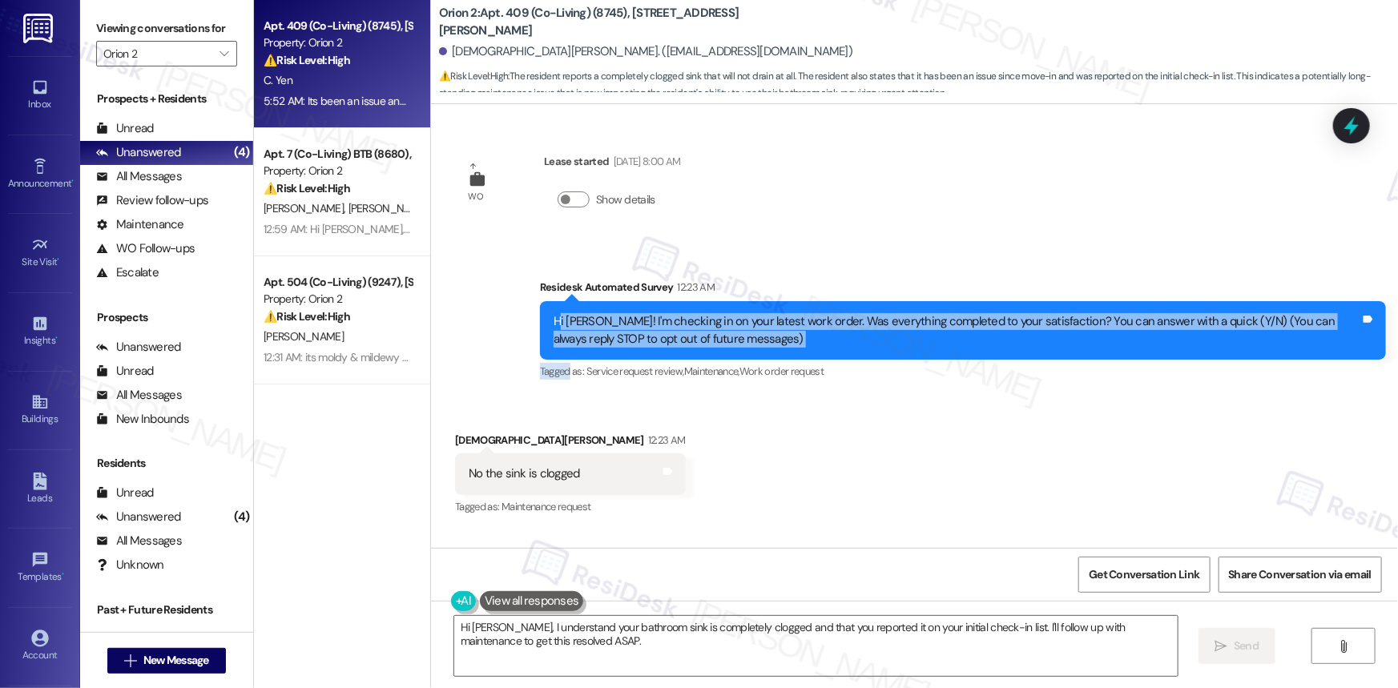
drag, startPoint x: 549, startPoint y: 313, endPoint x: 558, endPoint y: 344, distance: 31.7
click at [560, 365] on div "Residesk Automated Survey 12:23 AM Hi Christian! I'm checking in on your latest…" at bounding box center [963, 331] width 846 height 104
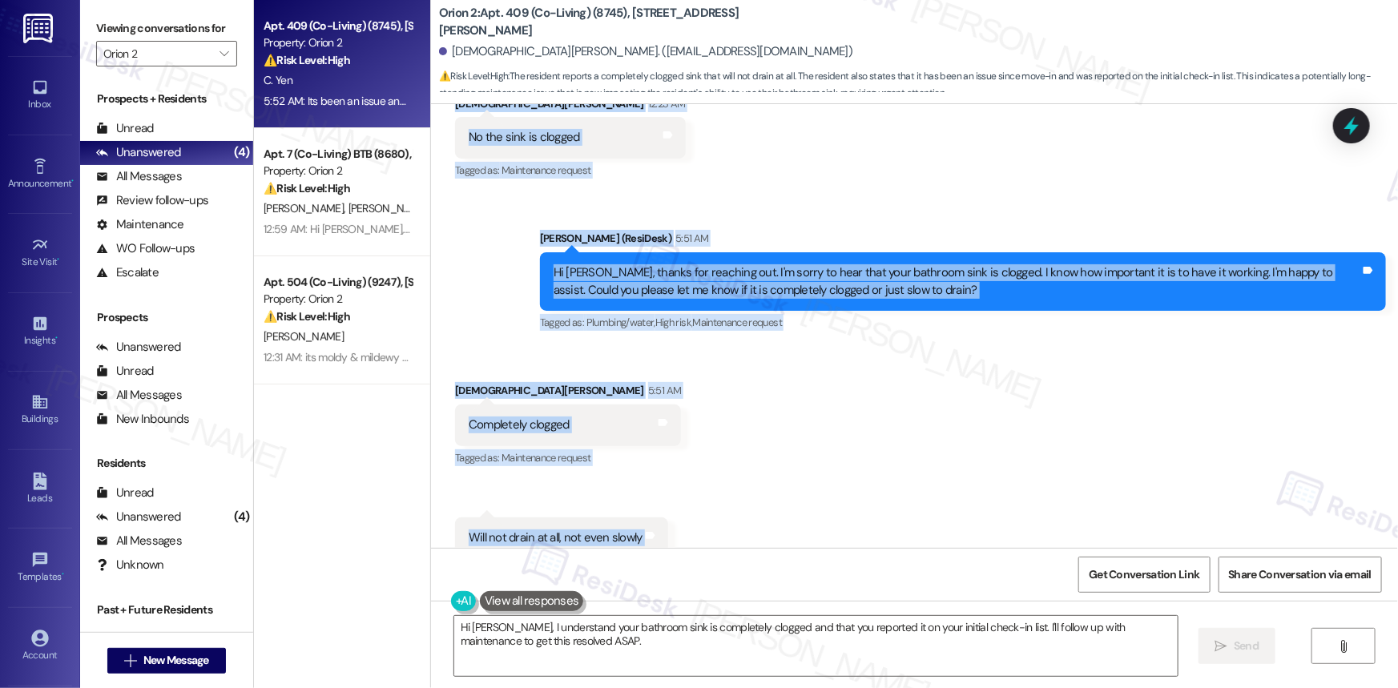
scroll to position [496, 0]
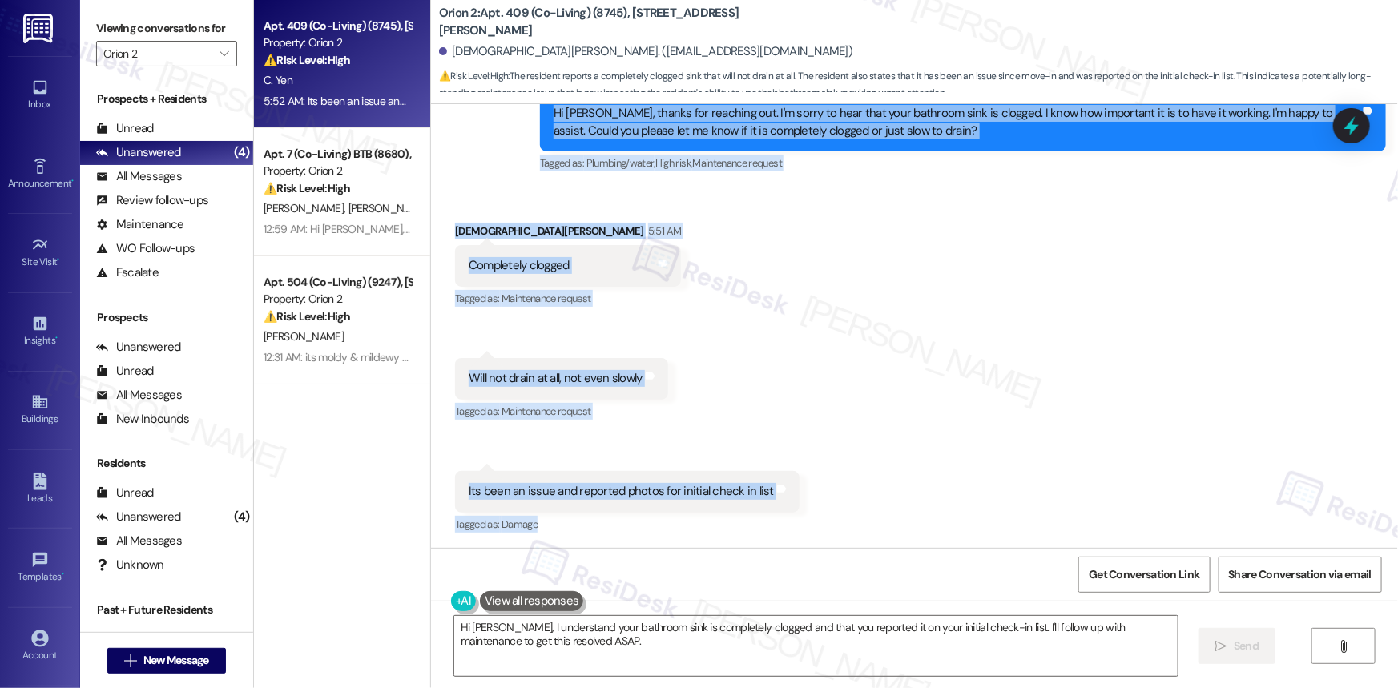
drag, startPoint x: 545, startPoint y: 315, endPoint x: 786, endPoint y: 539, distance: 329.3
click at [781, 533] on div "WO Lease started Aug 10, 2025 at 8:00 AM Show details Survey, sent via SMS Resi…" at bounding box center [914, 326] width 967 height 444
copy div "Hi Christian! I'm checking in on your latest work order. Was everything complet…"
click at [601, 646] on textarea "Hi Christian, I understand your bathroom sink is completely clogged and that yo…" at bounding box center [815, 646] width 723 height 60
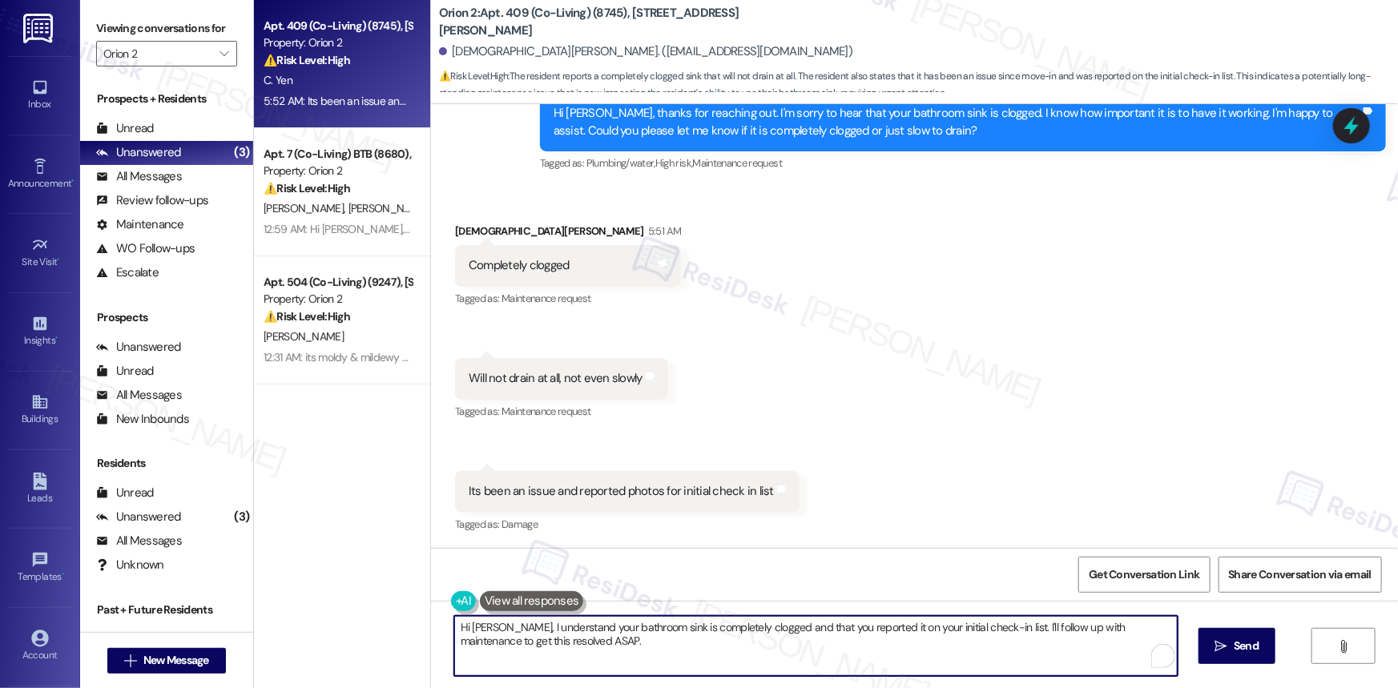
click at [601, 646] on textarea "Hi Christian, I understand your bathroom sink is completely clogged and that yo…" at bounding box center [815, 646] width 723 height 60
paste textarea "thanks for the update. Since the sink is completely clogged and has been an ong…"
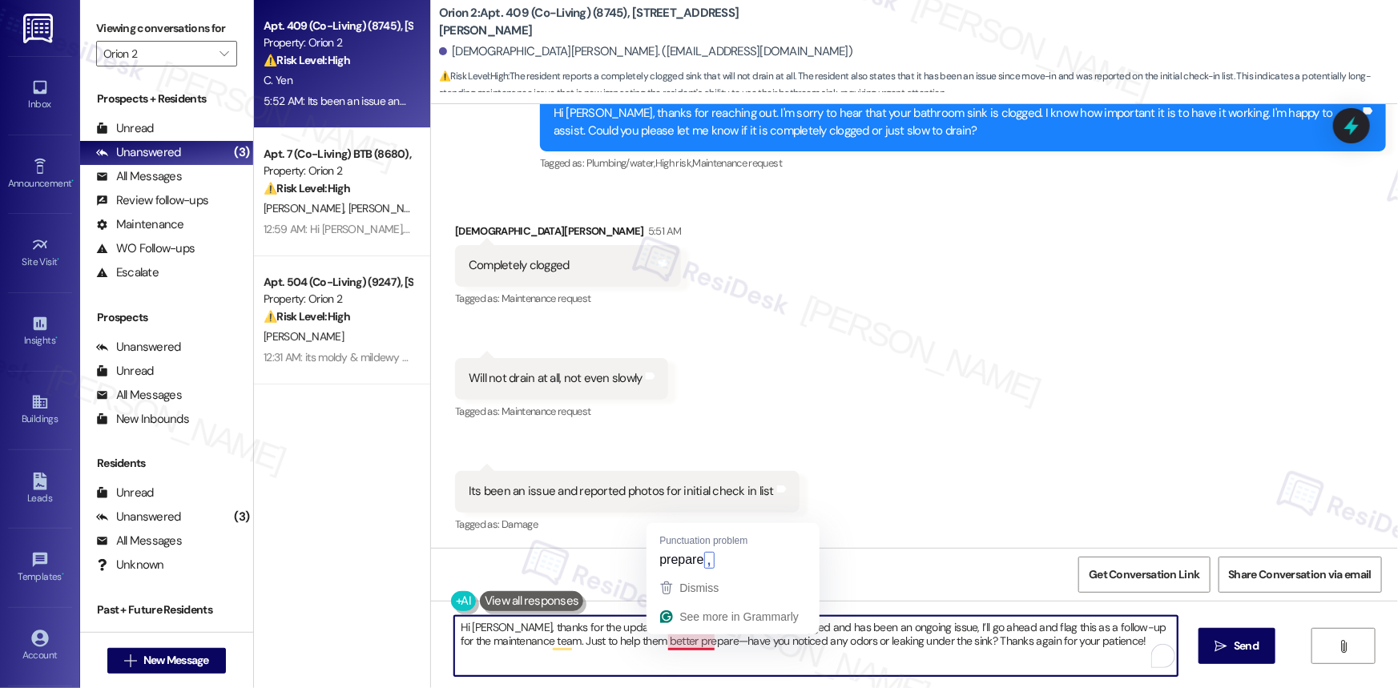
click at [693, 645] on textarea "Hi Christian, thanks for the update. Since the sink is completely clogged and h…" at bounding box center [815, 646] width 723 height 60
click at [1118, 638] on textarea "Hi [PERSON_NAME], thanks for the update. Since the sink is completely clogged a…" at bounding box center [815, 646] width 723 height 60
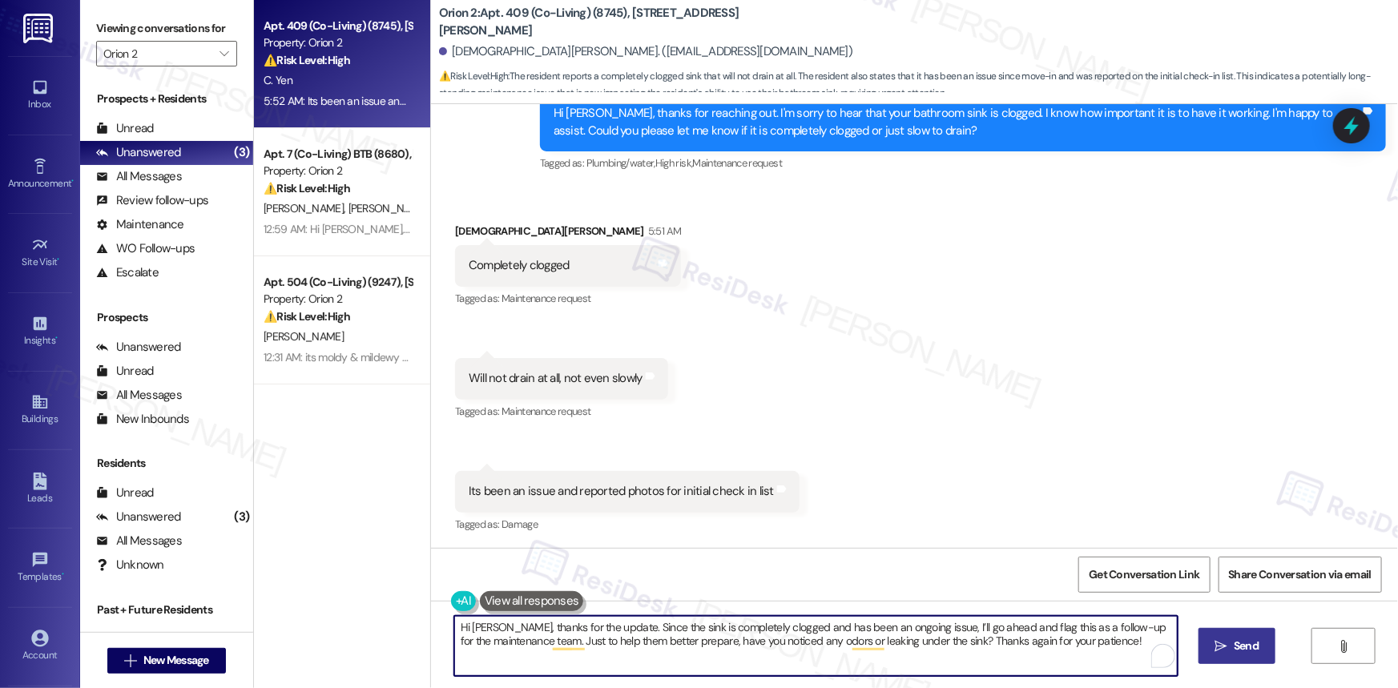
type textarea "Hi [PERSON_NAME], thanks for the update. Since the sink is completely clogged a…"
click at [1246, 647] on span "Send" at bounding box center [1245, 646] width 25 height 17
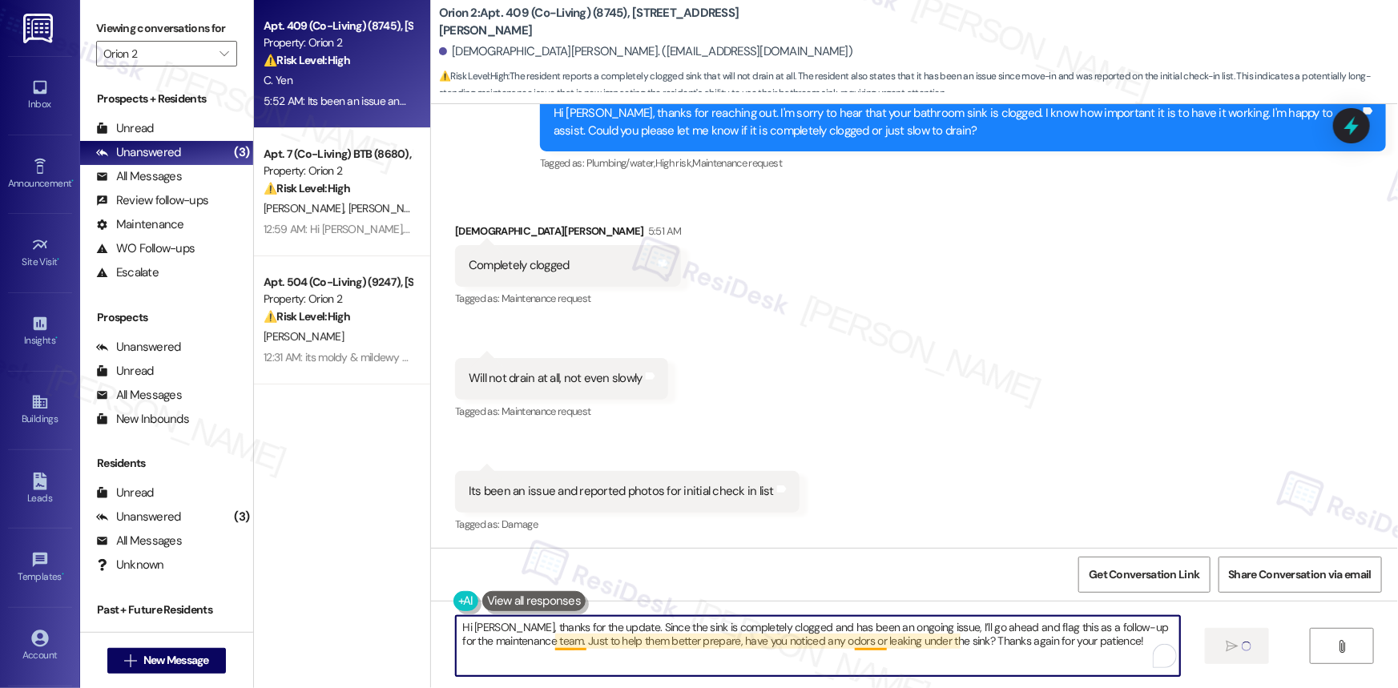
click at [561, 640] on textarea "Hi [PERSON_NAME], thanks for the update. Since the sink is completely clogged a…" at bounding box center [817, 646] width 723 height 60
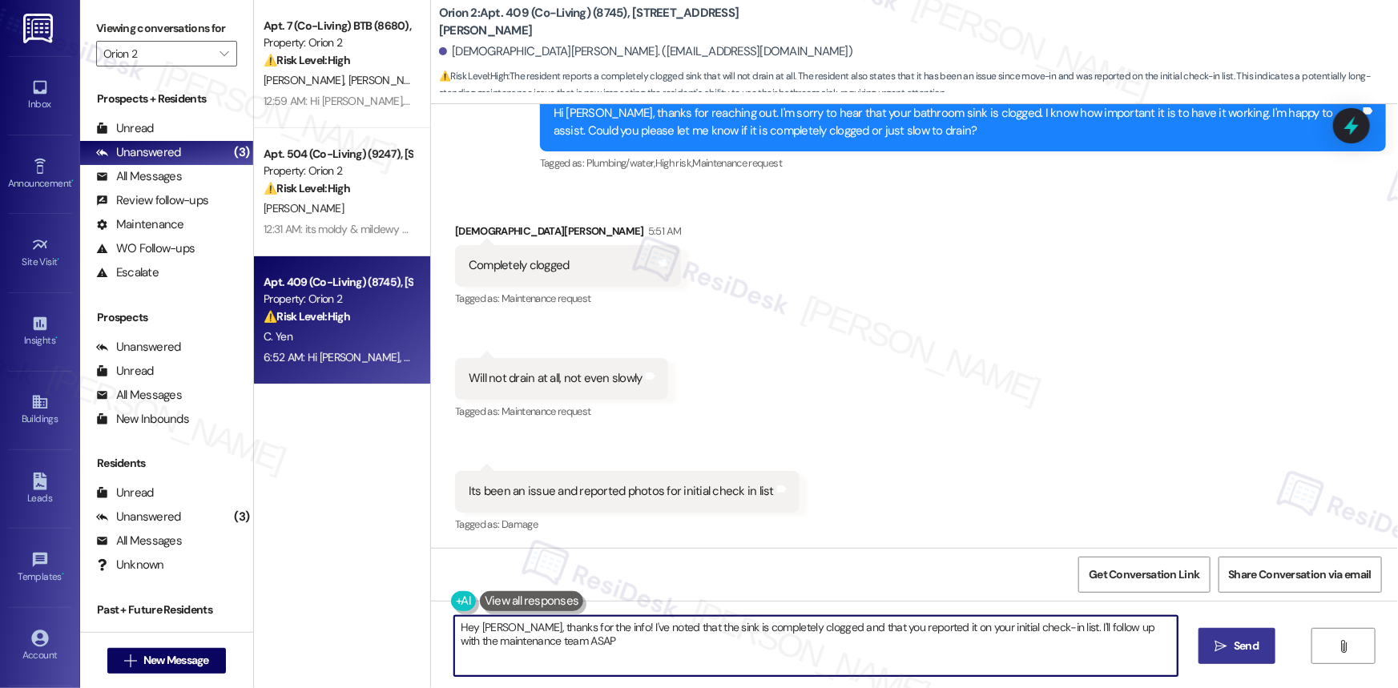
type textarea "Hey Christian, thanks for the info! I've noted that the sink is completely clog…"
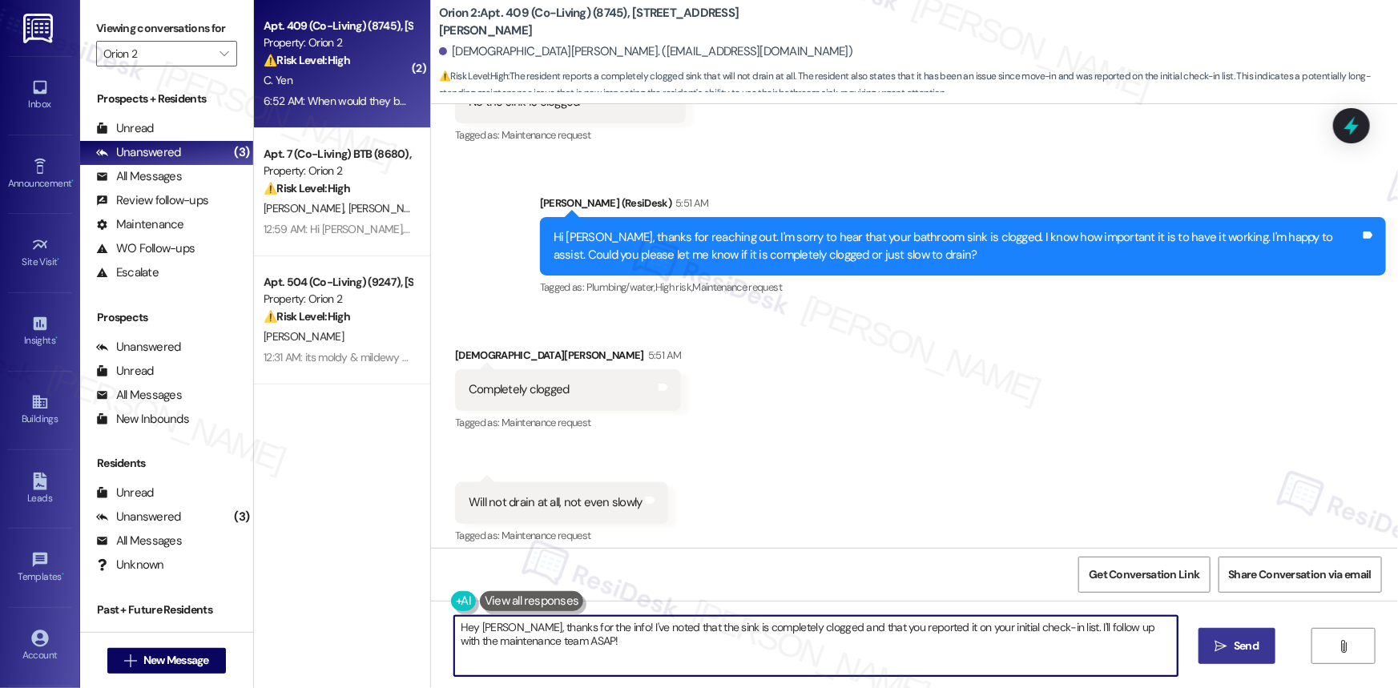
scroll to position [80, 0]
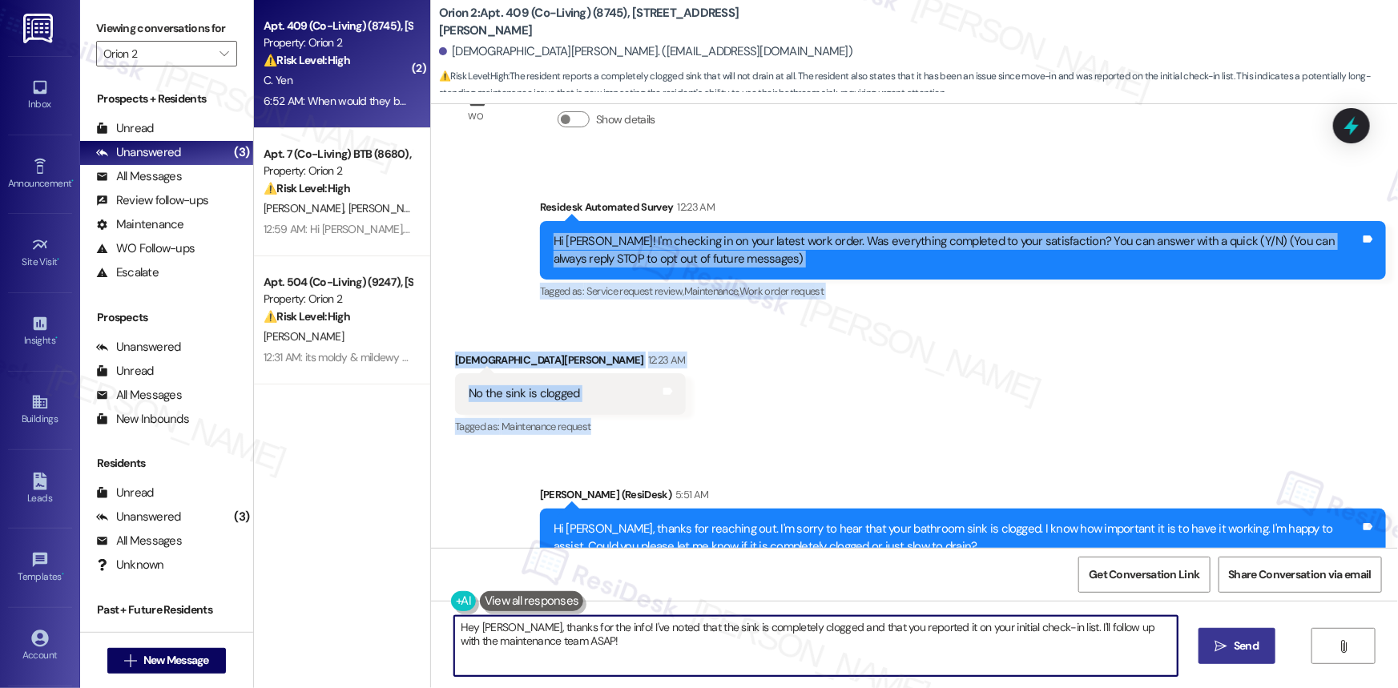
drag, startPoint x: 537, startPoint y: 232, endPoint x: 679, endPoint y: 395, distance: 216.2
click at [622, 445] on div "WO Lease started Aug 10, 2025 at 8:00 AM Show details Survey, sent via SMS Resi…" at bounding box center [914, 326] width 967 height 444
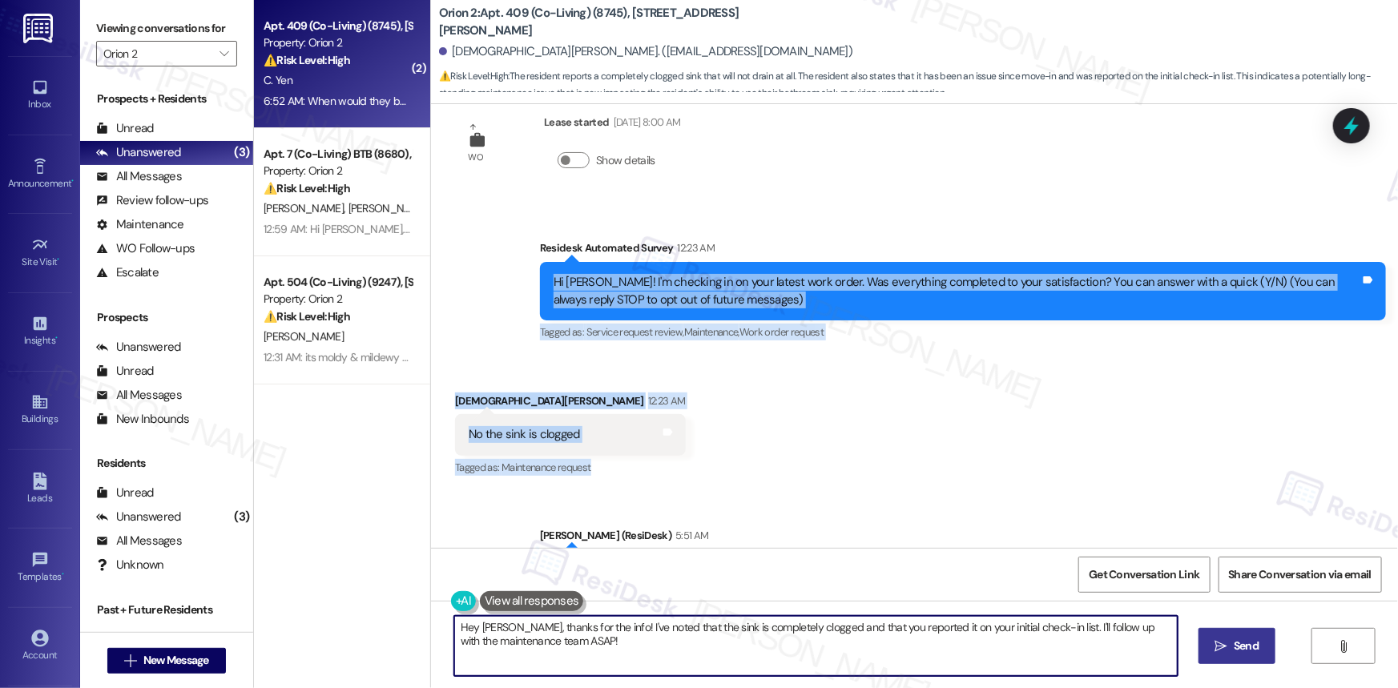
scroll to position [0, 0]
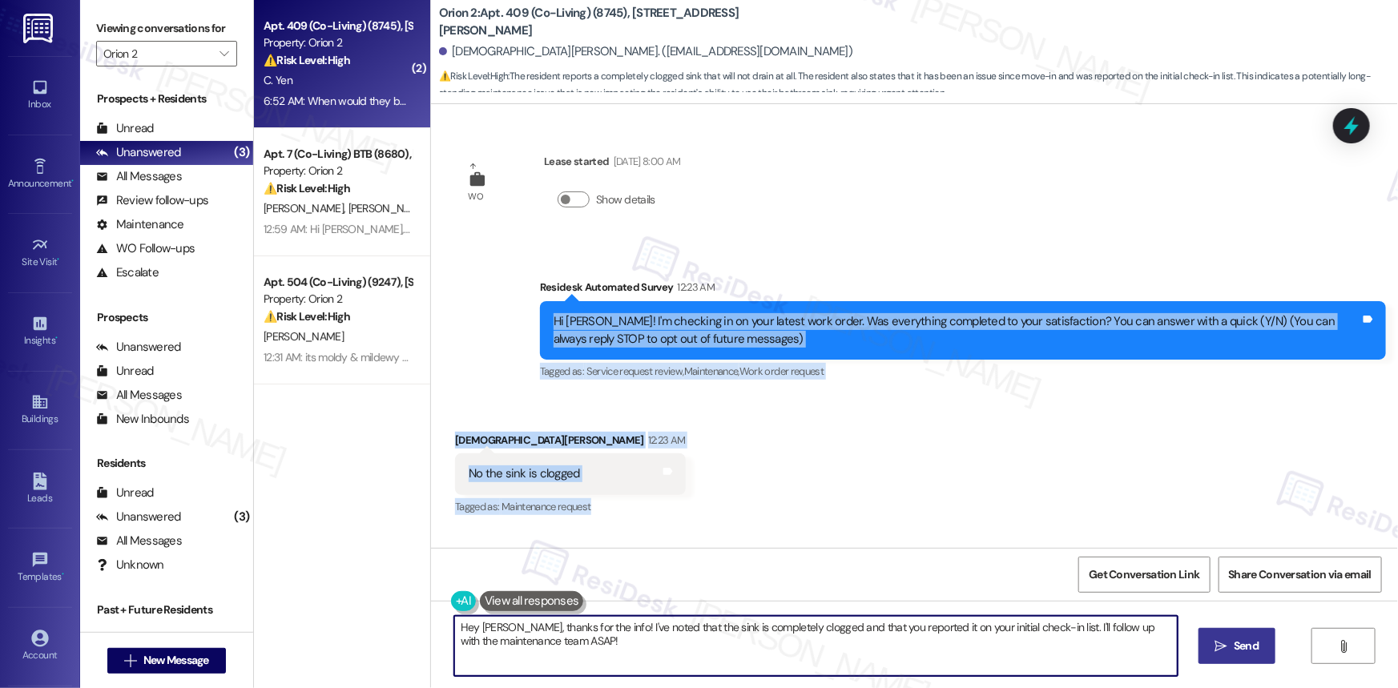
drag, startPoint x: 806, startPoint y: 444, endPoint x: 710, endPoint y: 402, distance: 104.8
click at [806, 445] on div "Received via SMS Christian Yen 12:23 AM No the sink is clogged Tags and notes T…" at bounding box center [914, 463] width 967 height 135
click at [564, 321] on div "Hi [PERSON_NAME]! I'm checking in on your latest work order. Was everything com…" at bounding box center [956, 330] width 807 height 34
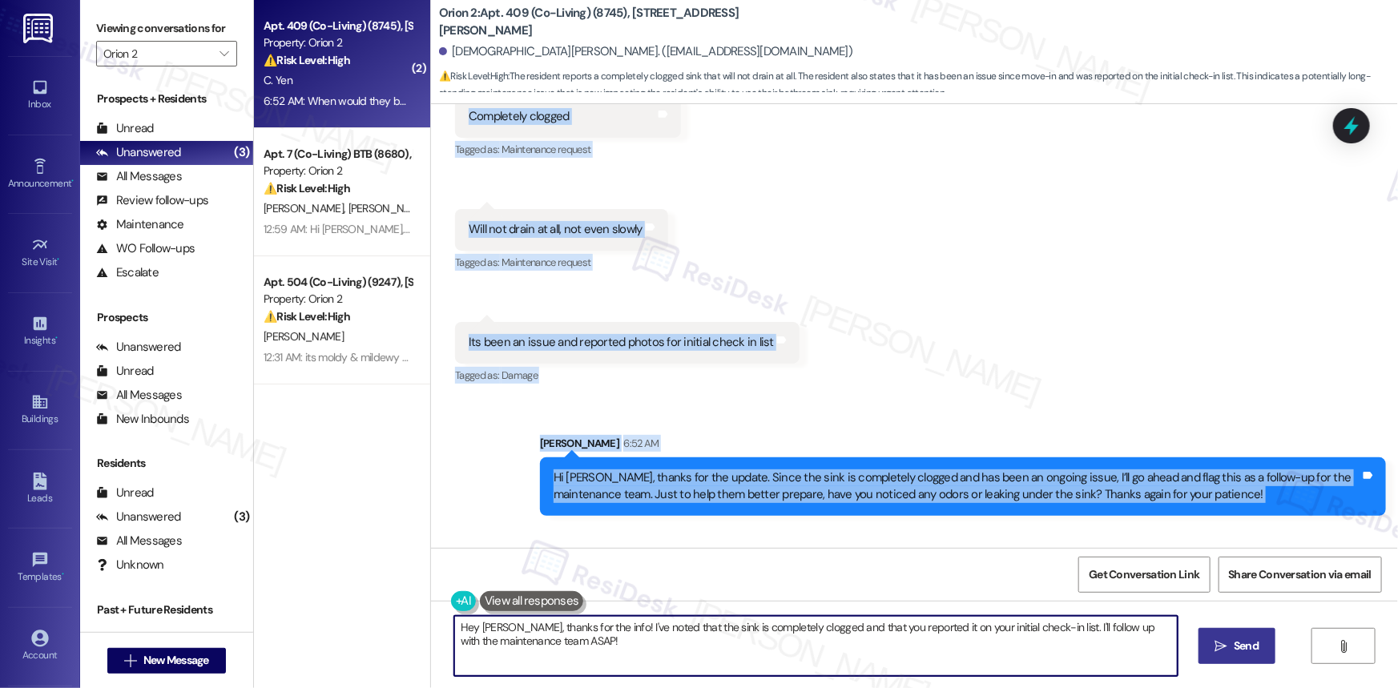
scroll to position [847, 0]
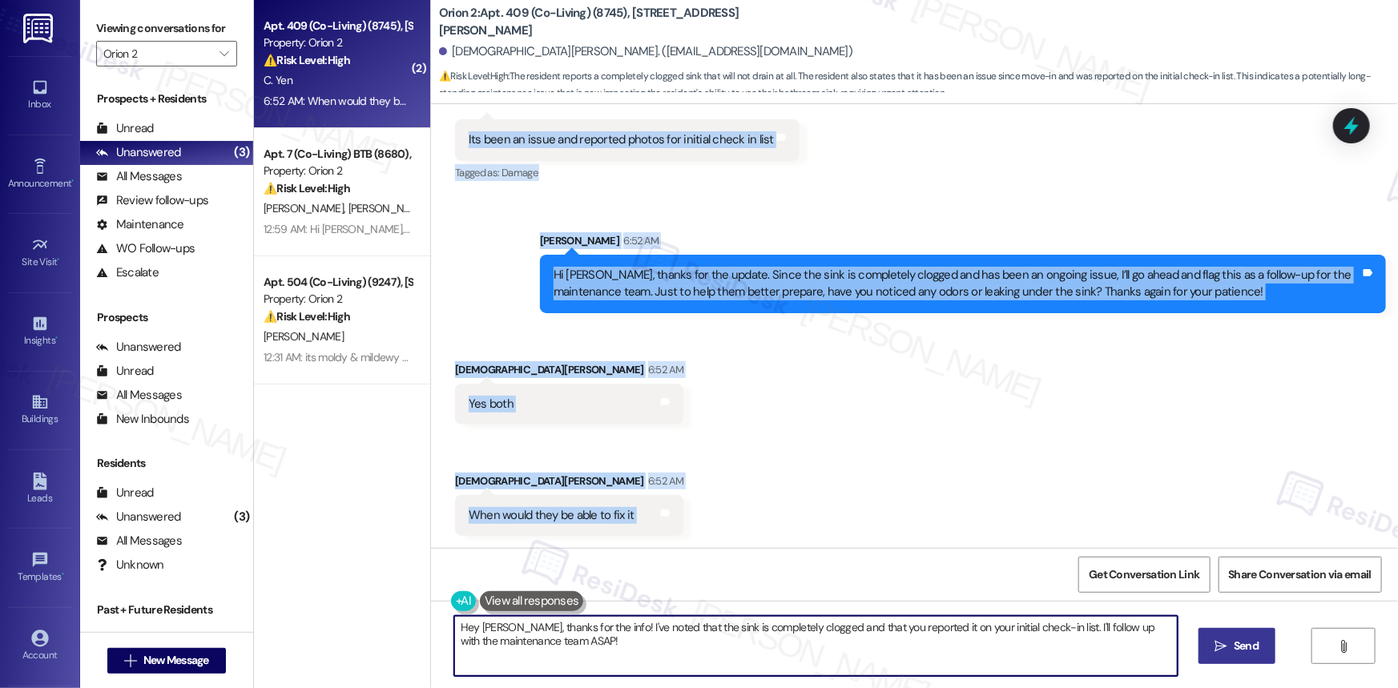
drag, startPoint x: 548, startPoint y: 317, endPoint x: 734, endPoint y: 574, distance: 317.2
click at [734, 574] on div "WO Lease started Aug 10, 2025 at 8:00 AM Show details Survey, sent via SMS Resi…" at bounding box center [914, 448] width 967 height 688
copy div "Hi Christian! I'm checking in on your latest work order. Was everything complet…"
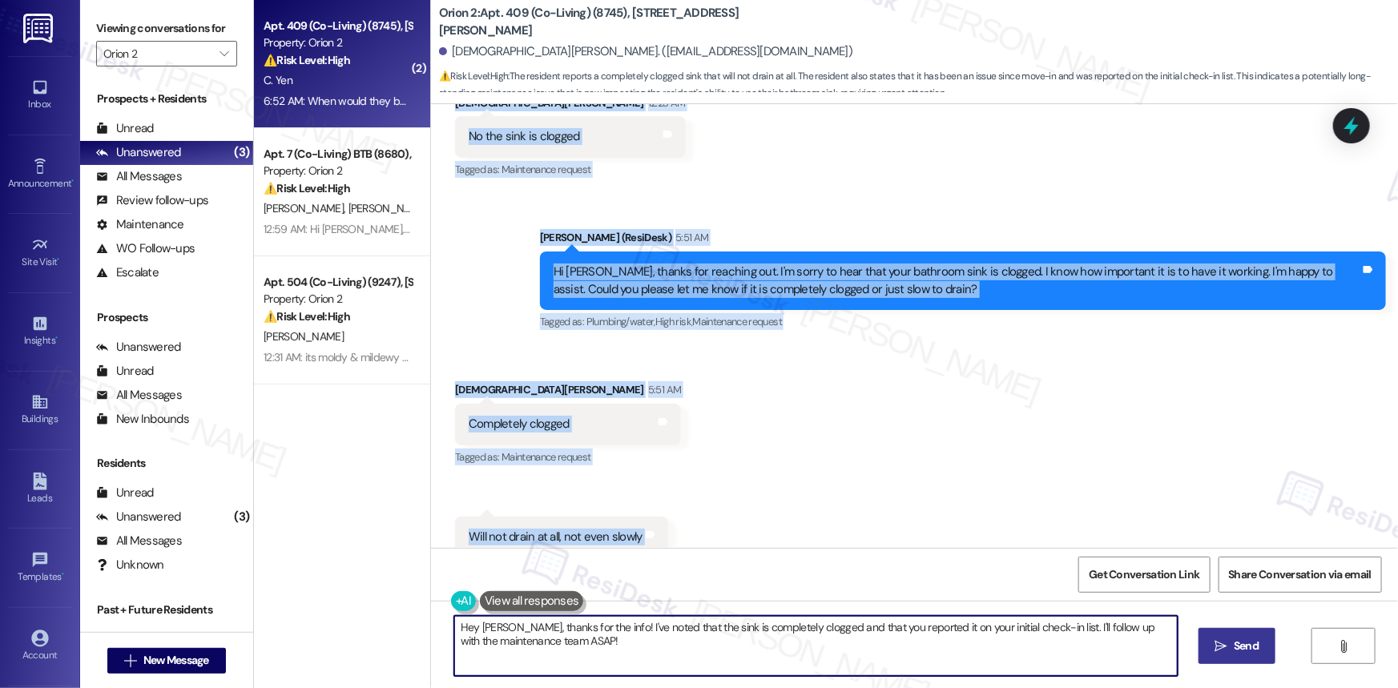
scroll to position [119, 0]
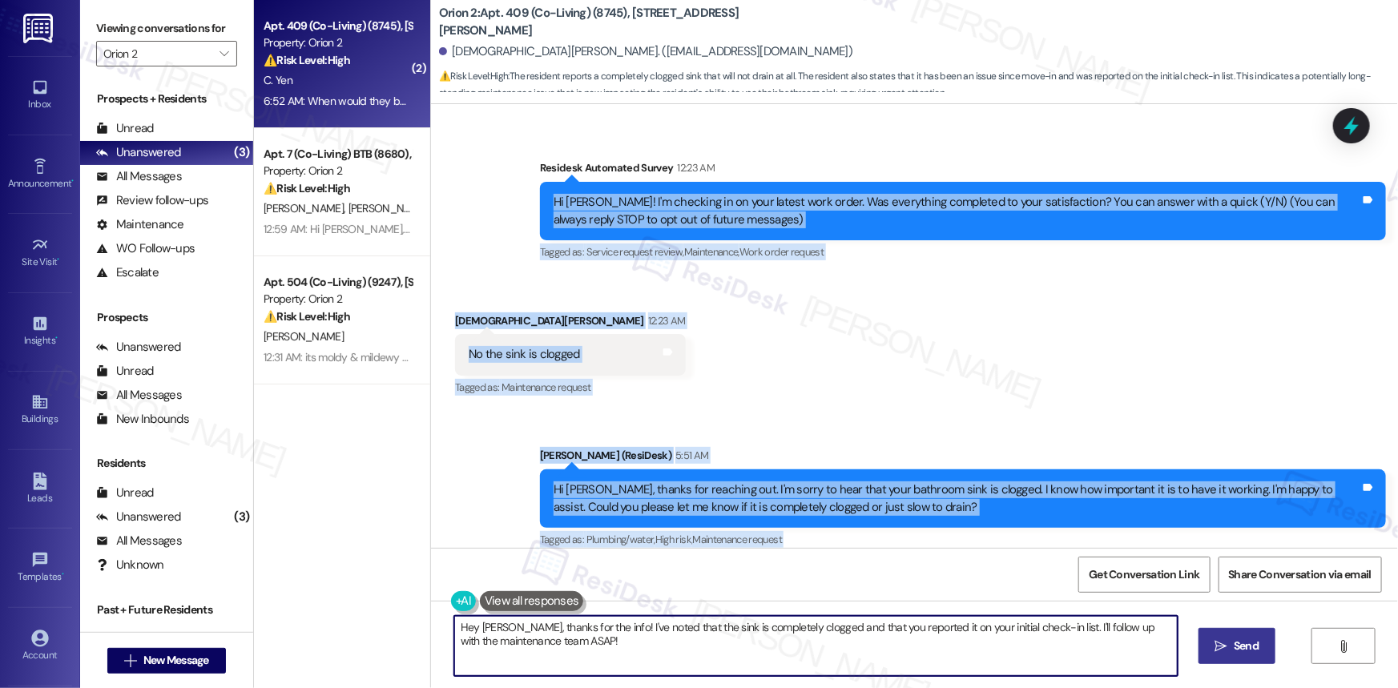
click at [1050, 202] on div "Hi [PERSON_NAME]! I'm checking in on your latest work order. Was everything com…" at bounding box center [956, 211] width 807 height 34
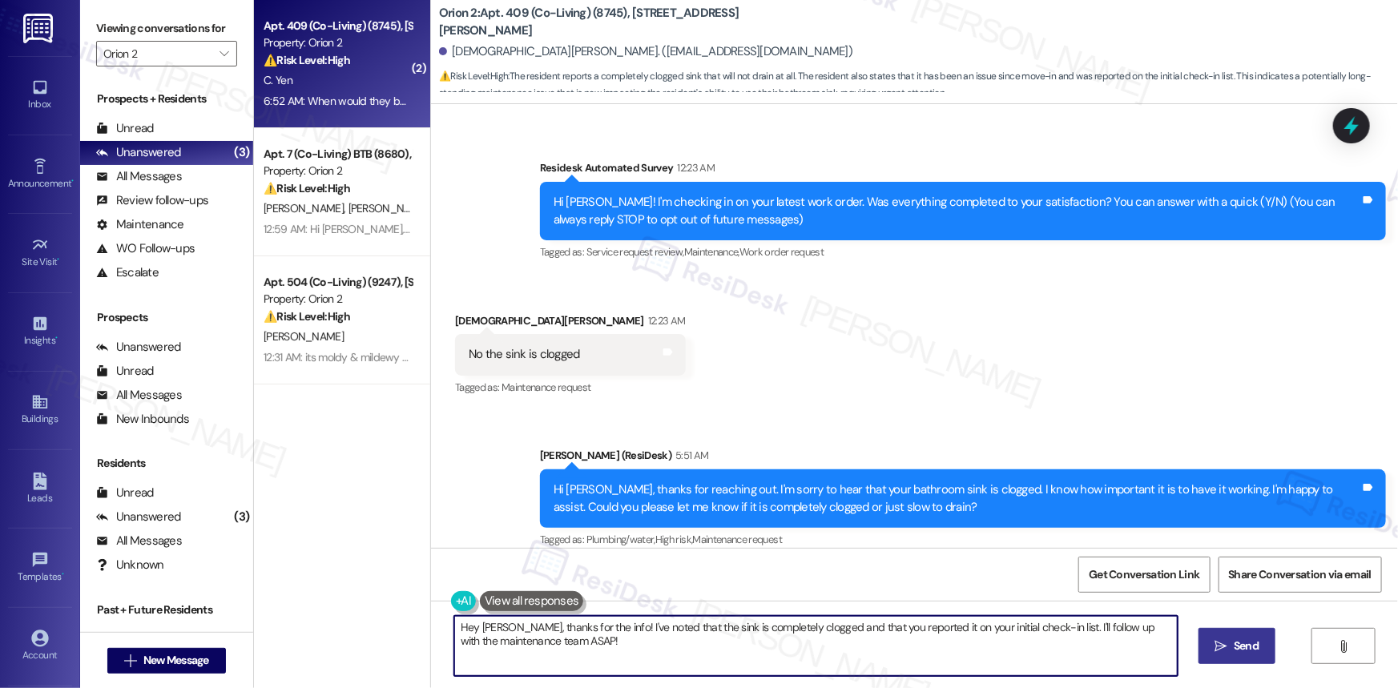
click at [866, 203] on div "Hi [PERSON_NAME]! I'm checking in on your latest work order. Was everything com…" at bounding box center [956, 211] width 807 height 34
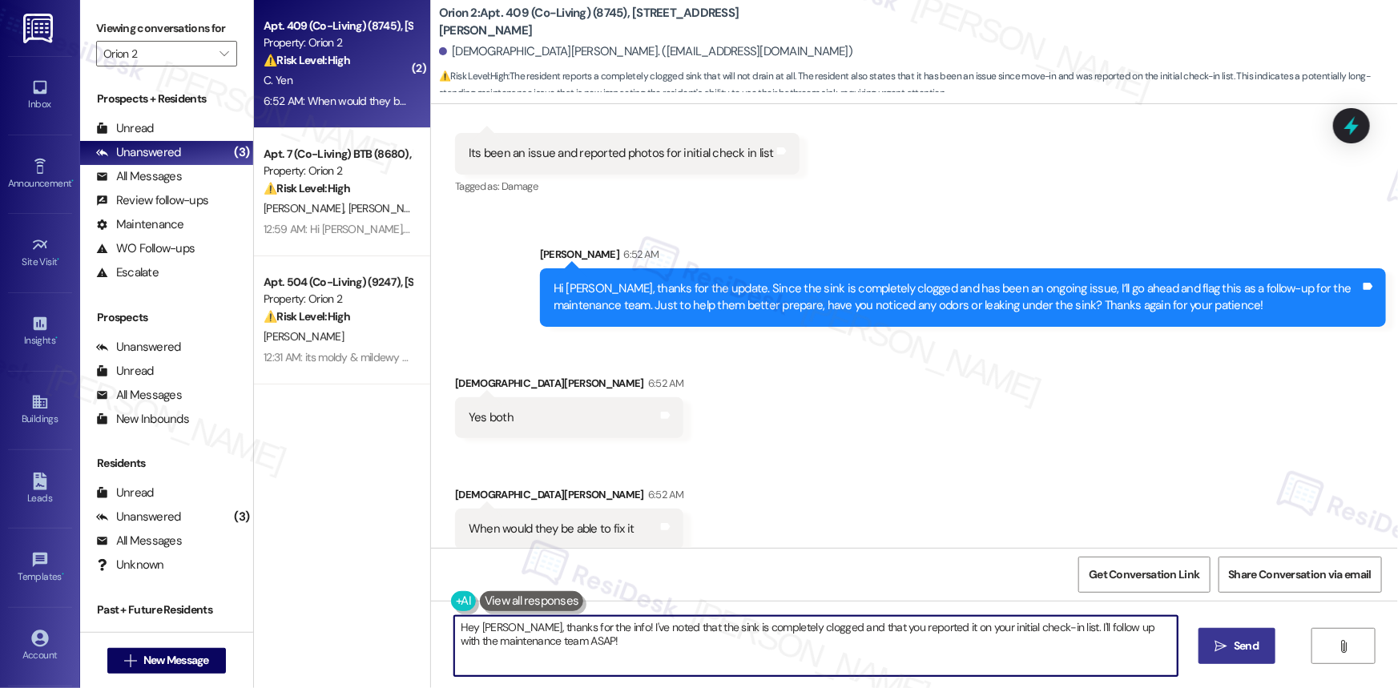
scroll to position [847, 0]
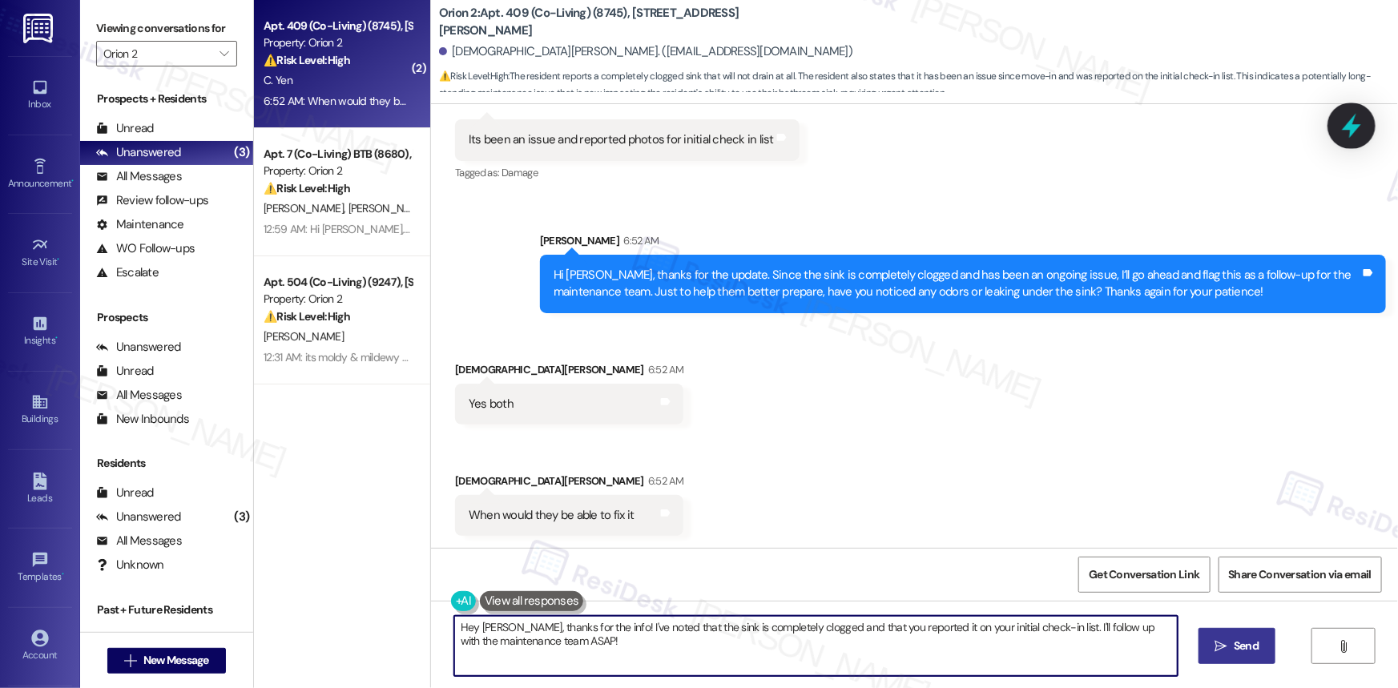
click at [1356, 130] on icon at bounding box center [1351, 125] width 27 height 27
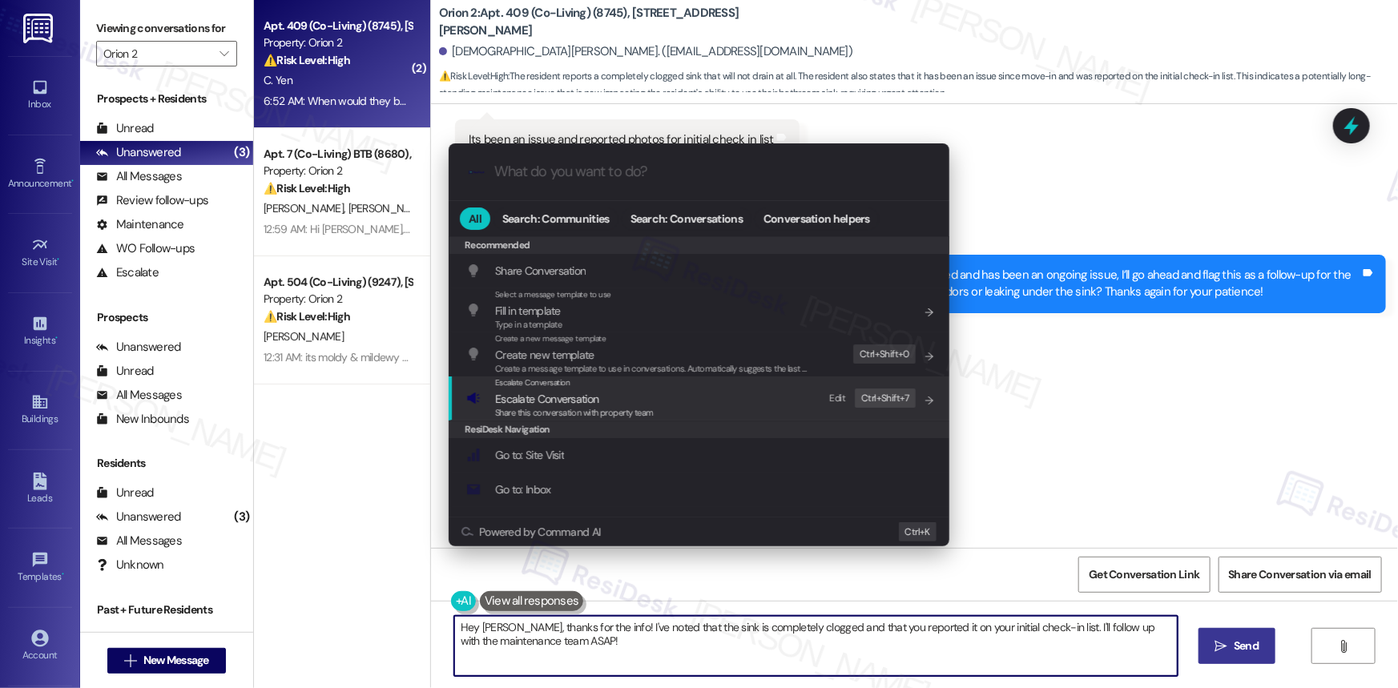
click at [545, 393] on span "Escalate Conversation" at bounding box center [546, 399] width 103 height 14
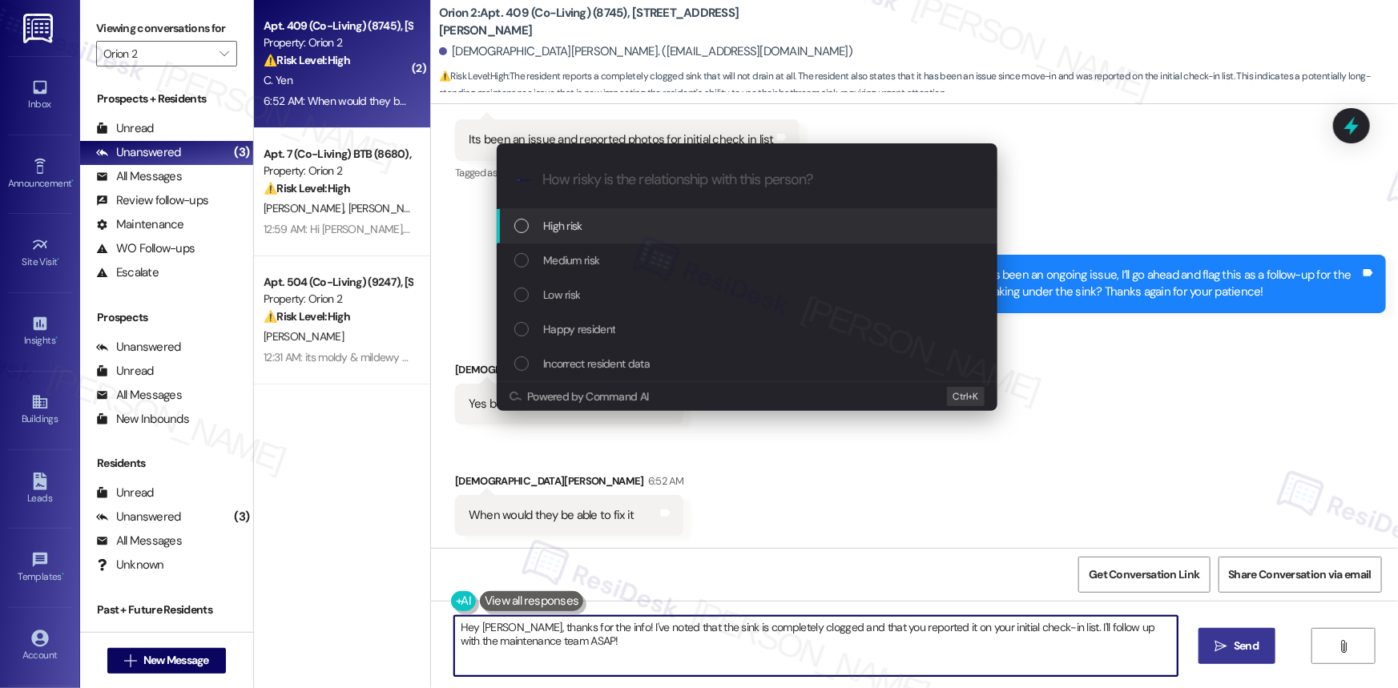
click at [569, 228] on span "High risk" at bounding box center [562, 226] width 39 height 18
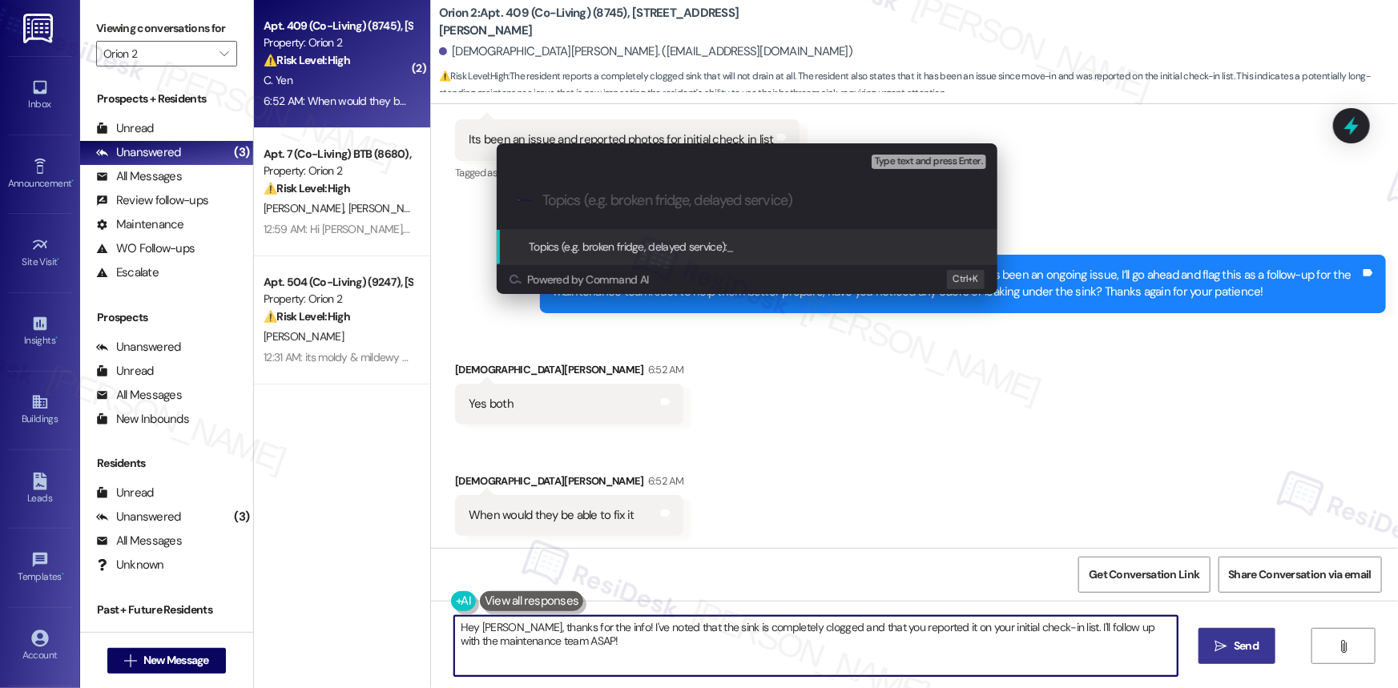
click at [698, 201] on input "Topics (e.g. broken fridge, delayed service)" at bounding box center [759, 200] width 435 height 17
paste input "Bathroom Sink Completely Clogged with Odor and Leak Present"
type input "Bathroom Sink Completely Clogged with Odor and Leak Present"
click at [669, 245] on span "Topics (e.g. broken fridge, delayed service):" at bounding box center [628, 246] width 199 height 14
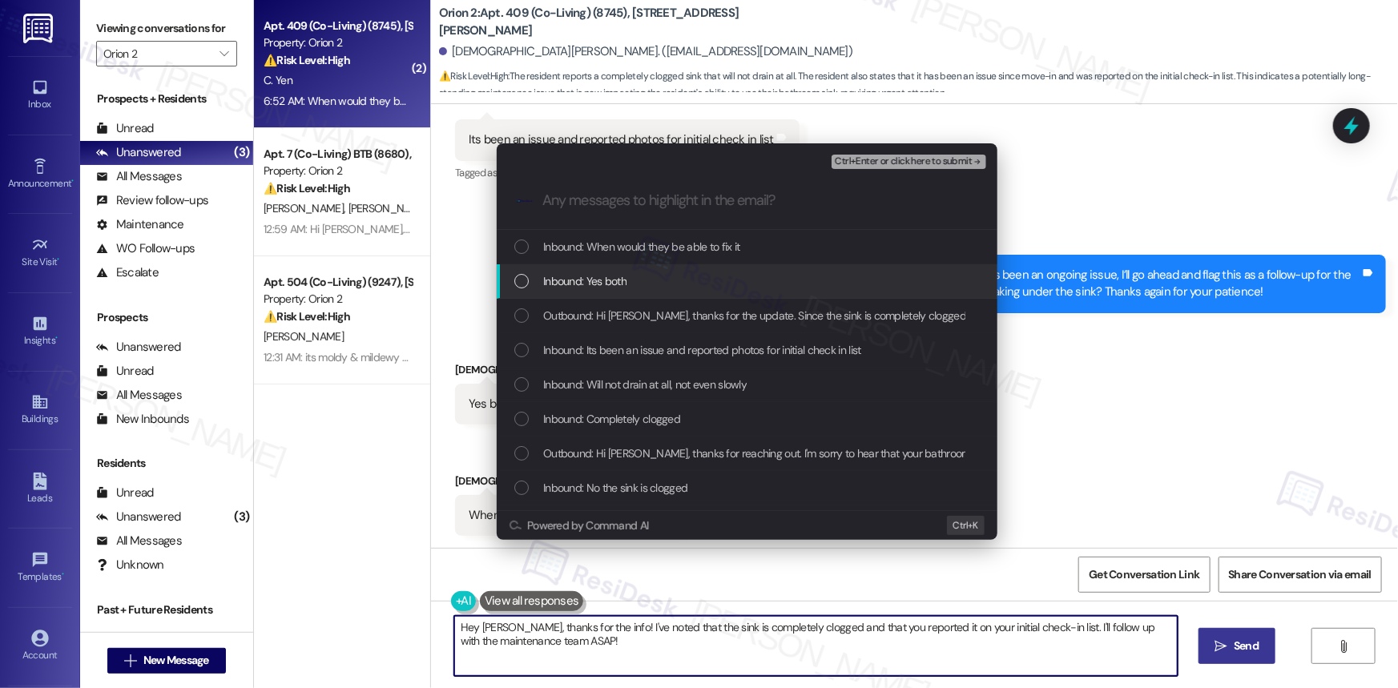
click at [521, 276] on div "List of options" at bounding box center [521, 281] width 14 height 14
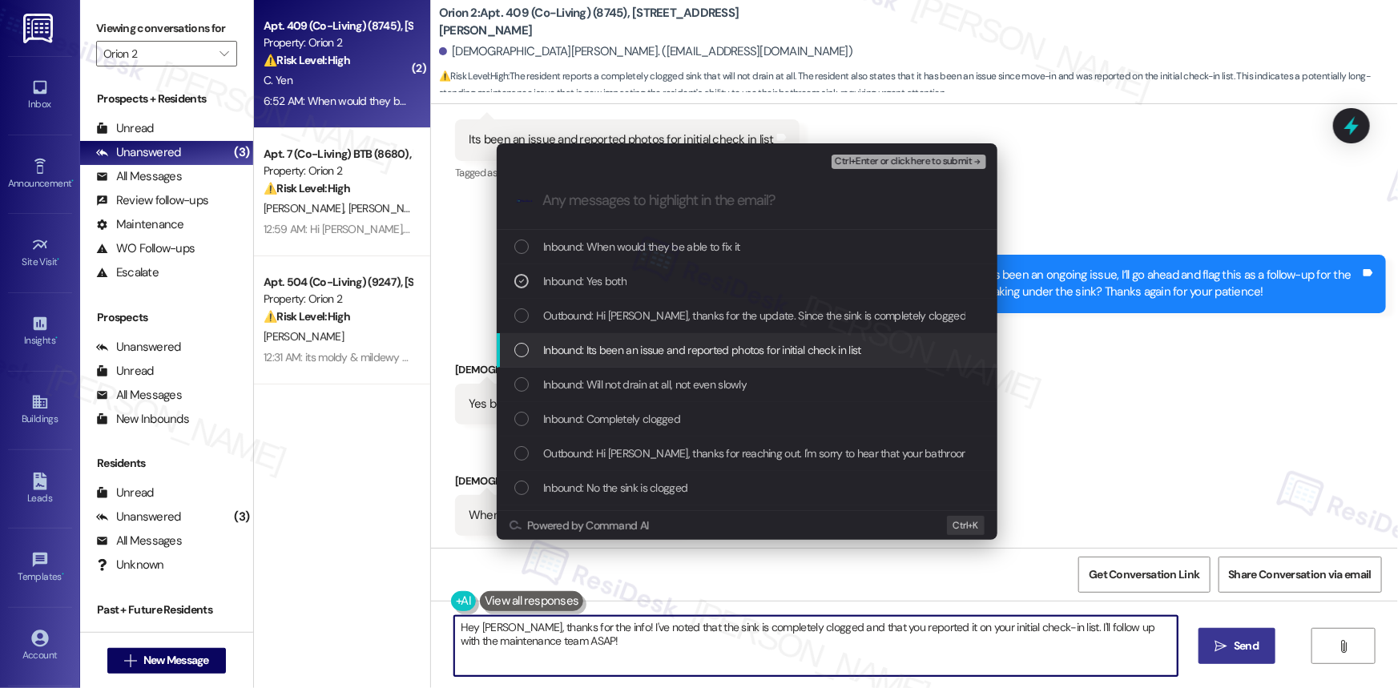
click at [521, 344] on div "List of options" at bounding box center [521, 350] width 14 height 14
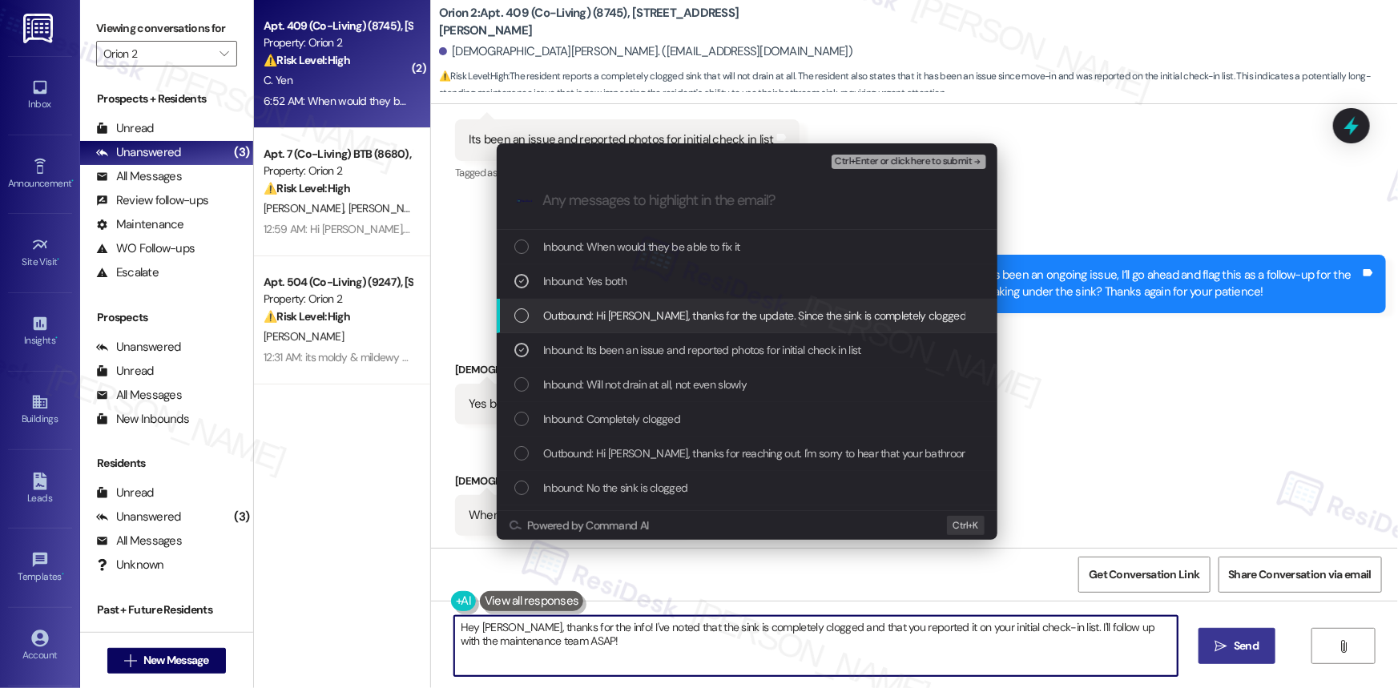
drag, startPoint x: 524, startPoint y: 319, endPoint x: 524, endPoint y: 304, distance: 15.2
click at [524, 316] on div "List of options" at bounding box center [521, 315] width 14 height 14
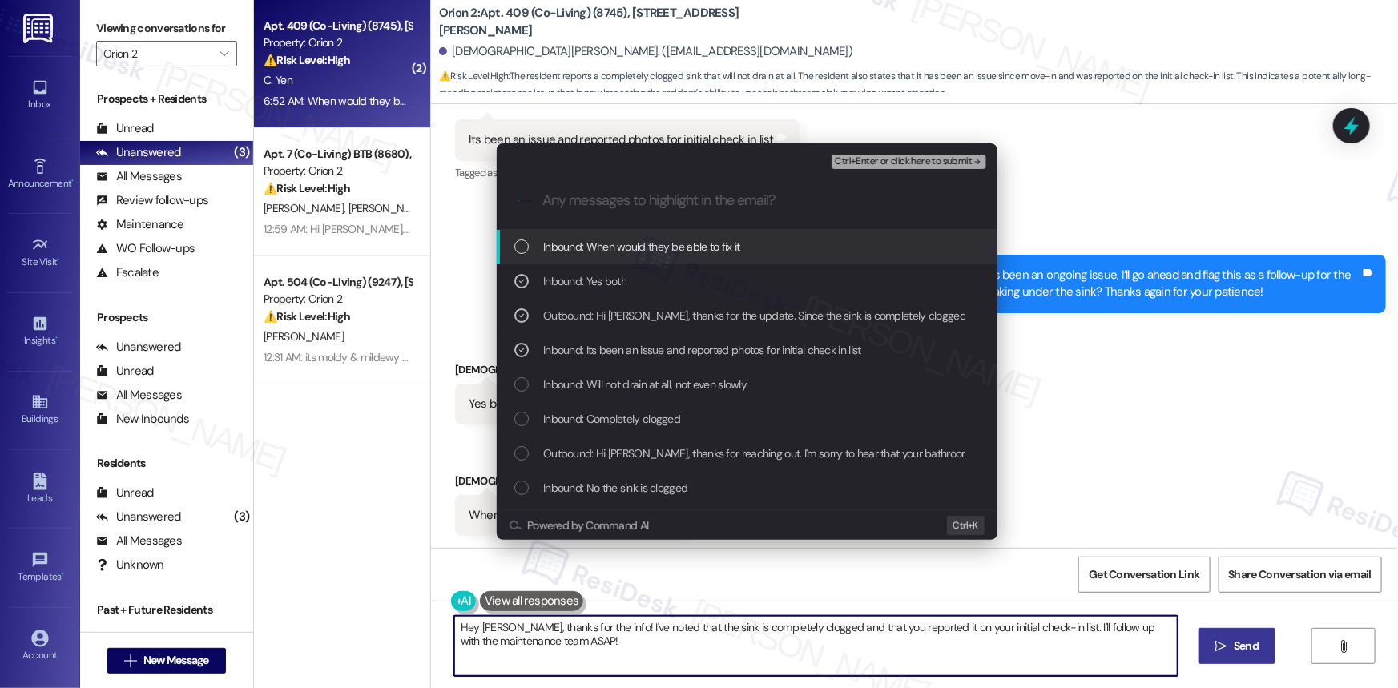
click at [523, 257] on div "Inbound: When would they be able to fix it" at bounding box center [747, 247] width 501 height 34
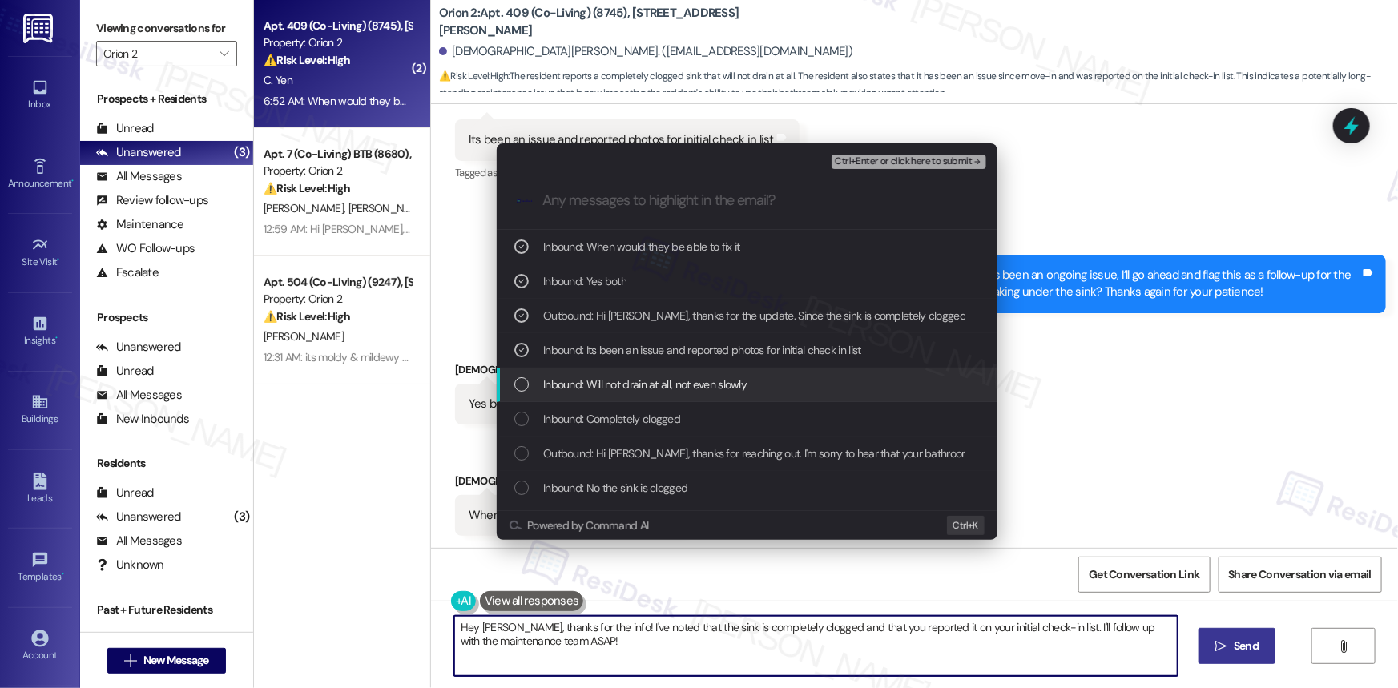
click at [516, 383] on div "List of options" at bounding box center [521, 384] width 14 height 14
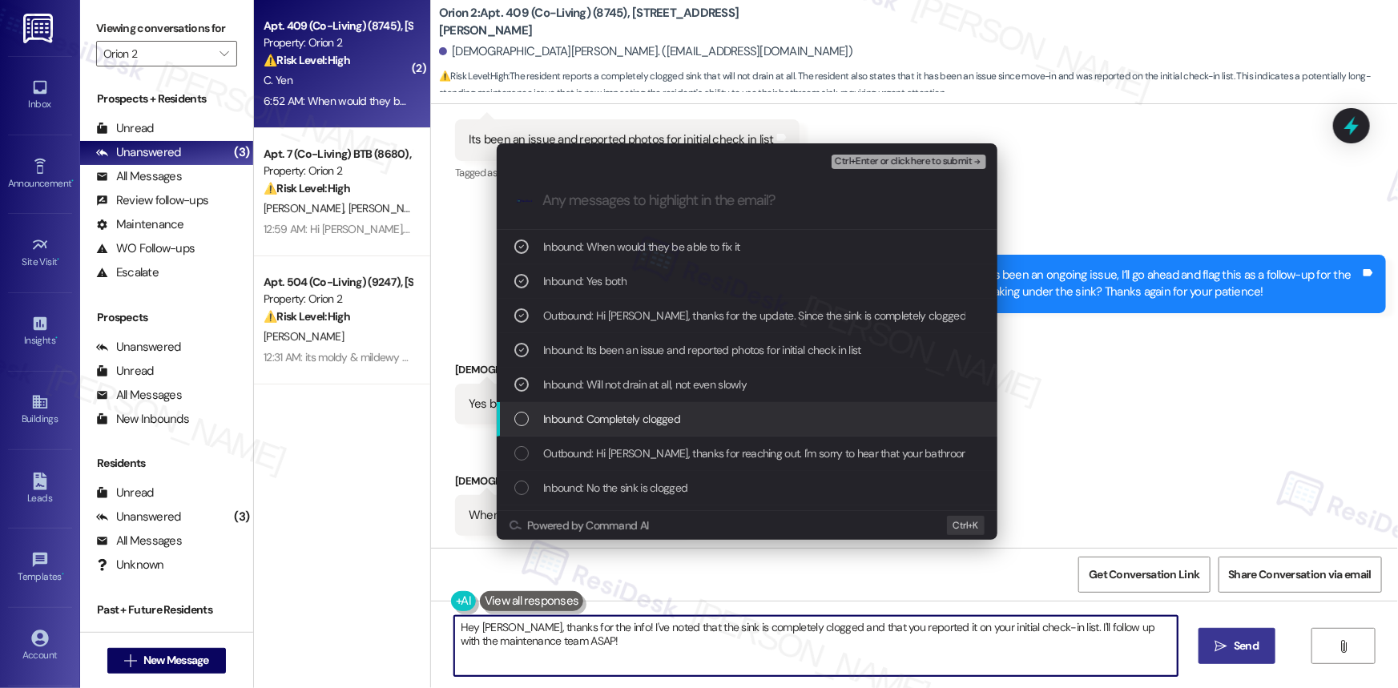
click at [521, 419] on div "List of options" at bounding box center [521, 419] width 14 height 14
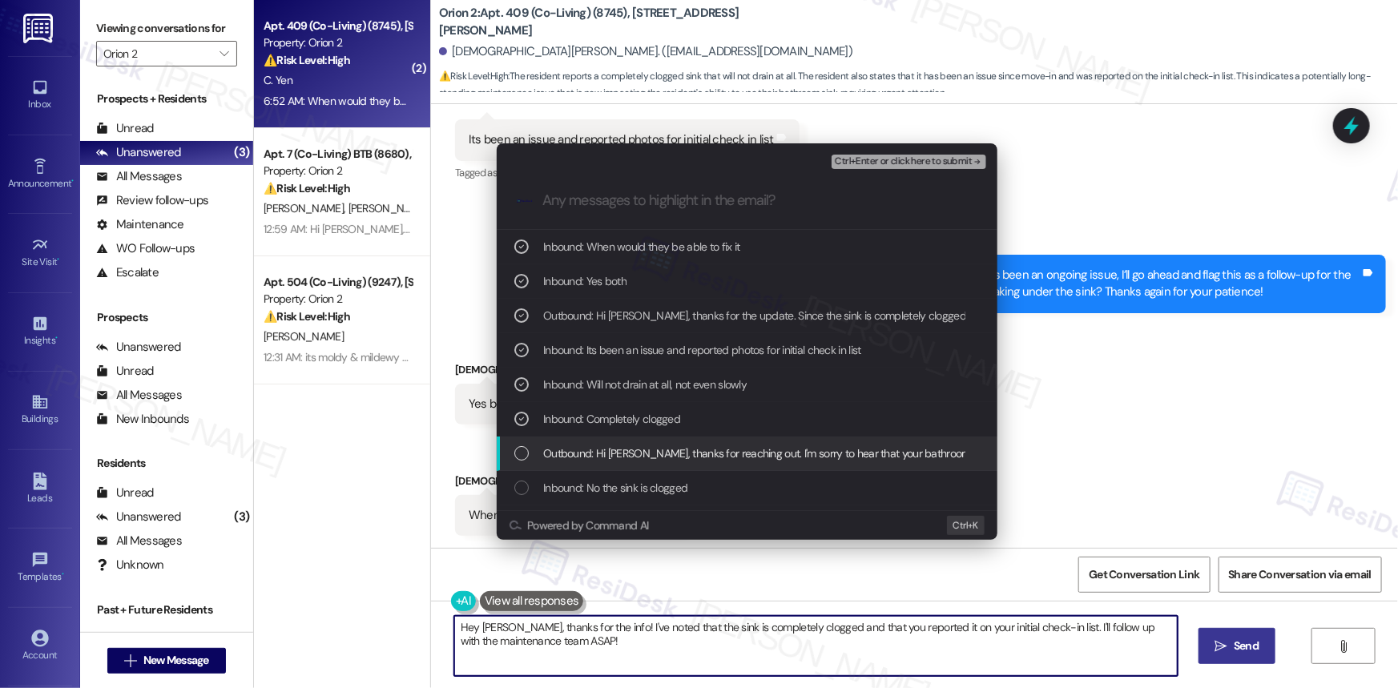
click at [521, 449] on div "List of options" at bounding box center [521, 453] width 14 height 14
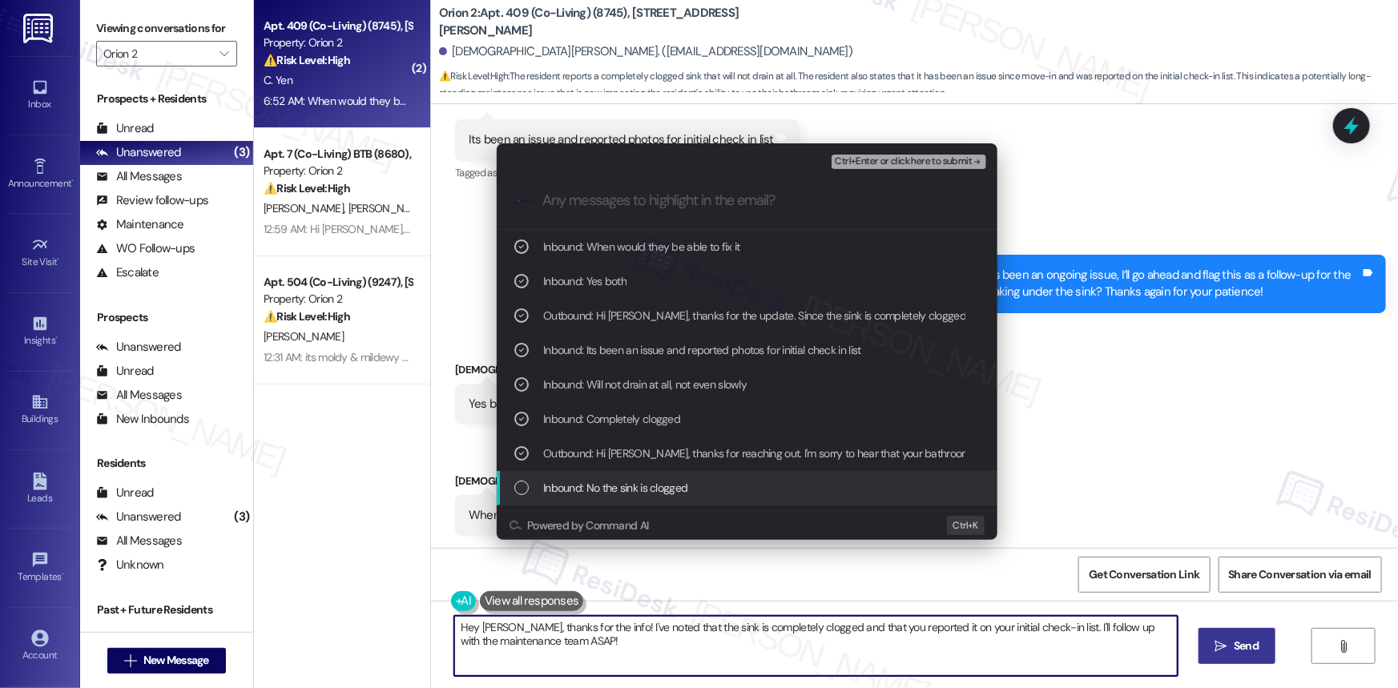
drag, startPoint x: 521, startPoint y: 487, endPoint x: 524, endPoint y: 499, distance: 12.3
click at [521, 489] on div "List of options" at bounding box center [521, 488] width 14 height 14
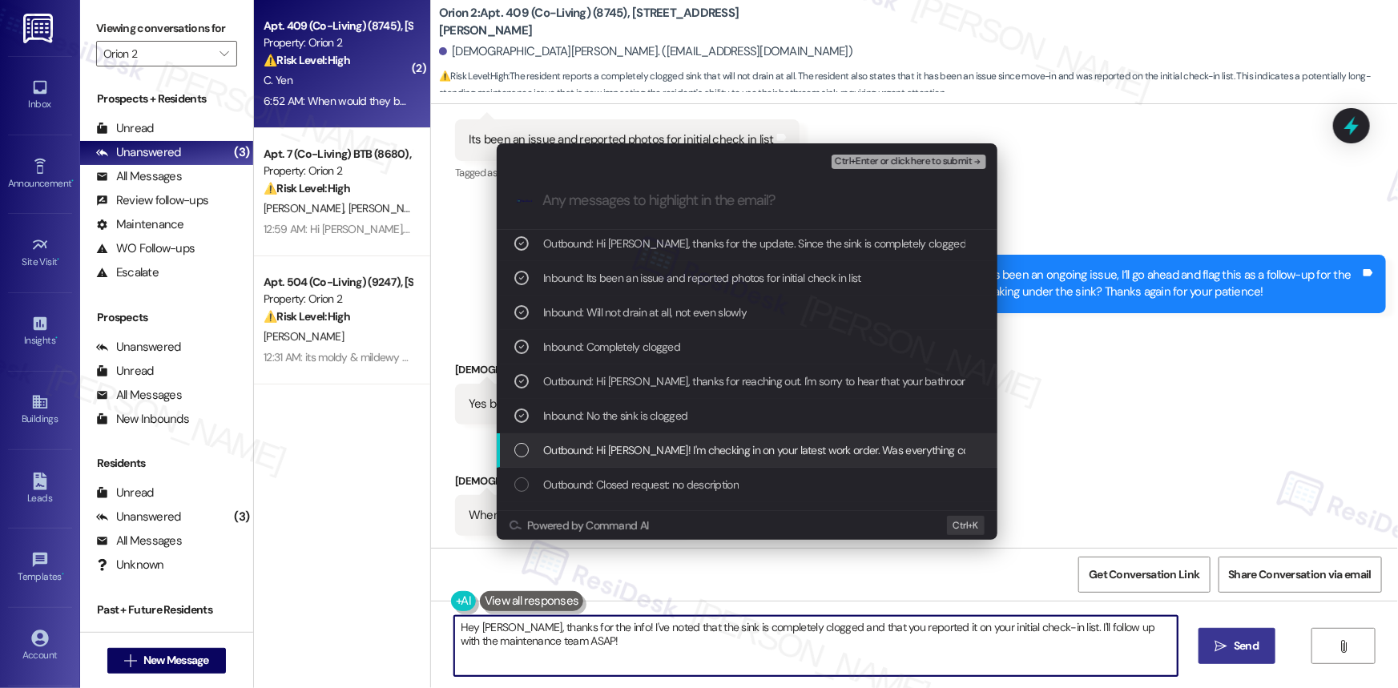
click at [516, 457] on div "List of options" at bounding box center [521, 450] width 14 height 14
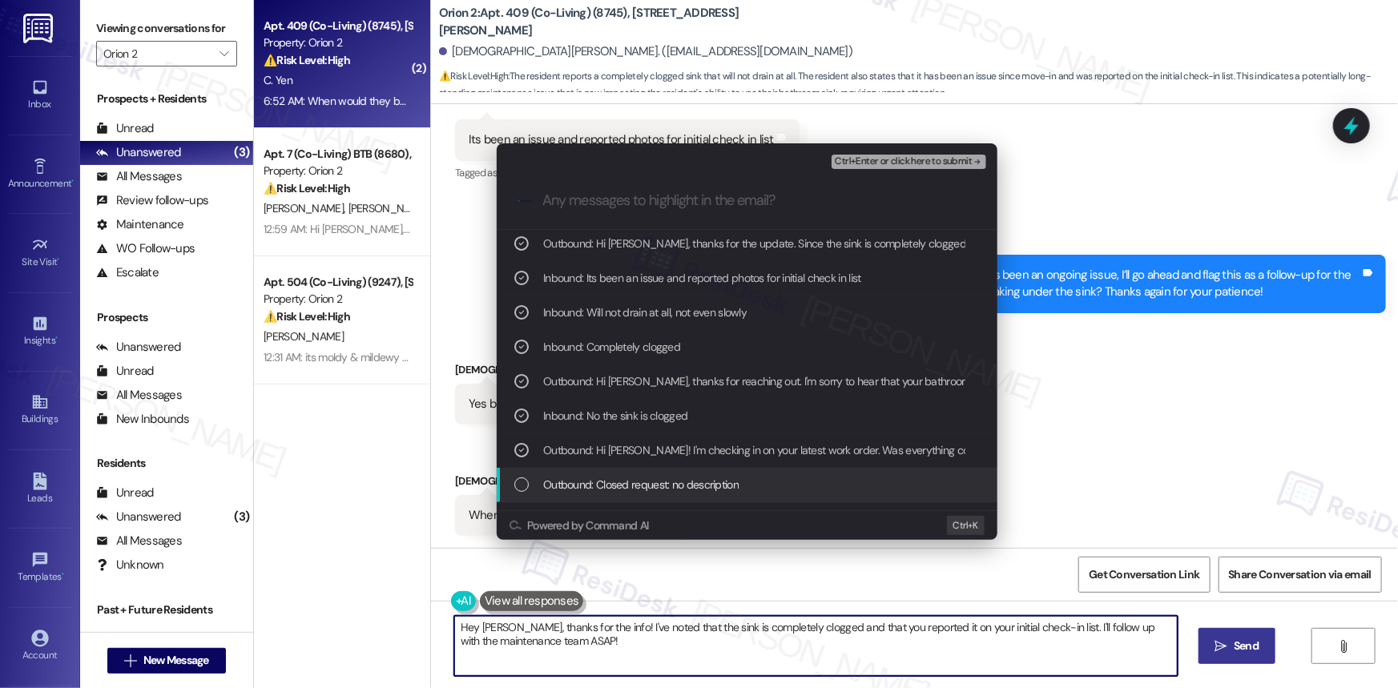
scroll to position [98, 0]
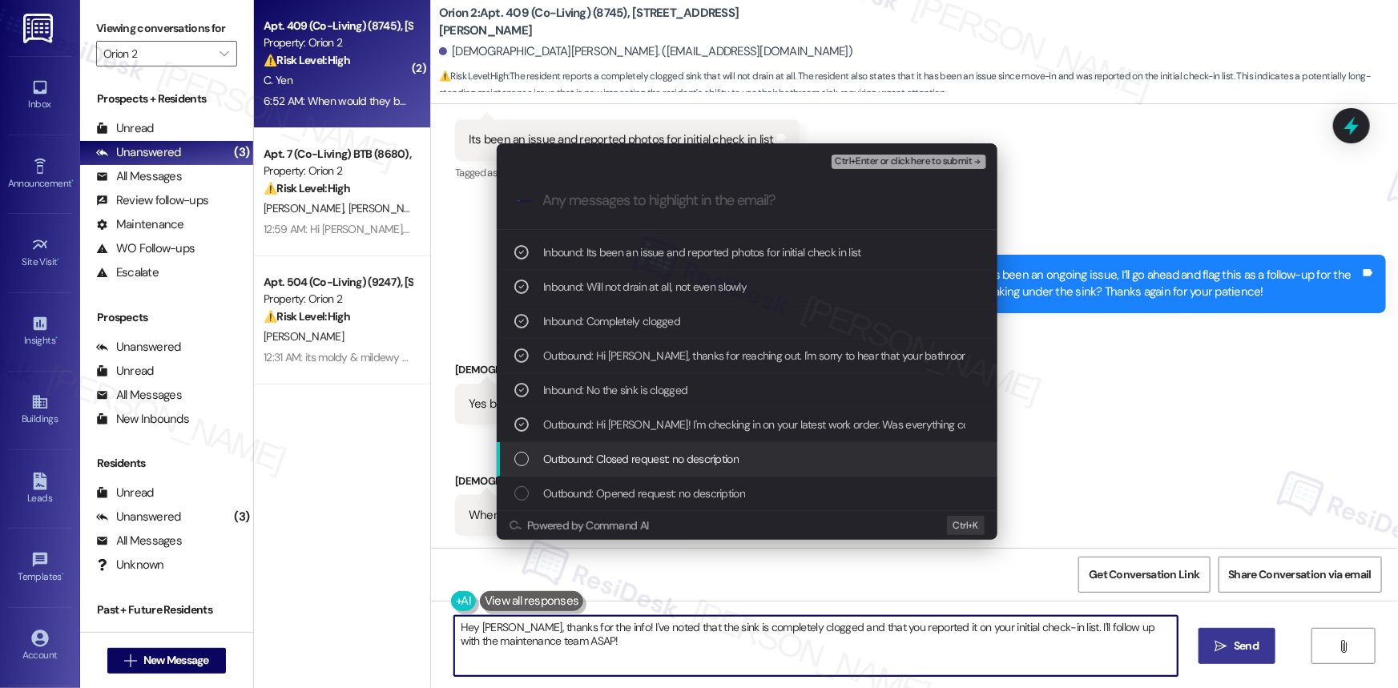
click at [517, 463] on div "List of options" at bounding box center [521, 459] width 14 height 14
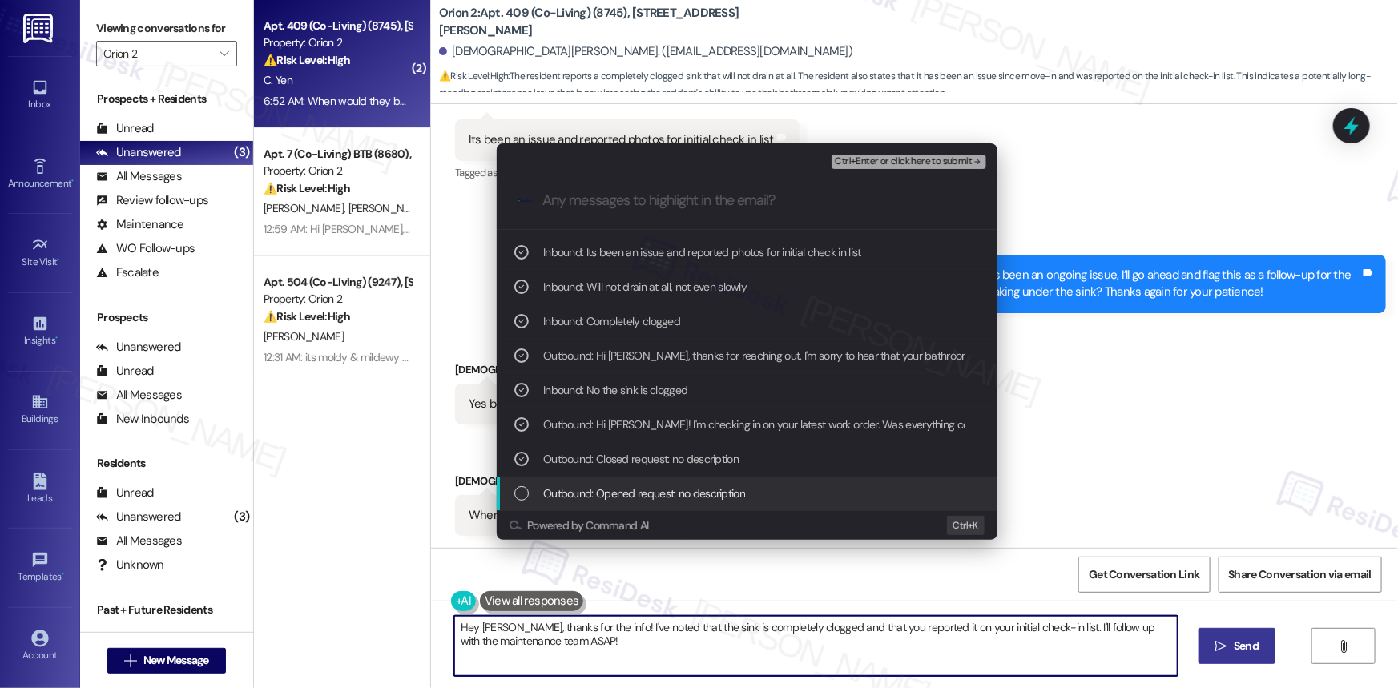
drag, startPoint x: 523, startPoint y: 486, endPoint x: 590, endPoint y: 473, distance: 68.6
click at [525, 486] on div "List of options" at bounding box center [521, 493] width 14 height 14
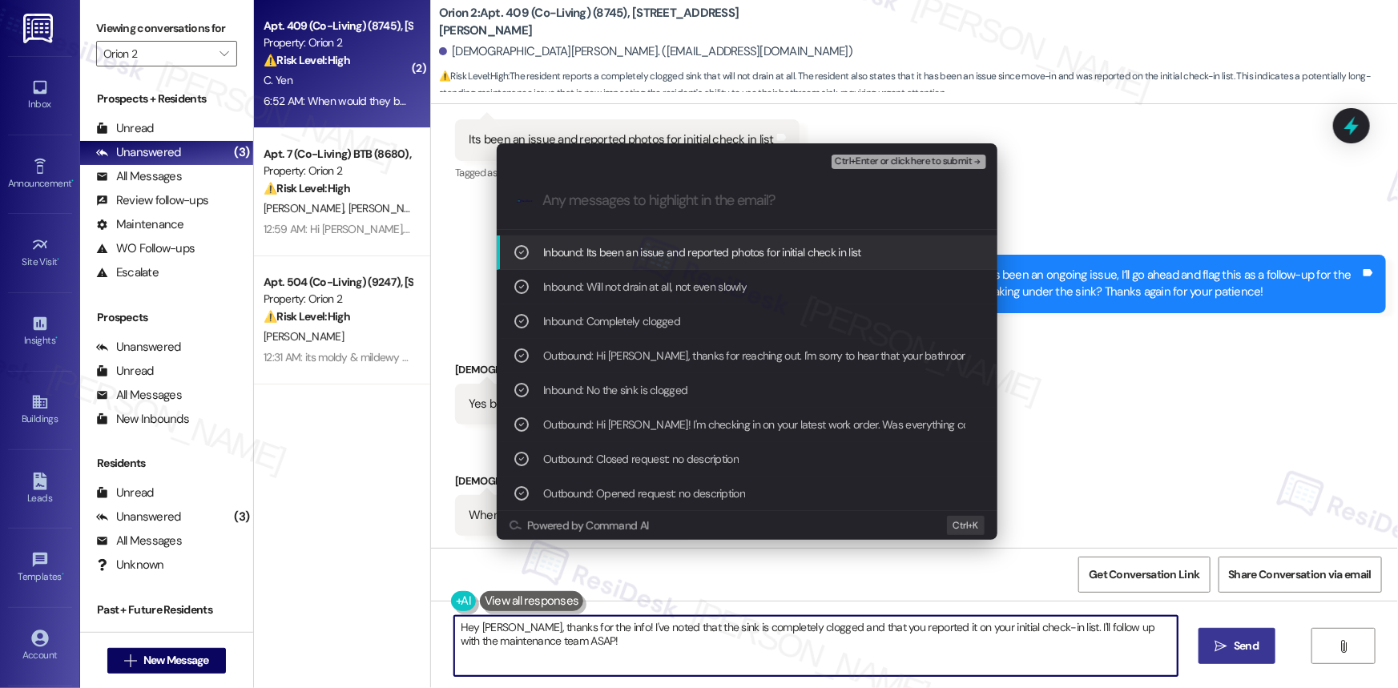
click at [905, 150] on div "Escalate Conversation High risk Bathroom Sink Completely Clogged with Odor and …" at bounding box center [747, 157] width 501 height 29
click at [903, 157] on span "Ctrl+Enter or click here to submit" at bounding box center [903, 161] width 137 height 11
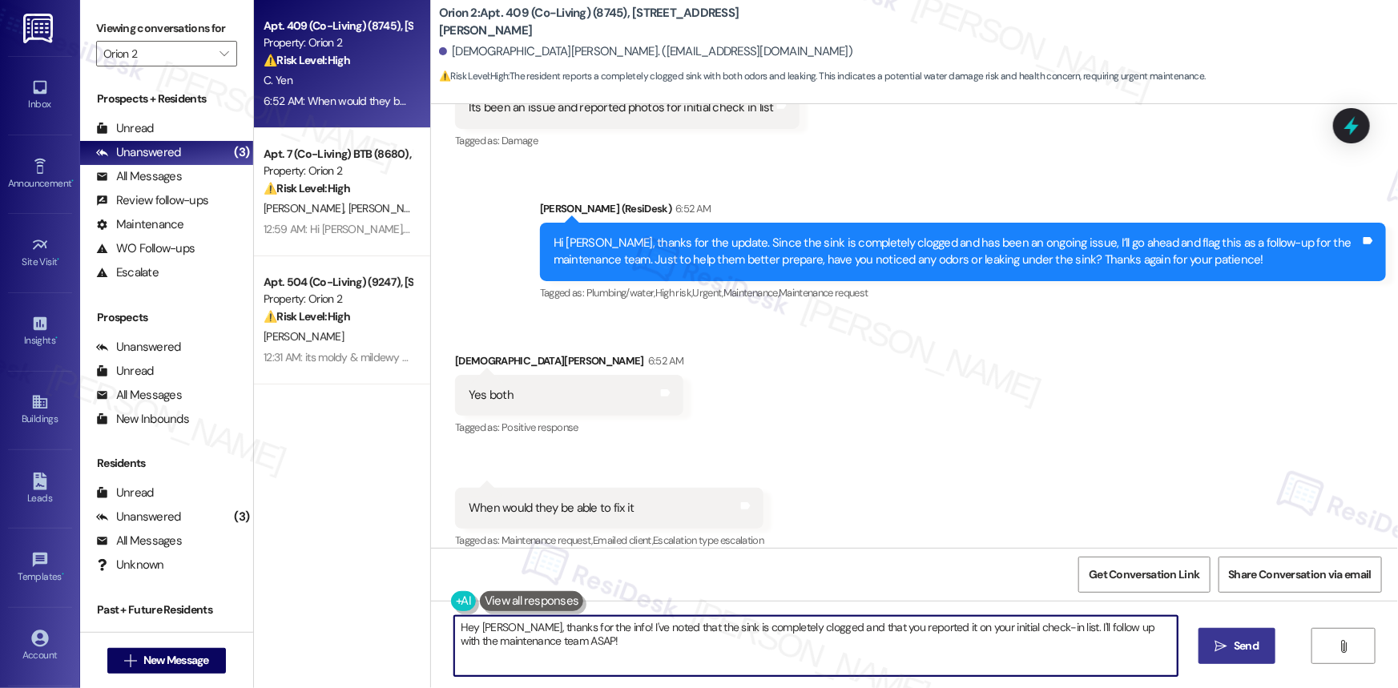
scroll to position [896, 0]
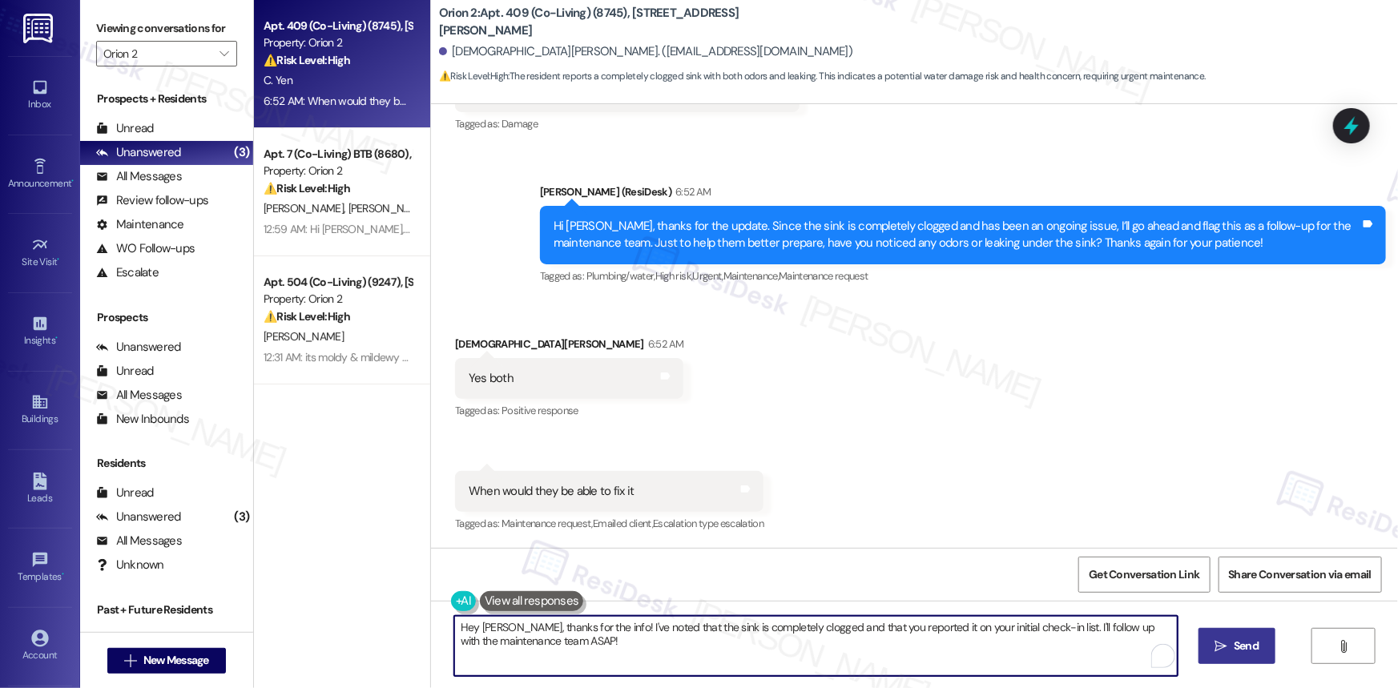
click at [739, 630] on textarea "Hey Christian, thanks for the info! I've noted that the sink is completely clog…" at bounding box center [815, 646] width 723 height 60
click at [630, 641] on textarea "Hey Christian, thanks for the info! I've noted that the sink is completely clog…" at bounding box center [815, 646] width 723 height 60
click at [552, 633] on textarea "Hey Christian, thanks for the info! I've noted that the sink is completely clog…" at bounding box center [815, 646] width 723 height 60
click at [555, 641] on textarea "Hey Christian, thanks for the info! I've noted that the sink is completely clog…" at bounding box center [815, 646] width 723 height 60
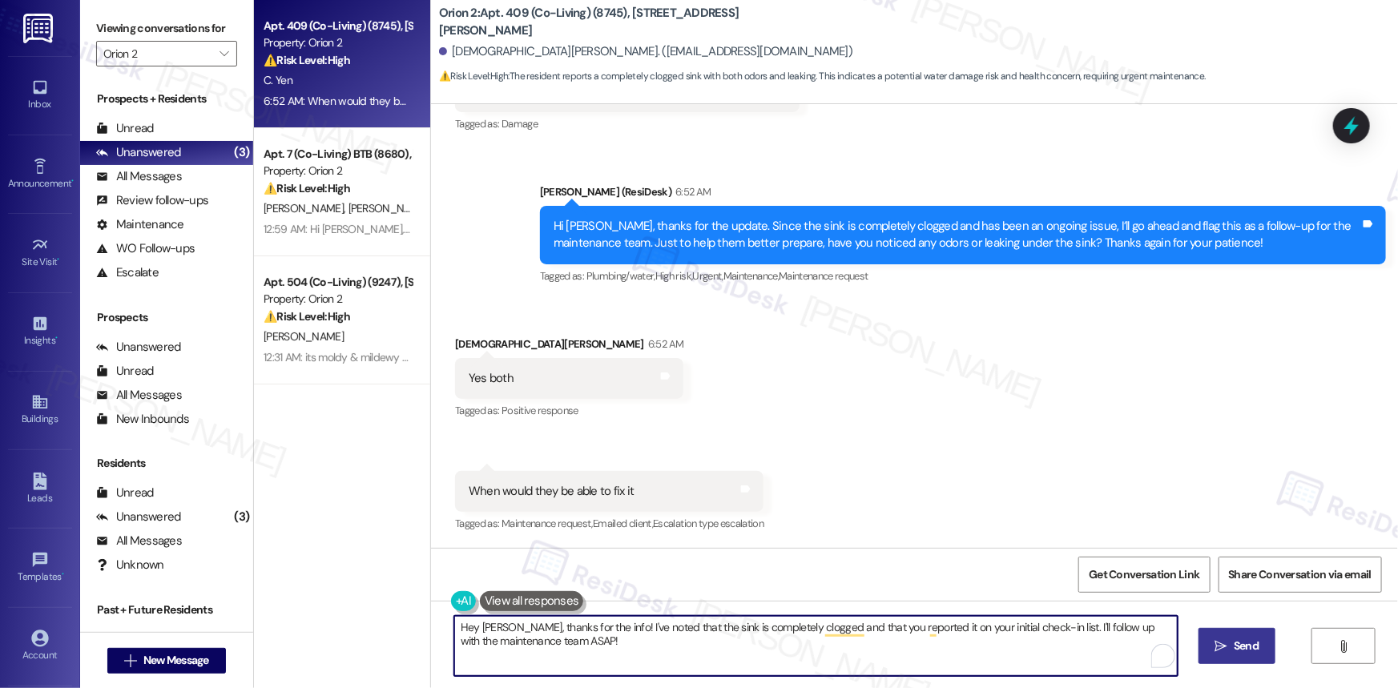
click at [555, 641] on textarea "Hey Christian, thanks for the info! I've noted that the sink is completely clog…" at bounding box center [815, 646] width 723 height 60
click at [702, 641] on textarea "Hey Christian, thanks for the info! I've noted that the sink is completely clog…" at bounding box center [815, 646] width 723 height 60
type textarea "Hey [PERSON_NAME], thanks for the info! I've noted that the sink is completely …"
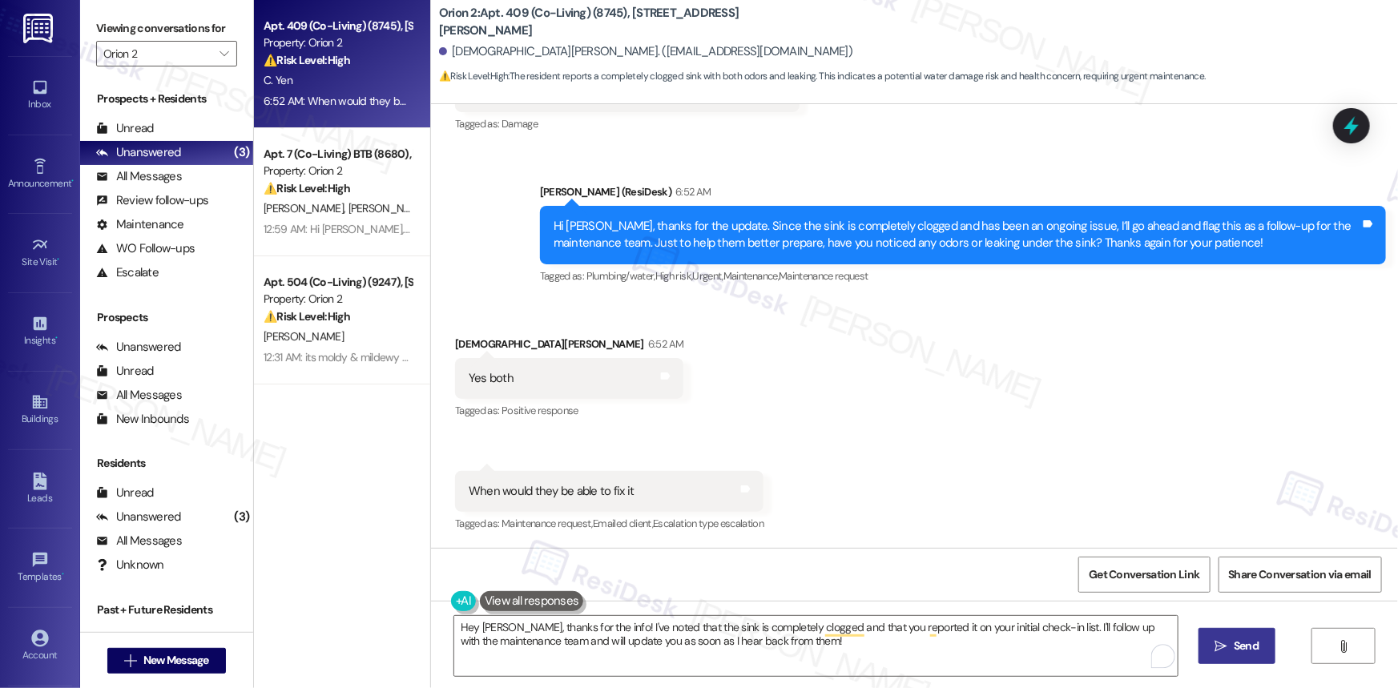
click at [1246, 645] on span "Send" at bounding box center [1245, 646] width 25 height 17
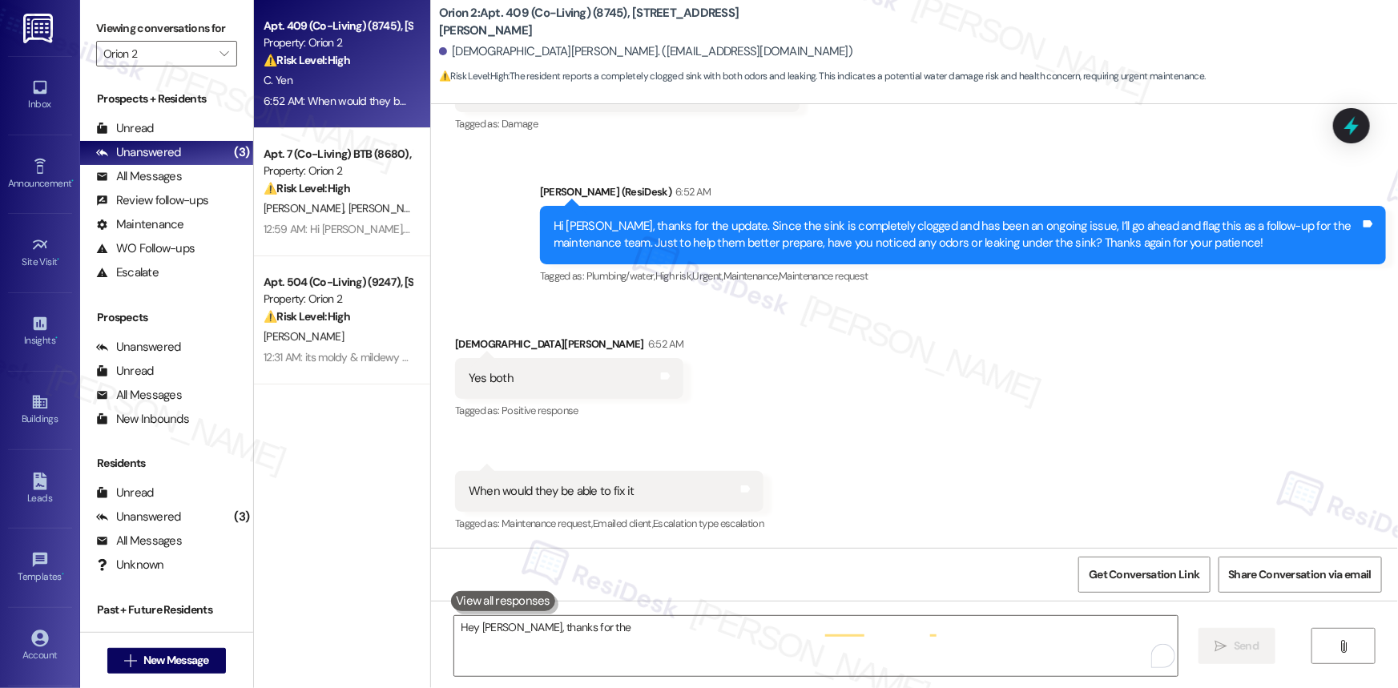
scroll to position [895, 0]
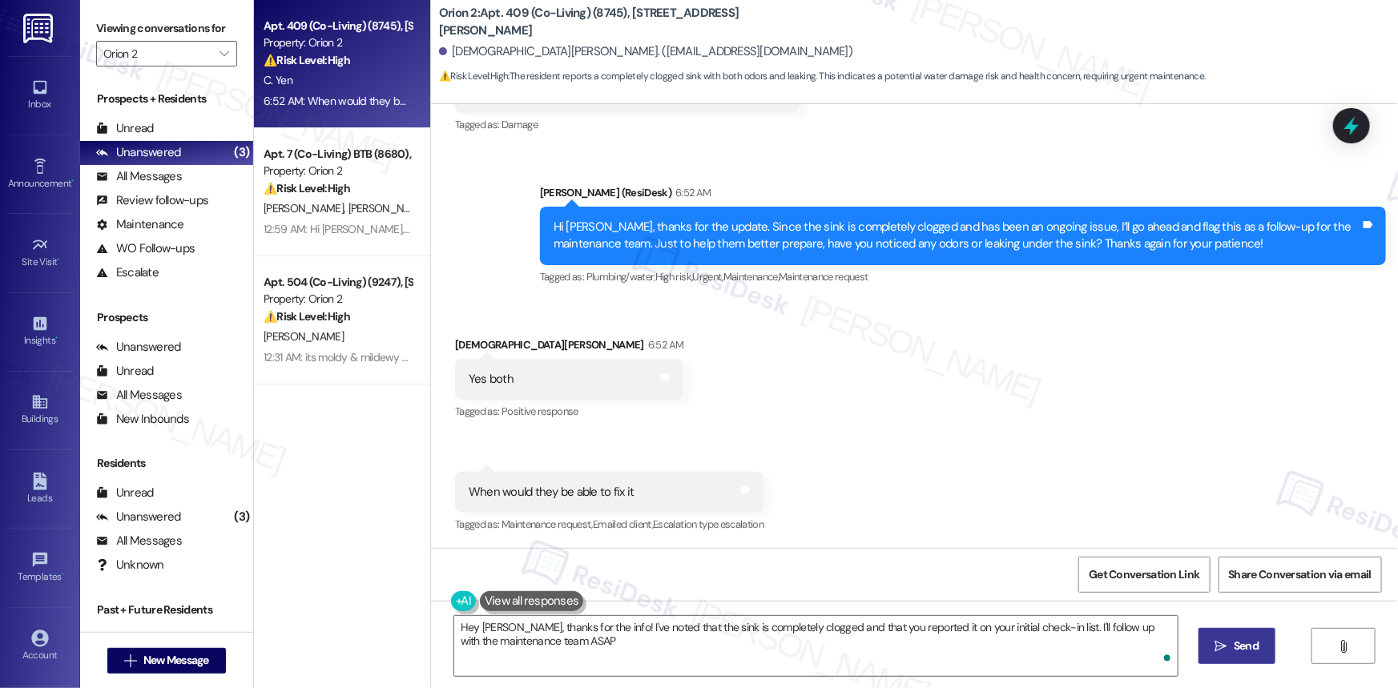
type textarea "Hey Christian, thanks for the info! I've noted that the sink is completely clog…"
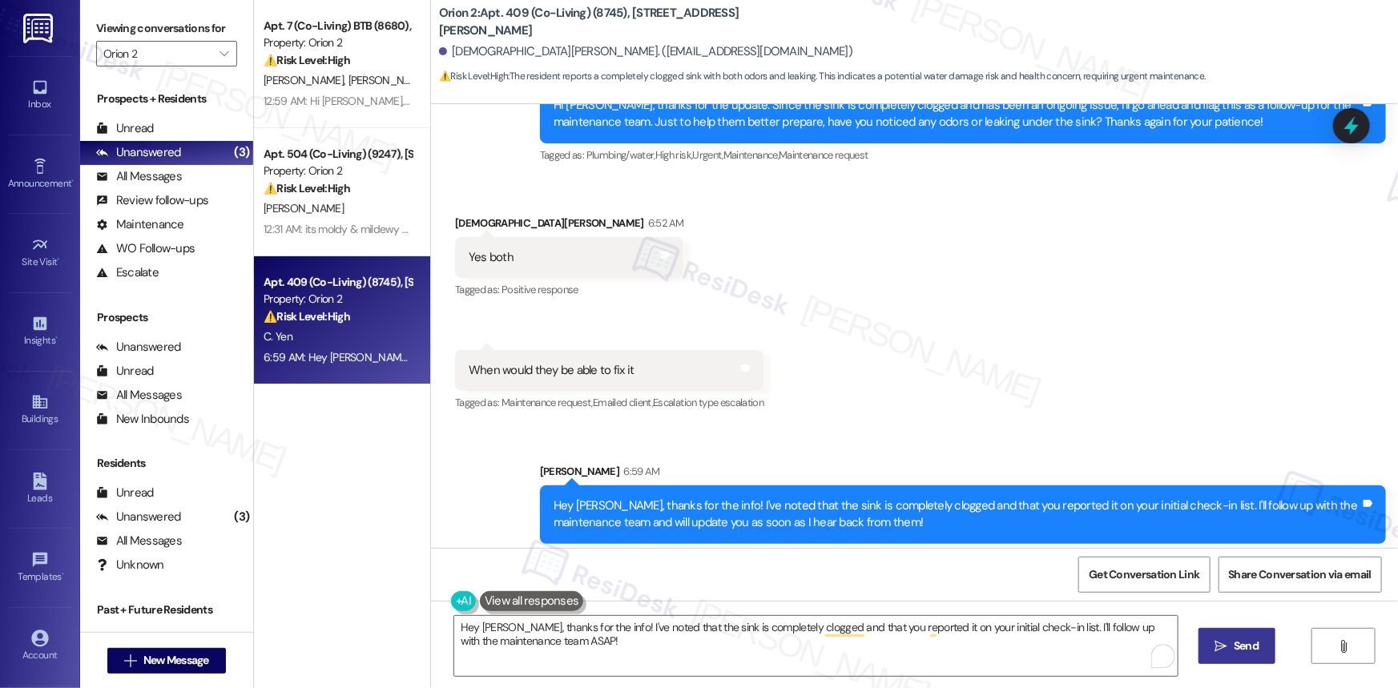
scroll to position [1025, 0]
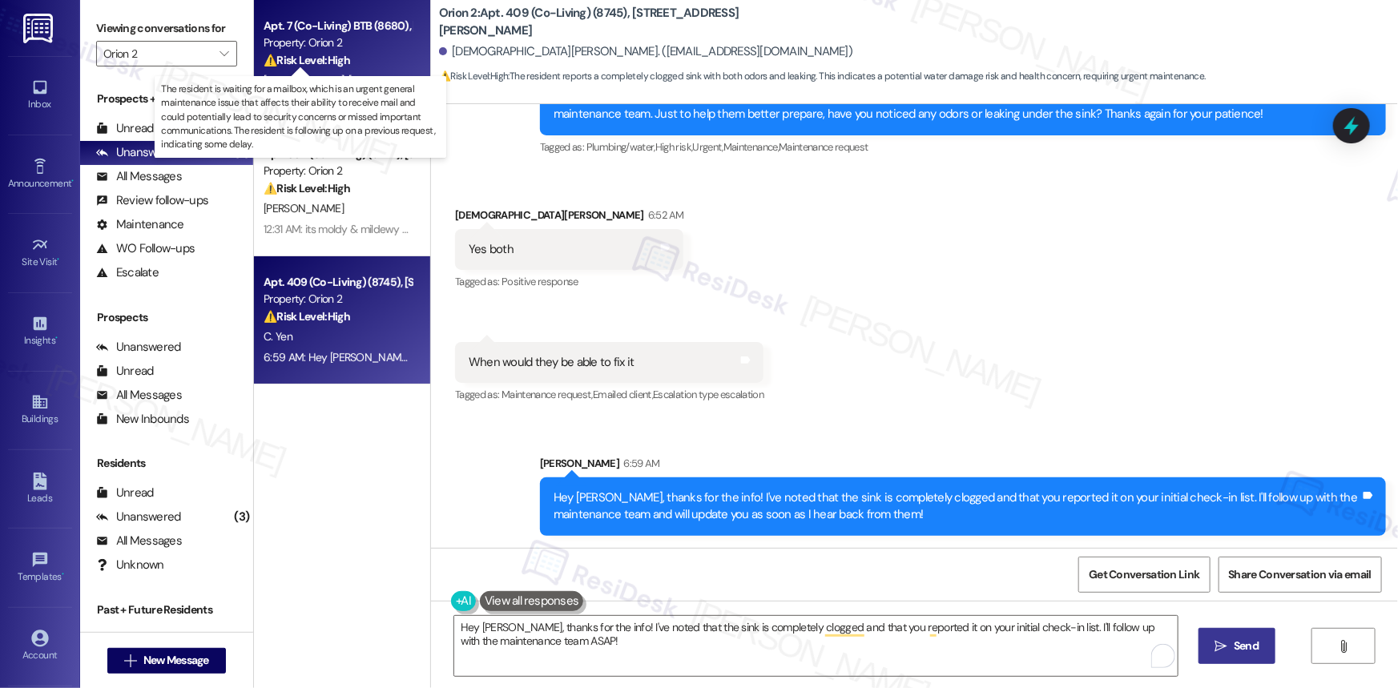
click at [327, 56] on strong "⚠️ Risk Level: High" at bounding box center [307, 60] width 87 height 14
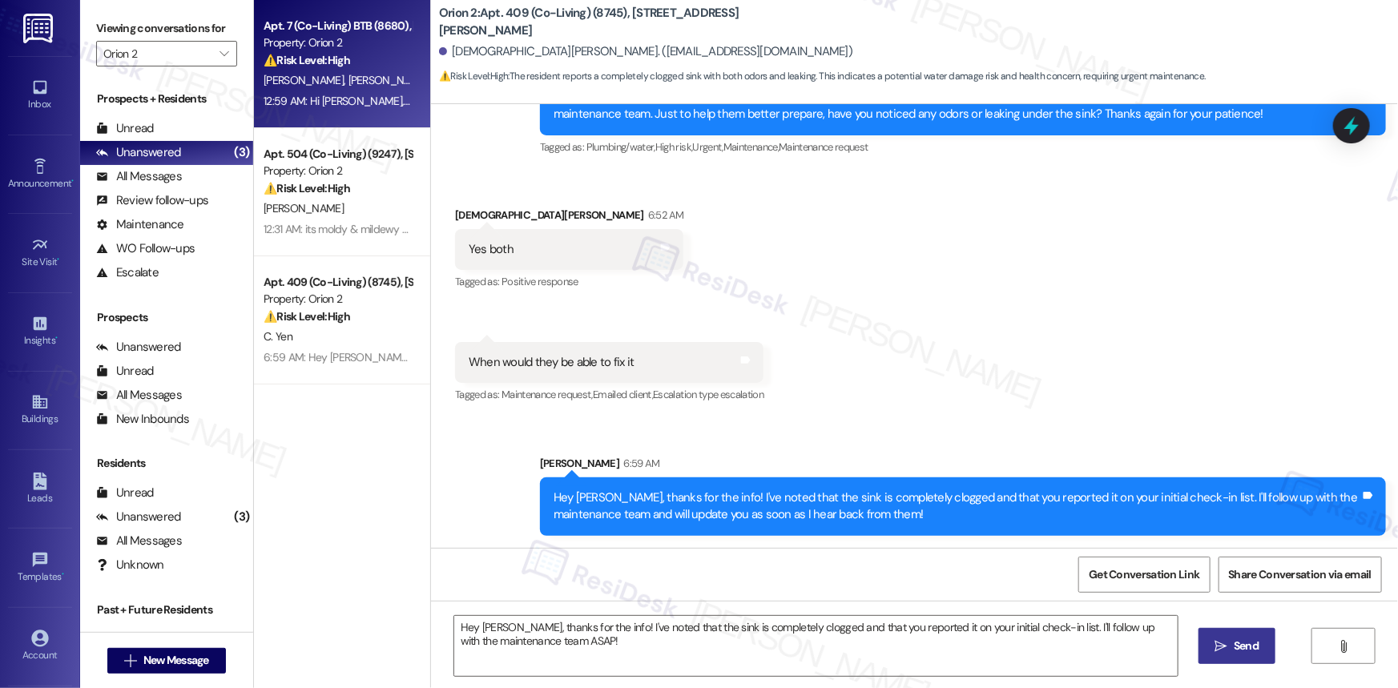
type textarea "Fetching suggested responses. Please feel free to read through the conversation…"
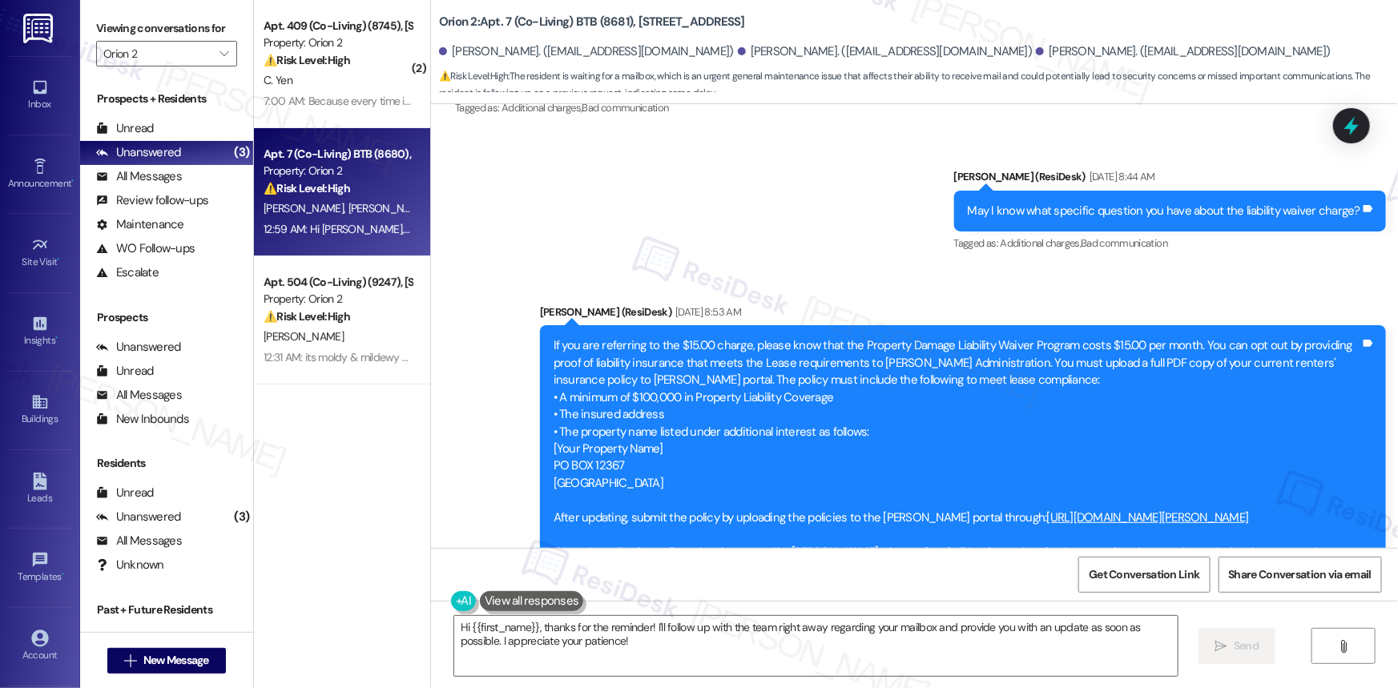
scroll to position [3269, 0]
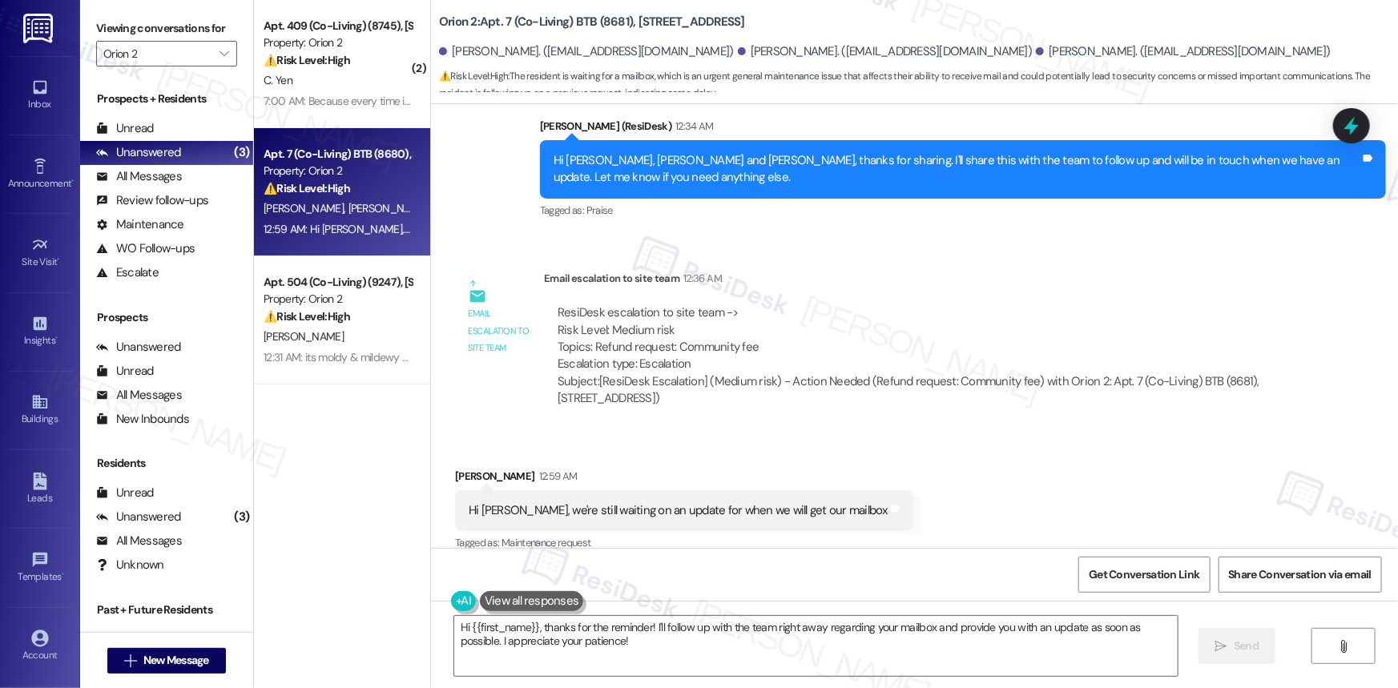
click at [545, 74] on span "⚠️ Risk Level: High : The resident is waiting for a mailbox, which is an urgent…" at bounding box center [918, 85] width 959 height 34
click at [742, 74] on span "⚠️ Risk Level: High : The resident is waiting for a mailbox, which is an urgent…" at bounding box center [918, 85] width 959 height 34
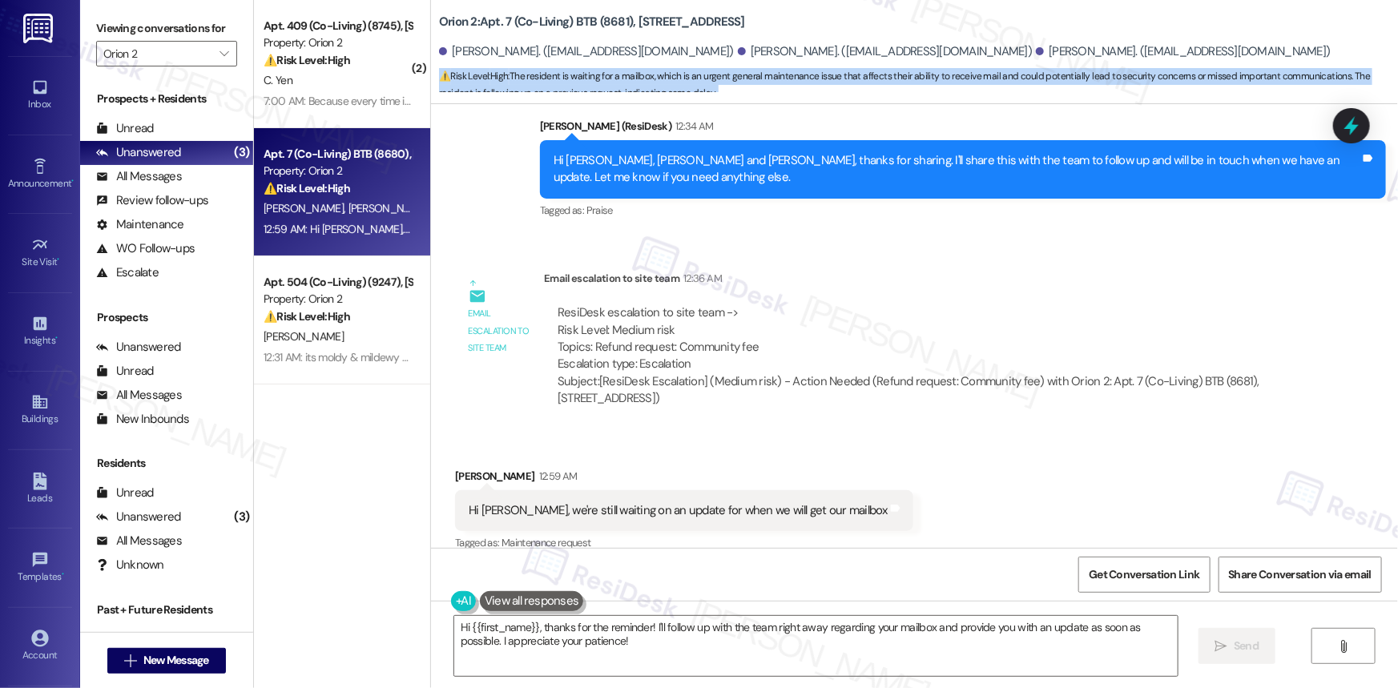
click at [742, 74] on span "⚠️ Risk Level: High : The resident is waiting for a mailbox, which is an urgent…" at bounding box center [918, 85] width 959 height 34
copy div "⚠️ Risk Level: High : The resident is waiting for a mailbox, which is an urgent…"
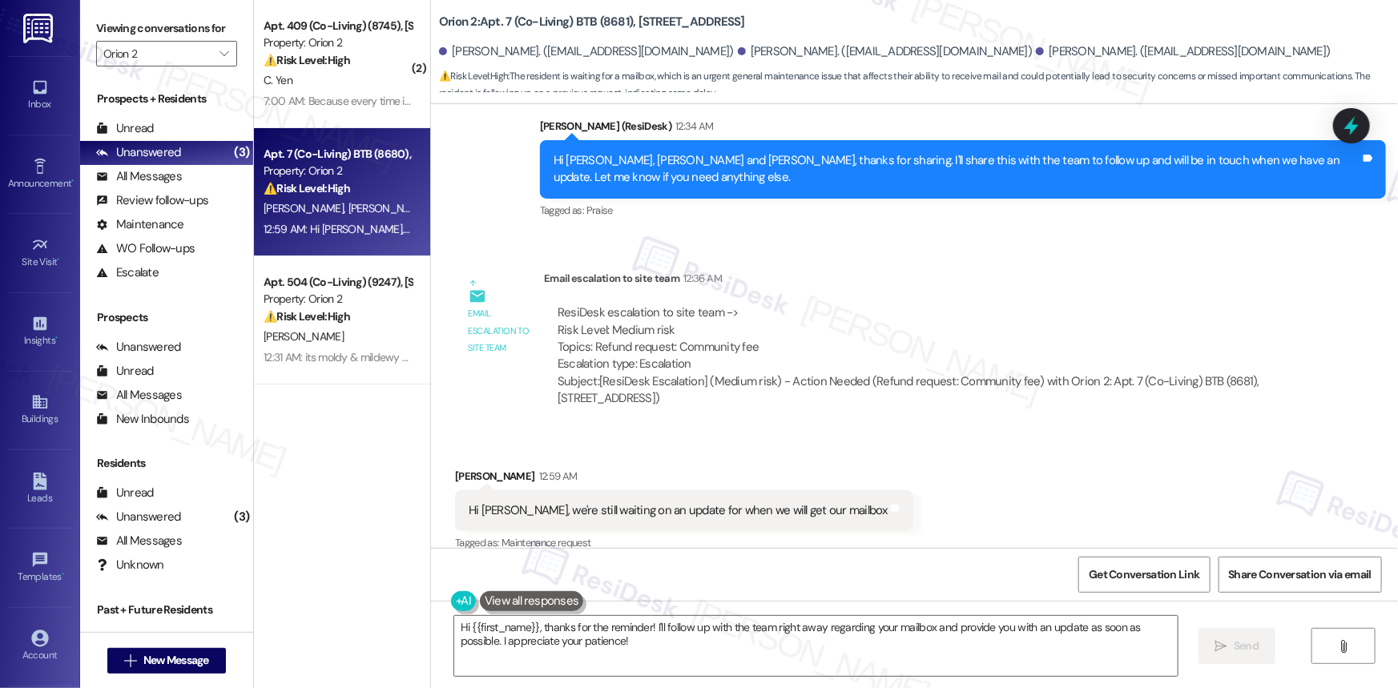
click at [743, 502] on div "Hi Sarah, we're still waiting on an update for when we will get our mailbox" at bounding box center [678, 510] width 419 height 17
click at [744, 502] on div "Hi Sarah, we're still waiting on an update for when we will get our mailbox" at bounding box center [678, 510] width 419 height 17
copy div "Hi Sarah, we're still waiting on an update for when we will get our mailbox Tag…"
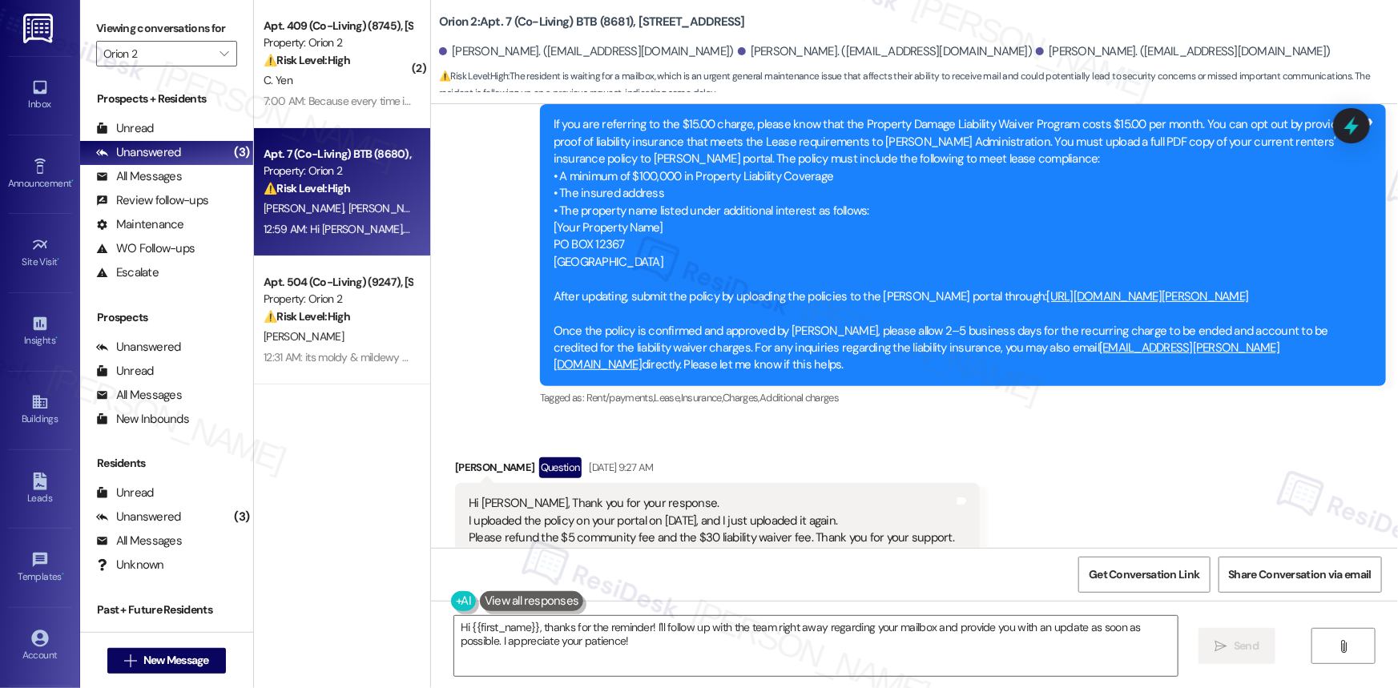
scroll to position [1522, 0]
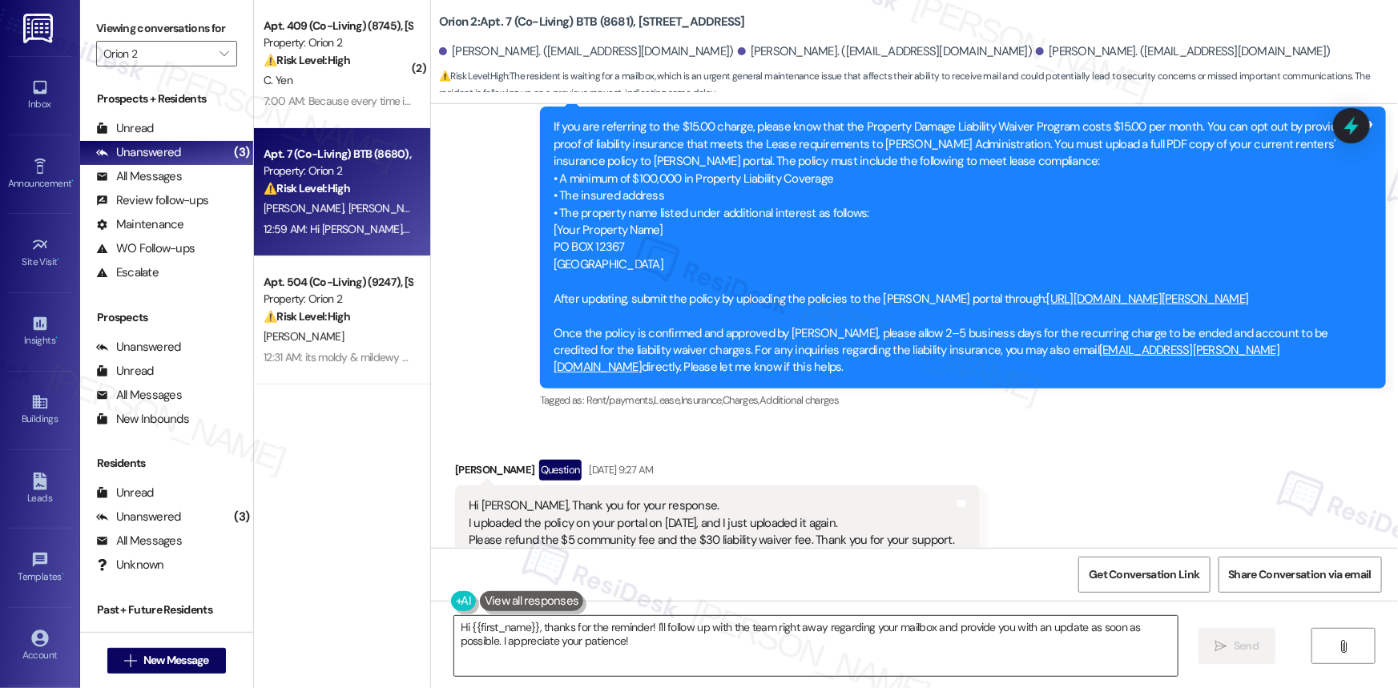
click at [631, 629] on textarea "Hi {{first_name}}, thanks for the reminder! I'll follow up with the team right …" at bounding box center [815, 646] width 723 height 60
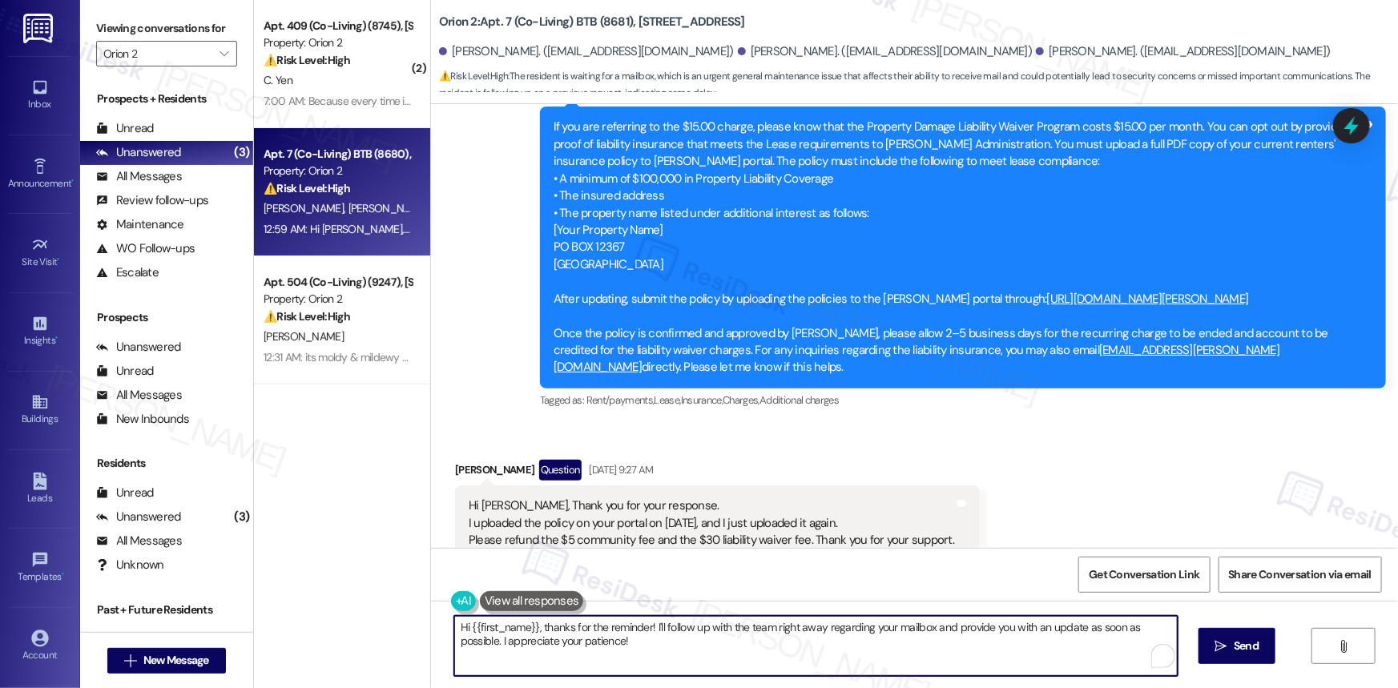
click at [631, 629] on textarea "Hi {{first_name}}, thanks for the reminder! I'll follow up with the team right …" at bounding box center [815, 646] width 723 height 60
click at [631, 628] on textarea "Hi {{first_name}}, thanks for the reminder! I'll follow up with the team right …" at bounding box center [815, 646] width 723 height 60
paste textarea "! Thanks for checking in—I'm following up with the team now to see if there's a…"
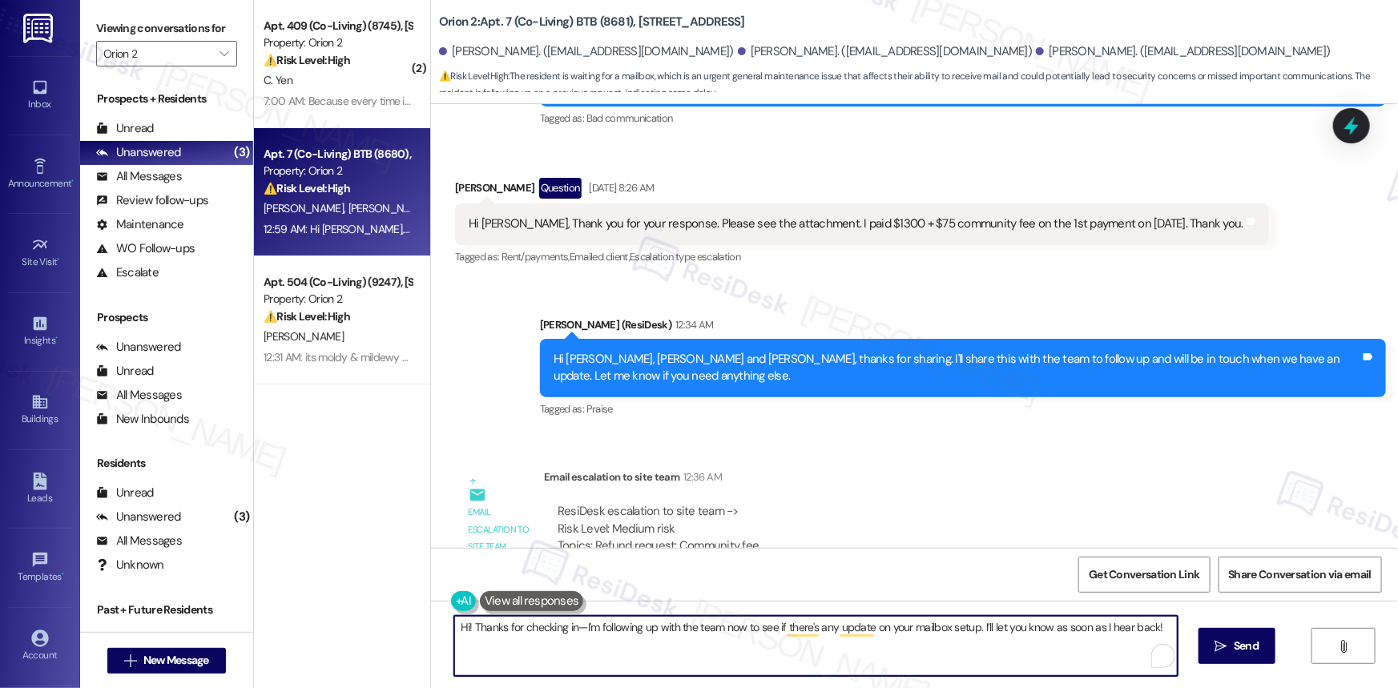
scroll to position [3269, 0]
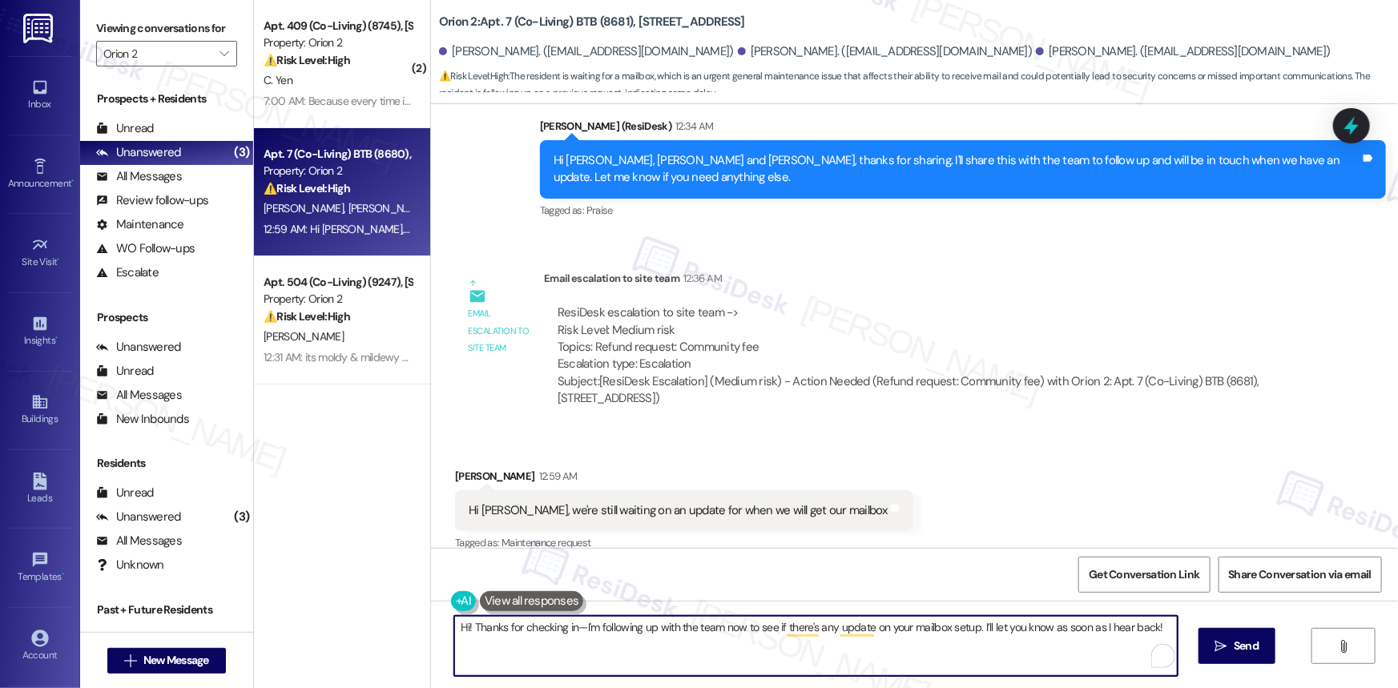
type textarea "Hi! Thanks for checking in—I'm following up with the team now to see if there's…"
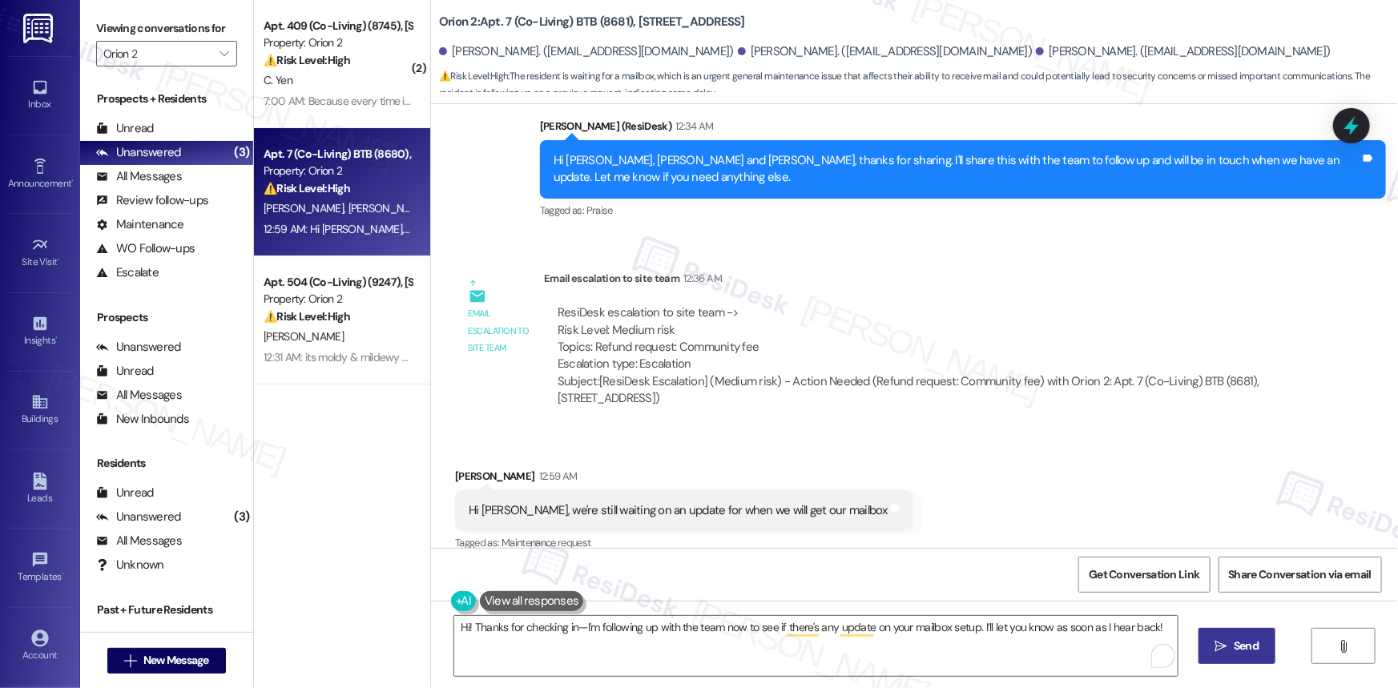
click at [1228, 645] on span " Send" at bounding box center [1237, 646] width 50 height 17
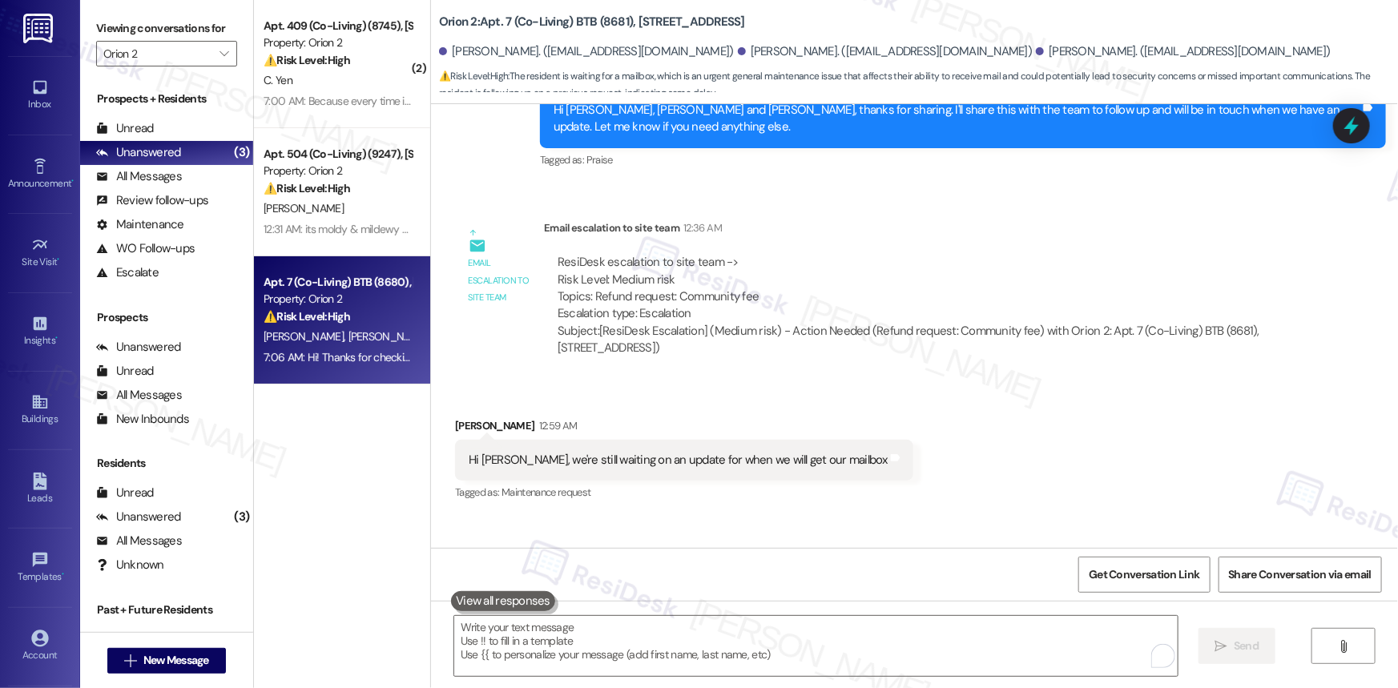
scroll to position [3381, 0]
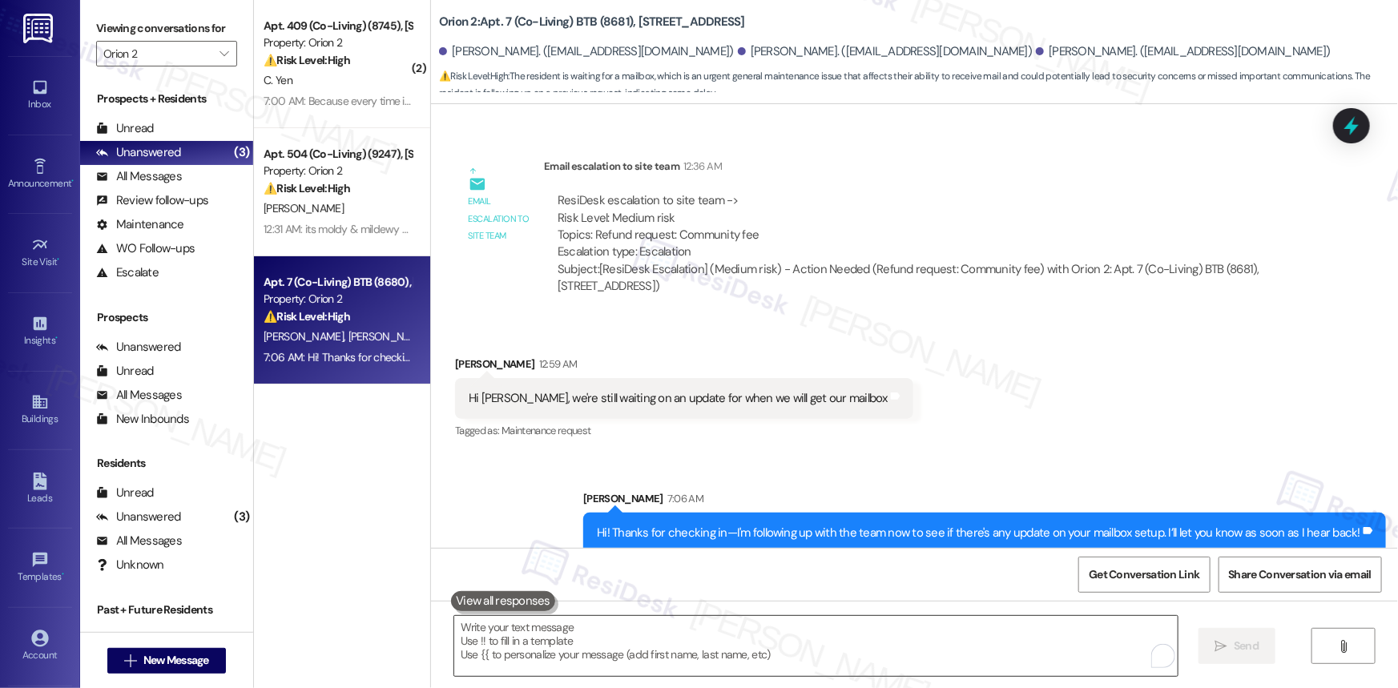
click at [779, 648] on textarea "To enrich screen reader interactions, please activate Accessibility in Grammarl…" at bounding box center [815, 646] width 723 height 60
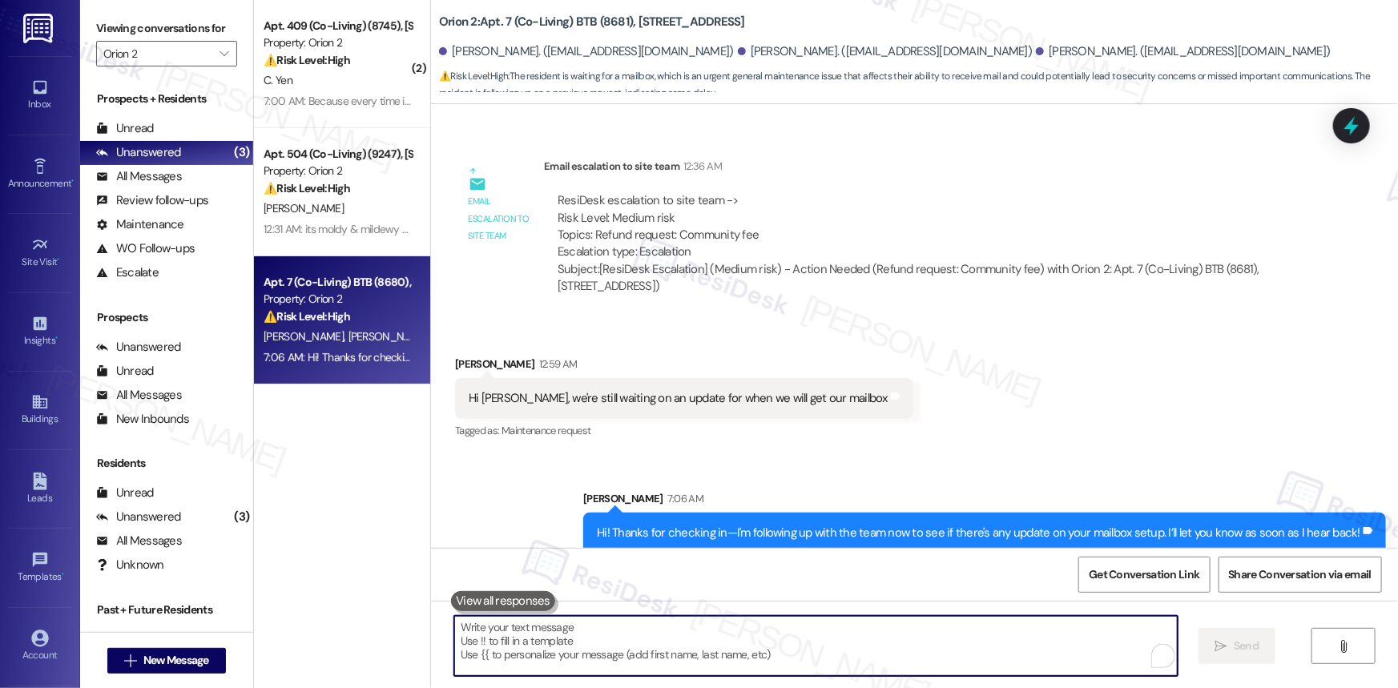
paste textarea "Just to confirm, did the team mention if a mailbox number has already been assi…"
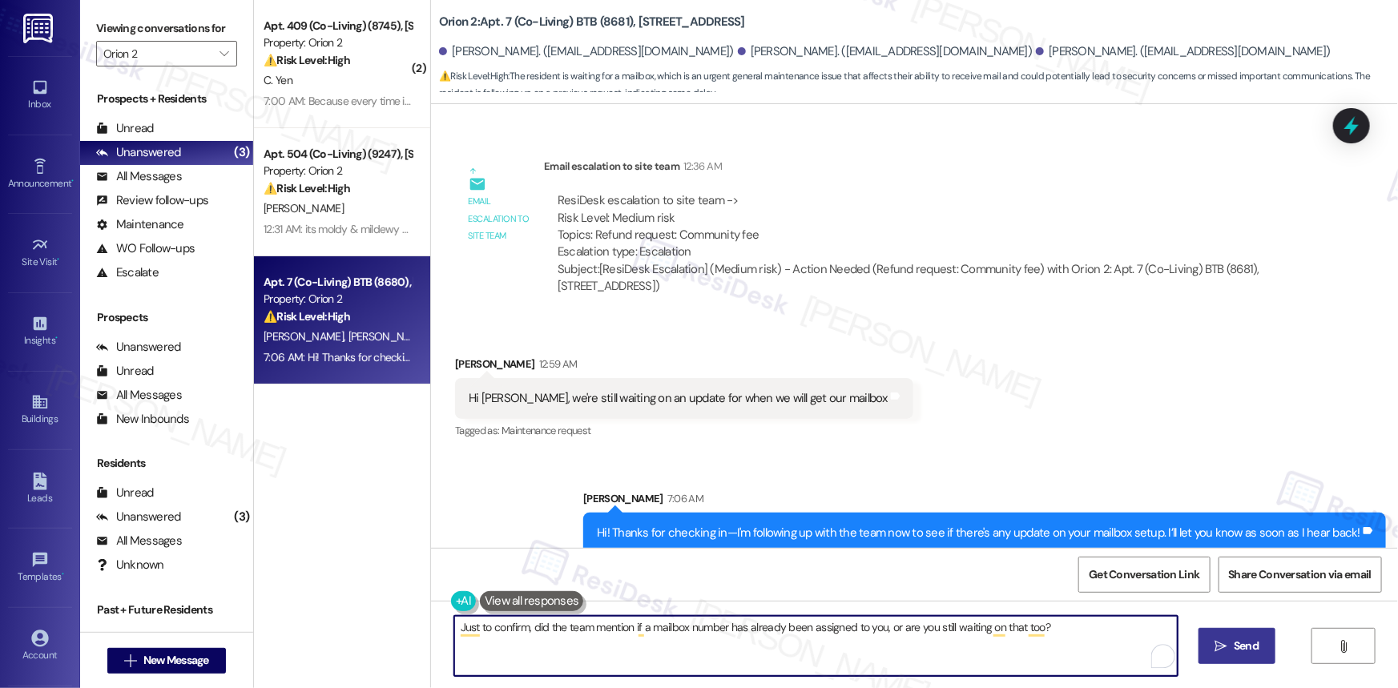
type textarea "Just to confirm, did the team mention if a mailbox number has already been assi…"
click at [1237, 641] on span "Send" at bounding box center [1245, 646] width 25 height 17
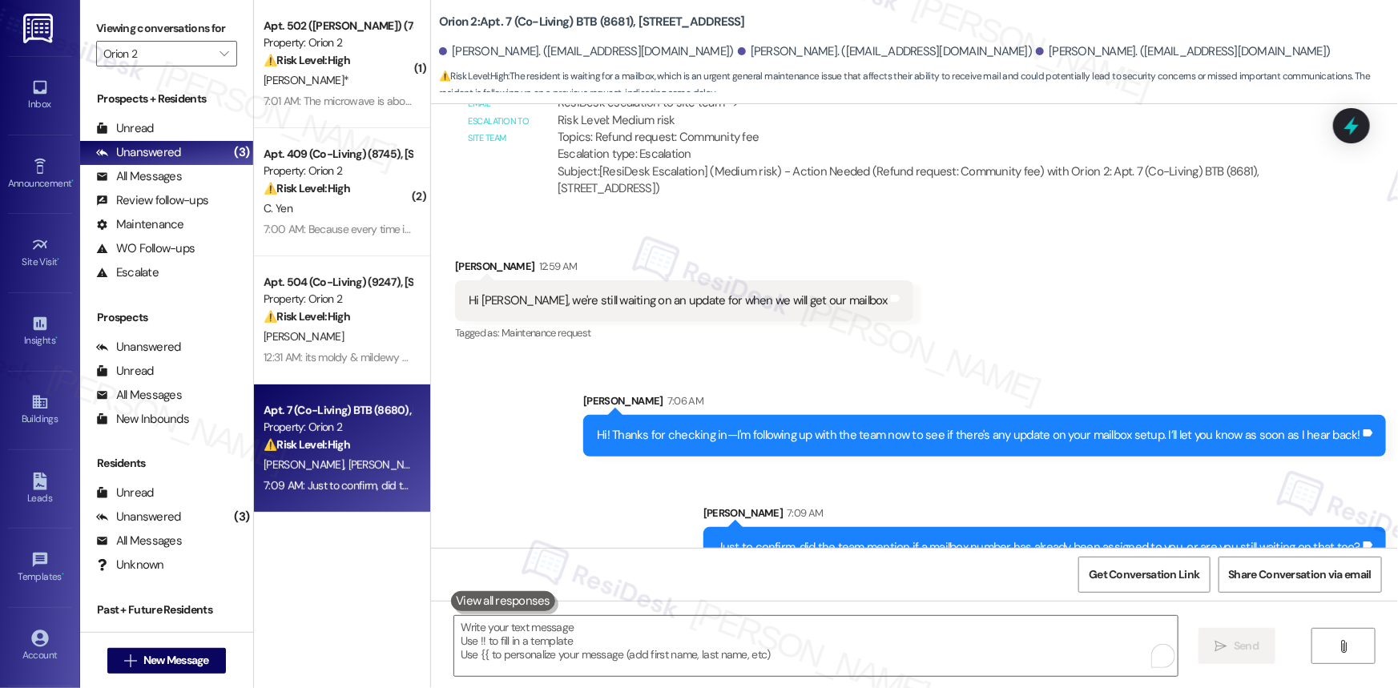
scroll to position [3492, 0]
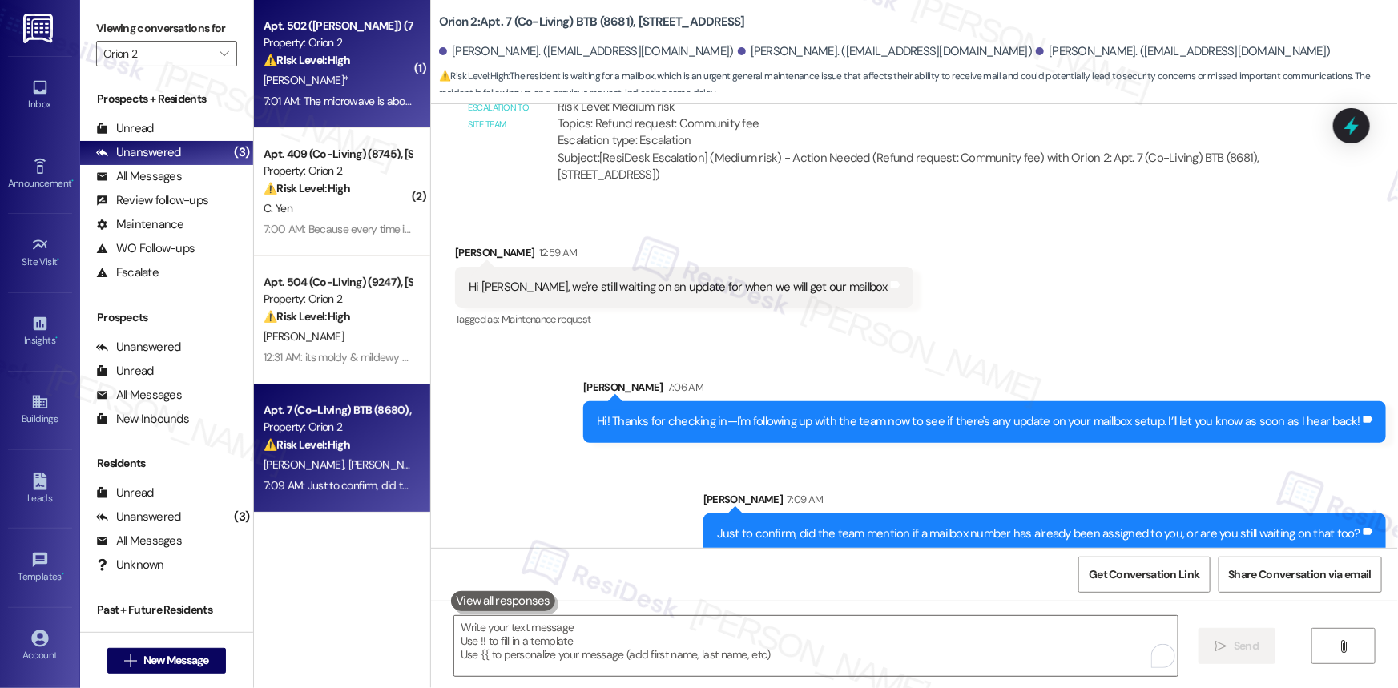
click at [326, 36] on div "Property: Orion 2" at bounding box center [338, 42] width 148 height 17
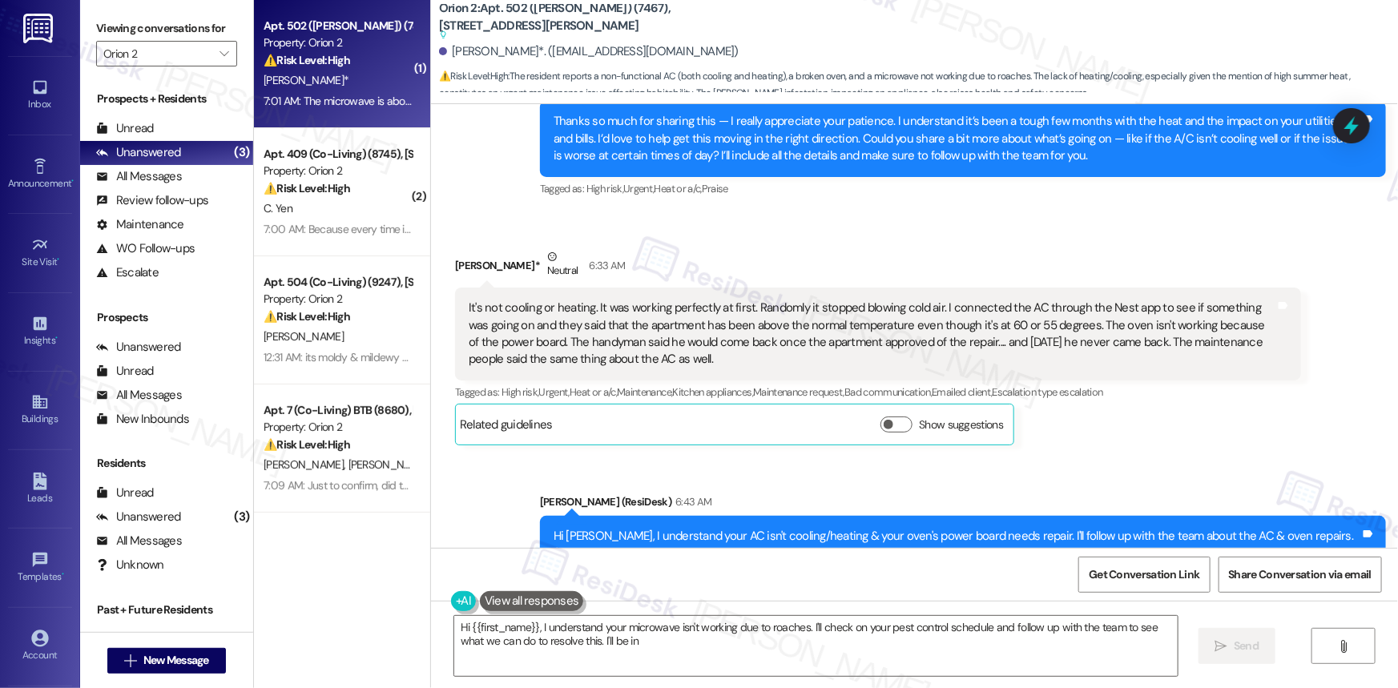
scroll to position [6862, 0]
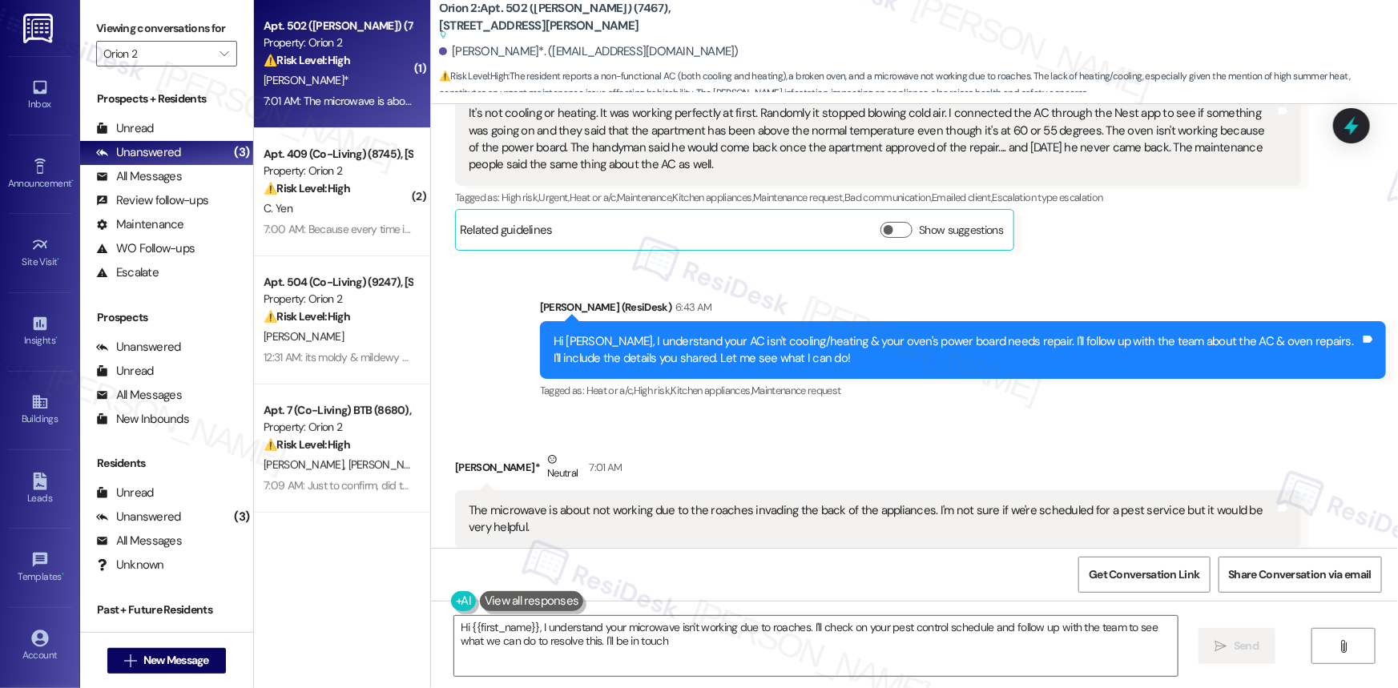
type textarea "Hi {{first_name}}, I understand your microwave isn't working due to roaches. I'…"
click at [1334, 128] on div at bounding box center [1351, 126] width 48 height 46
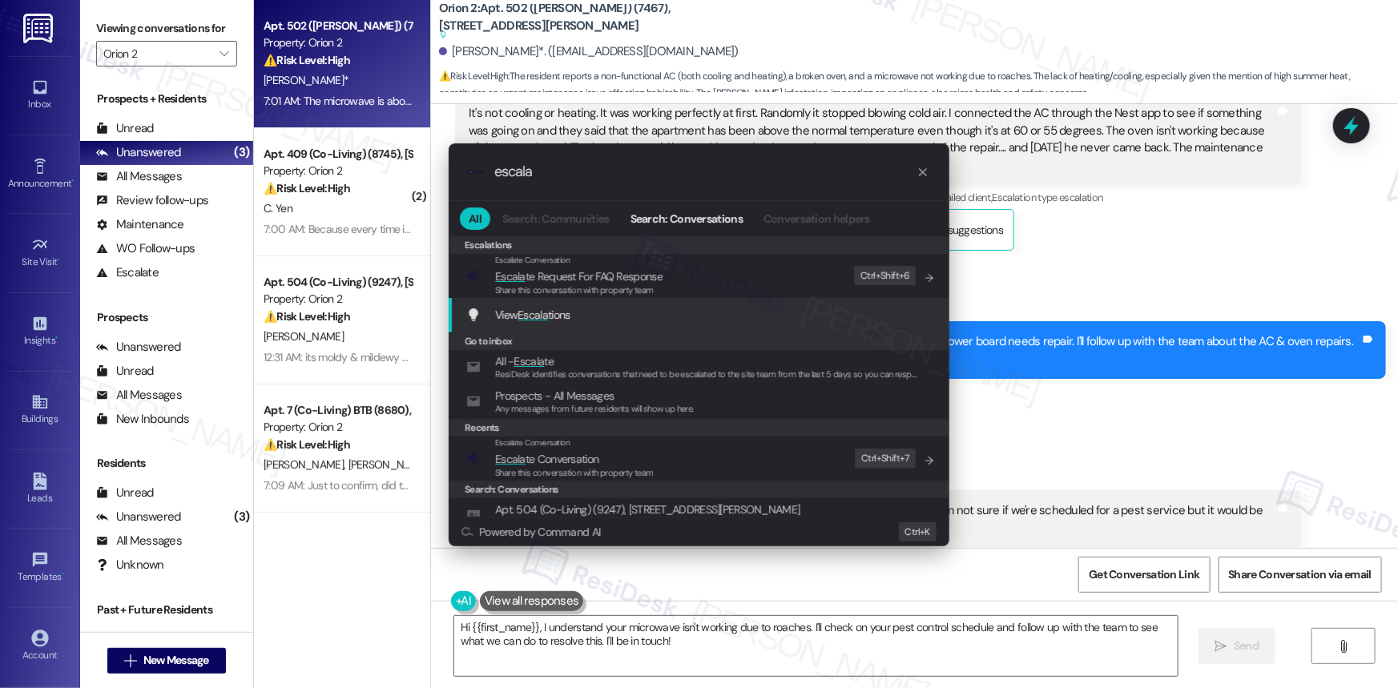
type input "escala"
click at [521, 313] on span "Escala" at bounding box center [532, 315] width 30 height 14
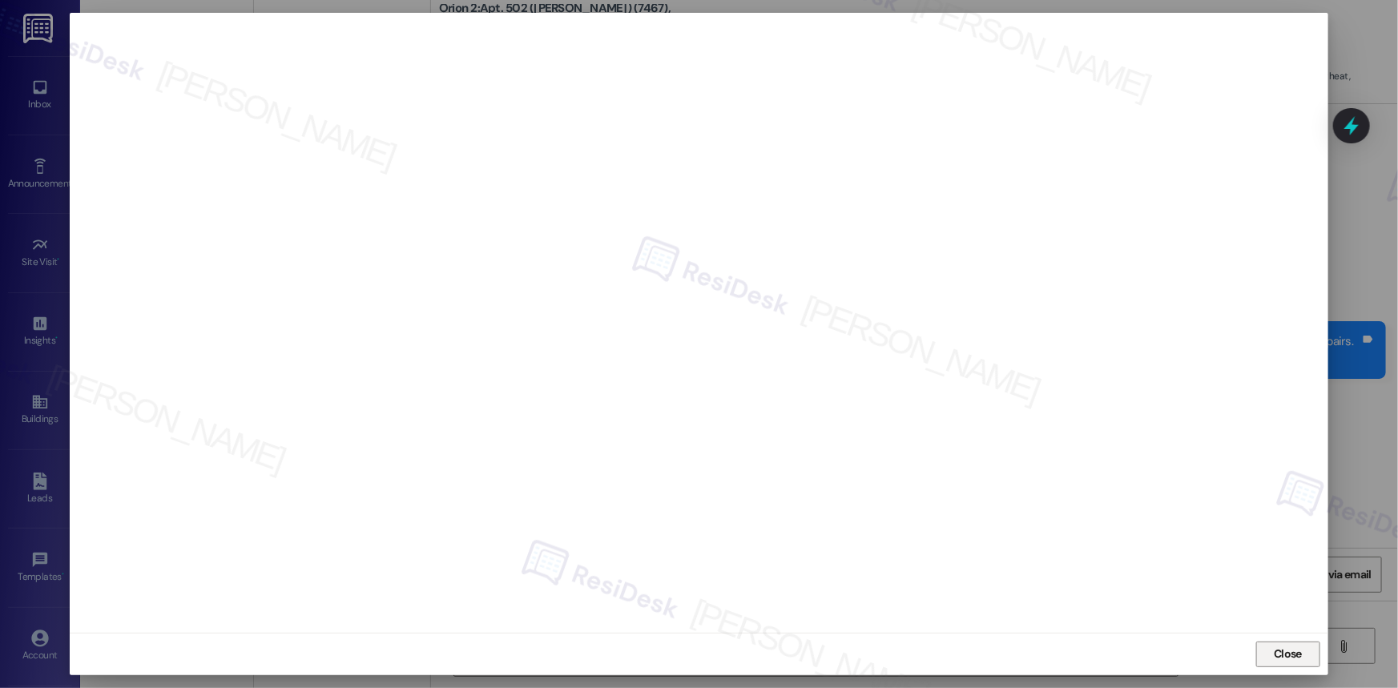
click at [1277, 648] on span "Close" at bounding box center [1288, 654] width 28 height 17
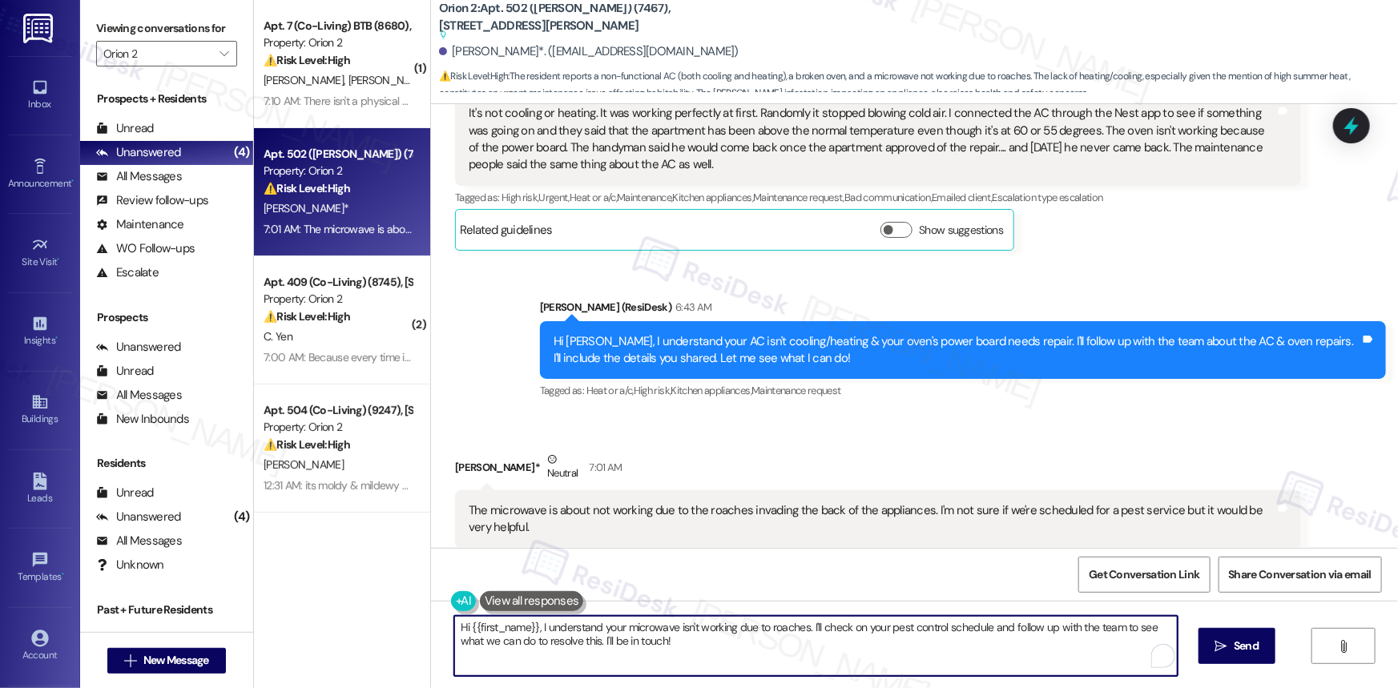
click at [685, 643] on textarea "Hi {{first_name}}, I understand your microwave isn't working due to roaches. I'…" at bounding box center [815, 646] width 723 height 60
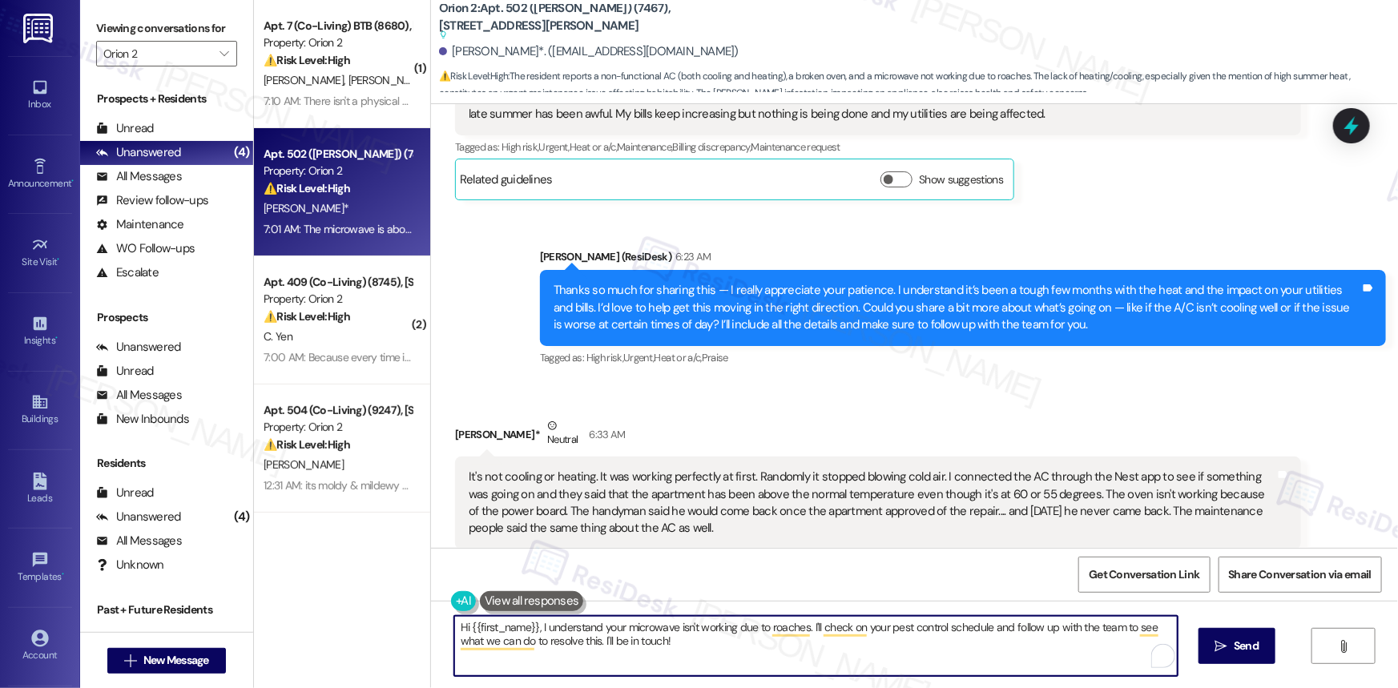
scroll to position [6497, 0]
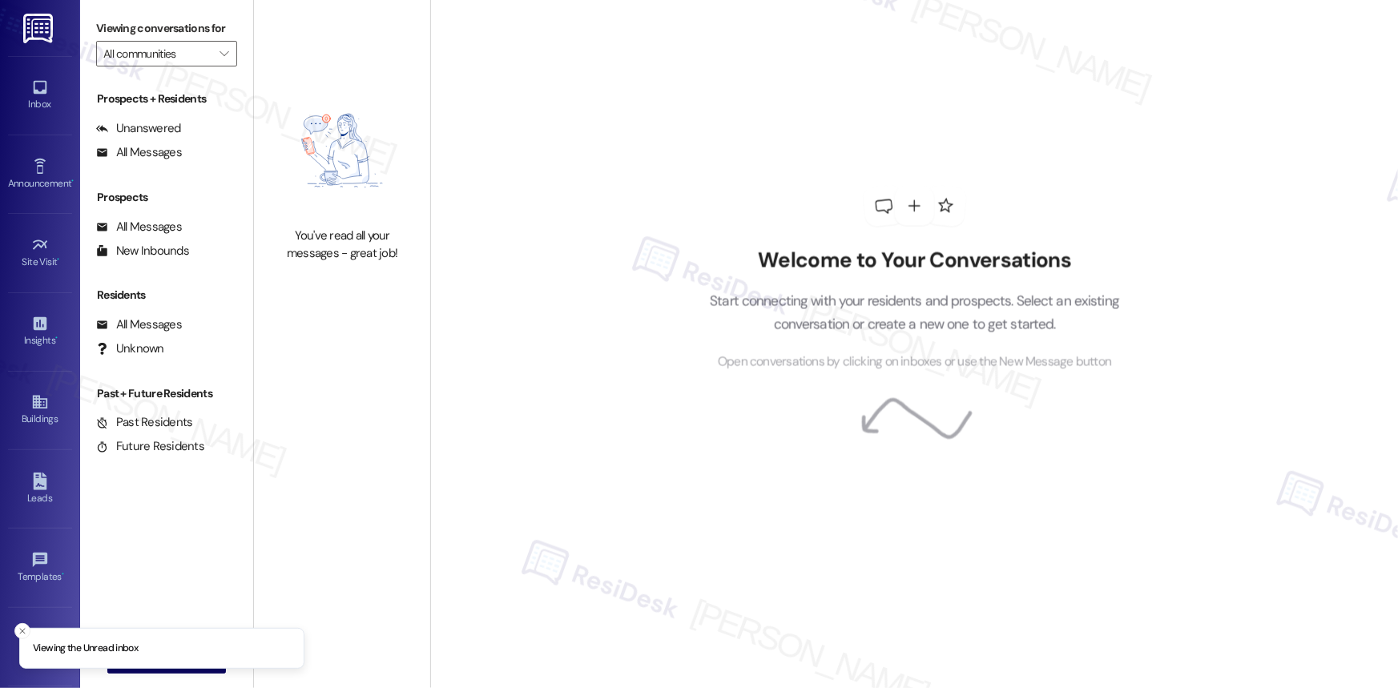
type input "Orion 2"
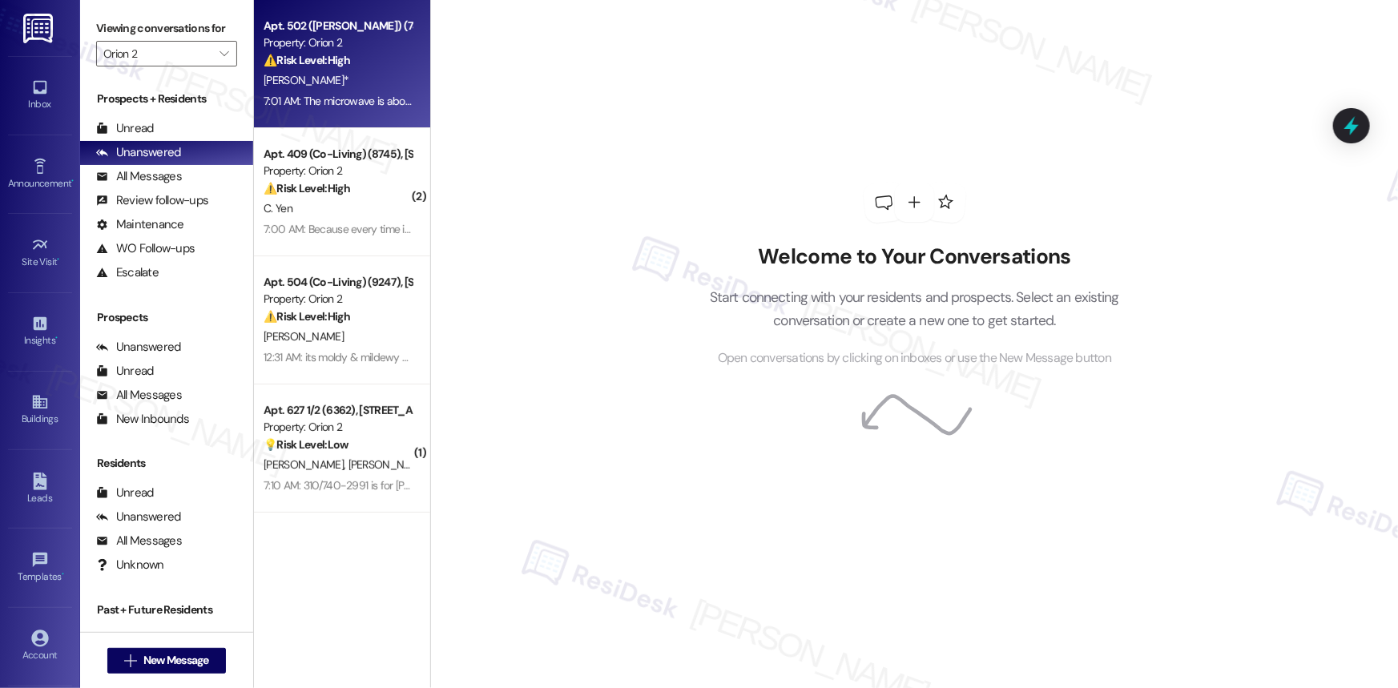
click at [328, 62] on strong "⚠️ Risk Level: High" at bounding box center [307, 60] width 87 height 14
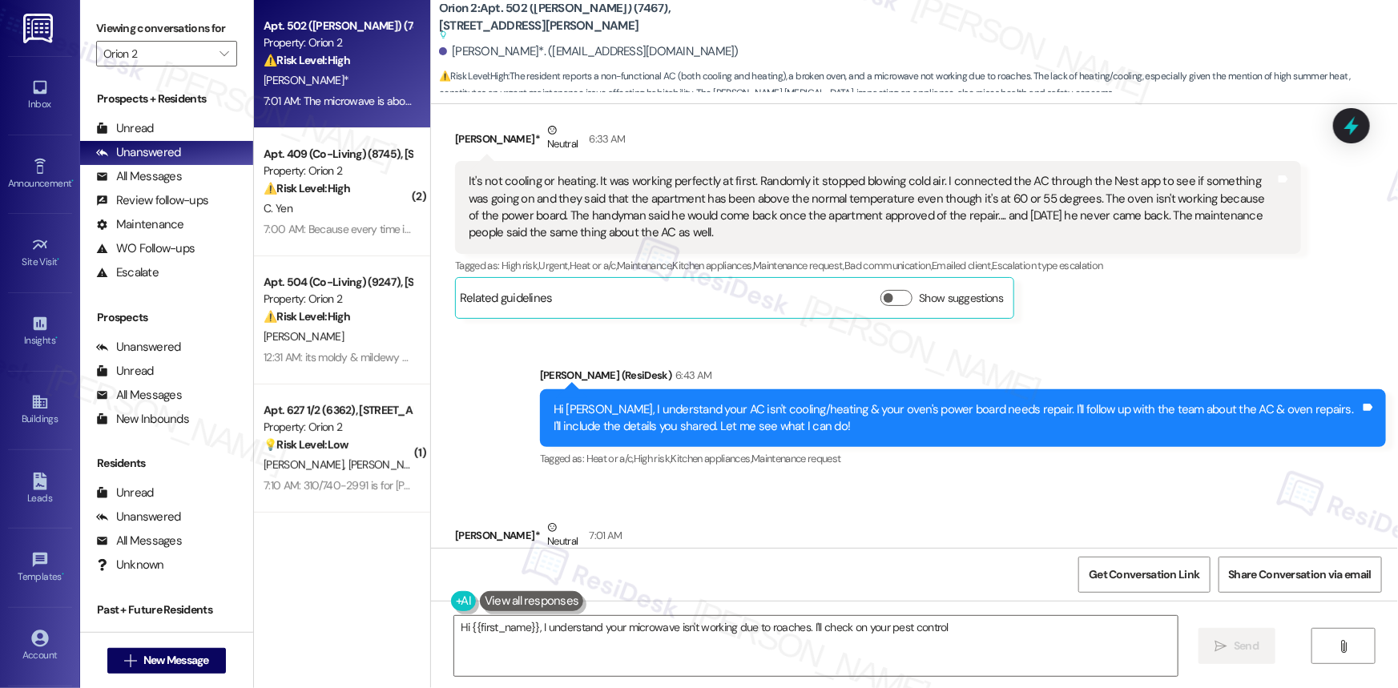
scroll to position [6862, 0]
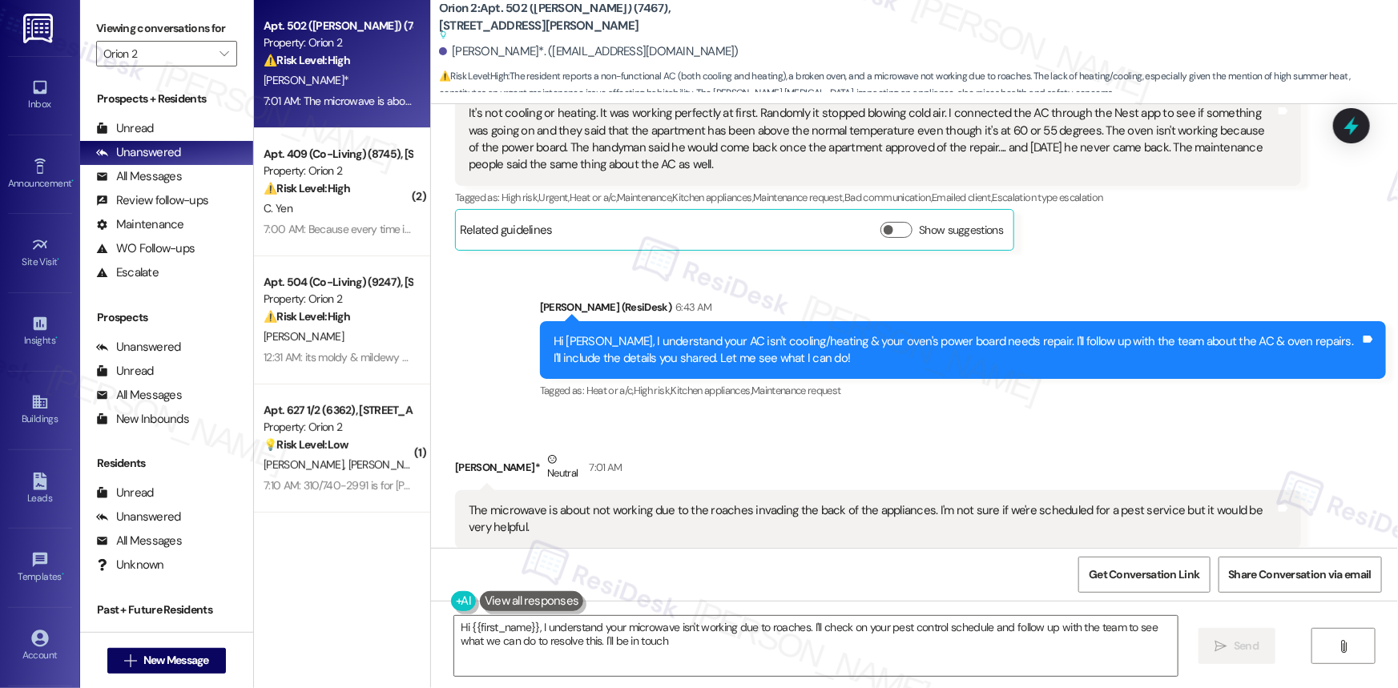
type textarea "Hi {{first_name}}, I understand your microwave isn't working due to roaches. I'…"
click at [1350, 129] on icon at bounding box center [1351, 126] width 19 height 25
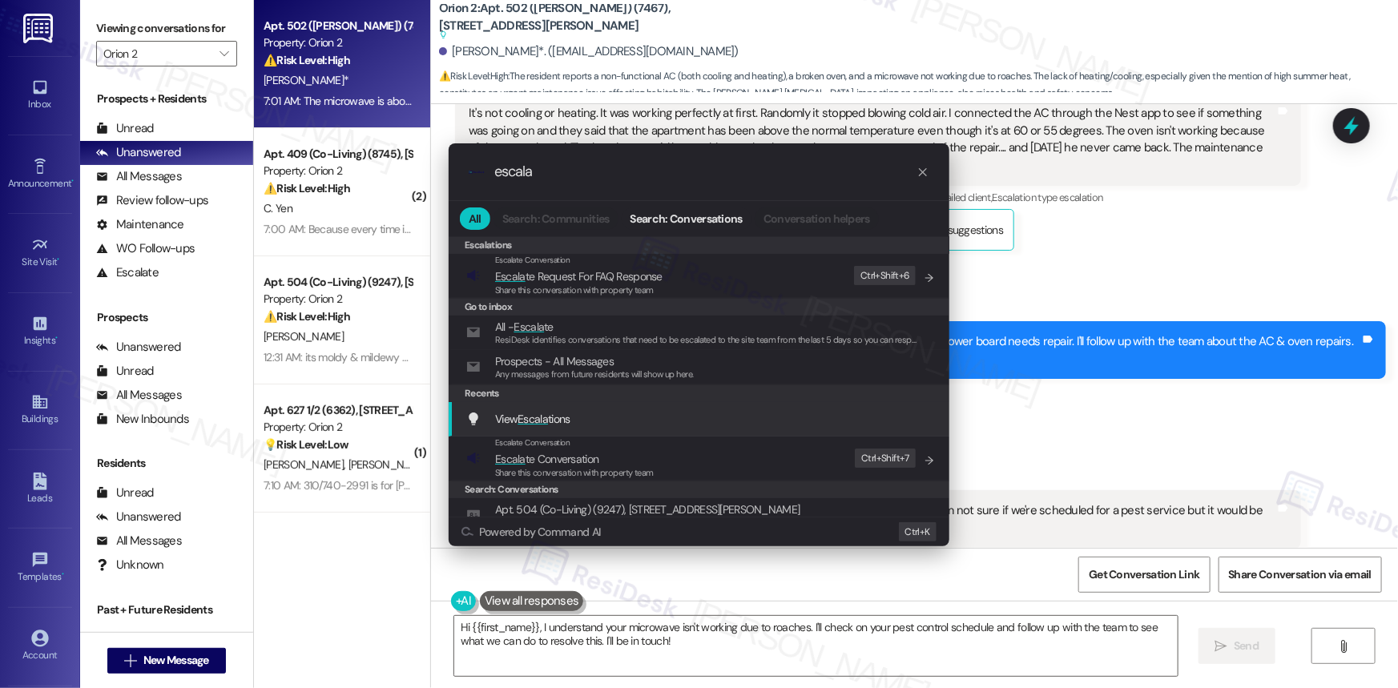
click at [558, 421] on span "View Escala tions" at bounding box center [532, 419] width 75 height 14
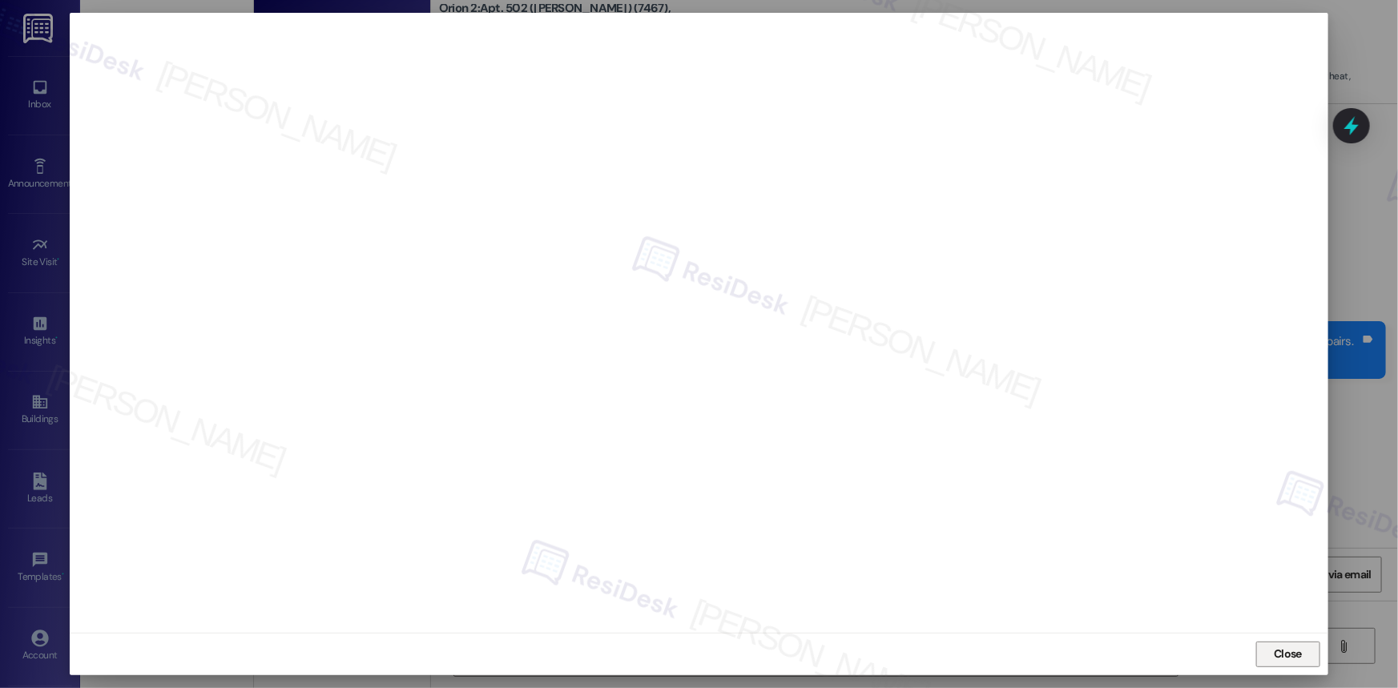
click at [1308, 648] on button "Close" at bounding box center [1288, 655] width 64 height 26
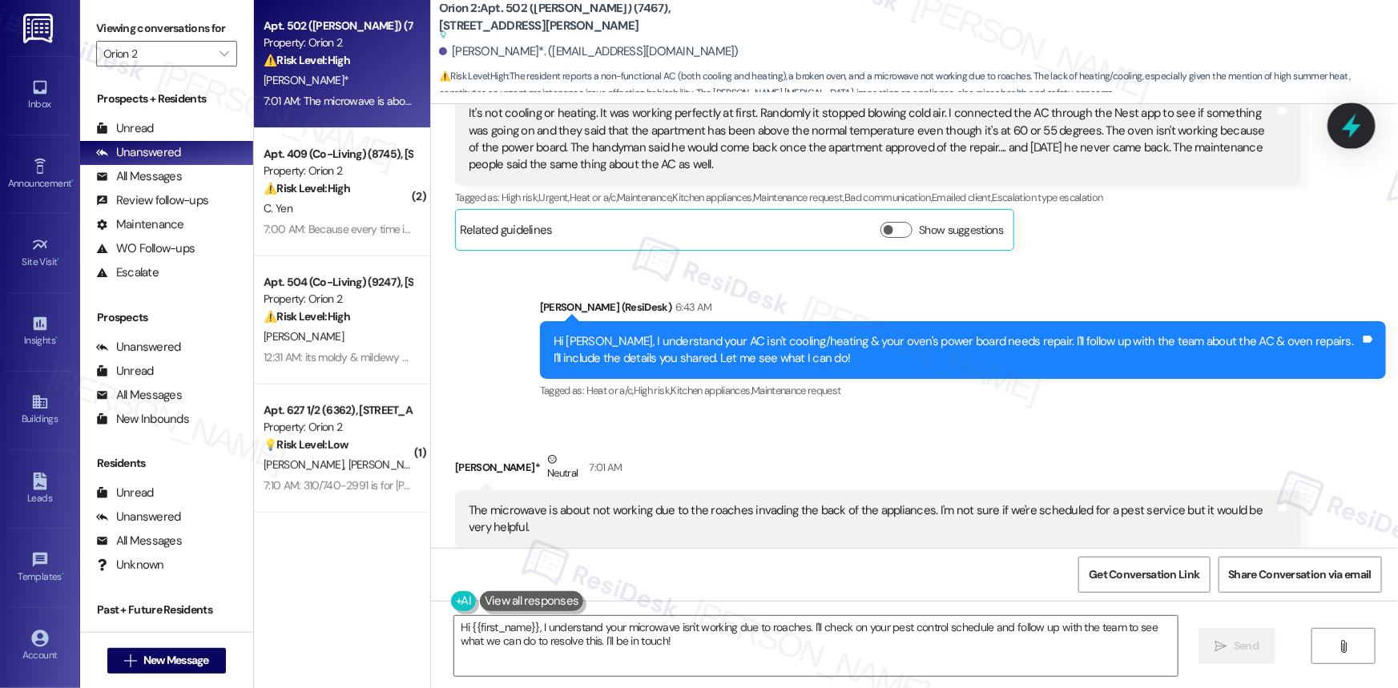
click at [1347, 121] on icon at bounding box center [1351, 125] width 27 height 27
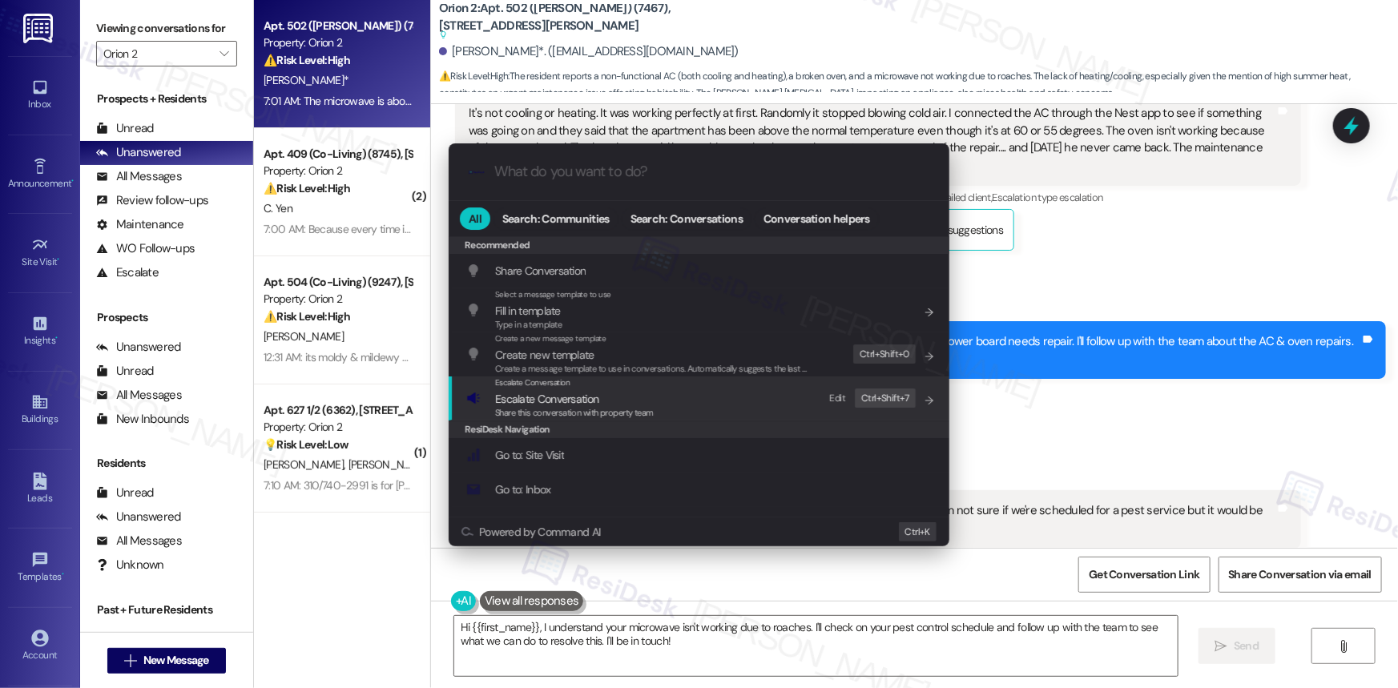
click at [561, 399] on span "Escalate Conversation" at bounding box center [546, 399] width 103 height 14
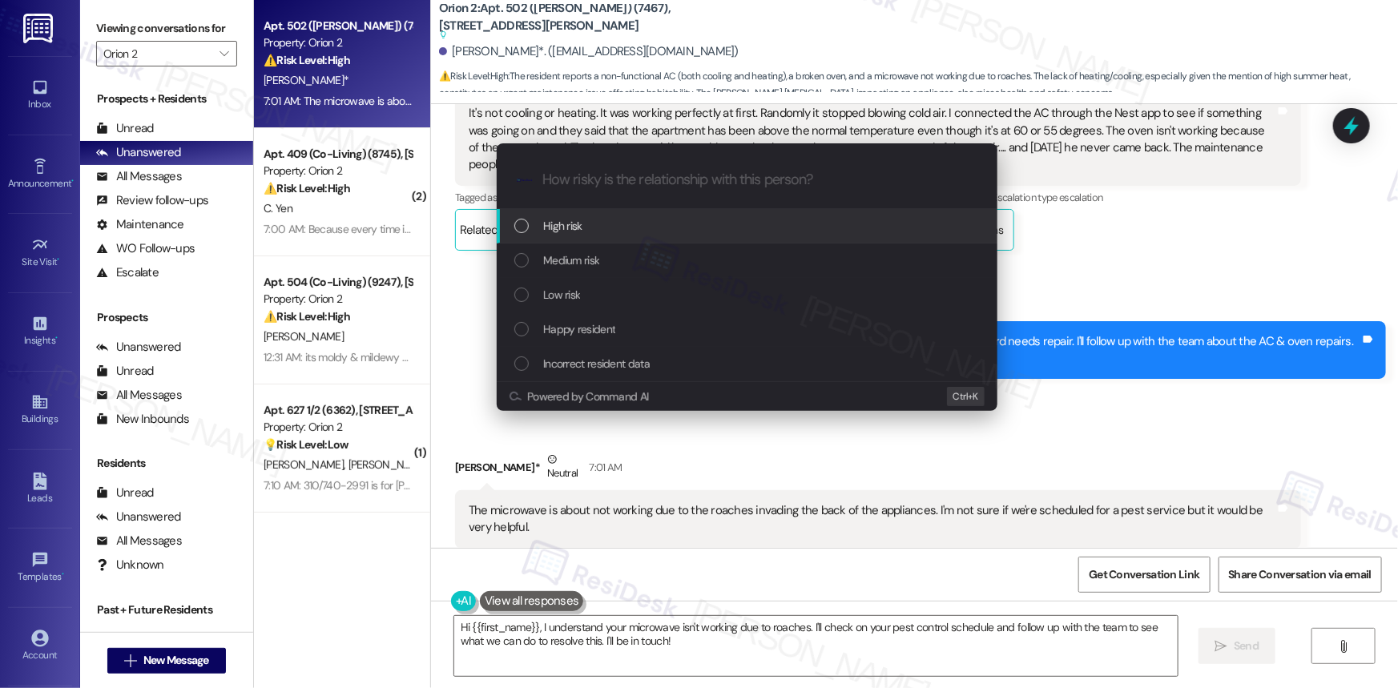
click at [517, 224] on div "List of options" at bounding box center [521, 226] width 14 height 14
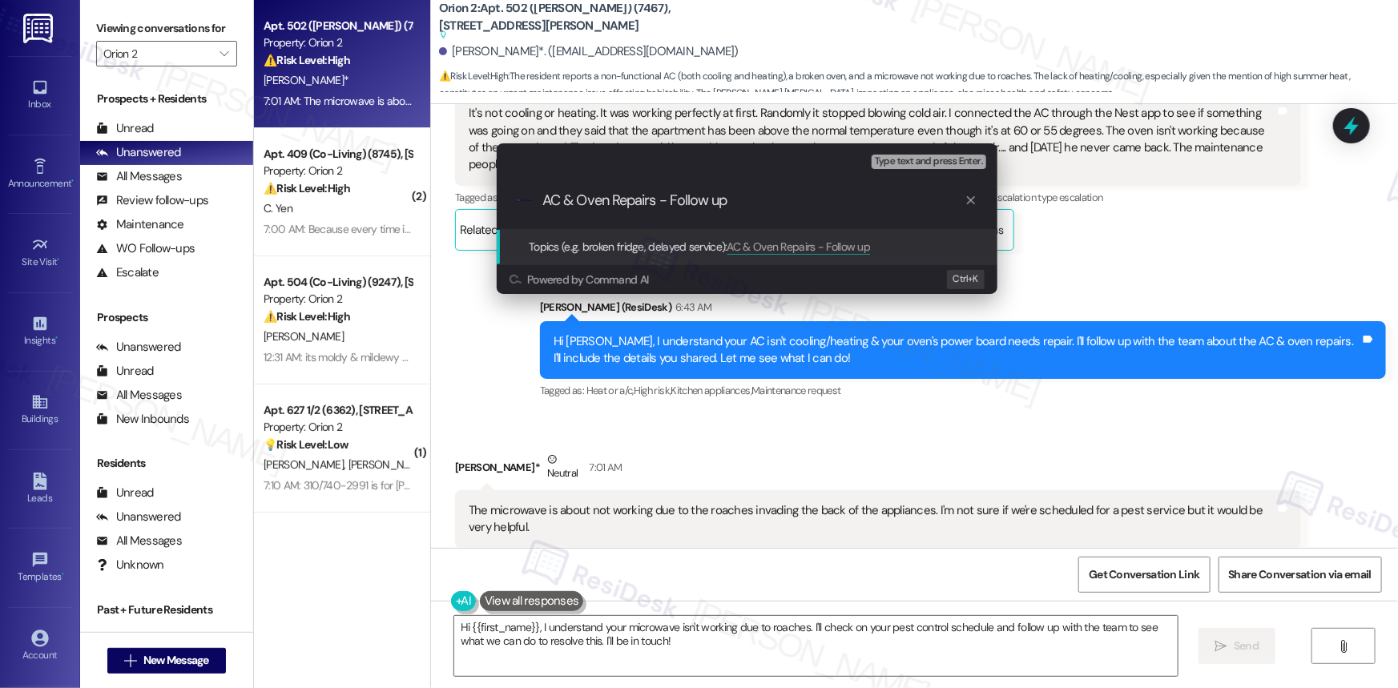
type input "AC & Oven Repairs - Follow up"
click at [666, 235] on div "Topics (e.g. broken fridge, delayed service): AC & Oven Repairs - Follow up" at bounding box center [747, 247] width 501 height 34
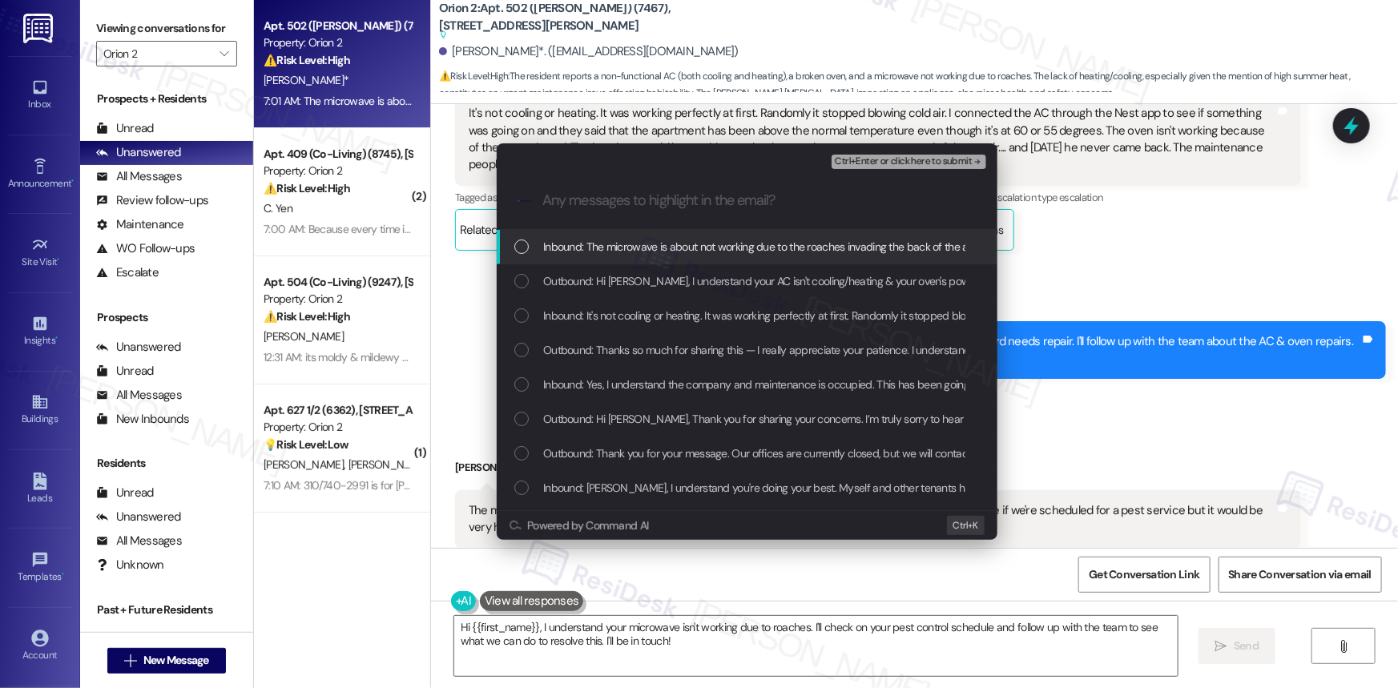
click at [518, 250] on div "List of options" at bounding box center [521, 246] width 14 height 14
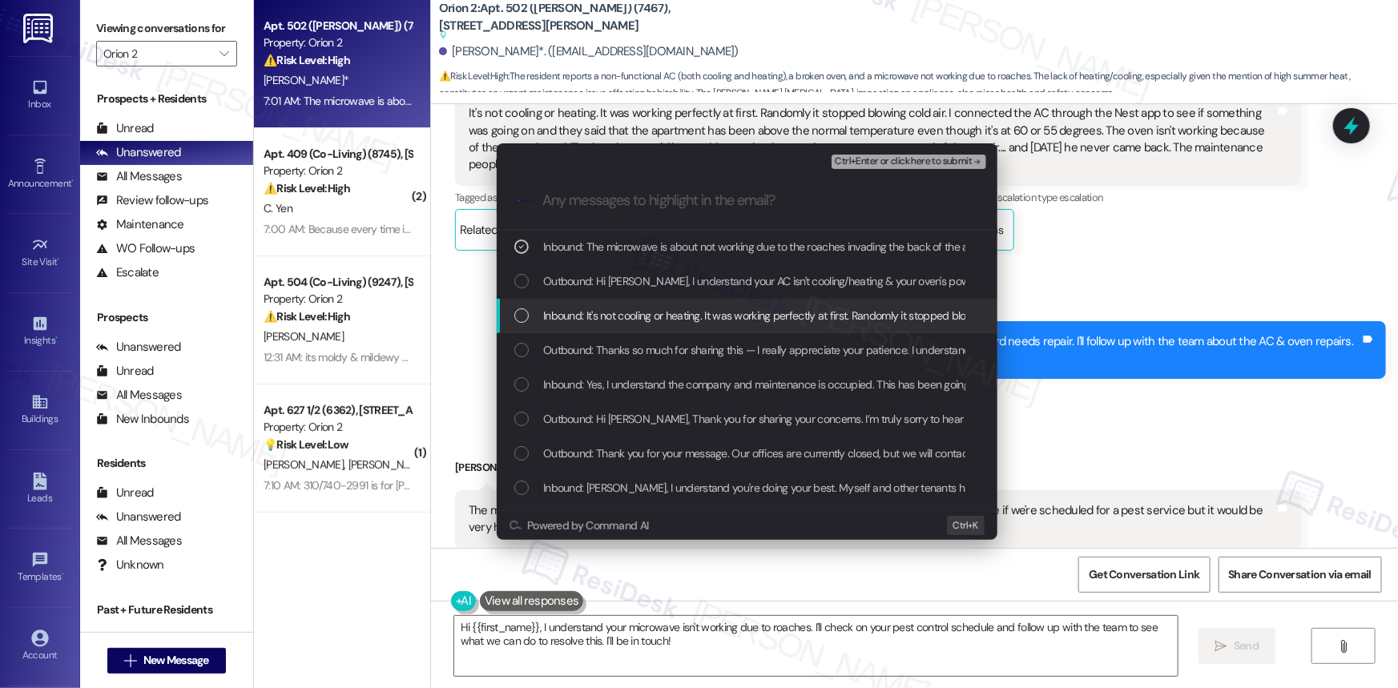
click at [524, 311] on div "List of options" at bounding box center [521, 315] width 14 height 14
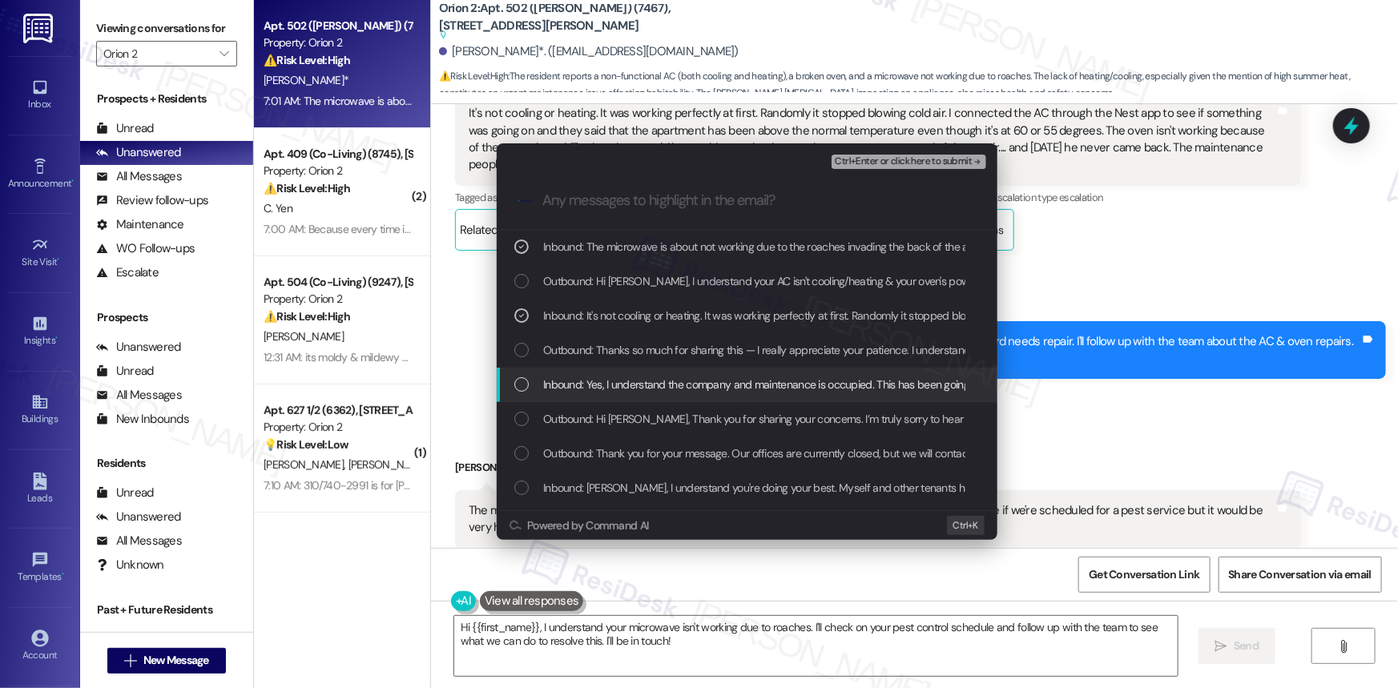
click at [514, 377] on div "List of options" at bounding box center [521, 384] width 14 height 14
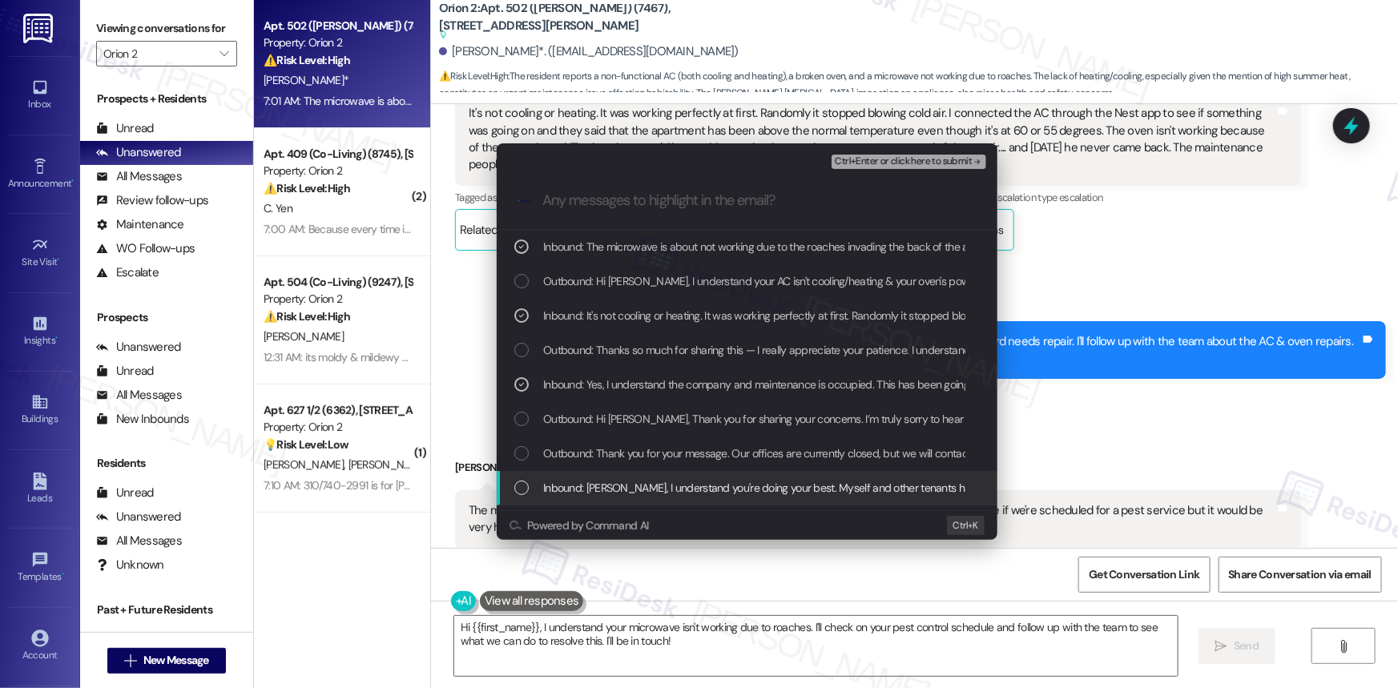
click at [528, 485] on div "List of options" at bounding box center [521, 488] width 14 height 14
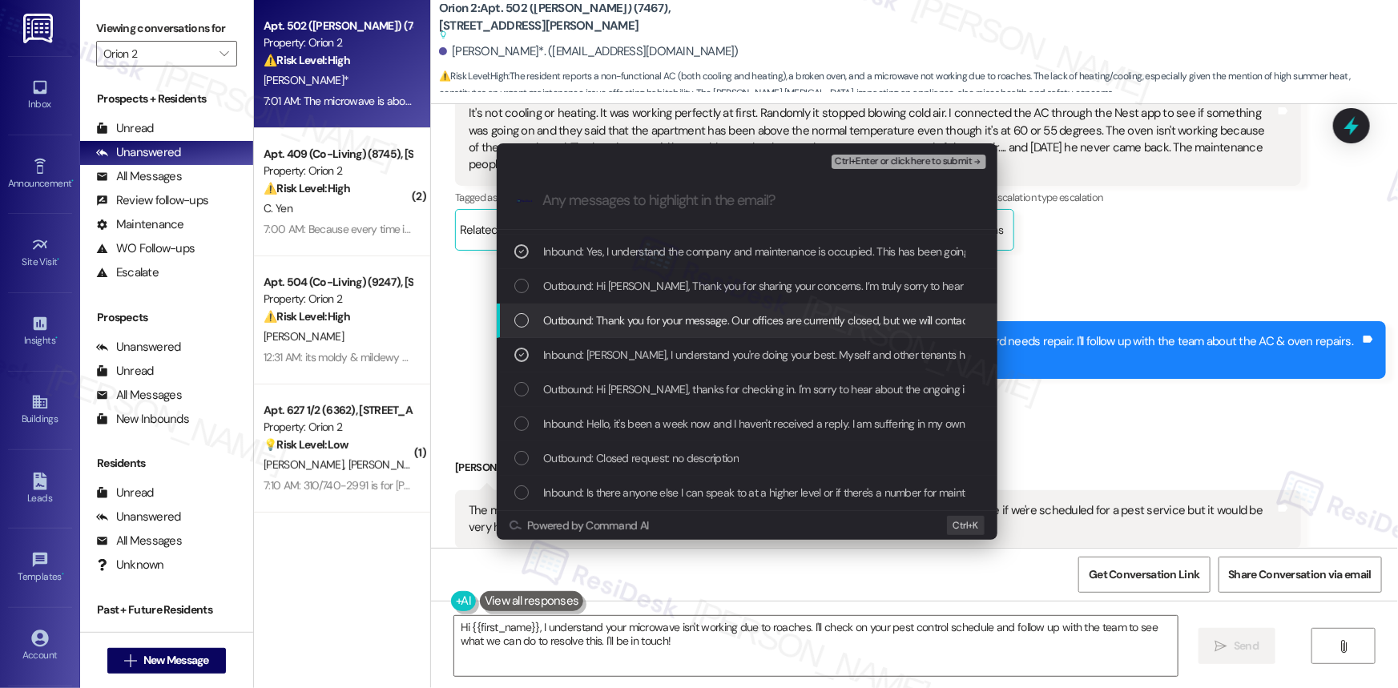
scroll to position [145, 0]
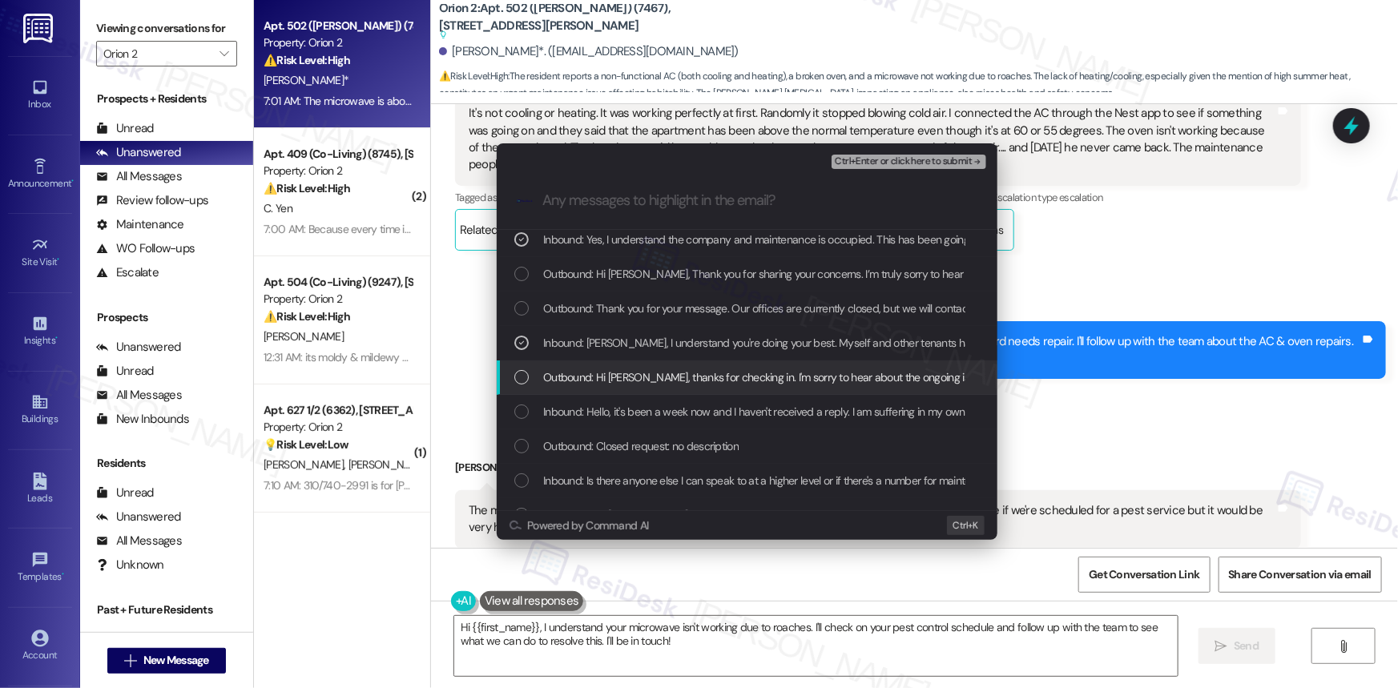
click at [514, 381] on div "List of options" at bounding box center [521, 377] width 14 height 14
click at [517, 380] on icon "List of options" at bounding box center [521, 377] width 11 height 11
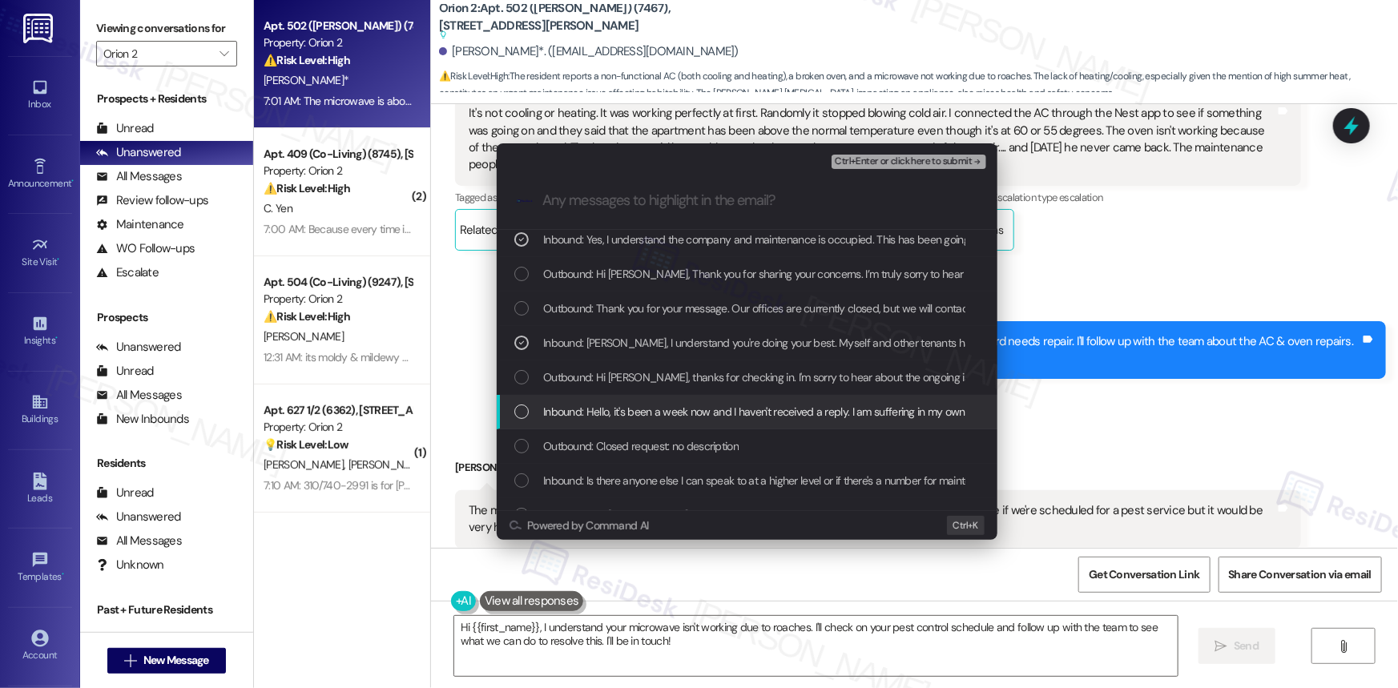
click at [521, 407] on div "List of options" at bounding box center [521, 411] width 14 height 14
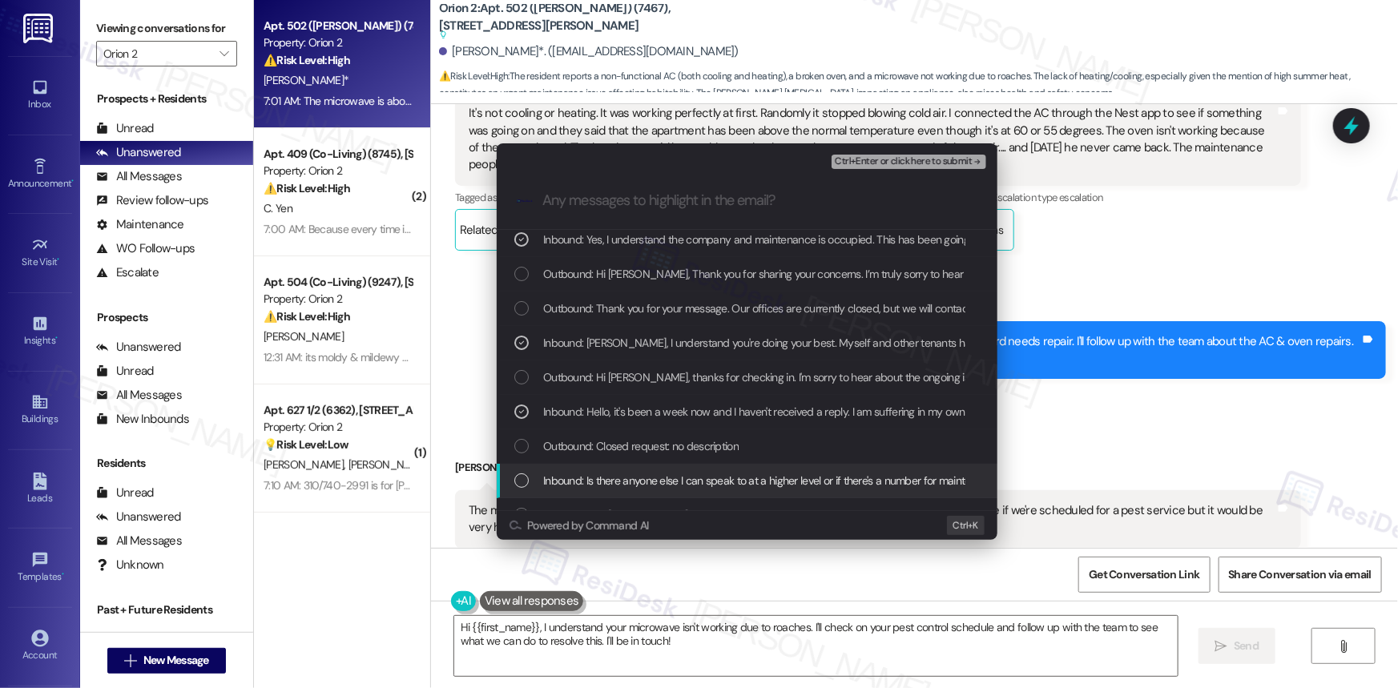
click at [509, 482] on div "Inbound: Is there anyone else I can speak to at a higher level or if there's a …" at bounding box center [747, 481] width 501 height 34
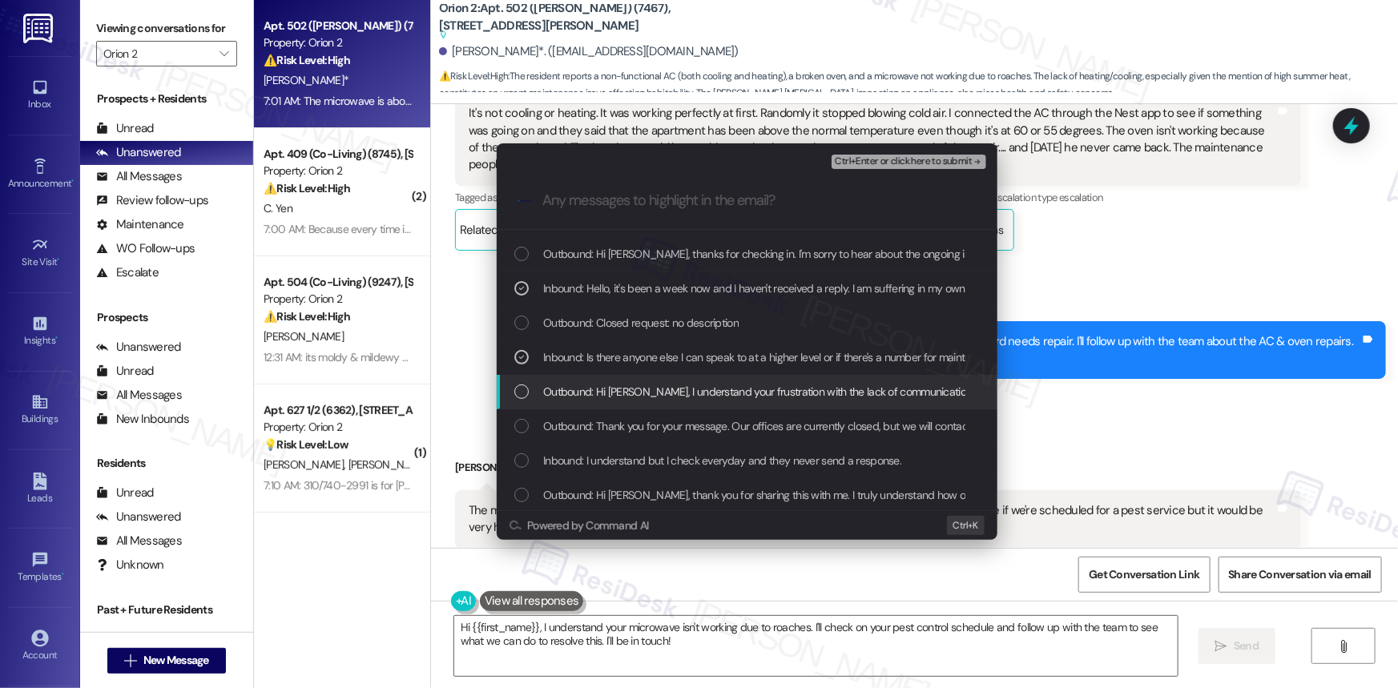
scroll to position [291, 0]
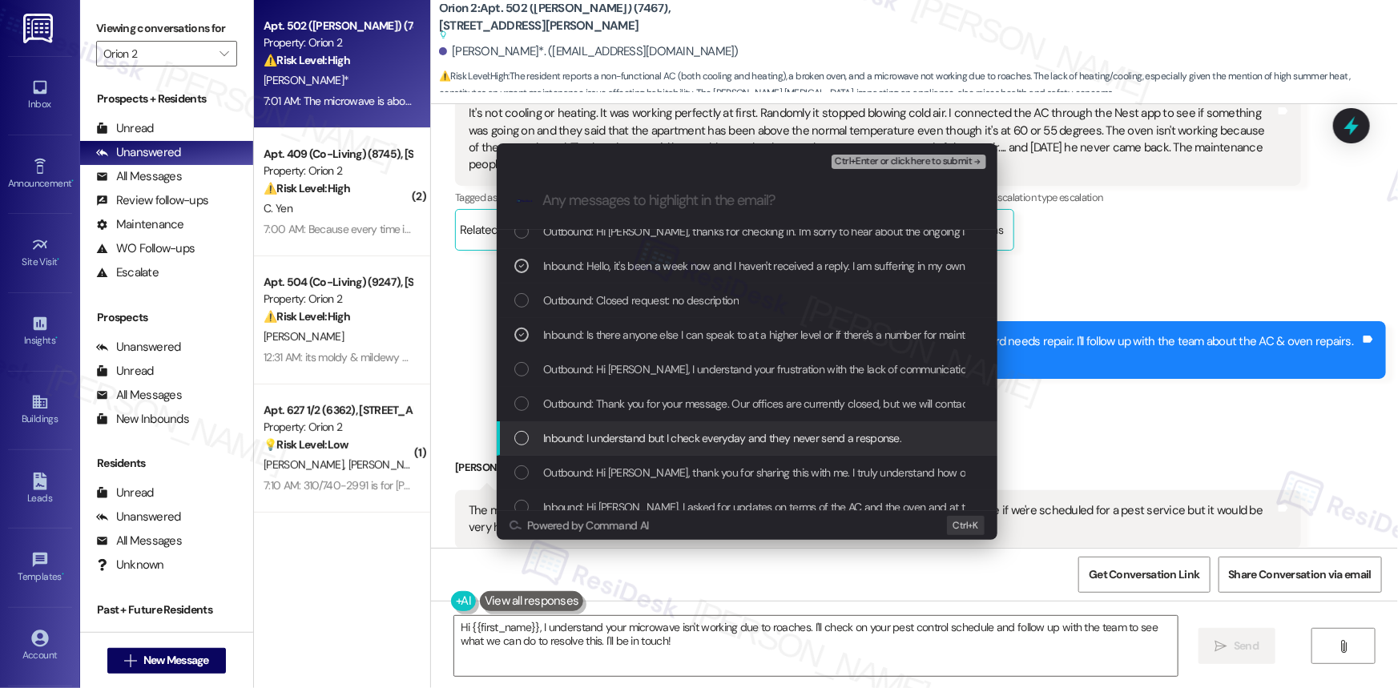
click at [521, 439] on div "List of options" at bounding box center [521, 438] width 14 height 14
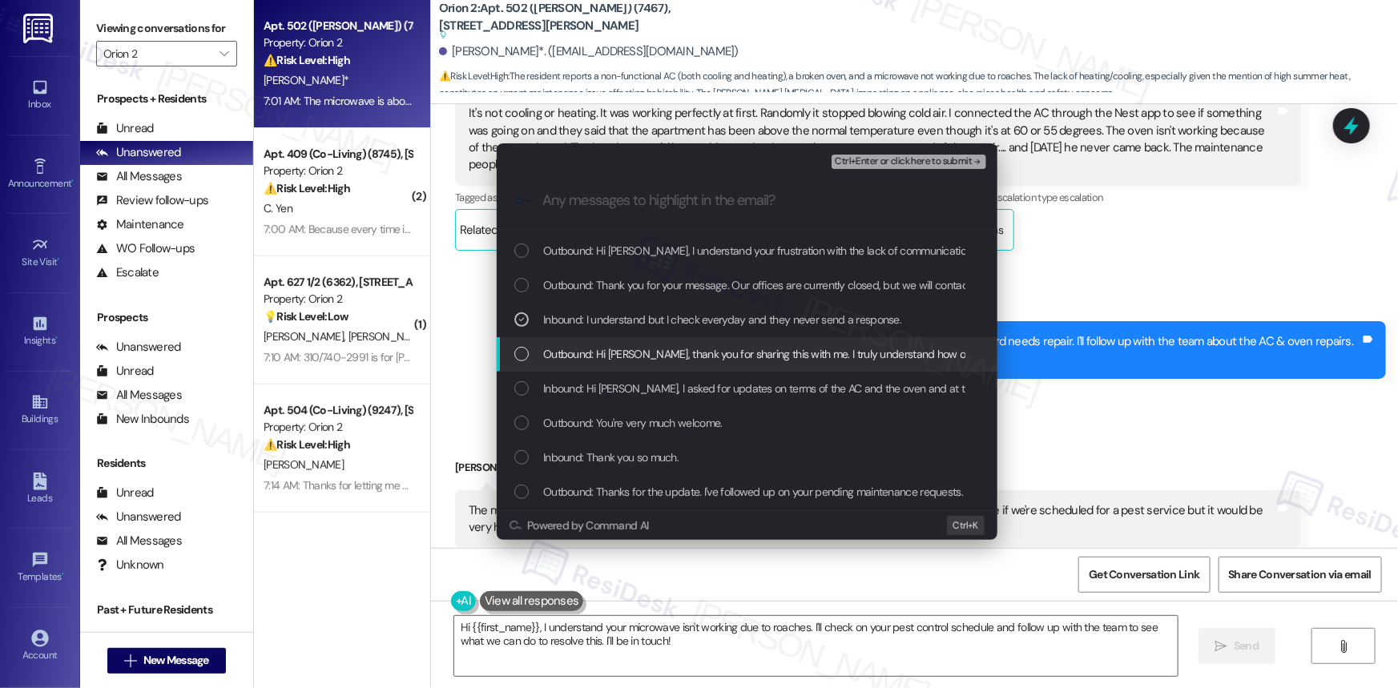
scroll to position [364, 0]
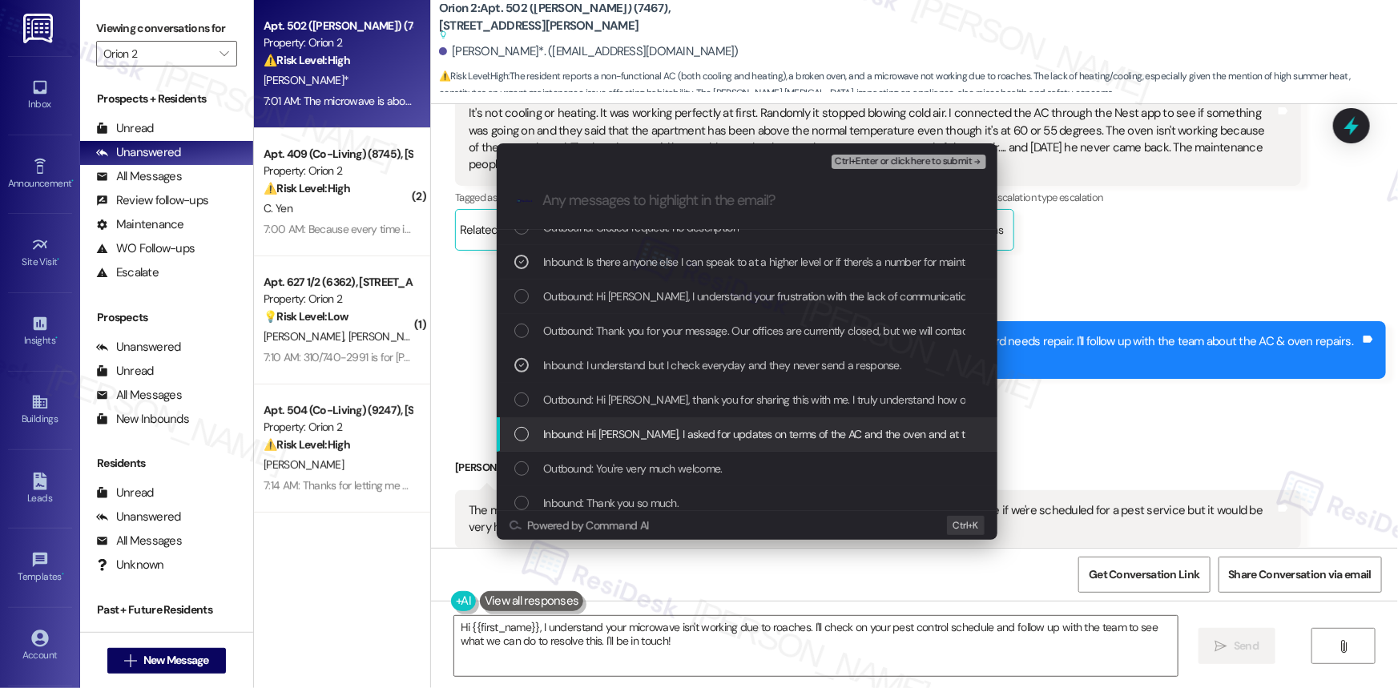
click at [521, 435] on div "List of options" at bounding box center [521, 434] width 14 height 14
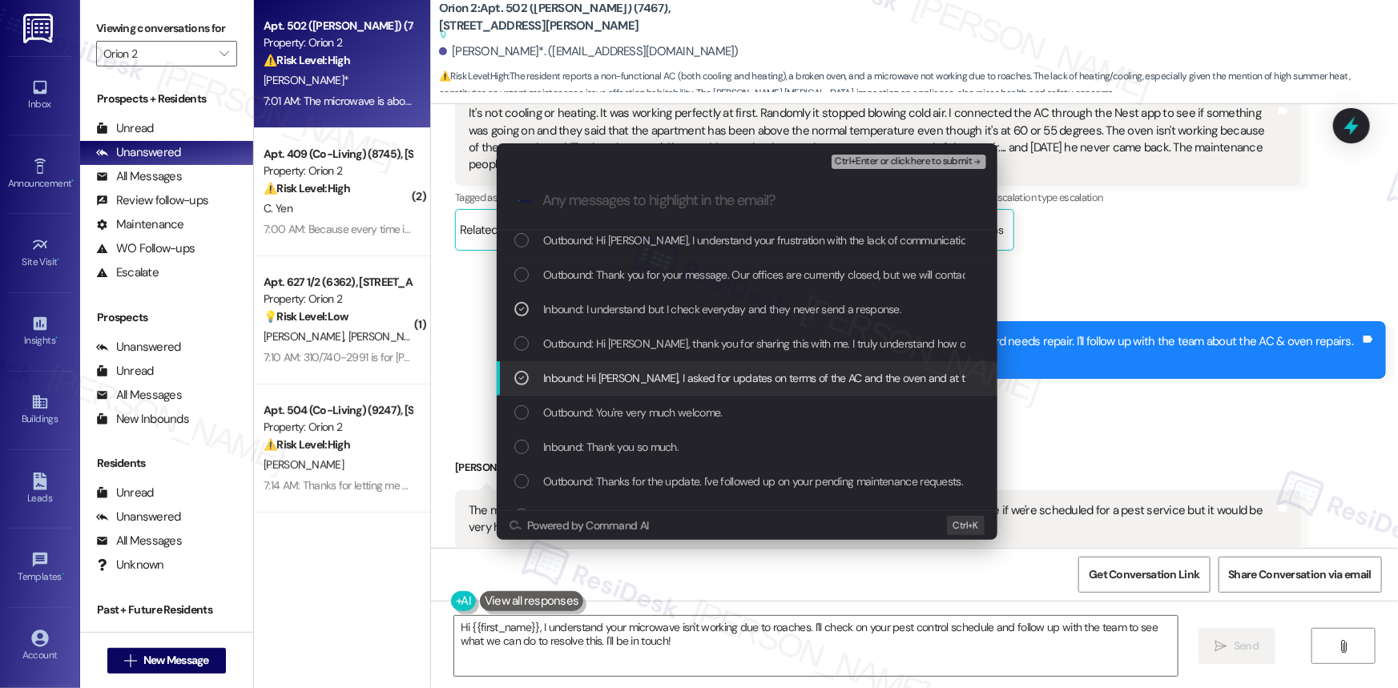
scroll to position [437, 0]
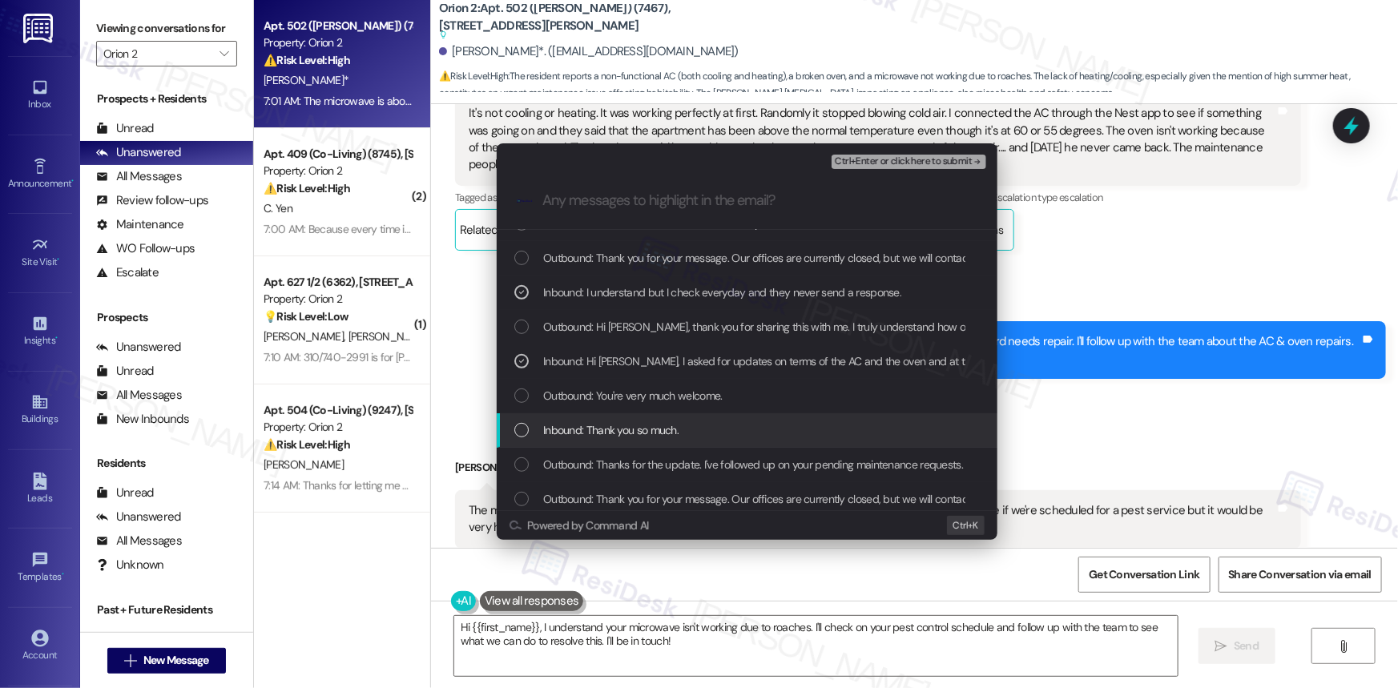
click at [517, 436] on div "List of options" at bounding box center [521, 430] width 14 height 14
click at [514, 429] on div "List of options" at bounding box center [521, 430] width 14 height 14
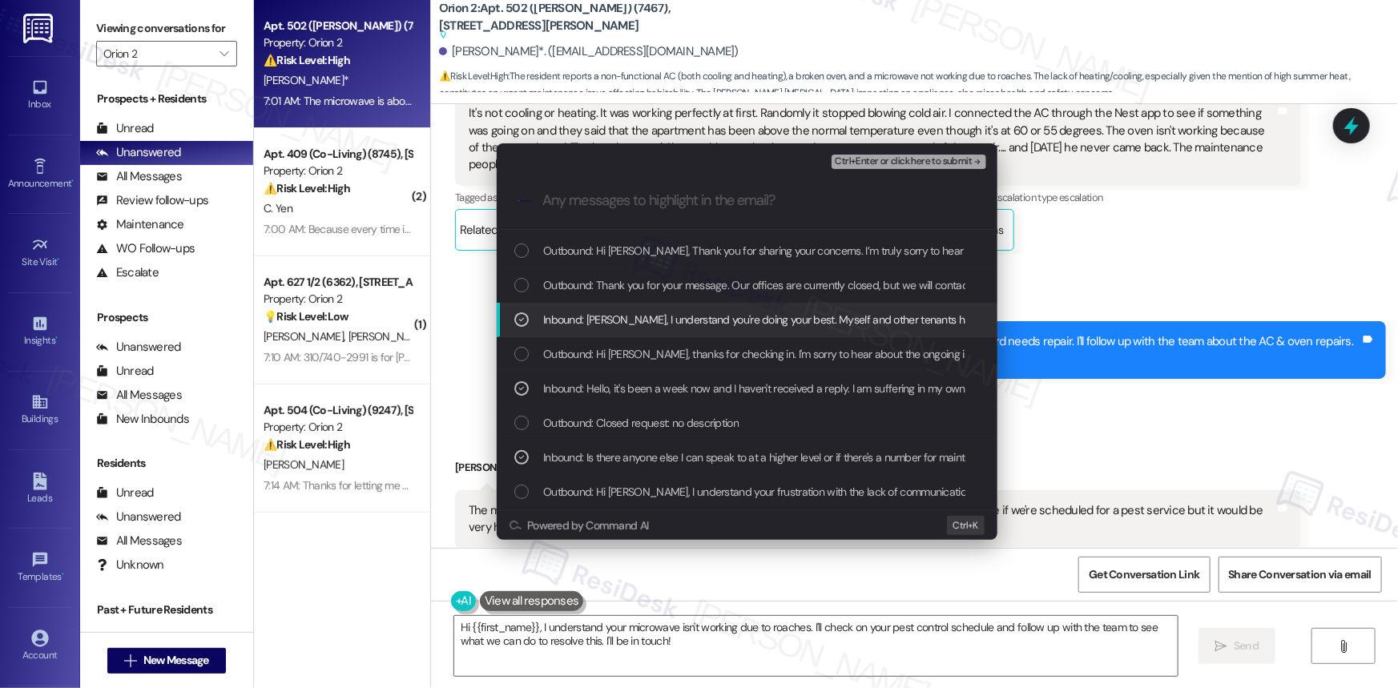
scroll to position [0, 0]
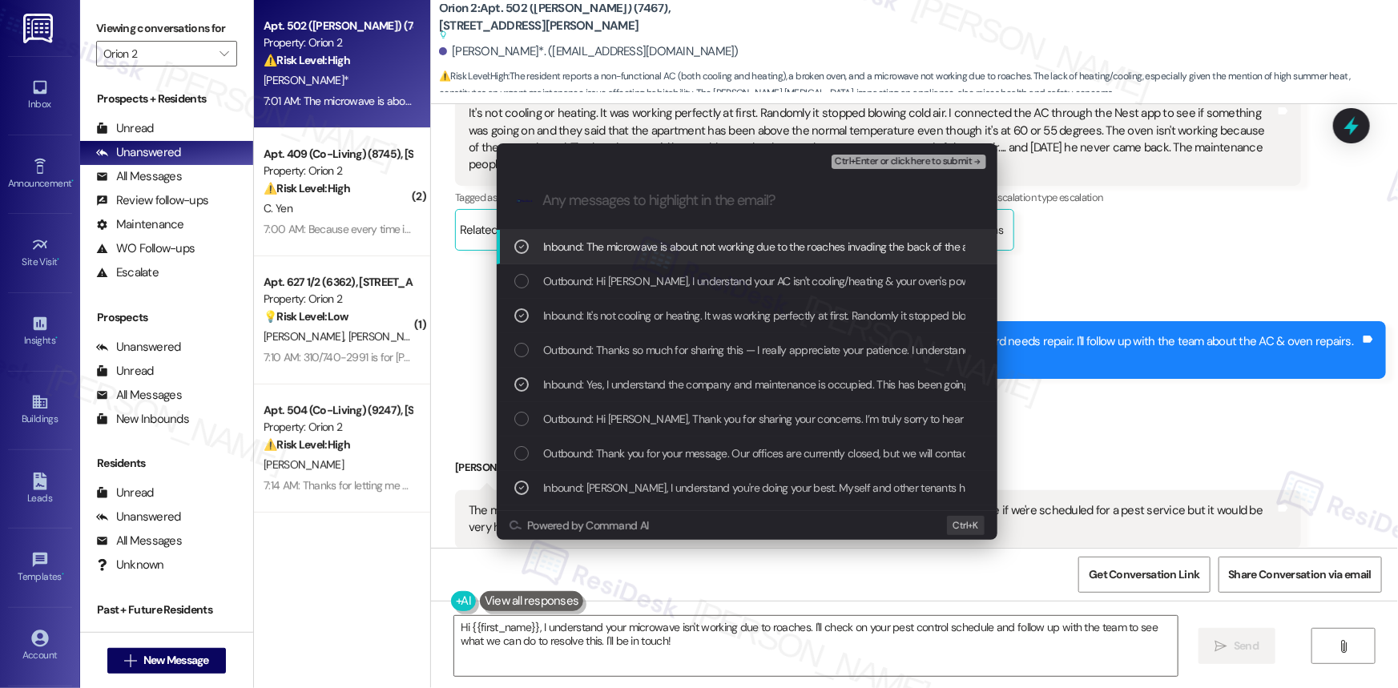
click at [932, 158] on span "Ctrl+Enter or click here to submit" at bounding box center [903, 161] width 137 height 11
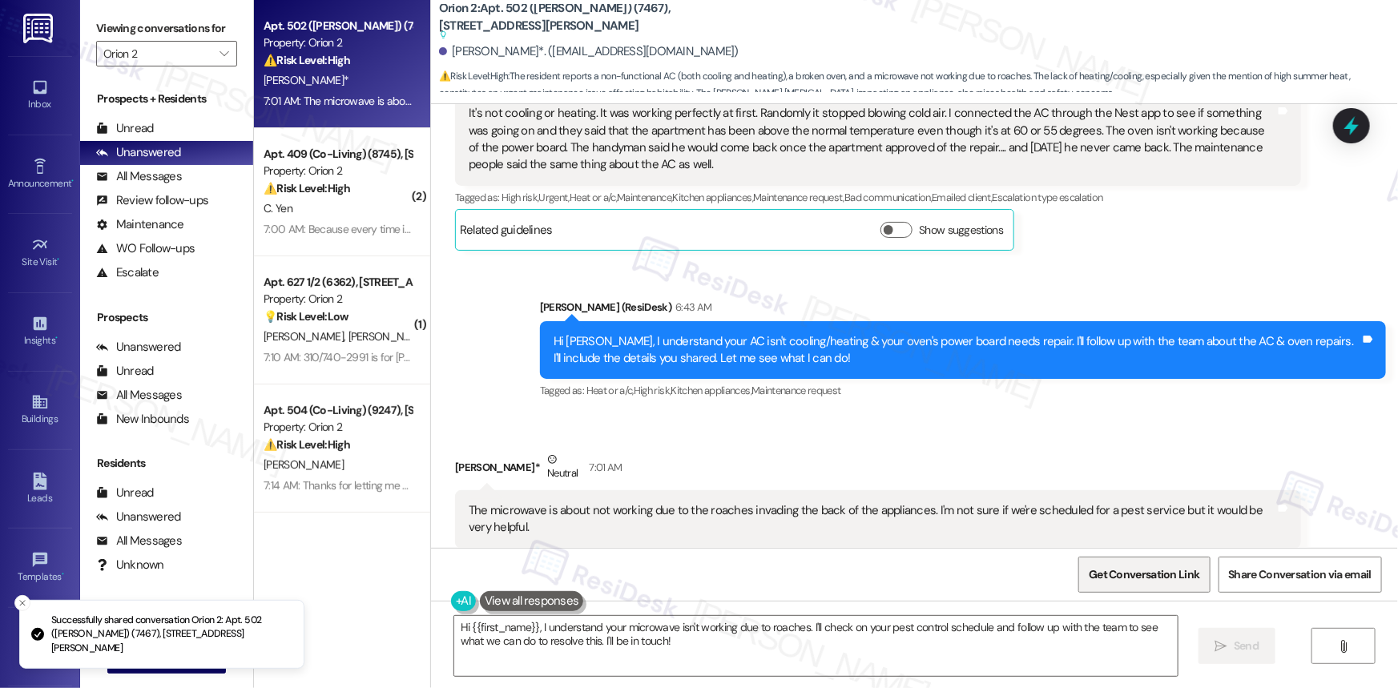
click at [1157, 569] on span "Get Conversation Link" at bounding box center [1144, 574] width 111 height 17
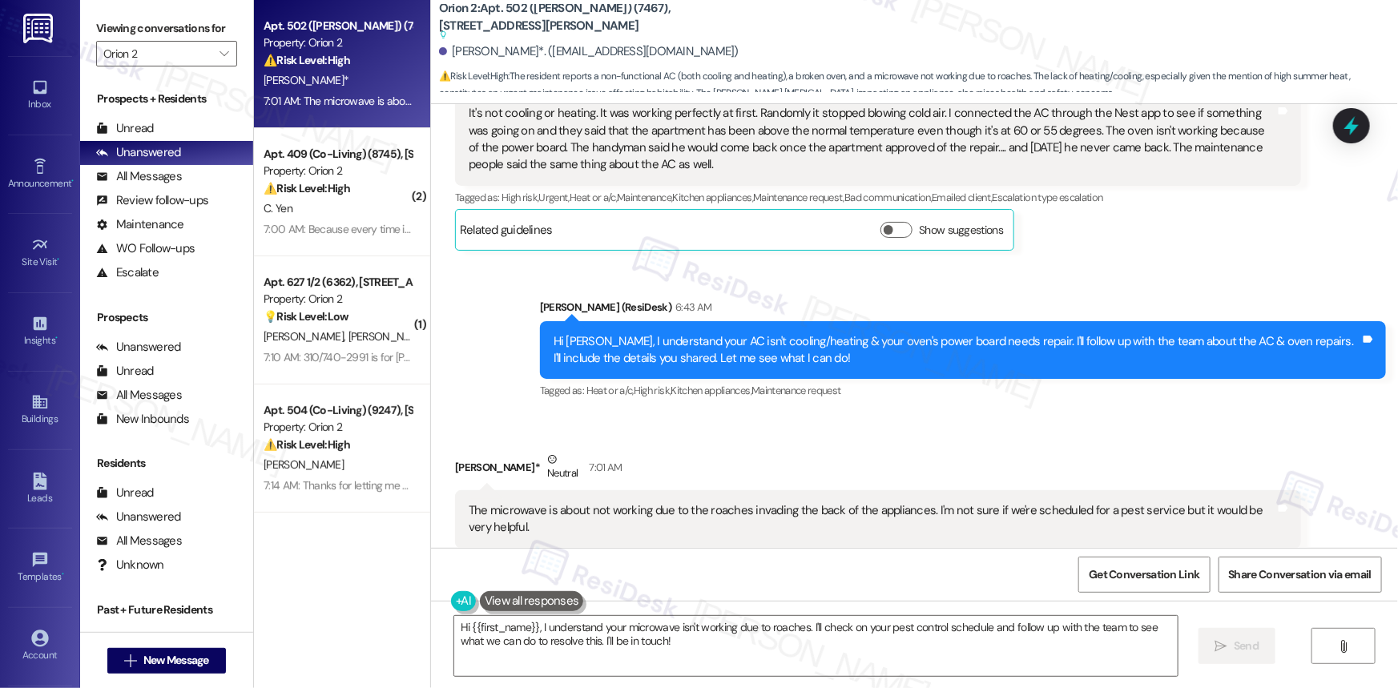
click at [723, 502] on div "The microwave is about not working due to the roaches invading the back of the …" at bounding box center [872, 519] width 807 height 34
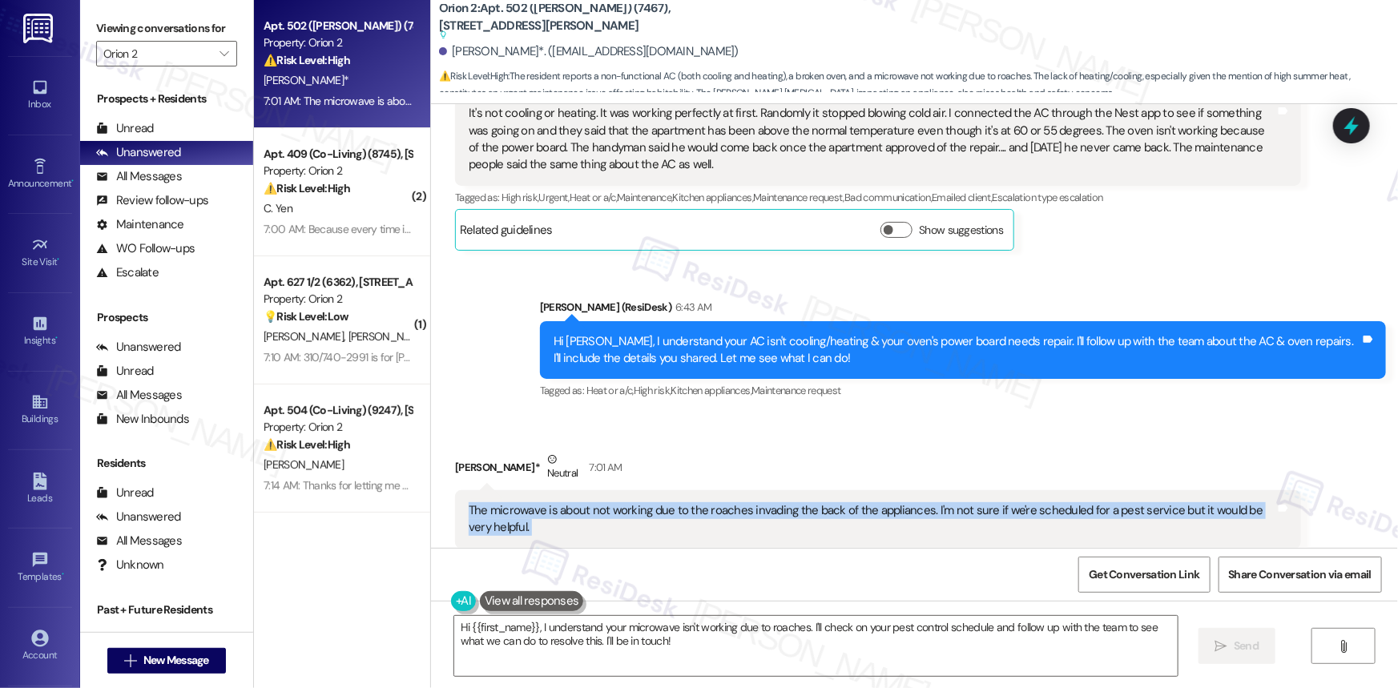
click at [723, 502] on div "The microwave is about not working due to the roaches invading the back of the …" at bounding box center [872, 519] width 807 height 34
copy div "The microwave is about not working due to the roaches invading the back of the …"
click at [650, 628] on textarea "Hi {{first_name}}, I understand your microwave isn't working due to roaches. I'…" at bounding box center [815, 646] width 723 height 60
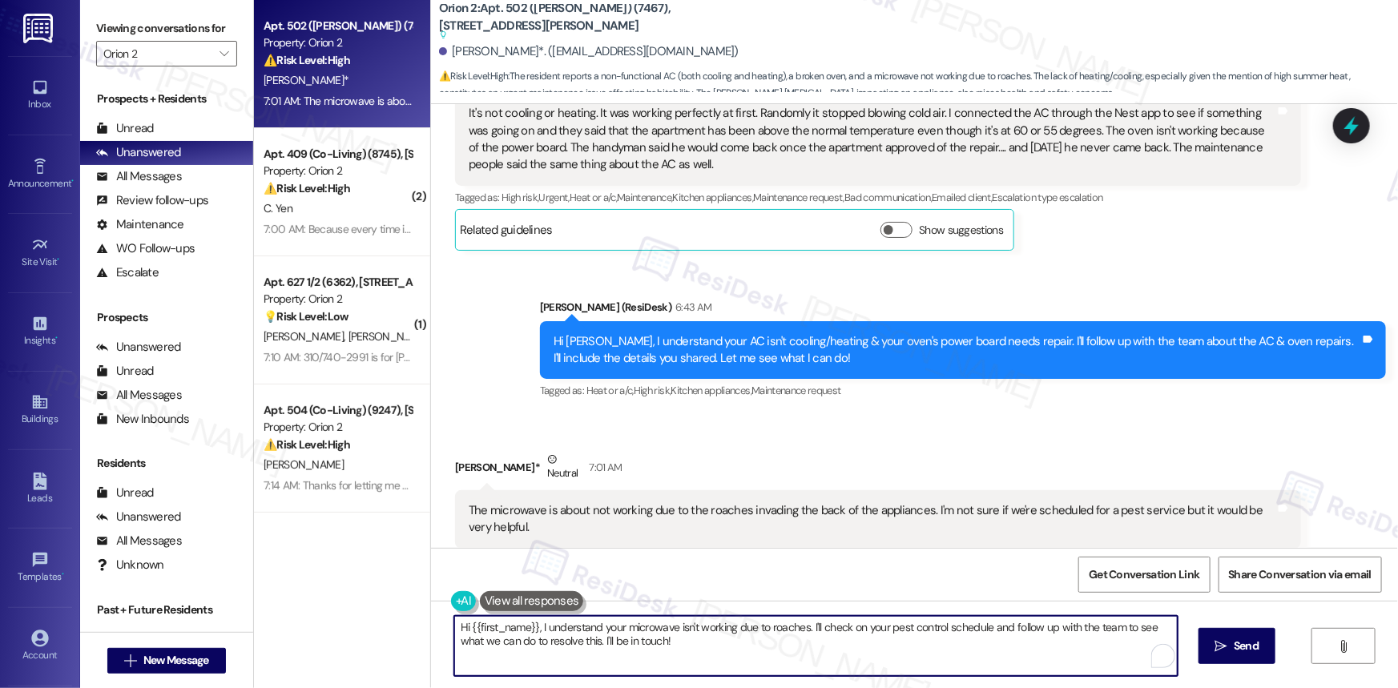
click at [650, 628] on textarea "Hi {{first_name}}, I understand your microwave isn't working due to roaches. I'…" at bounding box center [815, 646] width 723 height 60
paste textarea "Thanks for letting us know—I’ve submitted a request to follow up on the pest se…"
type textarea "Thanks for letting us know—I’ve submitted a request to follow up on the pest se…"
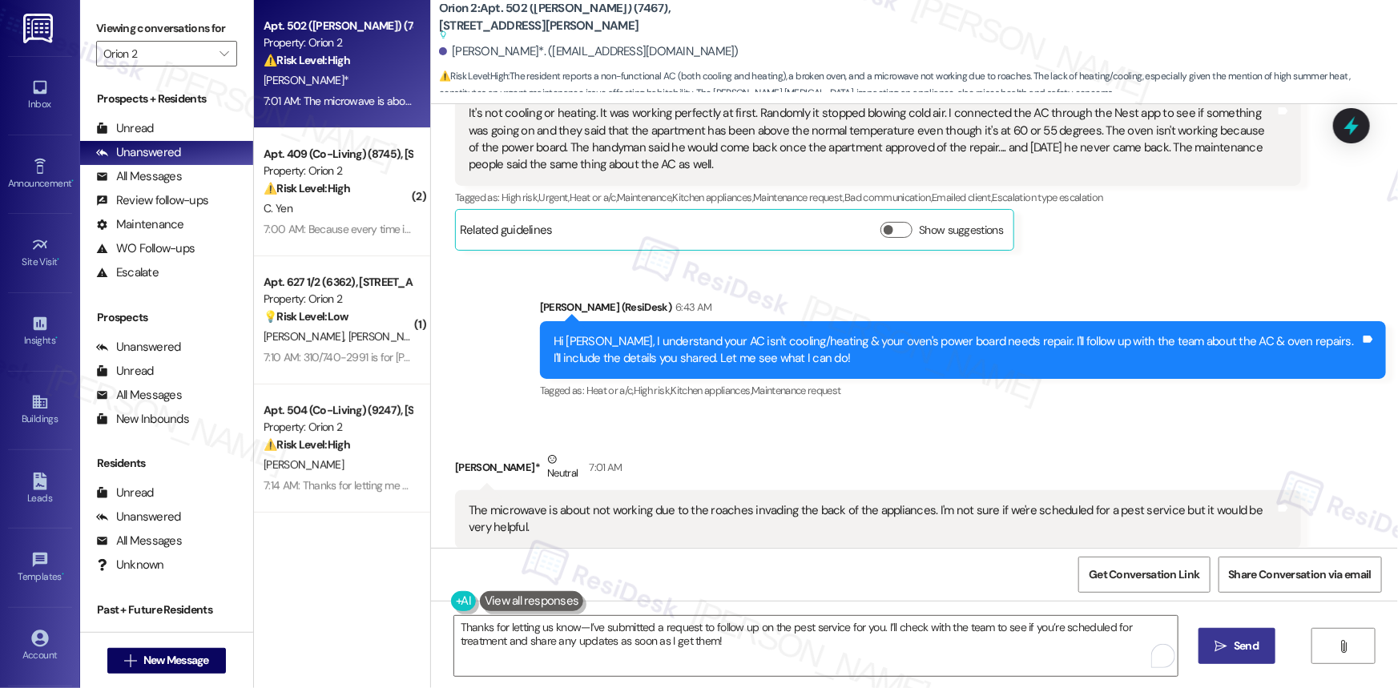
click at [1254, 644] on span "Send" at bounding box center [1245, 646] width 25 height 17
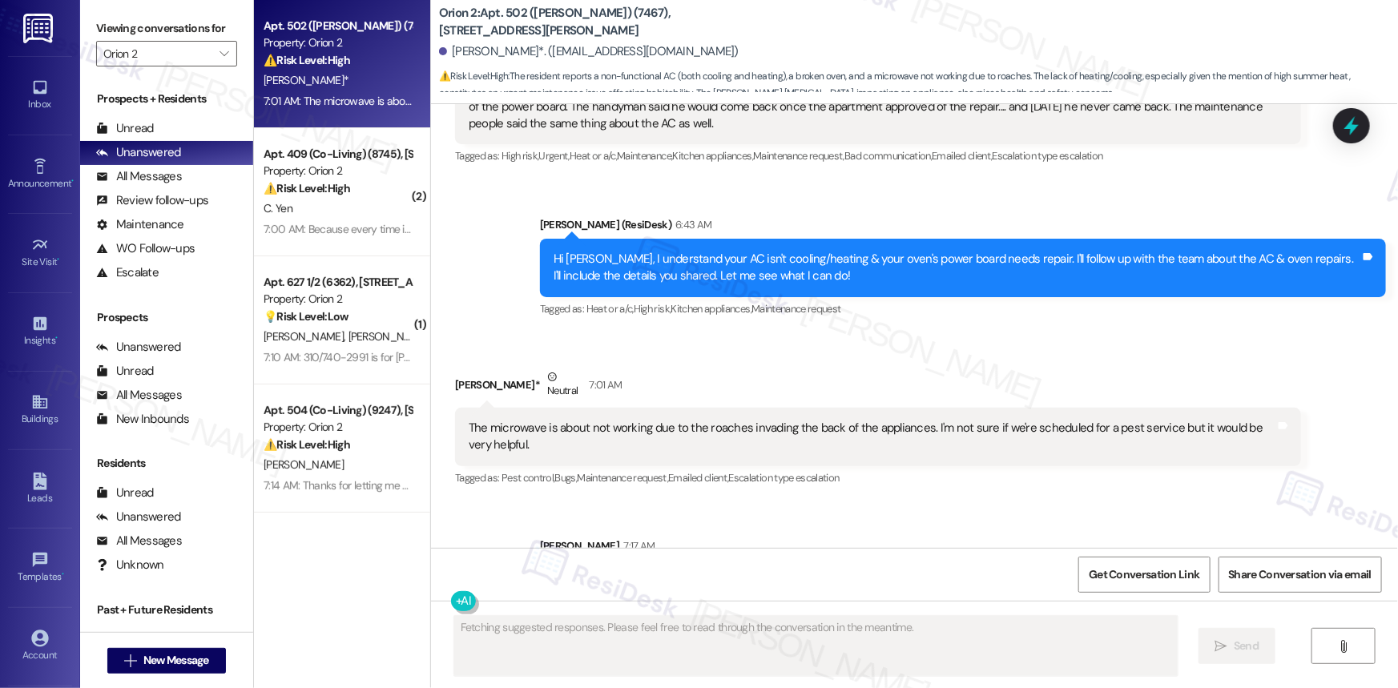
scroll to position [6819, 0]
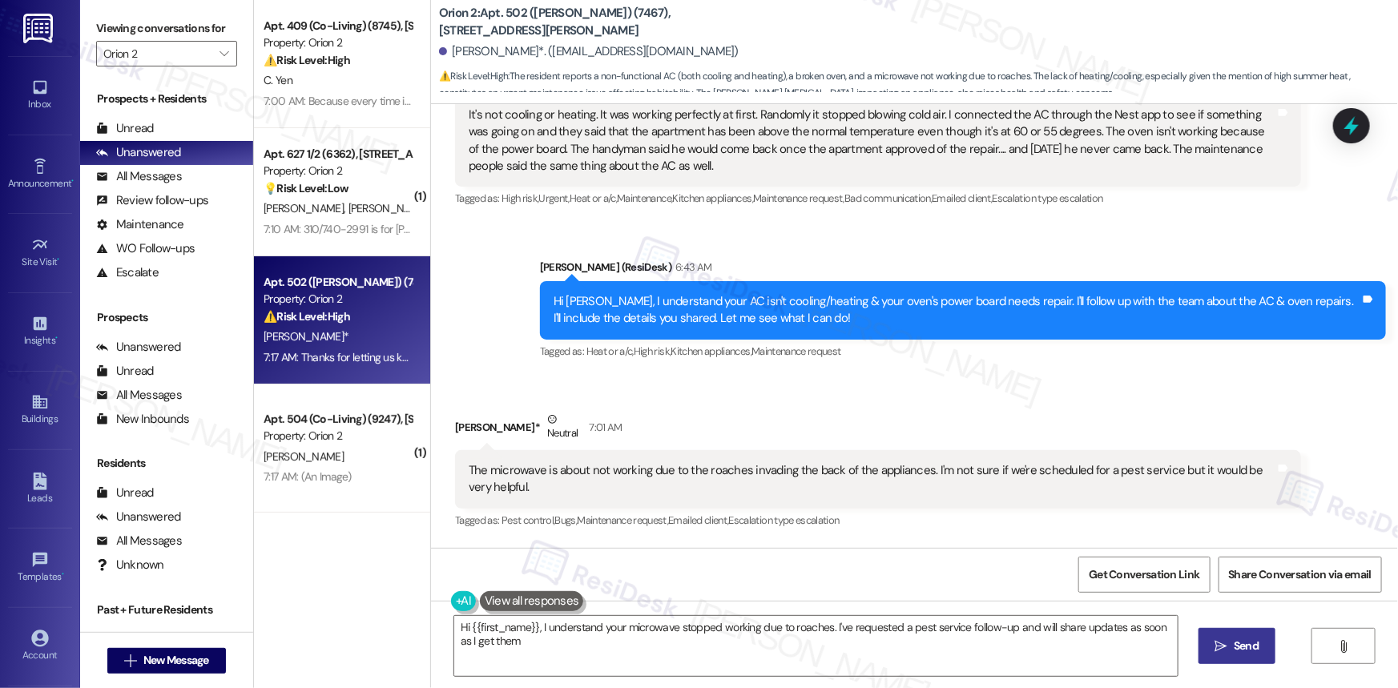
type textarea "Hi {{first_name}}, I understand your microwave stopped working due to roaches. …"
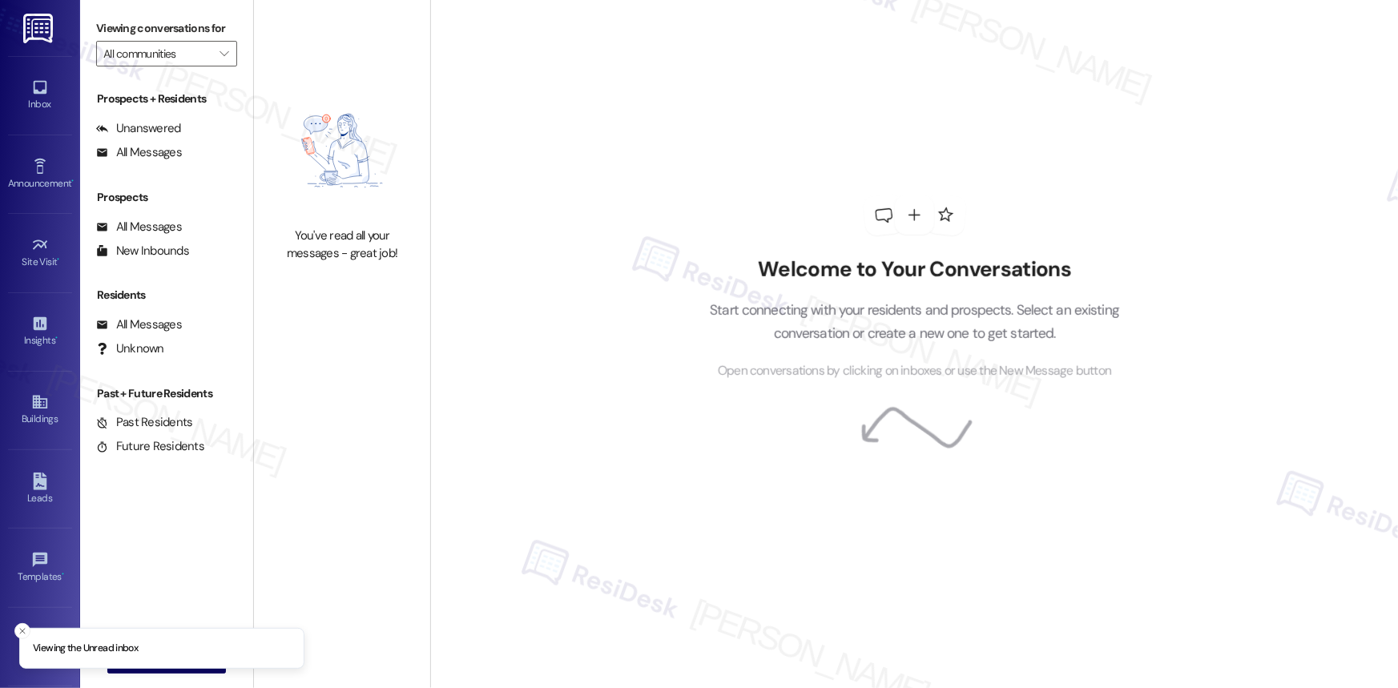
type input "Orion 2"
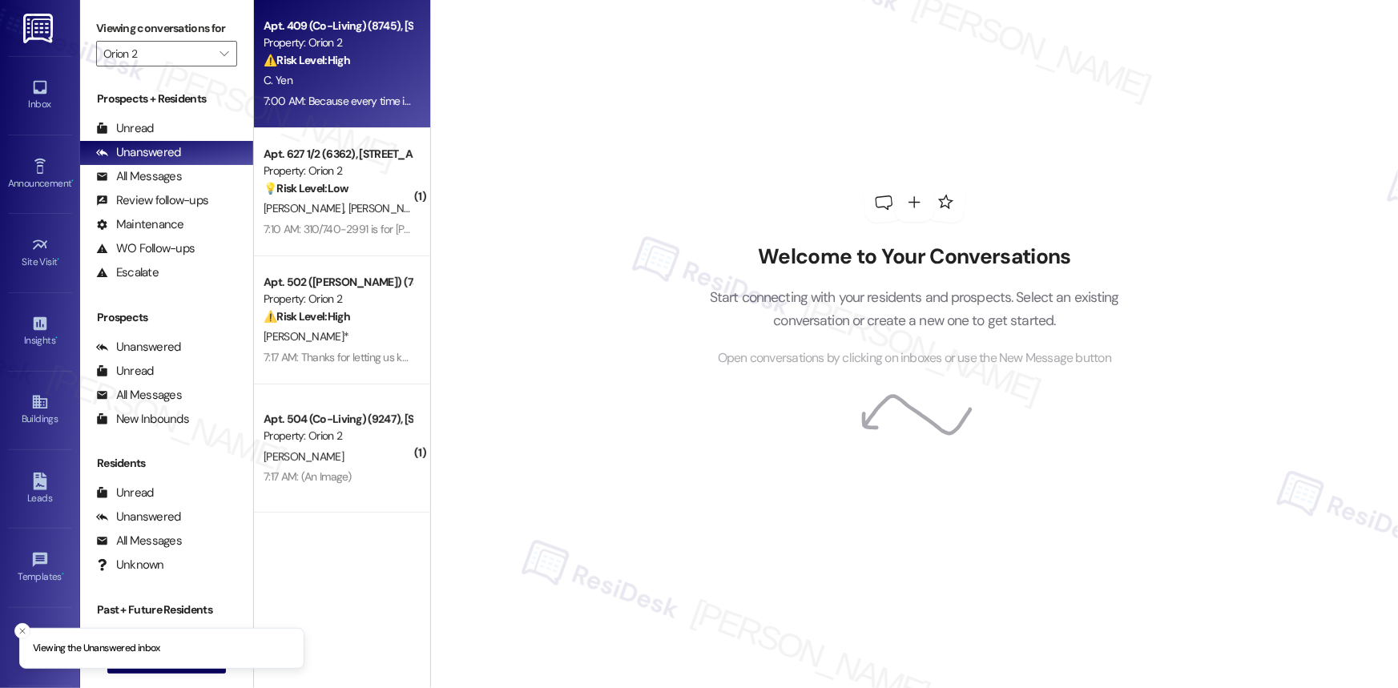
click at [290, 54] on strong "⚠️ Risk Level: High" at bounding box center [307, 60] width 87 height 14
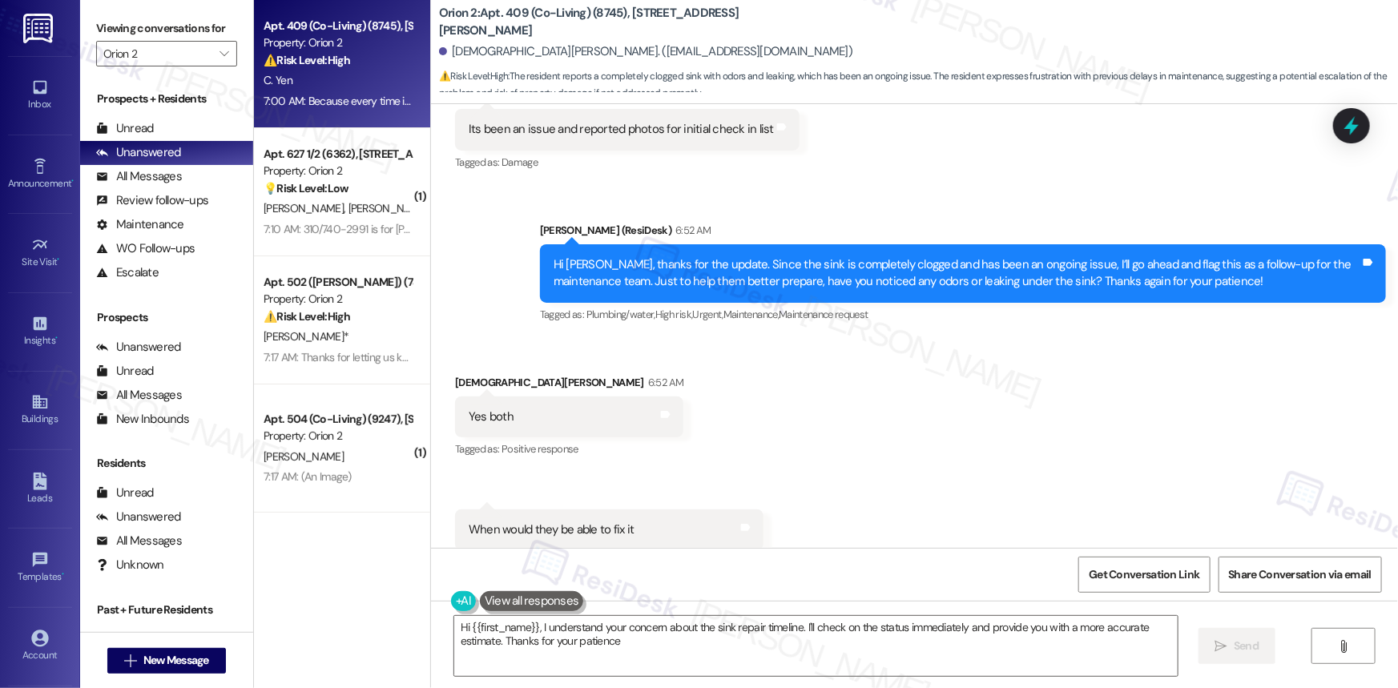
type textarea "Hi {{first_name}}, I understand your concern about the sink repair timeline. I'…"
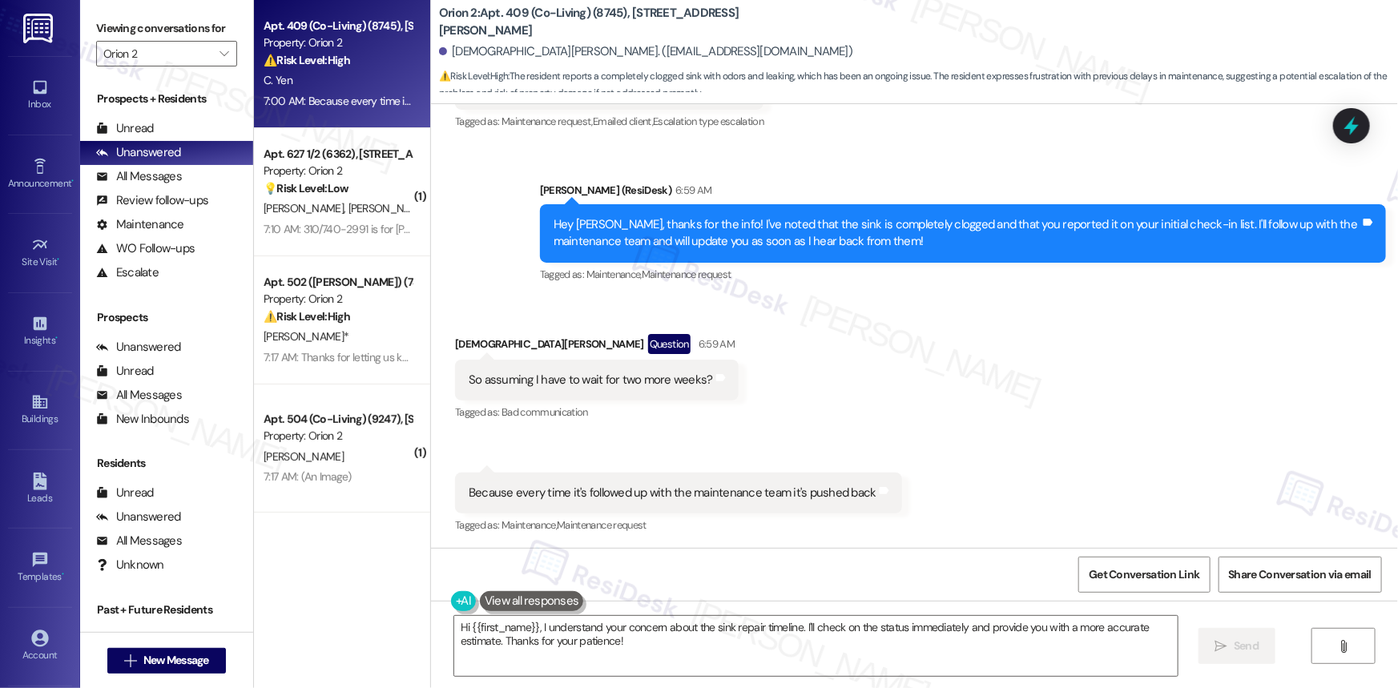
scroll to position [1299, 0]
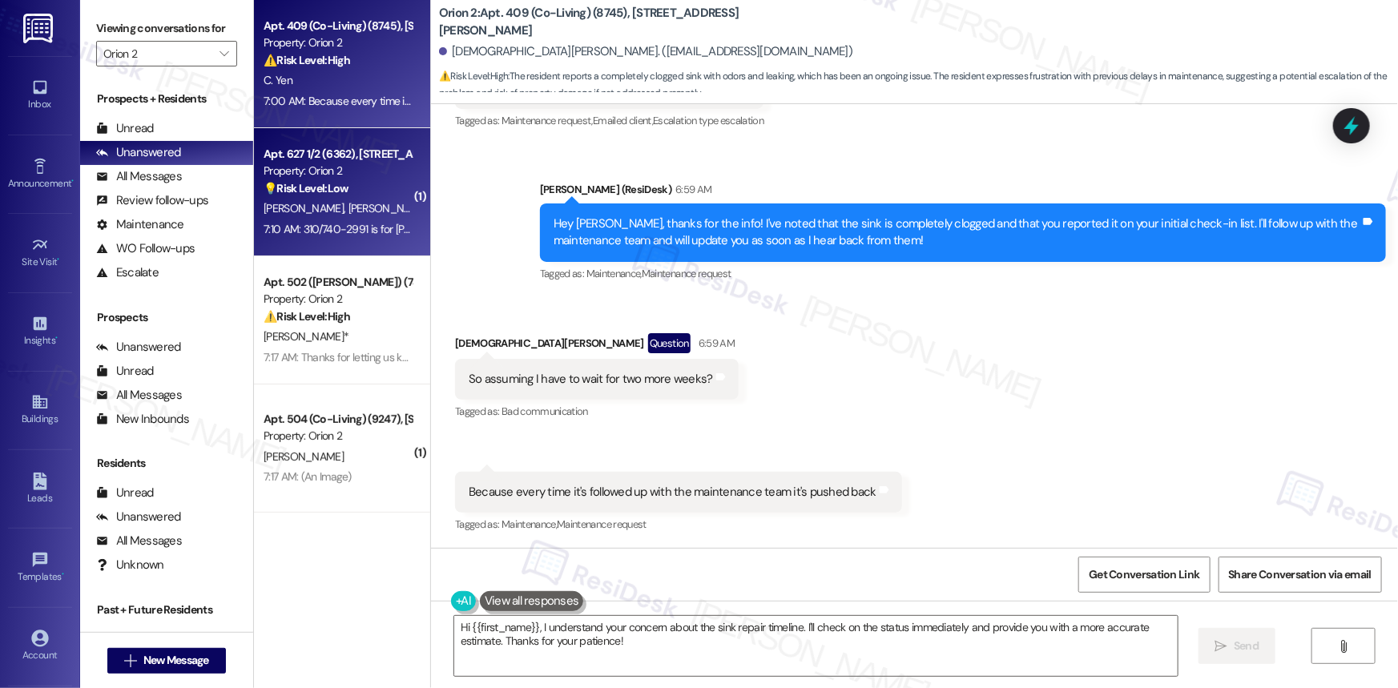
click at [336, 154] on div "Apt. 627 1/2 (6362), [STREET_ADDRESS]" at bounding box center [338, 154] width 148 height 17
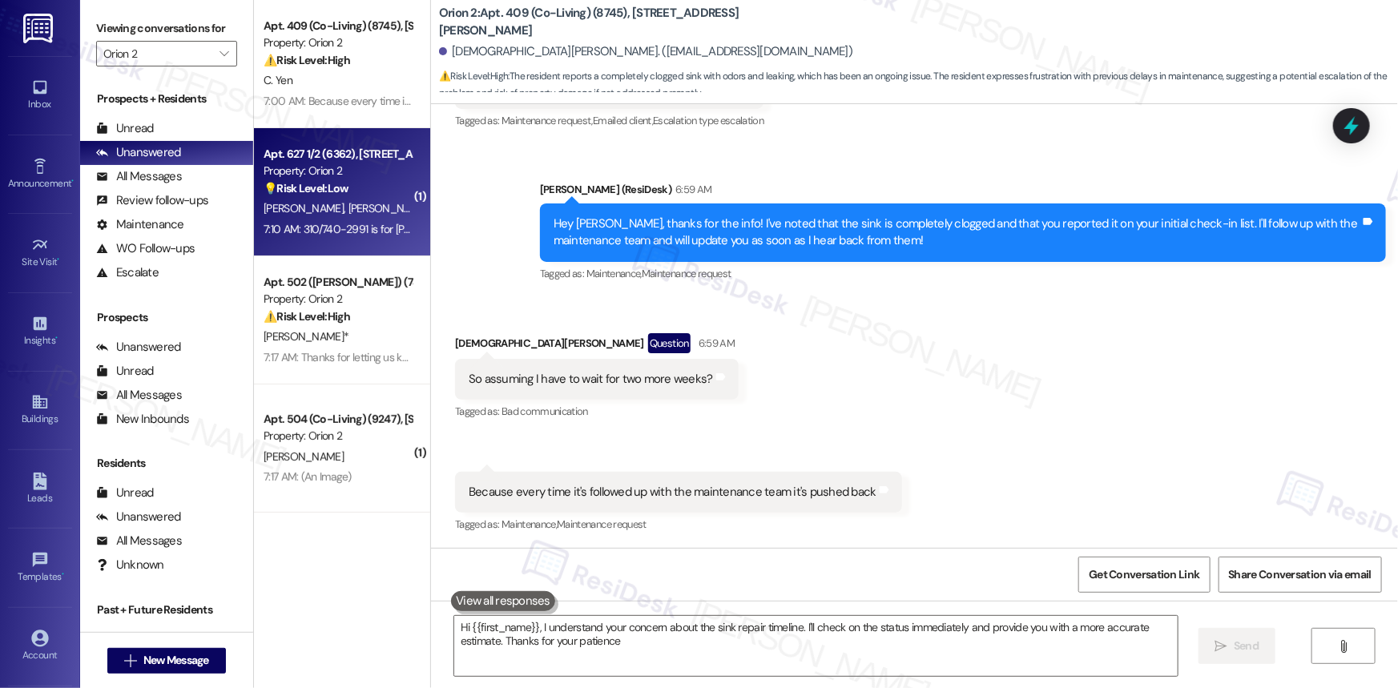
type textarea "Hi {{first_name}}, I understand your concern about the sink repair timeline. I'…"
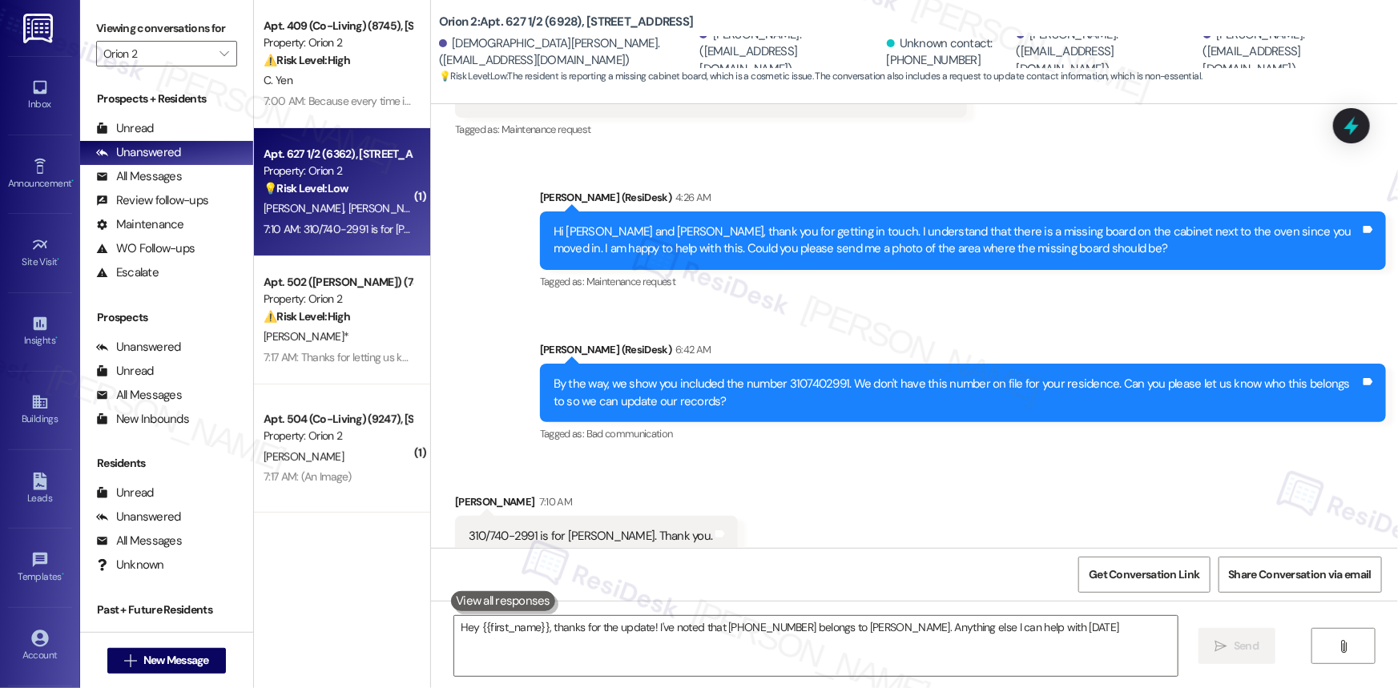
type textarea "Hey {{first_name}}, thanks for the update! I've noted that [PHONE_NUMBER] belon…"
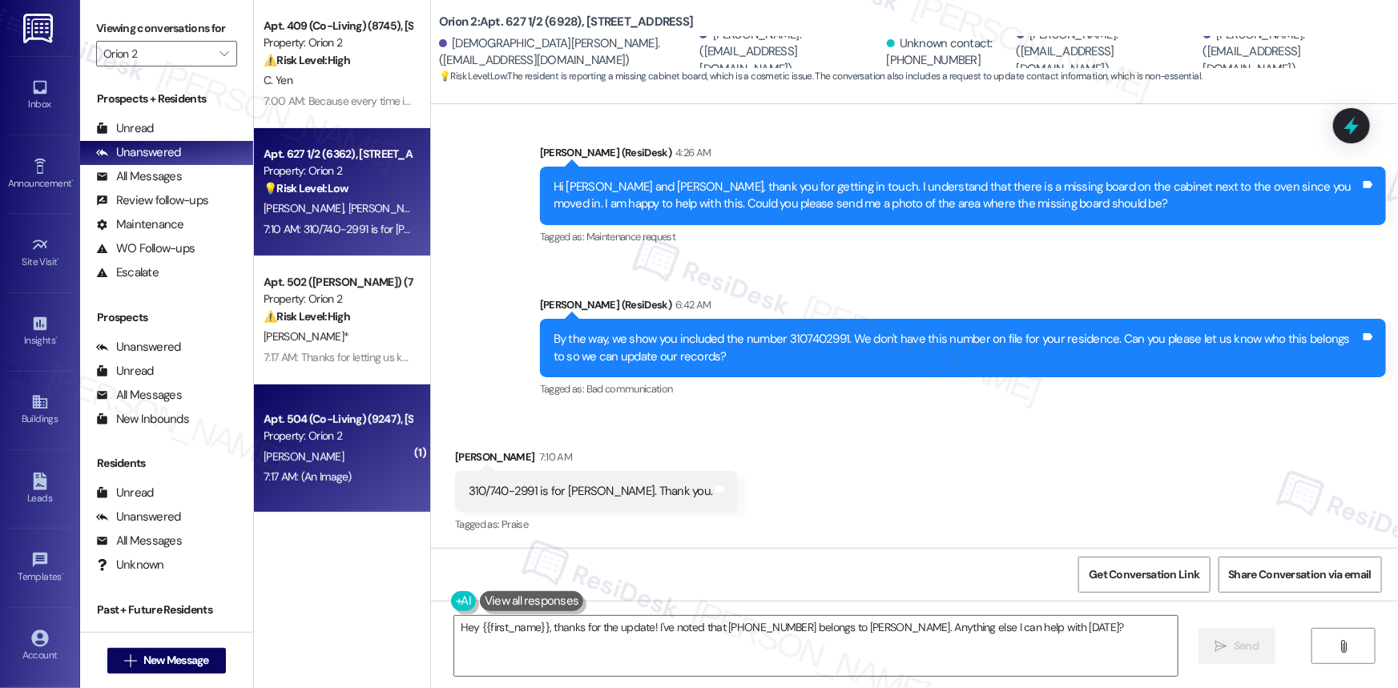
click at [305, 401] on div "Apt. 504 (Co-Living) (9247), [STREET_ADDRESS][PERSON_NAME] Property: Orion 2 [P…" at bounding box center [342, 448] width 176 height 128
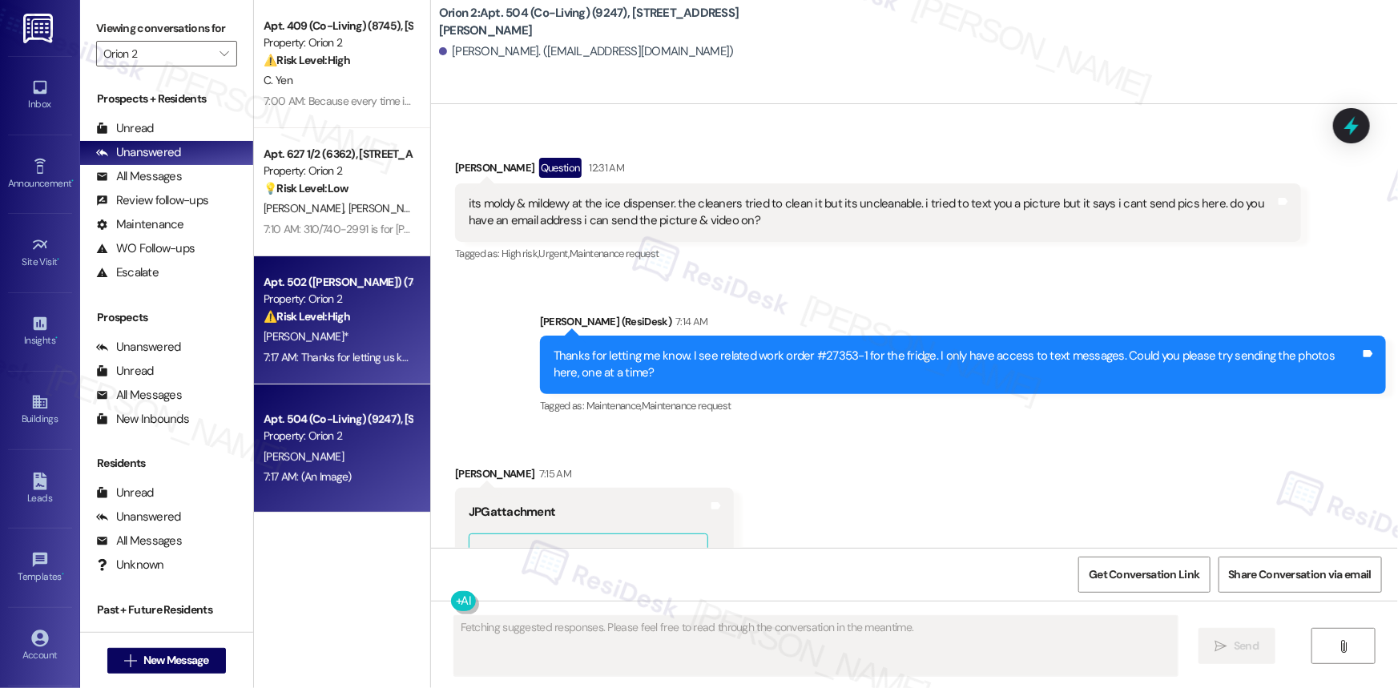
scroll to position [3589, 0]
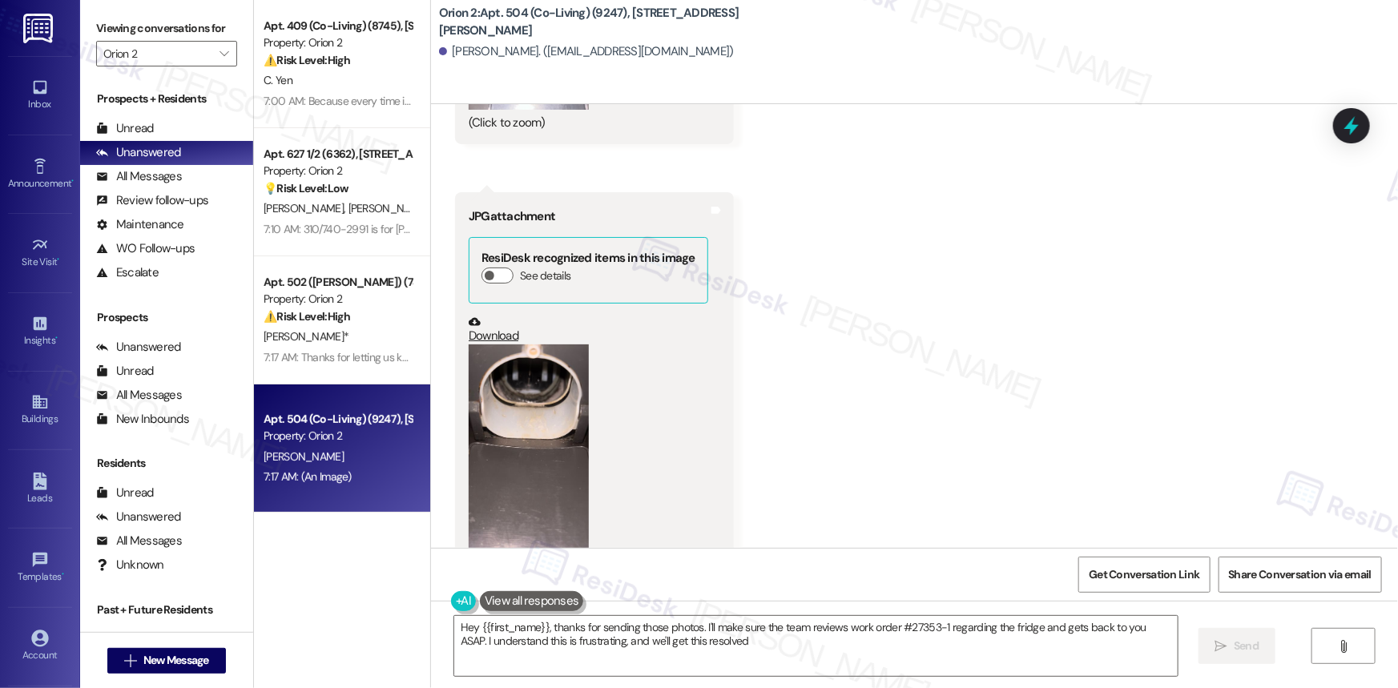
type textarea "Hey {{first_name}}, thanks for sending those photos. I'll make sure the team re…"
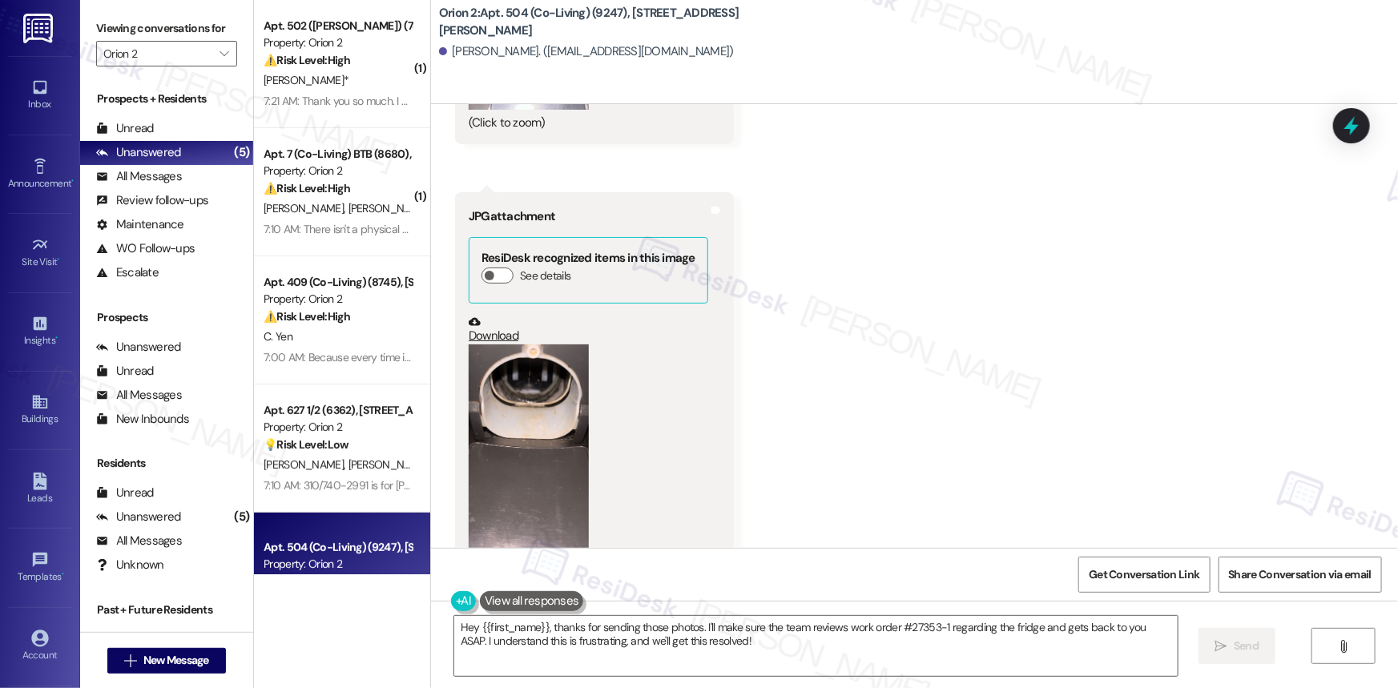
scroll to position [3588, 0]
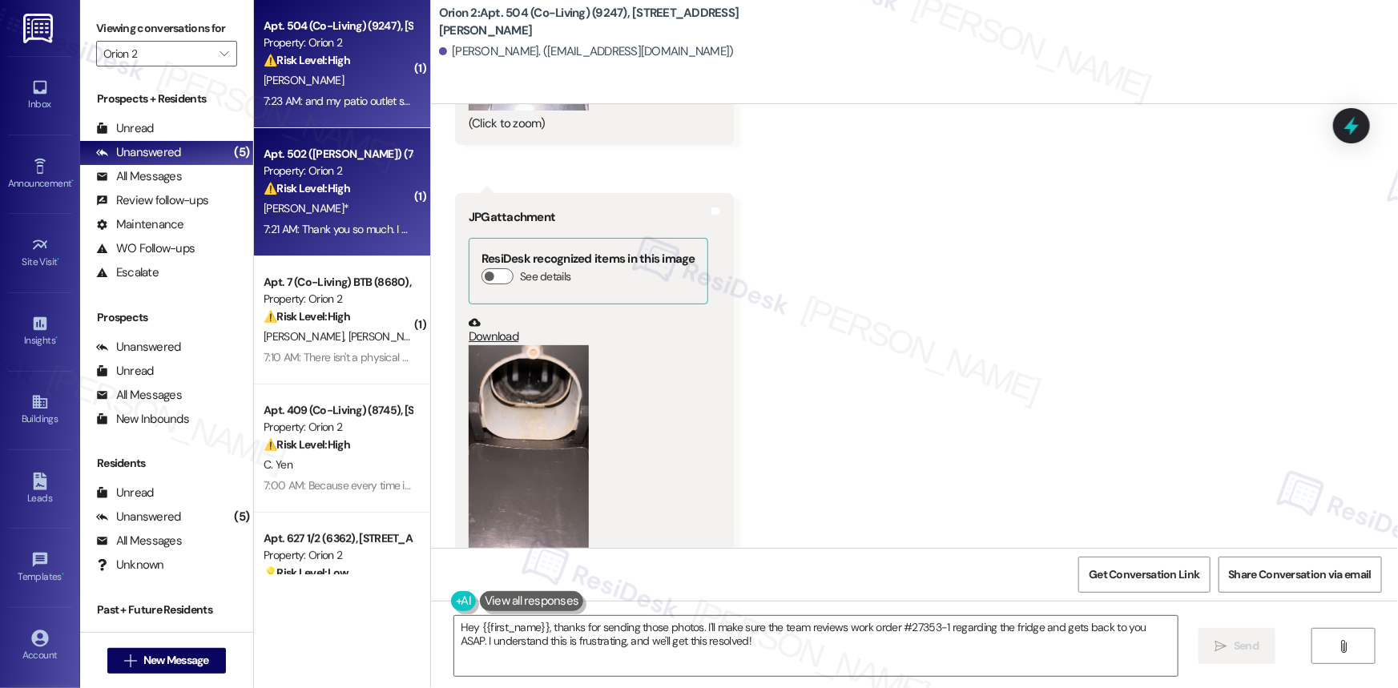
click at [355, 176] on div "Property: Orion 2" at bounding box center [338, 171] width 148 height 17
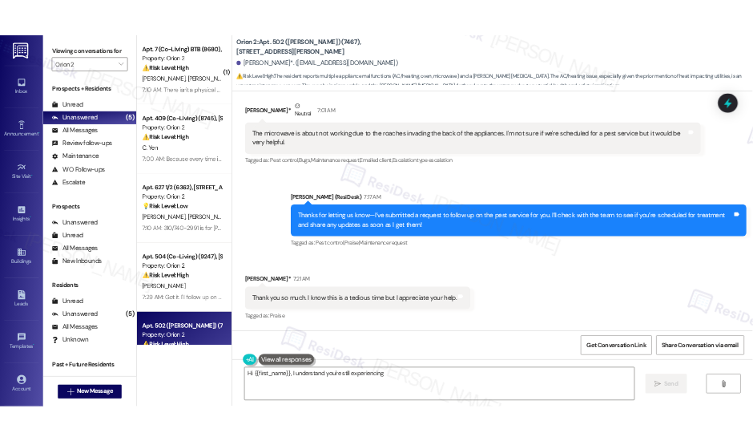
scroll to position [7067, 0]
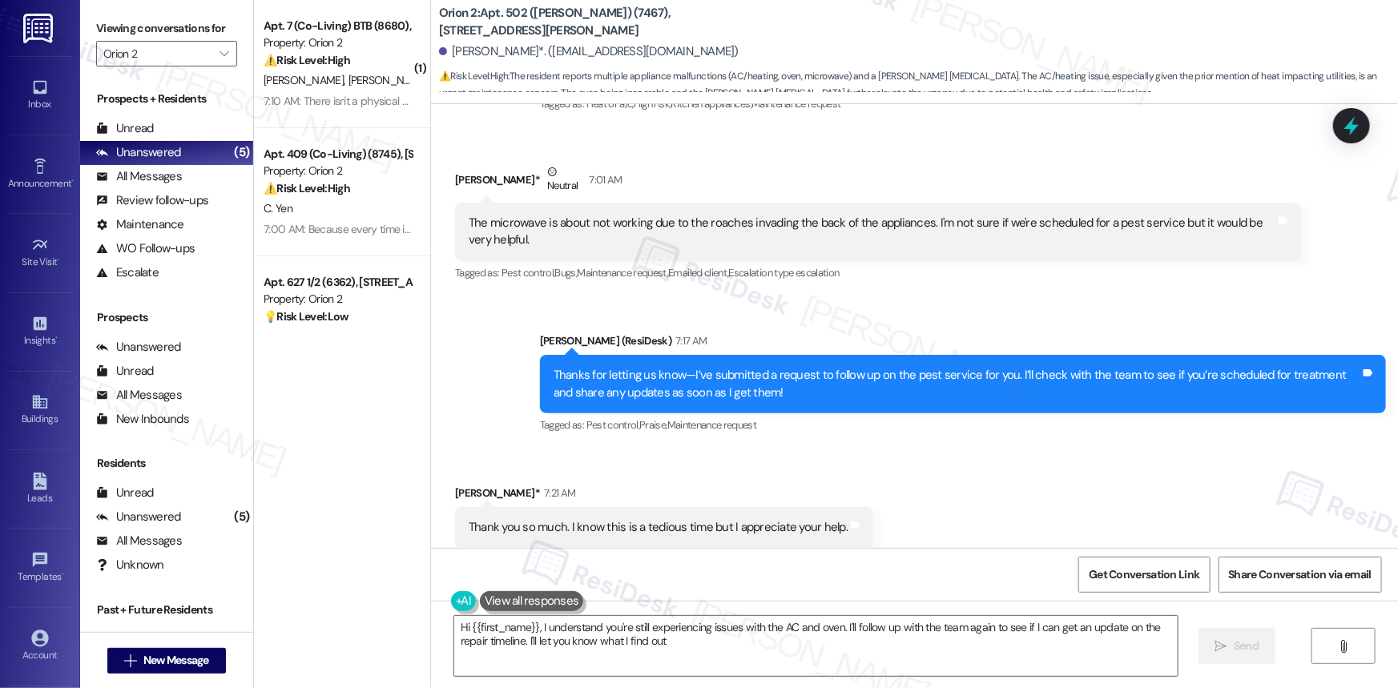
type textarea "Hi {{first_name}}, I understand you're still experiencing issues with the AC an…"
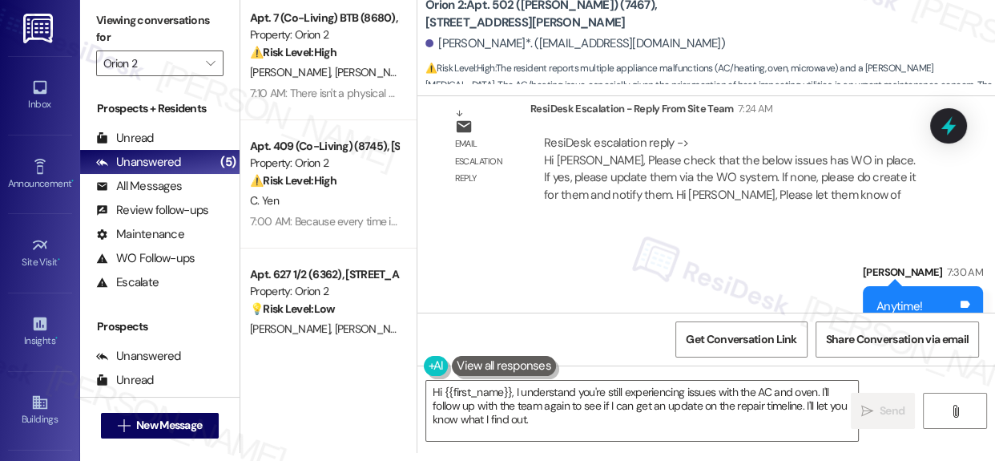
scroll to position [8457, 0]
